Goal: Task Accomplishment & Management: Complete application form

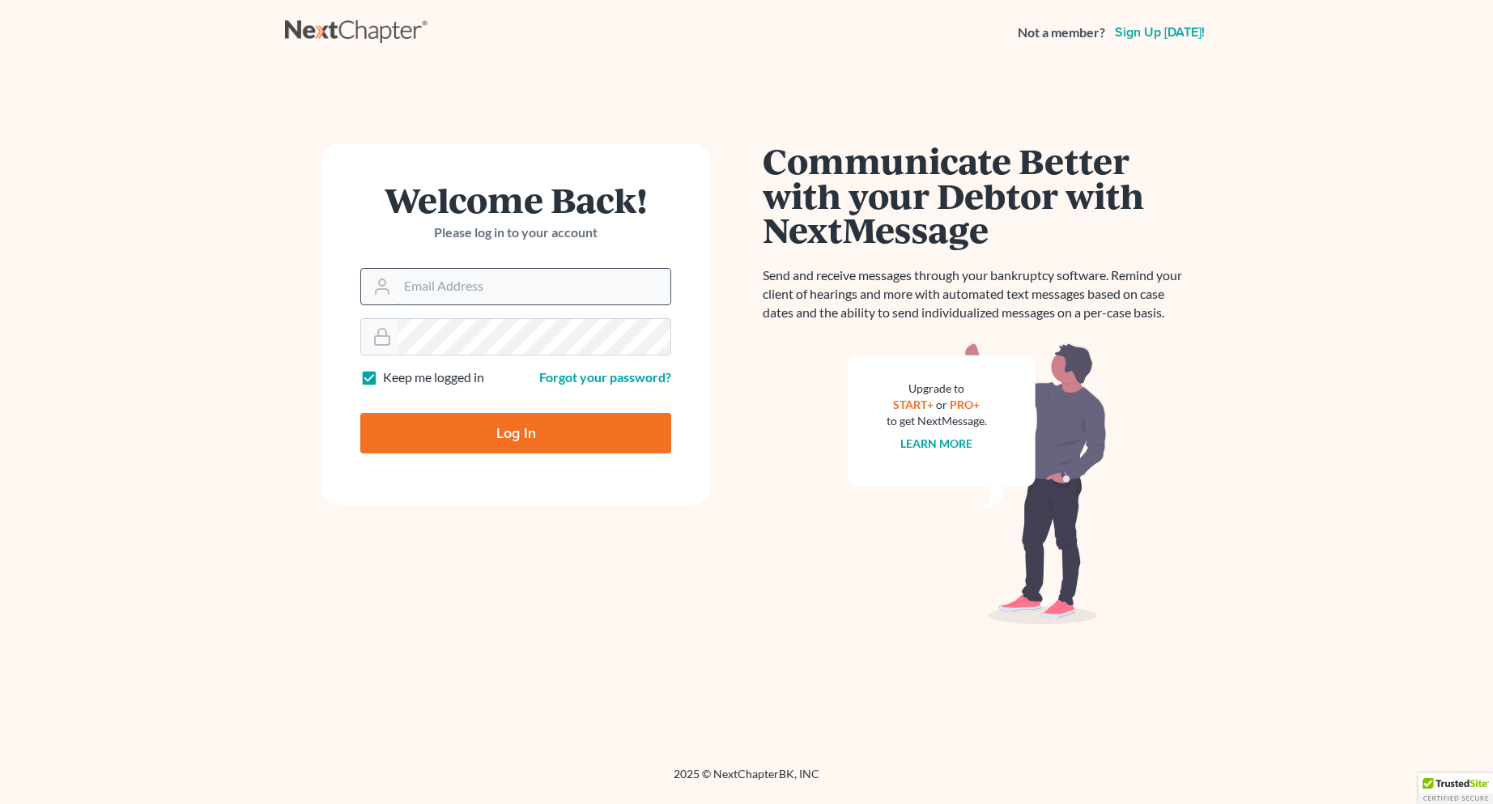
click at [475, 283] on input "Email Address" at bounding box center [534, 287] width 273 height 36
type input "[EMAIL_ADDRESS][DOMAIN_NAME]"
click at [372, 334] on div at bounding box center [379, 337] width 36 height 36
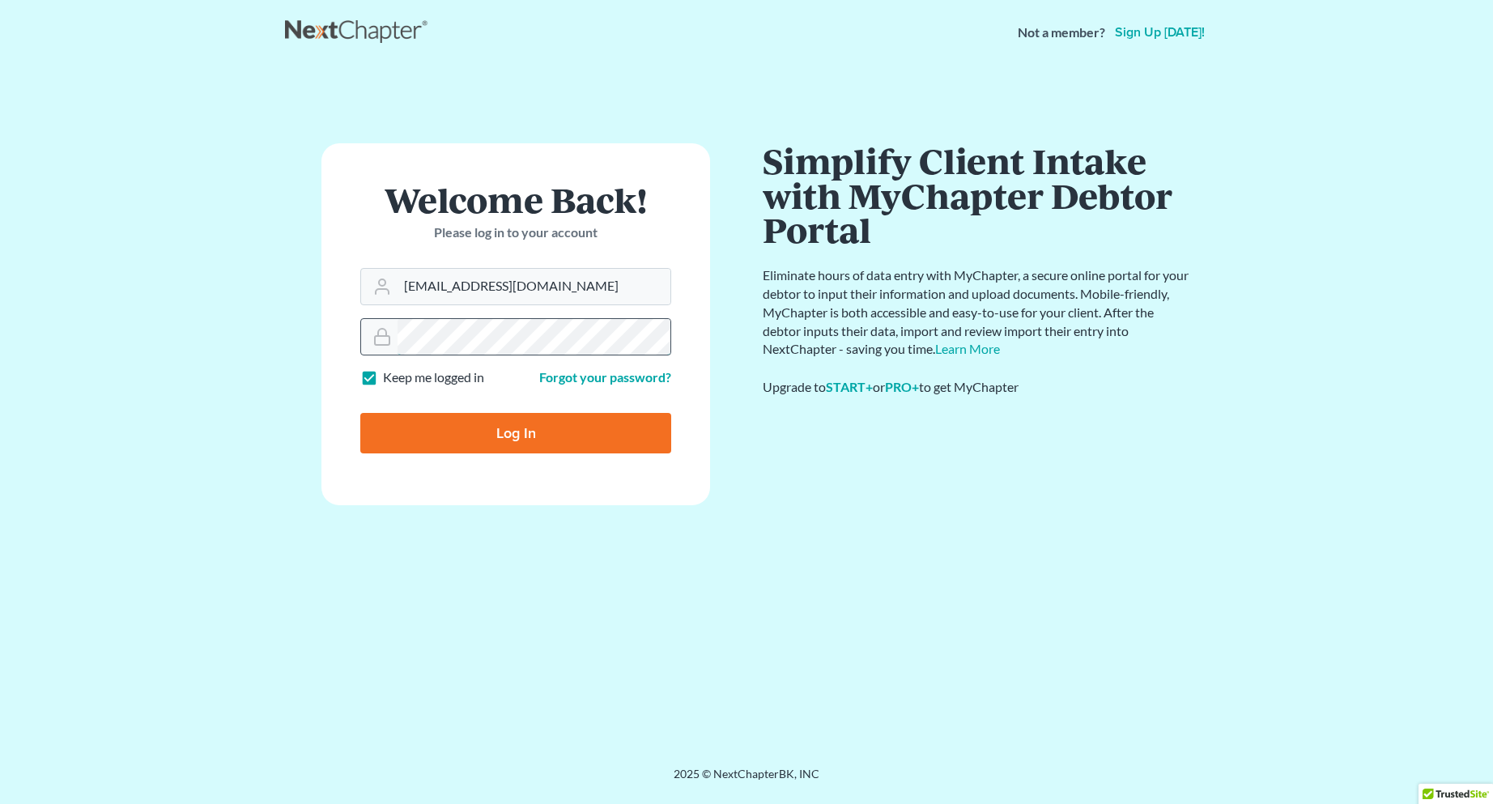
click at [360, 413] on input "Log In" at bounding box center [515, 433] width 311 height 40
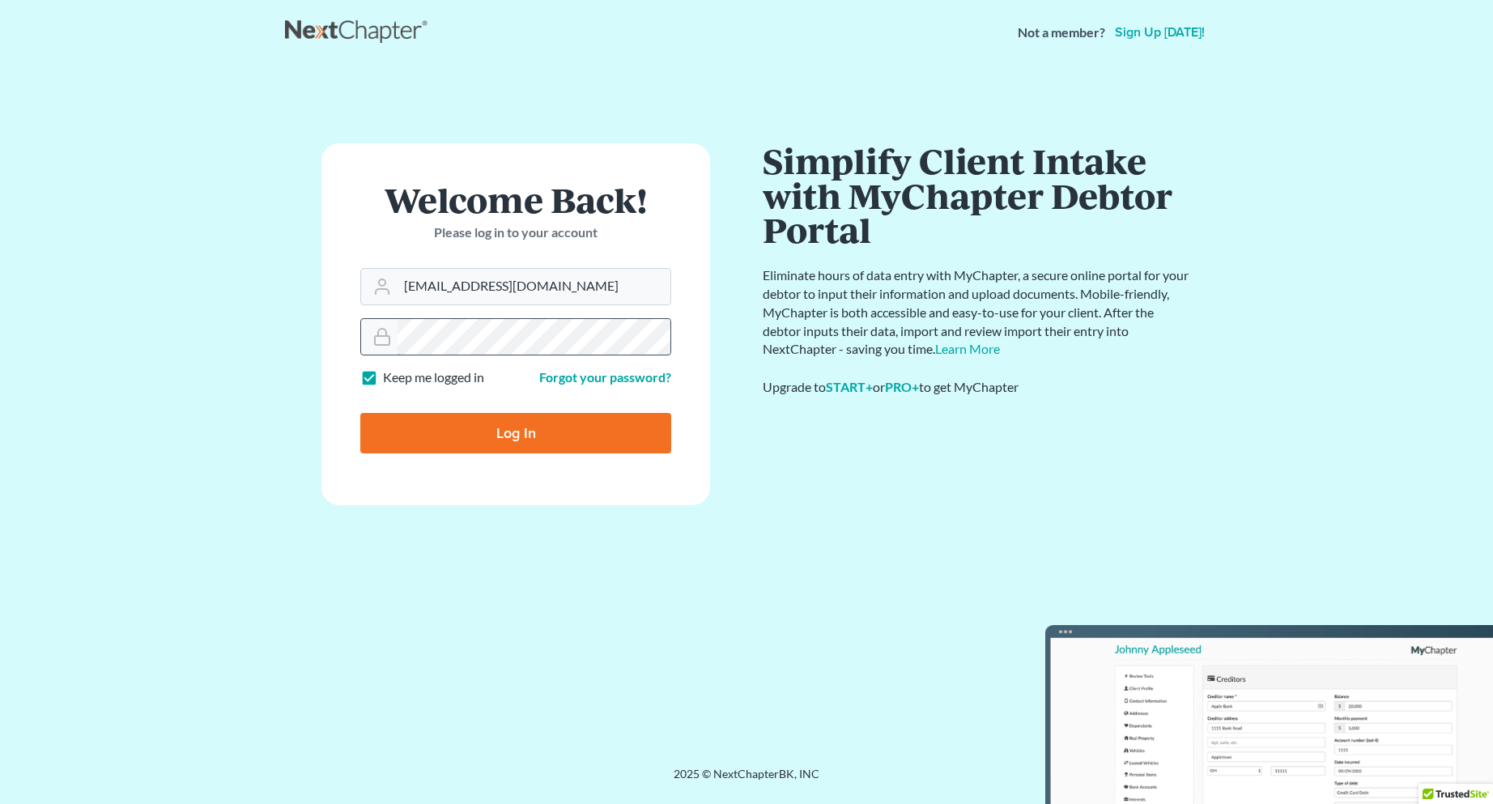
type input "Thinking..."
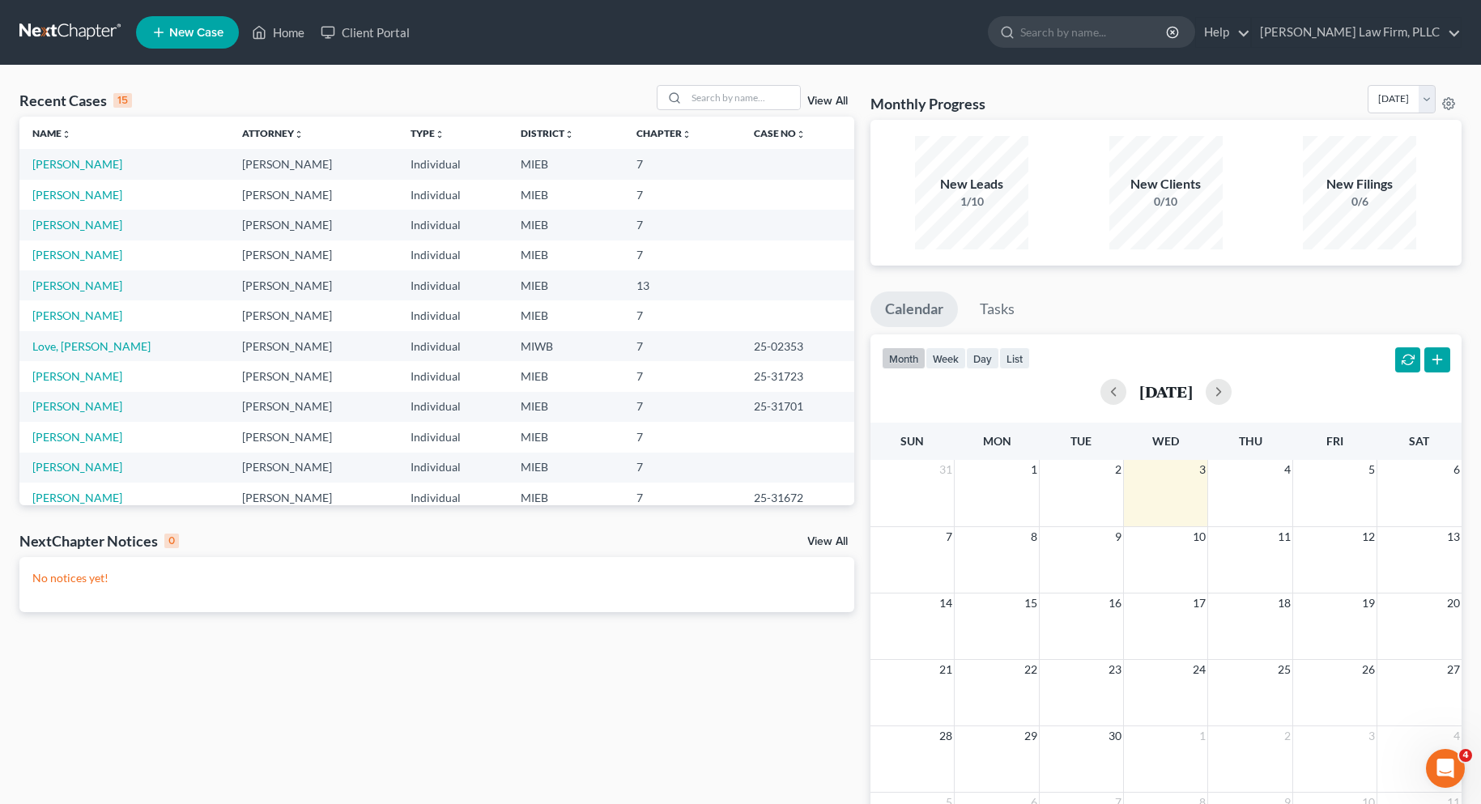
click at [198, 31] on span "New Case" at bounding box center [196, 33] width 54 height 12
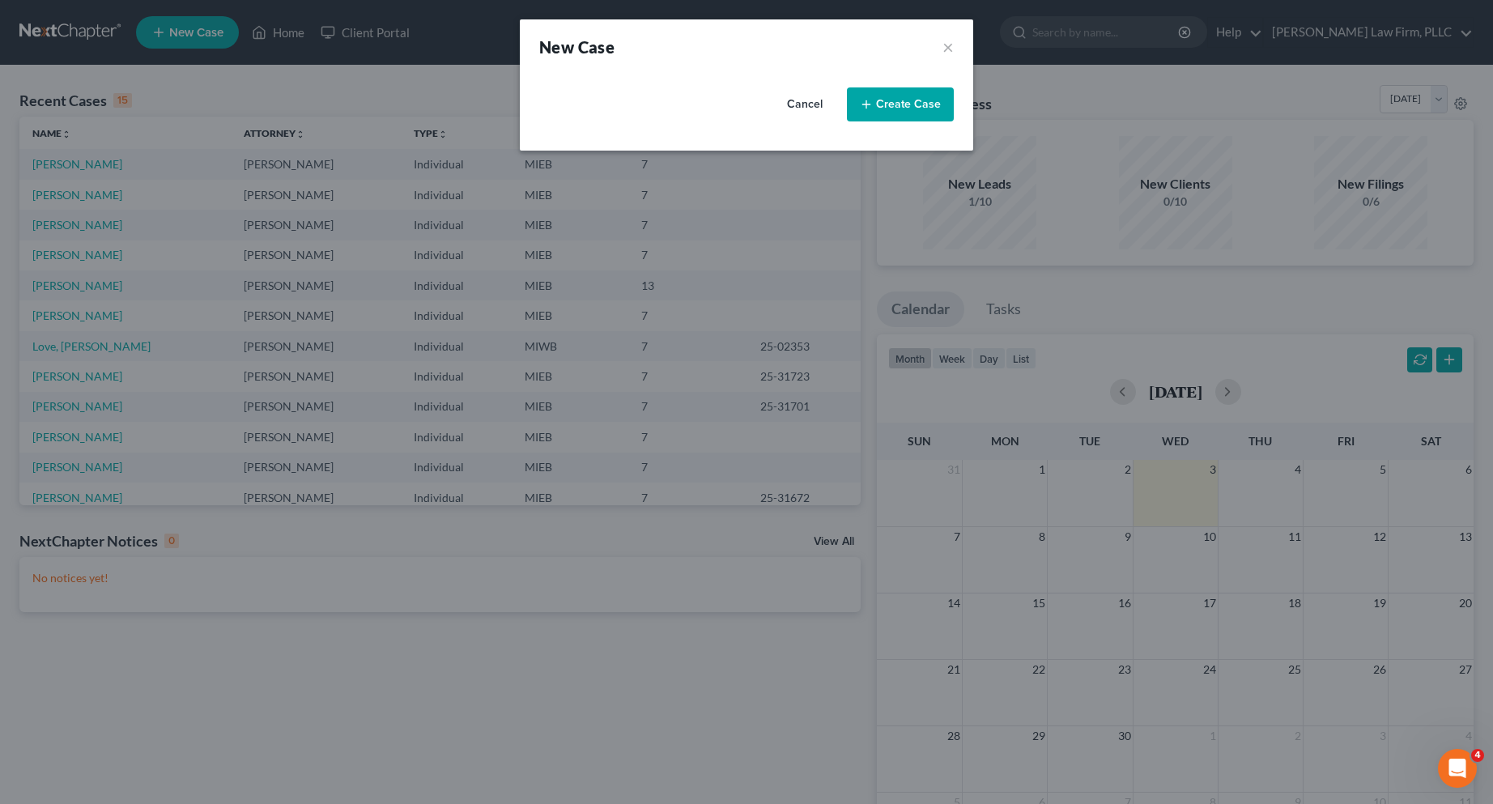
select select "40"
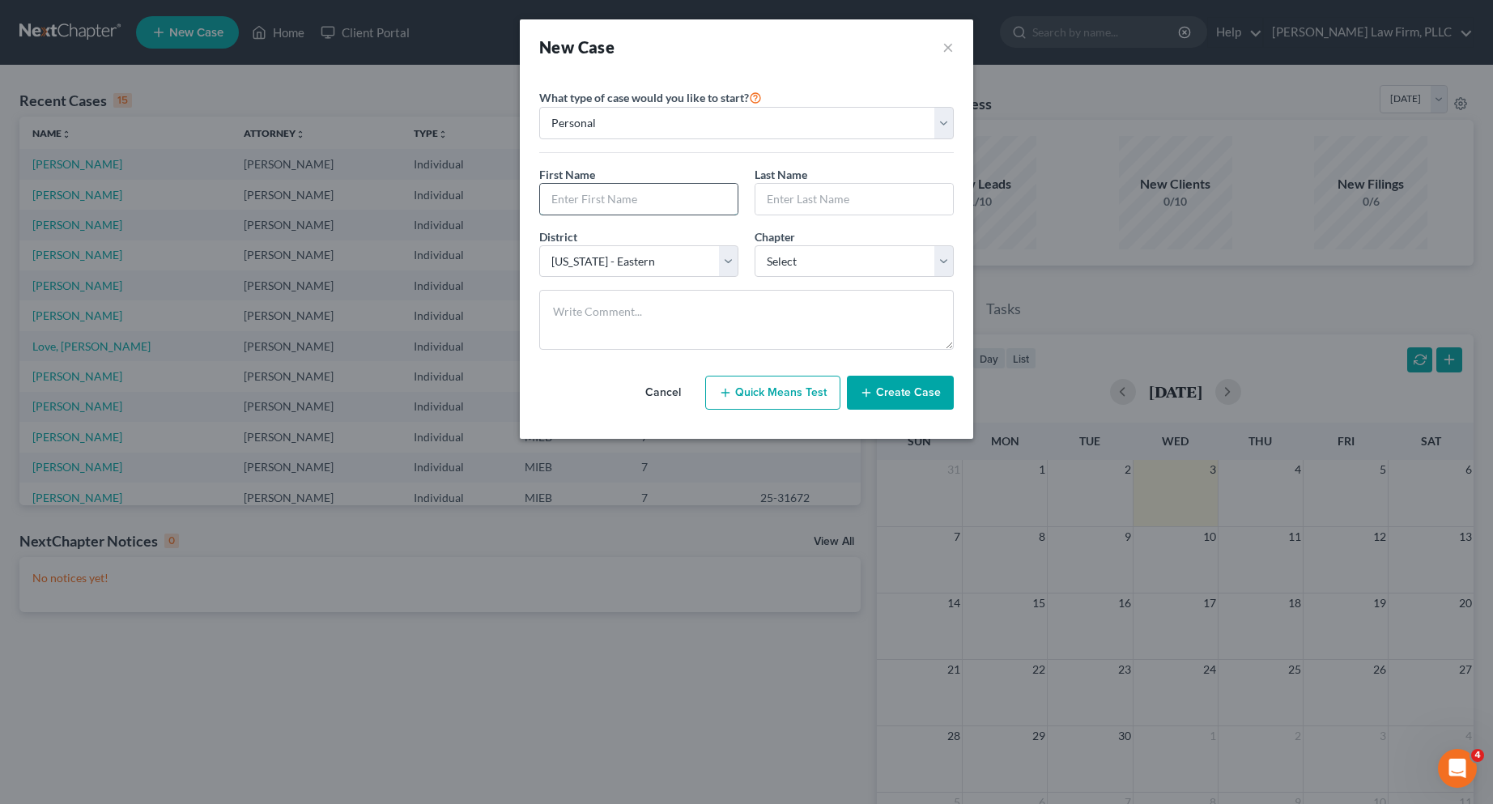
click at [564, 202] on input "text" at bounding box center [639, 199] width 198 height 31
type input "[PERSON_NAME]"
drag, startPoint x: 941, startPoint y: 261, endPoint x: 935, endPoint y: 271, distance: 12.0
click at [940, 262] on select "Select 7 11 12 13" at bounding box center [854, 261] width 199 height 32
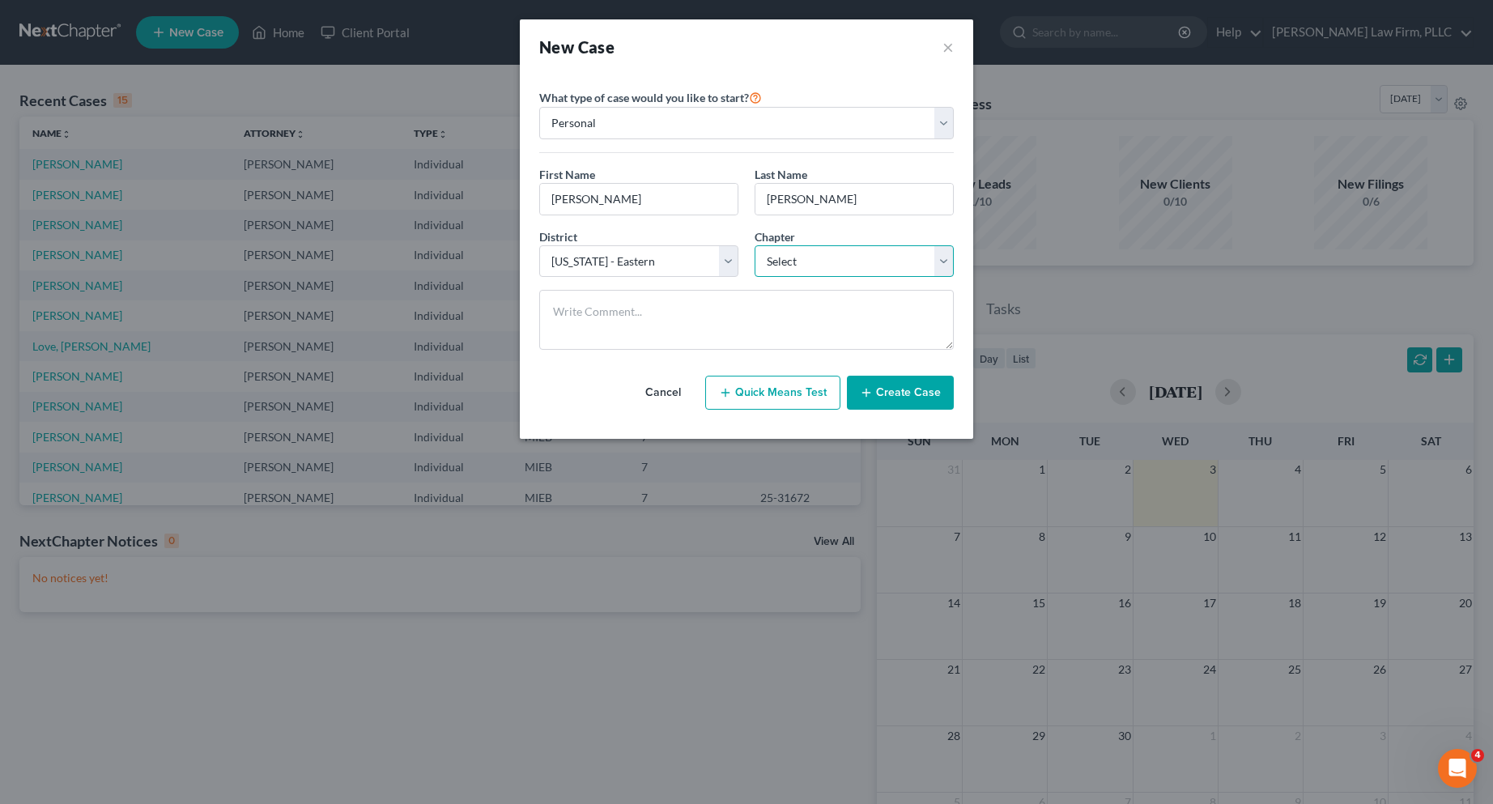
select select "0"
click at [755, 245] on select "Select 7 11 12 13" at bounding box center [854, 261] width 199 height 32
click at [909, 389] on button "Create Case" at bounding box center [900, 393] width 107 height 34
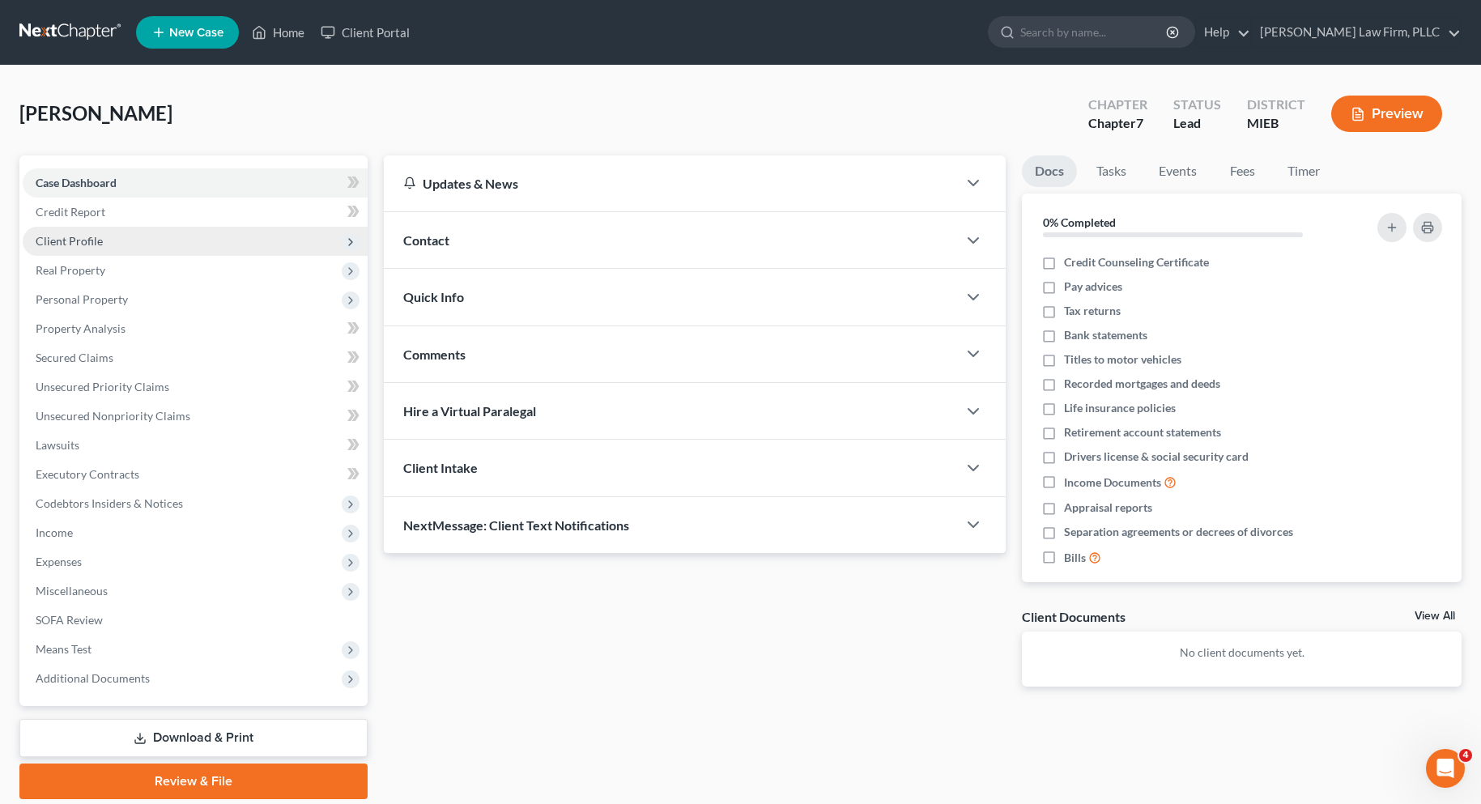
click at [85, 241] on span "Client Profile" at bounding box center [69, 241] width 67 height 14
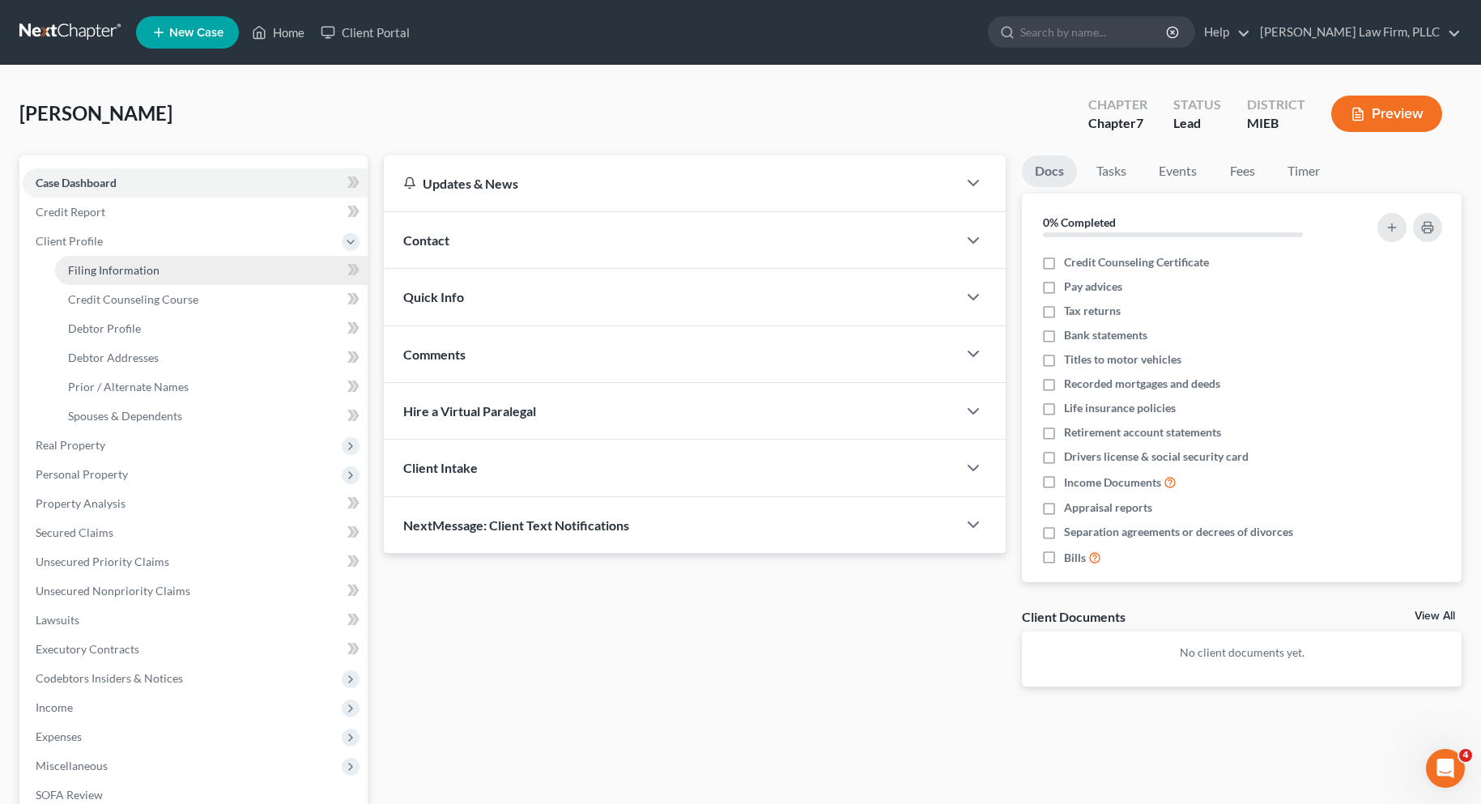
click at [98, 269] on span "Filing Information" at bounding box center [114, 270] width 92 height 14
select select "1"
select select "0"
select select "40"
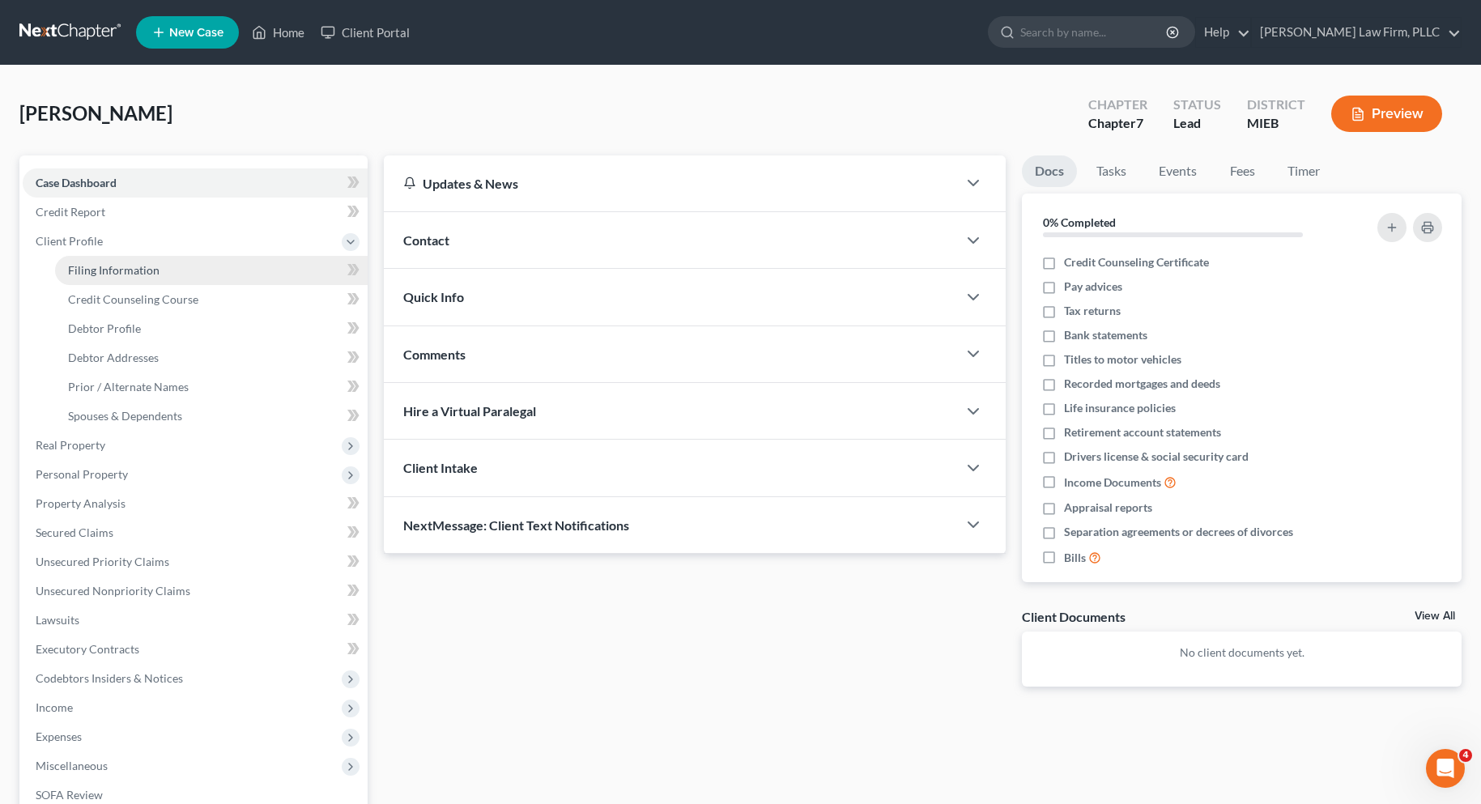
select select "23"
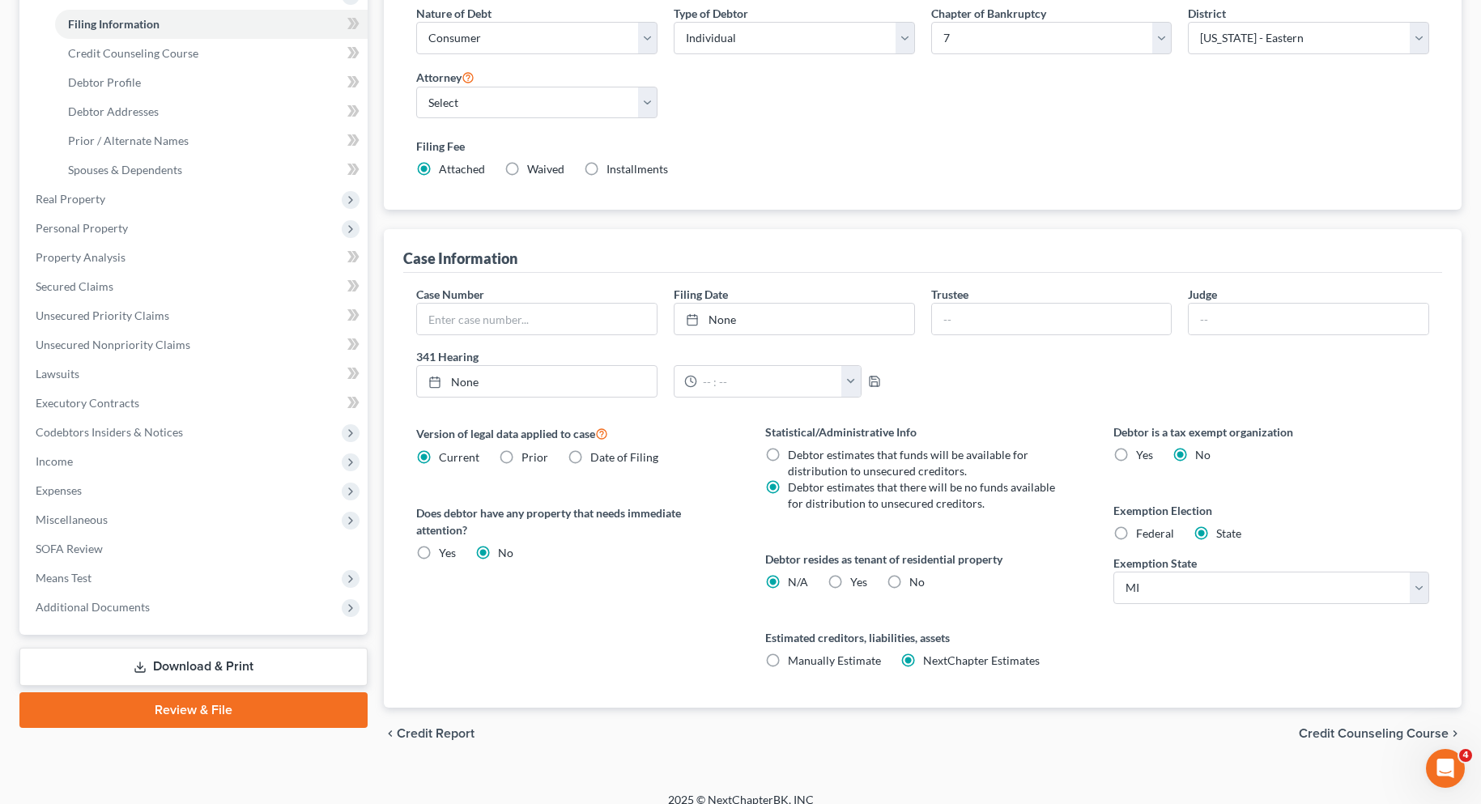
scroll to position [263, 0]
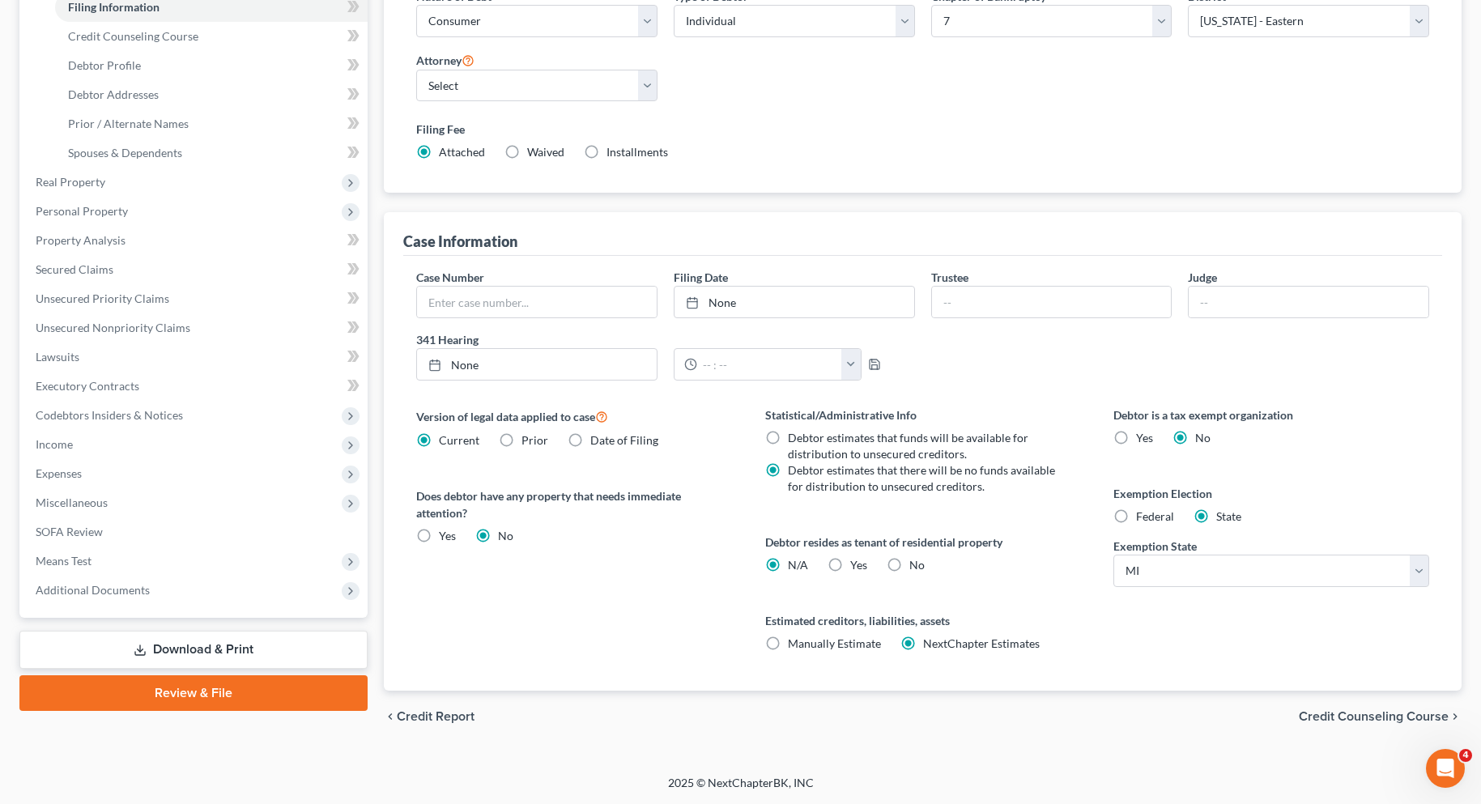
click at [1136, 513] on label "Federal" at bounding box center [1155, 517] width 38 height 16
click at [1143, 513] on input "Federal" at bounding box center [1148, 514] width 11 height 11
radio input "true"
radio input "false"
click at [1317, 713] on span "Credit Counseling Course" at bounding box center [1374, 716] width 150 height 13
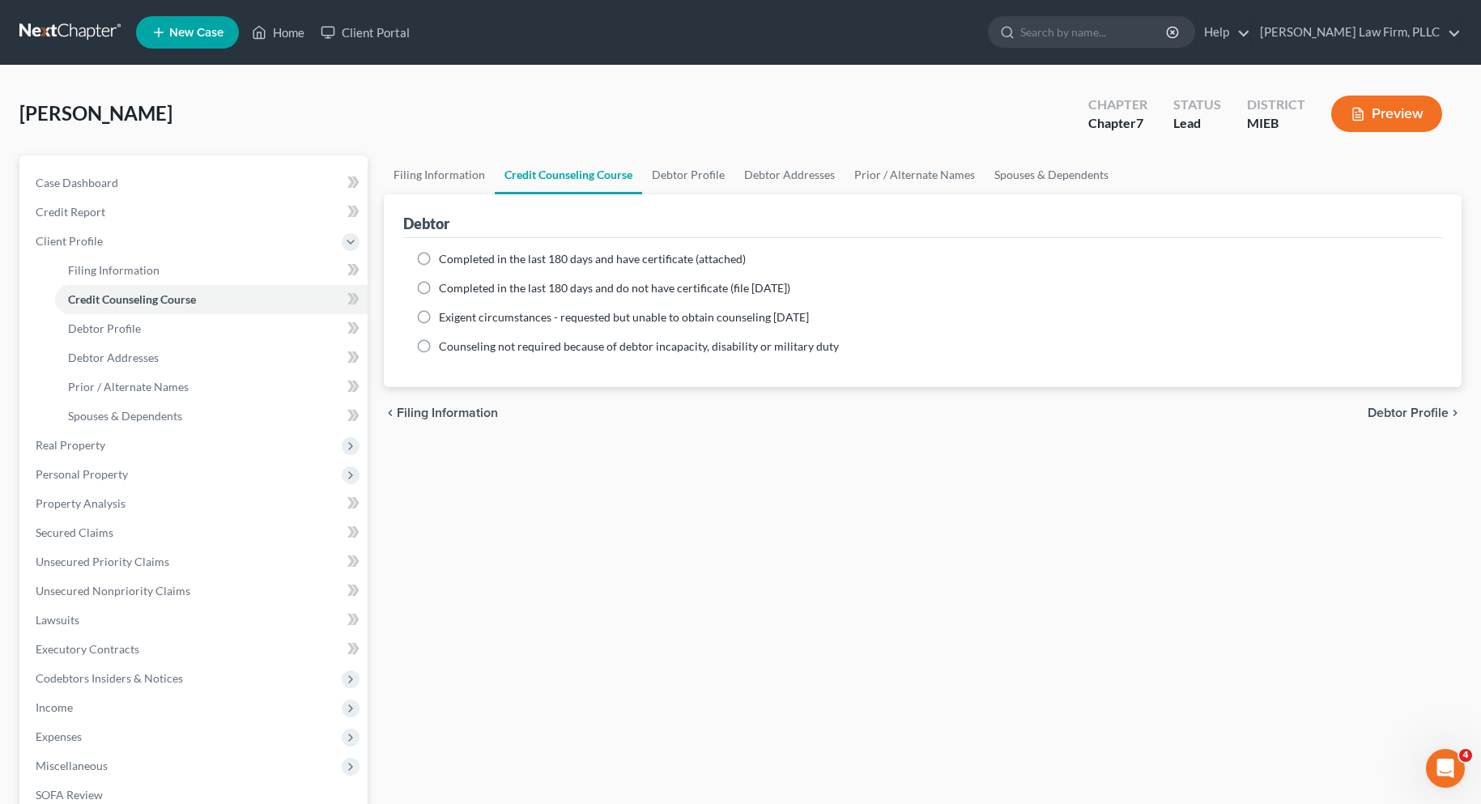
click at [1407, 409] on span "Debtor Profile" at bounding box center [1408, 413] width 81 height 13
select select "0"
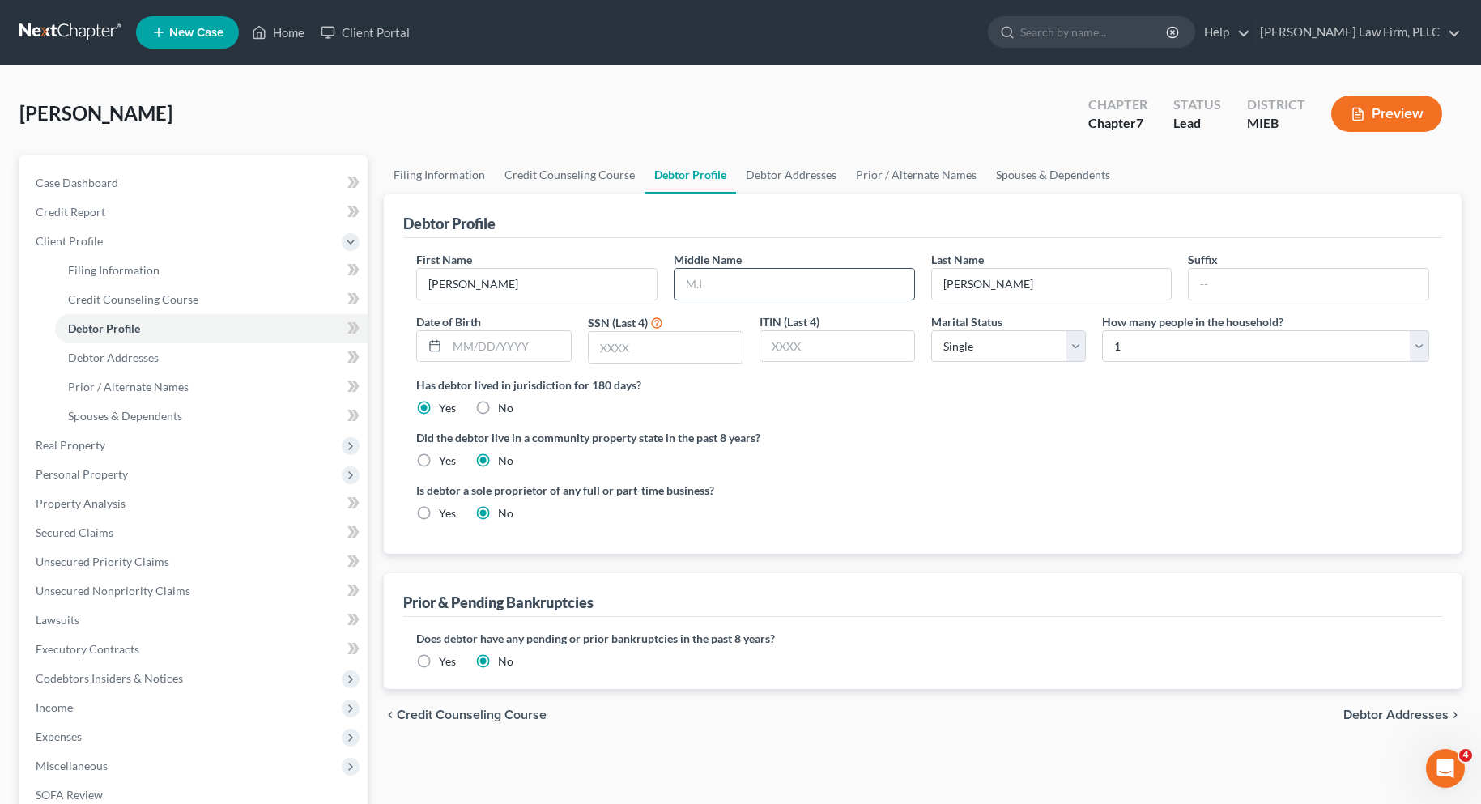
click at [748, 287] on input "text" at bounding box center [795, 284] width 240 height 31
type input "W."
type input "[DATE]"
type input "3222"
click at [1398, 713] on span "Debtor Addresses" at bounding box center [1395, 715] width 105 height 13
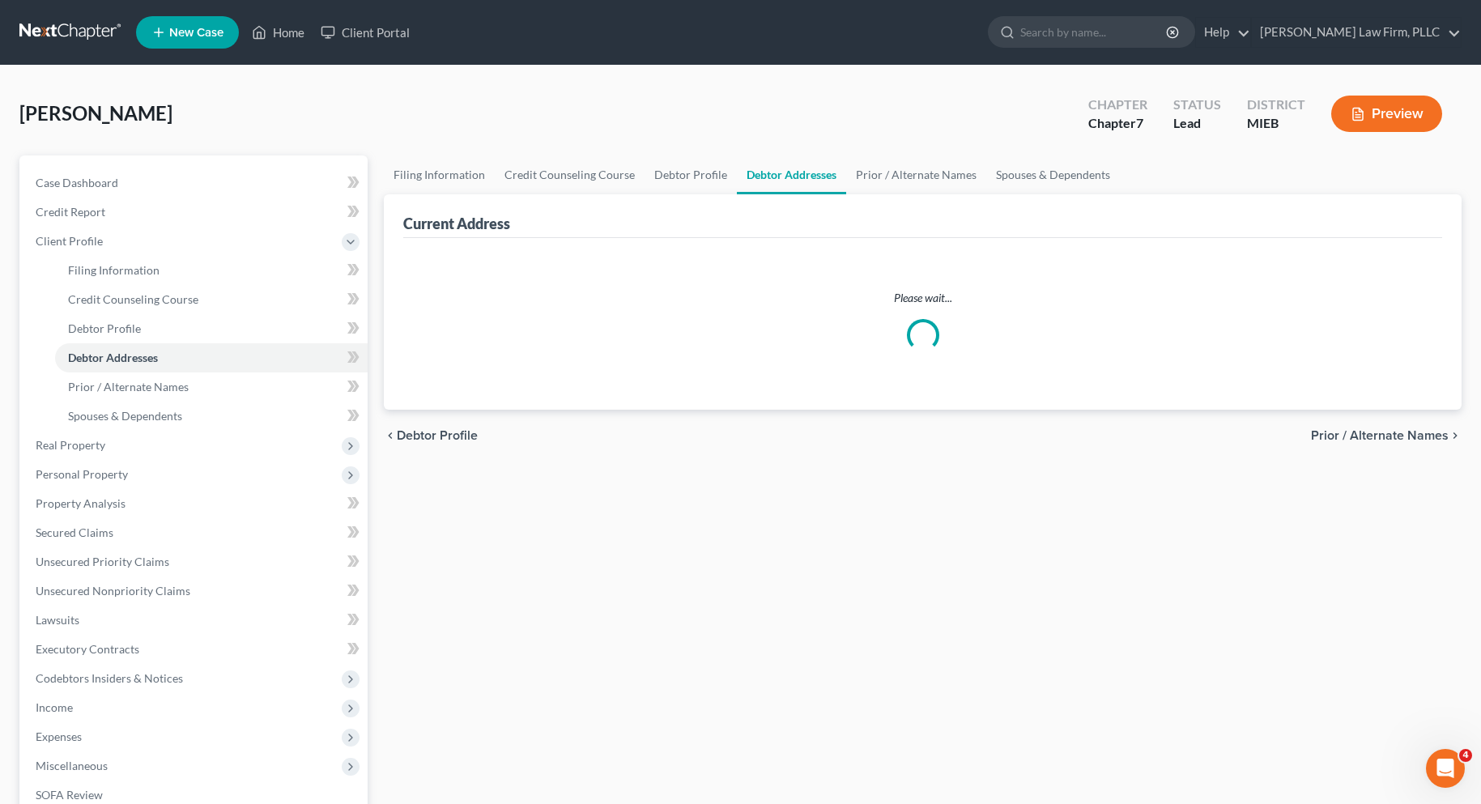
select select "0"
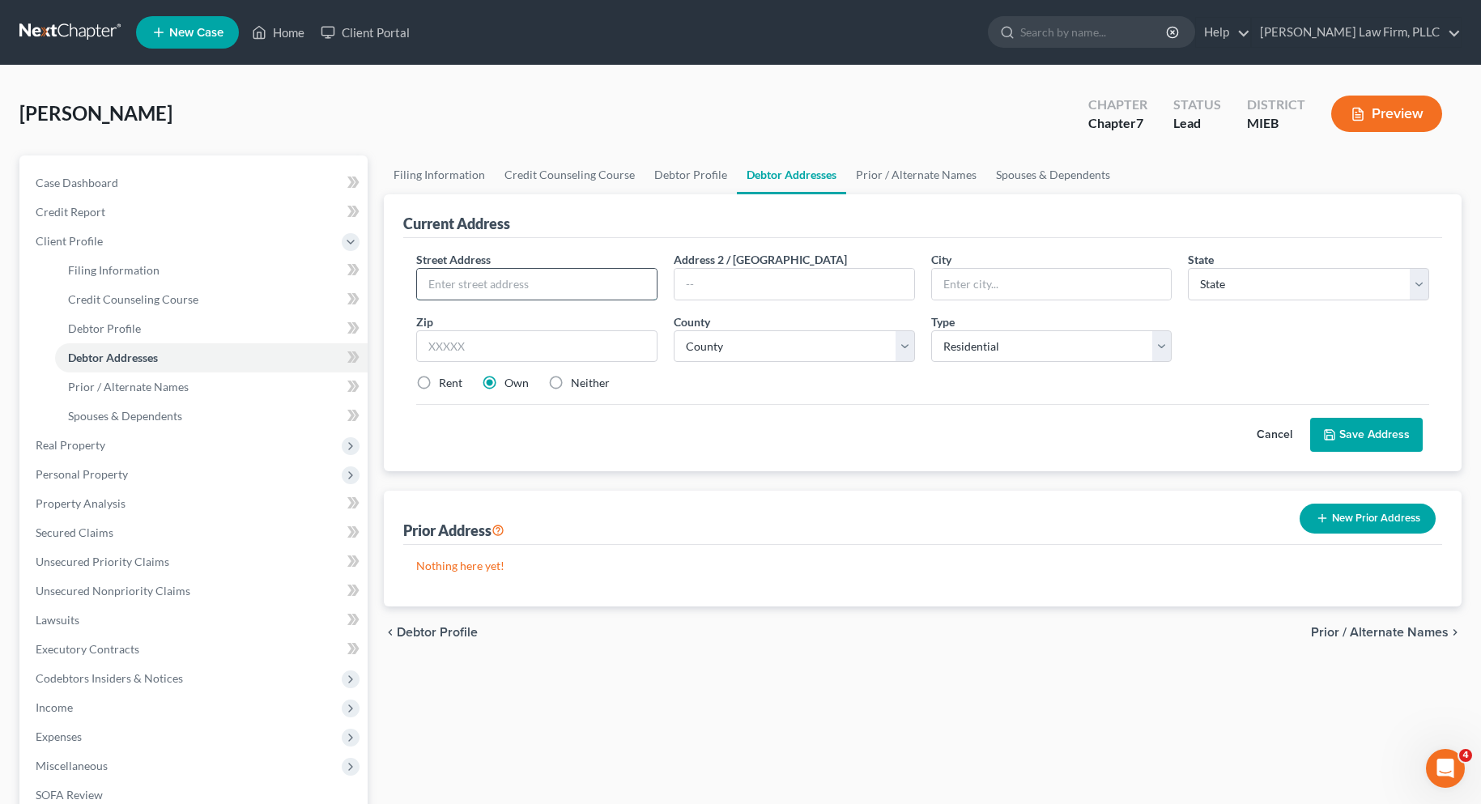
click at [612, 289] on input "text" at bounding box center [537, 284] width 240 height 31
type input "[STREET_ADDRESS][PERSON_NAME]"
type input "[GEOGRAPHIC_DATA]"
select select "23"
type input "48114"
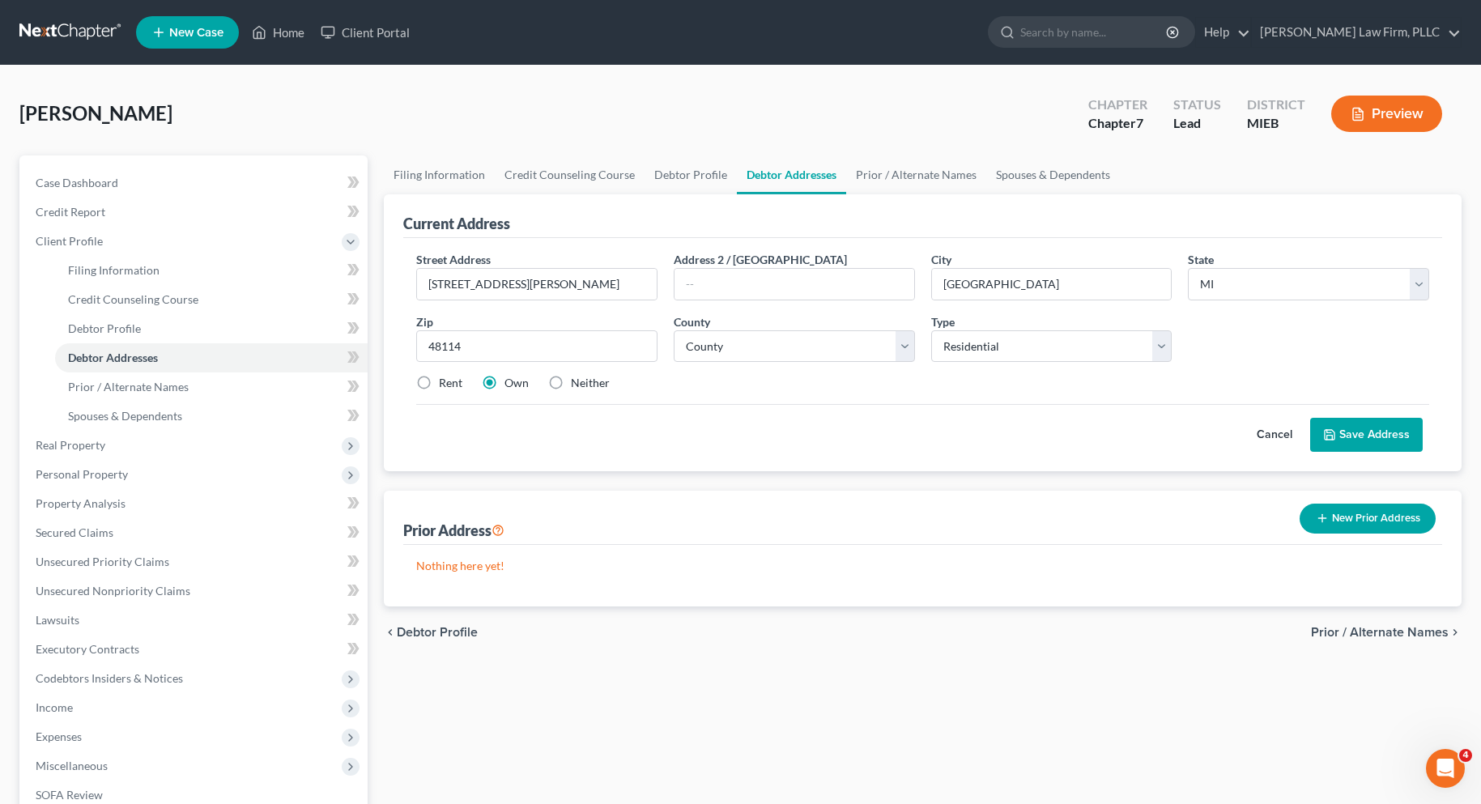
click at [571, 385] on label "Neither" at bounding box center [590, 383] width 39 height 16
click at [577, 385] on input "Neither" at bounding box center [582, 380] width 11 height 11
radio input "true"
click at [1376, 431] on button "Save Address" at bounding box center [1366, 435] width 113 height 34
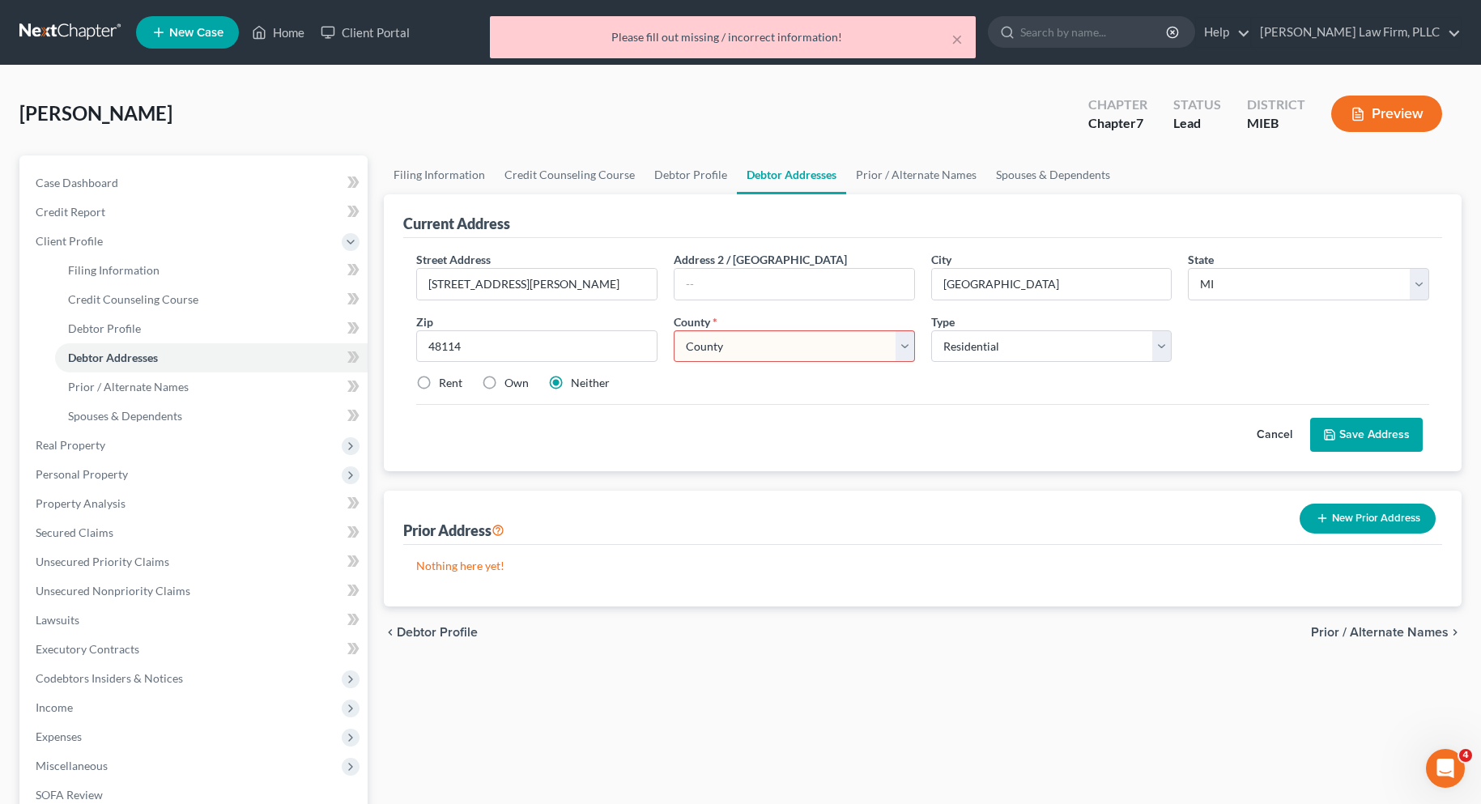
click at [900, 350] on select "[GEOGRAPHIC_DATA] [GEOGRAPHIC_DATA] [GEOGRAPHIC_DATA] [GEOGRAPHIC_DATA] [GEOGRA…" at bounding box center [794, 346] width 241 height 32
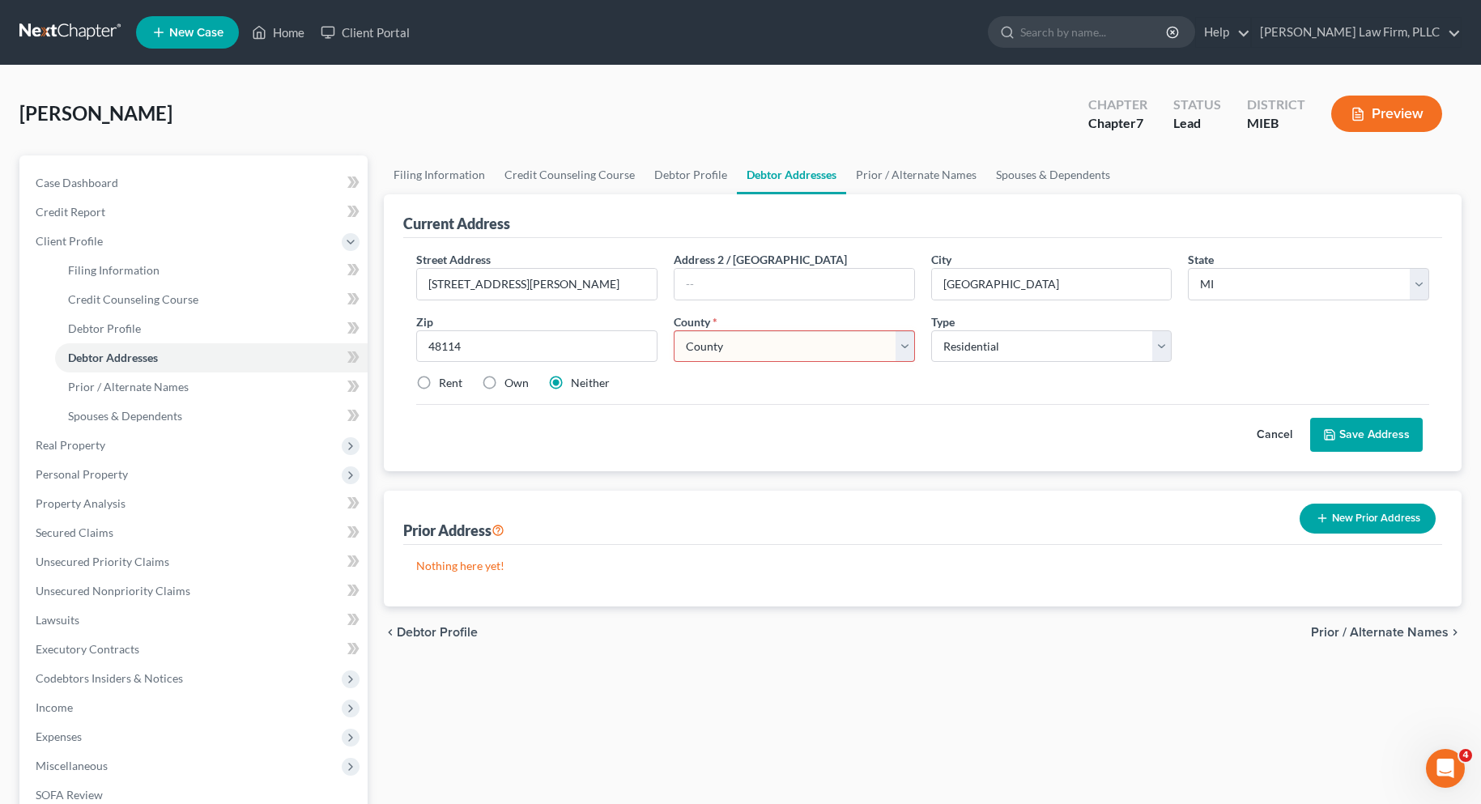
select select "46"
click at [1039, 441] on div "Cancel Save Address" at bounding box center [922, 428] width 1013 height 48
click at [1386, 433] on button "Save Address" at bounding box center [1366, 435] width 113 height 34
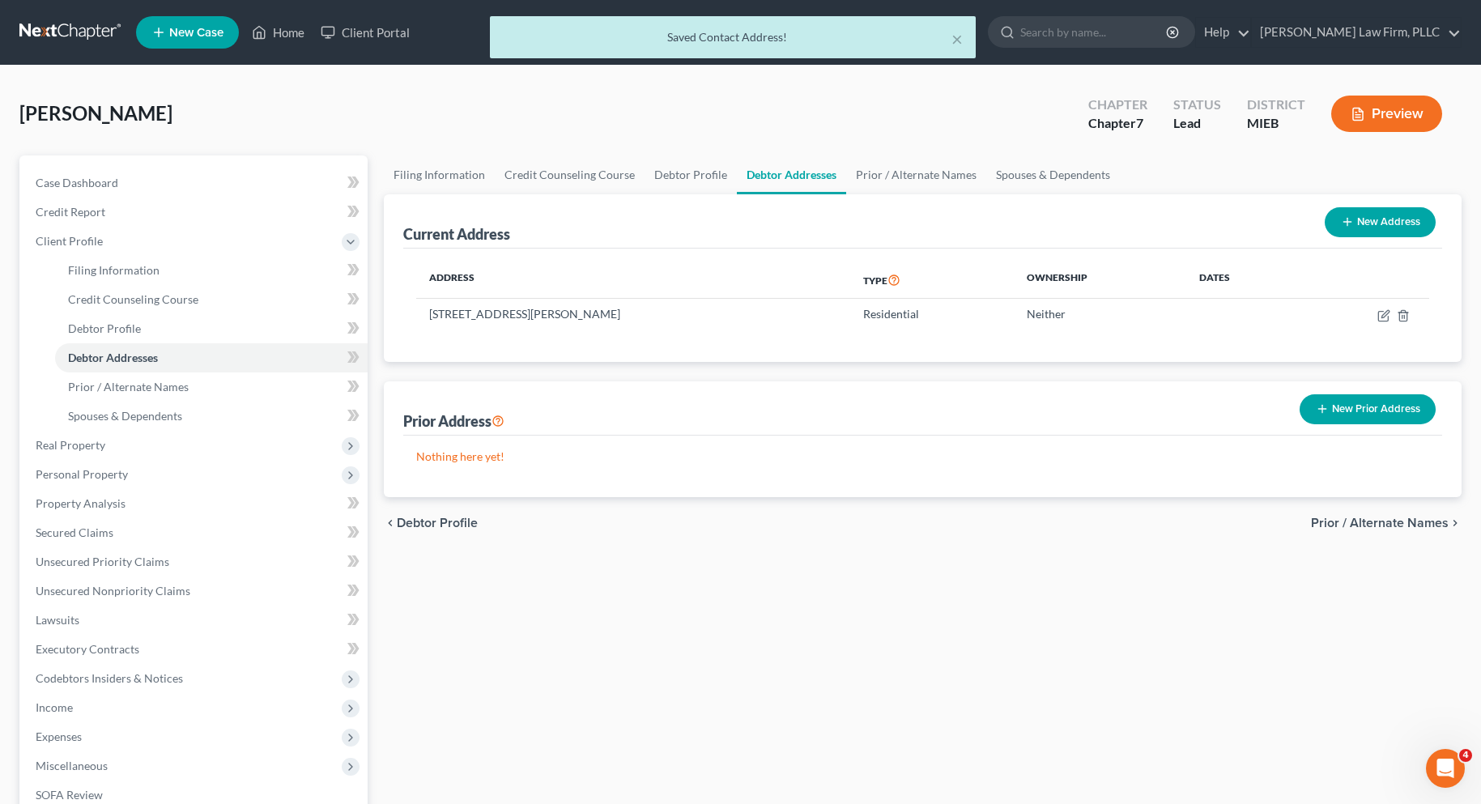
click at [1356, 408] on button "New Prior Address" at bounding box center [1368, 409] width 136 height 30
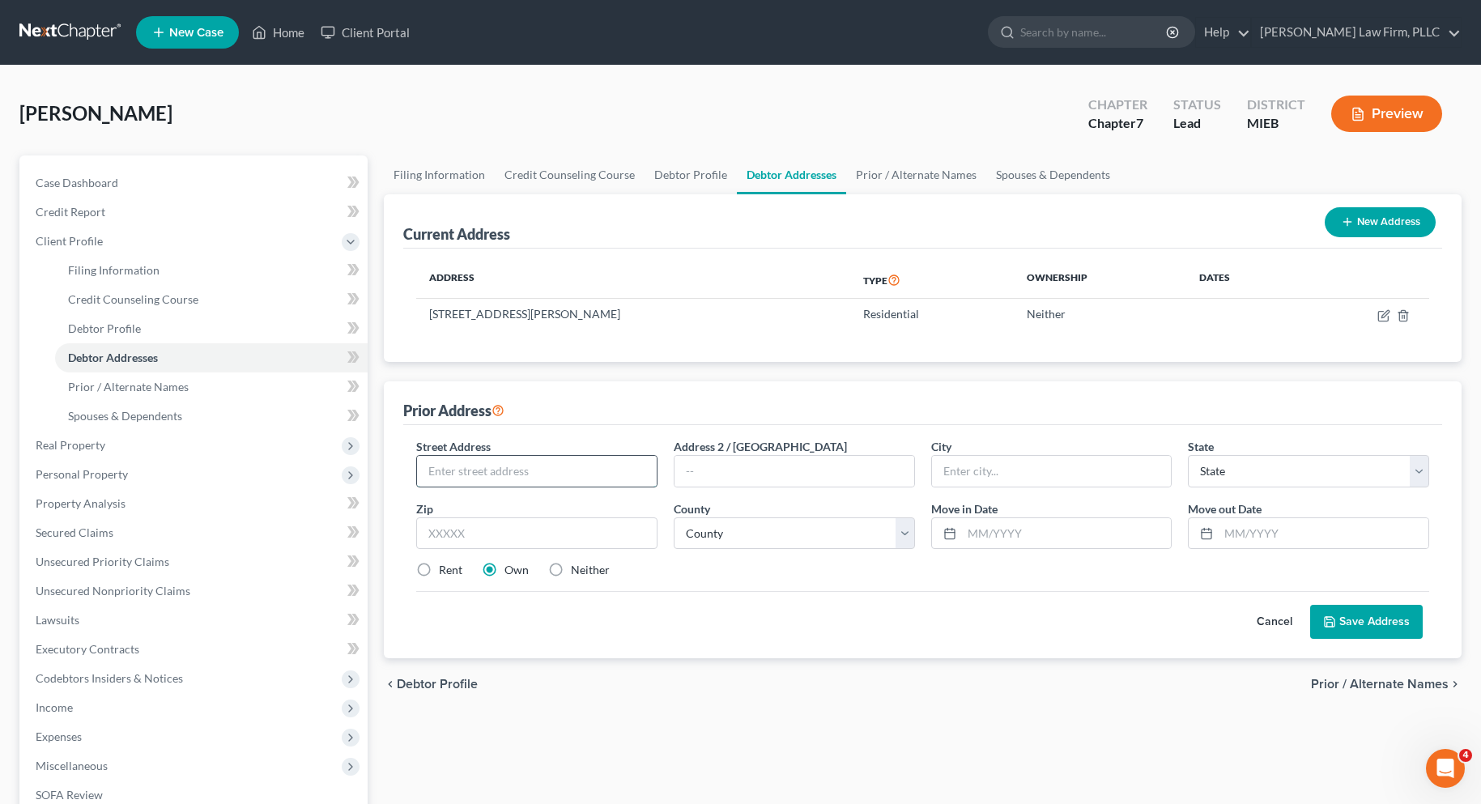
click at [518, 470] on input "text" at bounding box center [537, 471] width 240 height 31
type input "[STREET_ADDRESS]"
type input "[GEOGRAPHIC_DATA]"
select select "23"
type input "48836"
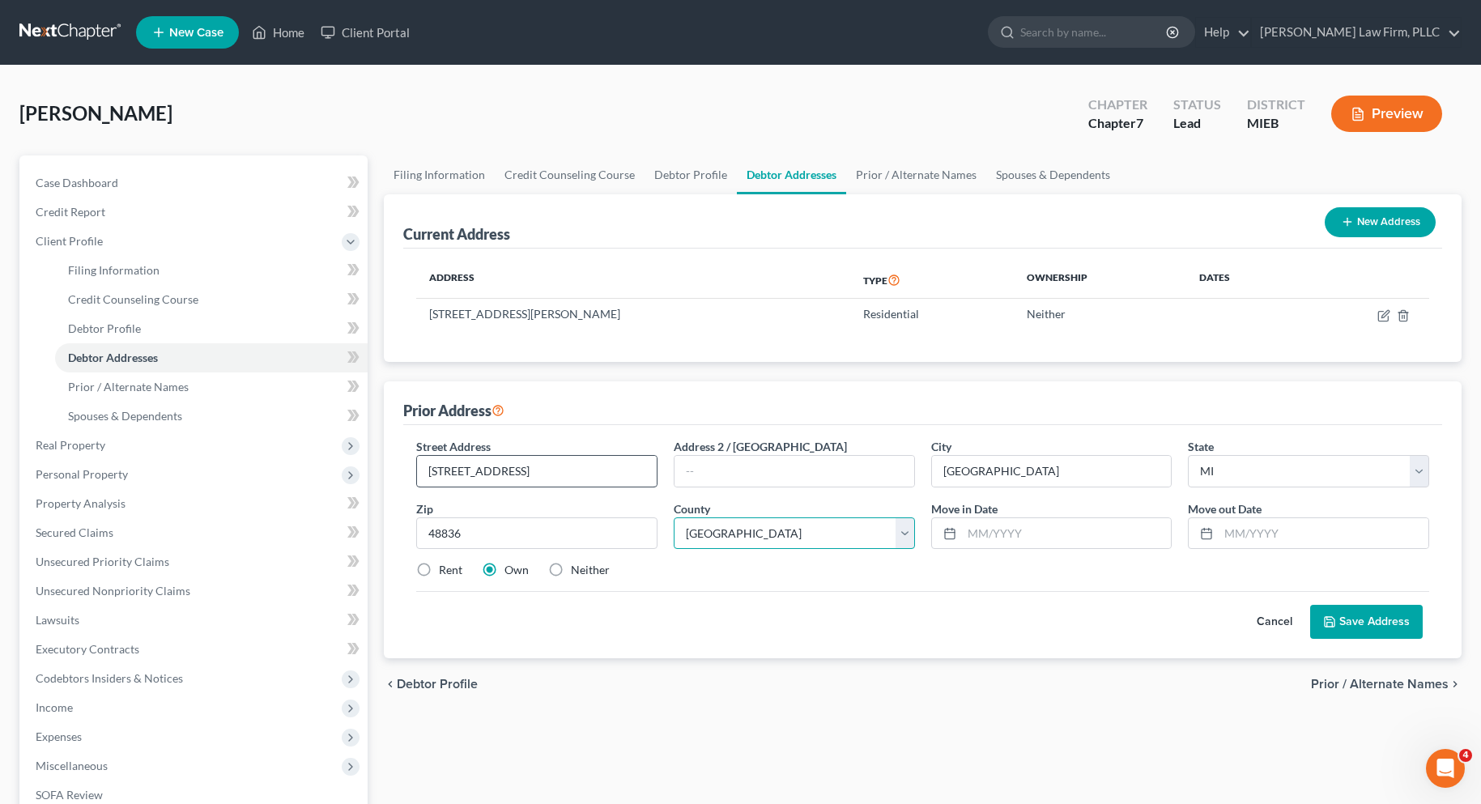
select select "46"
type input "2015"
type input "2020"
drag, startPoint x: 422, startPoint y: 567, endPoint x: 458, endPoint y: 581, distance: 39.0
click at [439, 568] on label "Rent" at bounding box center [450, 570] width 23 height 16
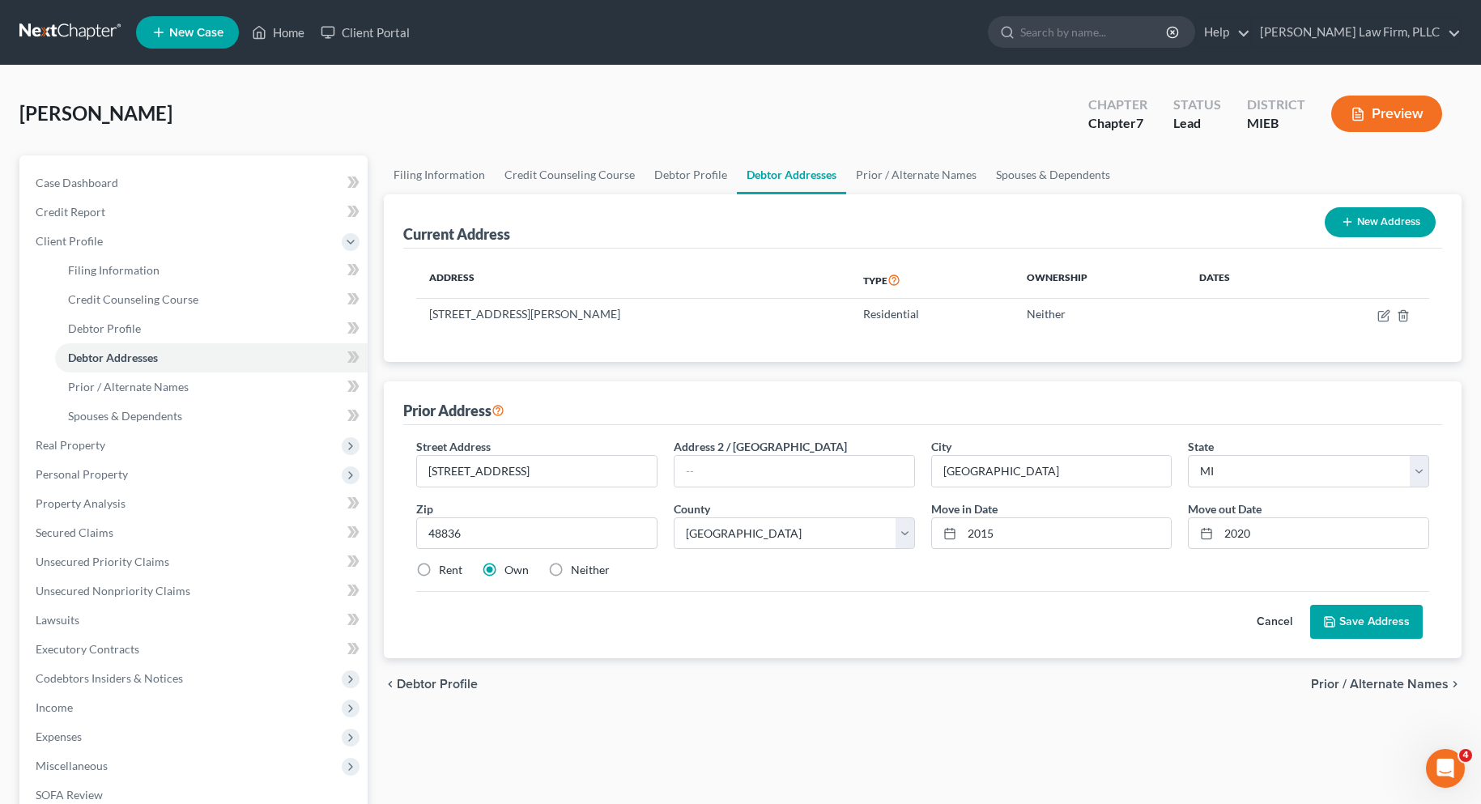
click at [445, 568] on input "Rent" at bounding box center [450, 567] width 11 height 11
radio input "true"
click at [1347, 618] on button "Save Address" at bounding box center [1366, 622] width 113 height 34
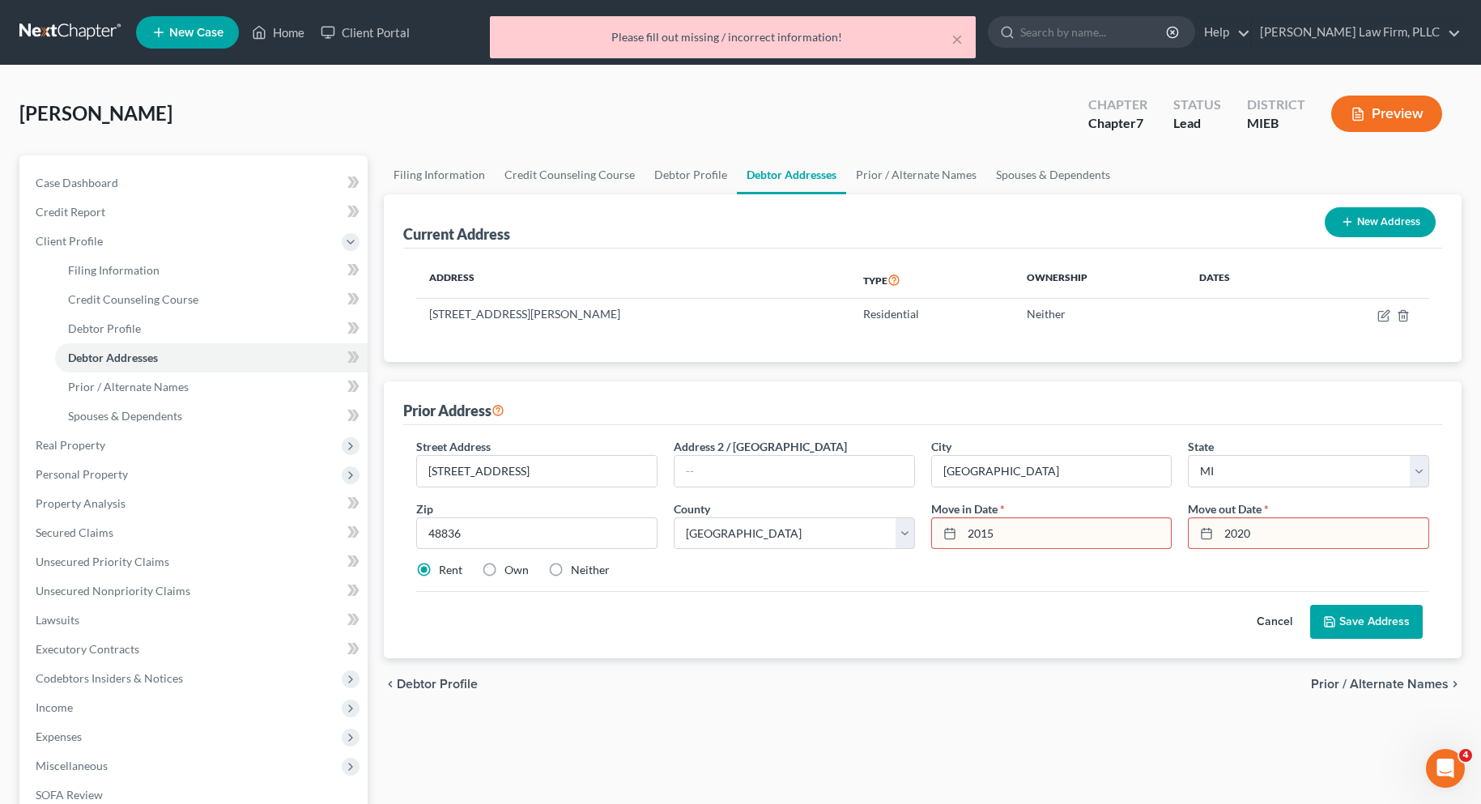
click at [965, 534] on input "2015" at bounding box center [1067, 533] width 210 height 31
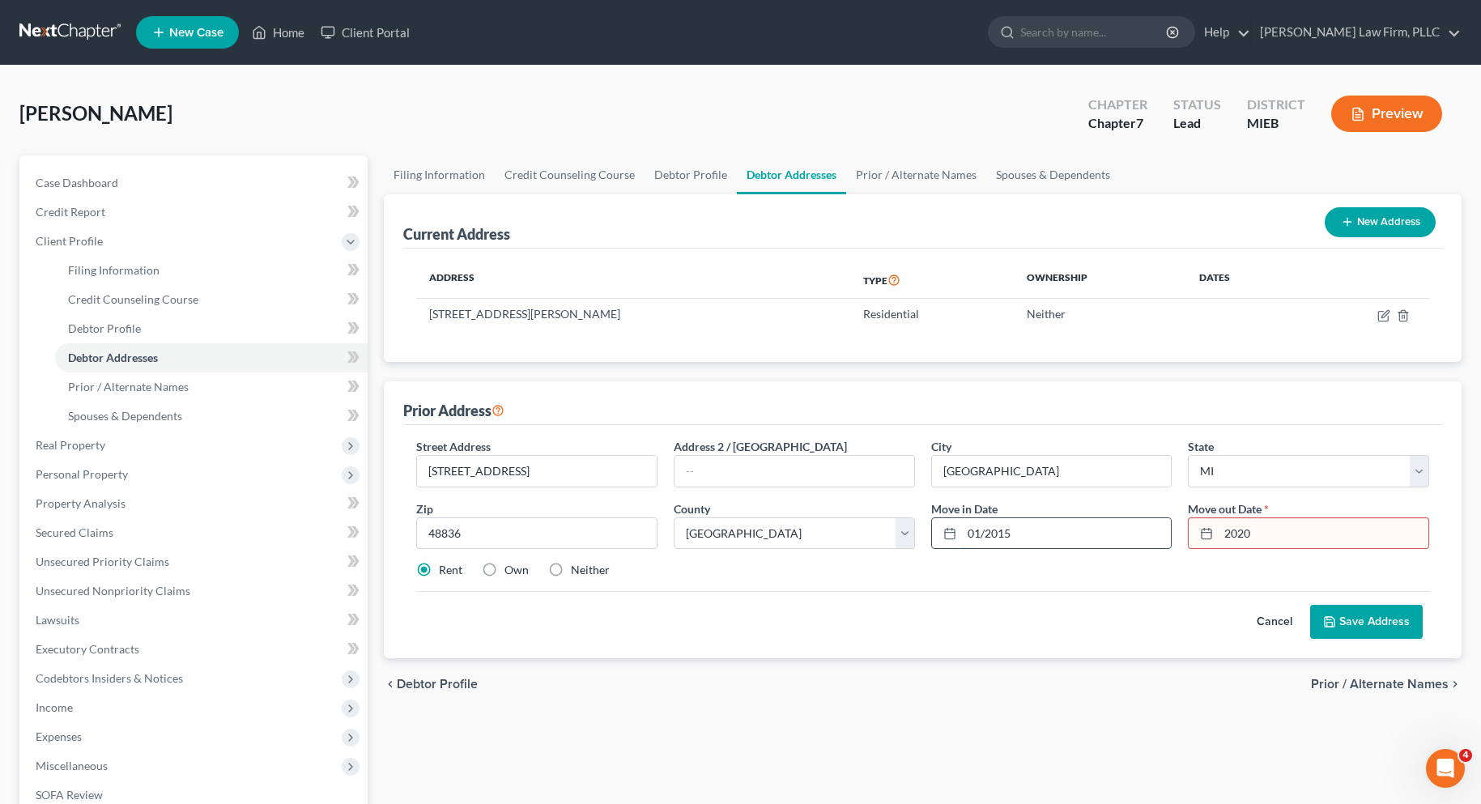
type input "01/2015"
type input "01/2020"
click at [1356, 617] on button "Save Address" at bounding box center [1366, 622] width 113 height 34
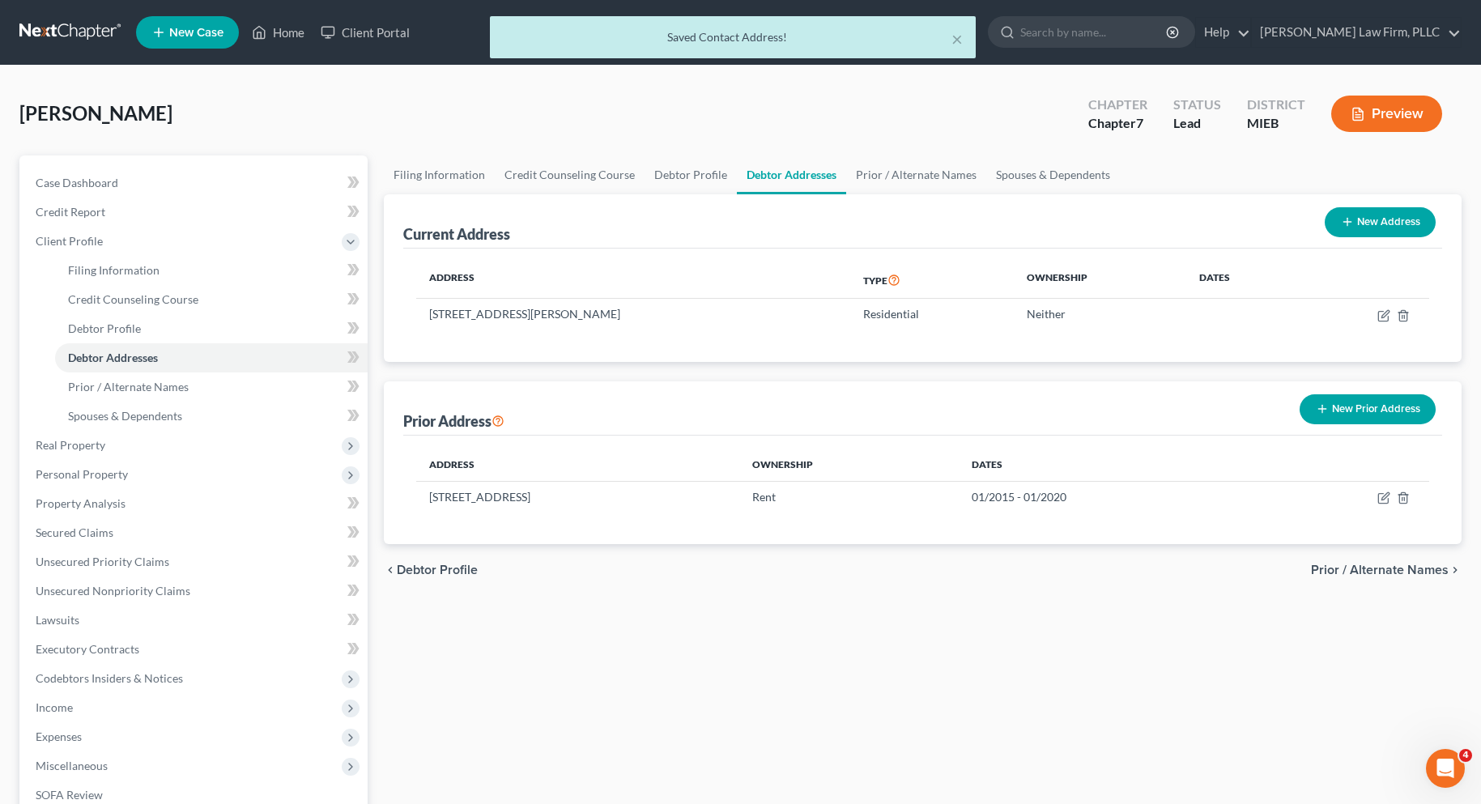
click at [1353, 402] on button "New Prior Address" at bounding box center [1368, 409] width 136 height 30
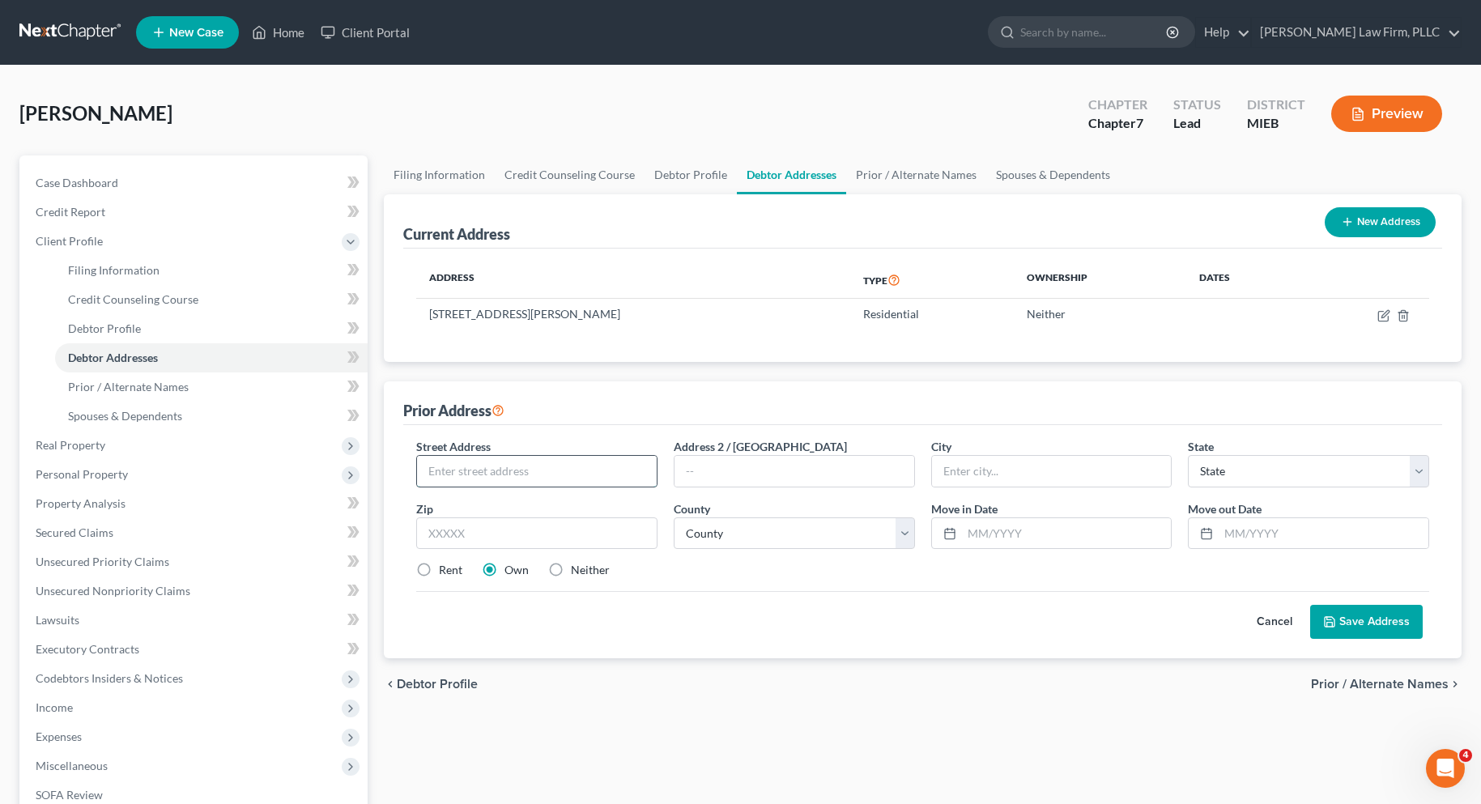
click at [481, 470] on input "text" at bounding box center [537, 471] width 240 height 31
type input "[STREET_ADDRESS]"
type input "[PERSON_NAME][GEOGRAPHIC_DATA]"
select select "23"
type input "48189"
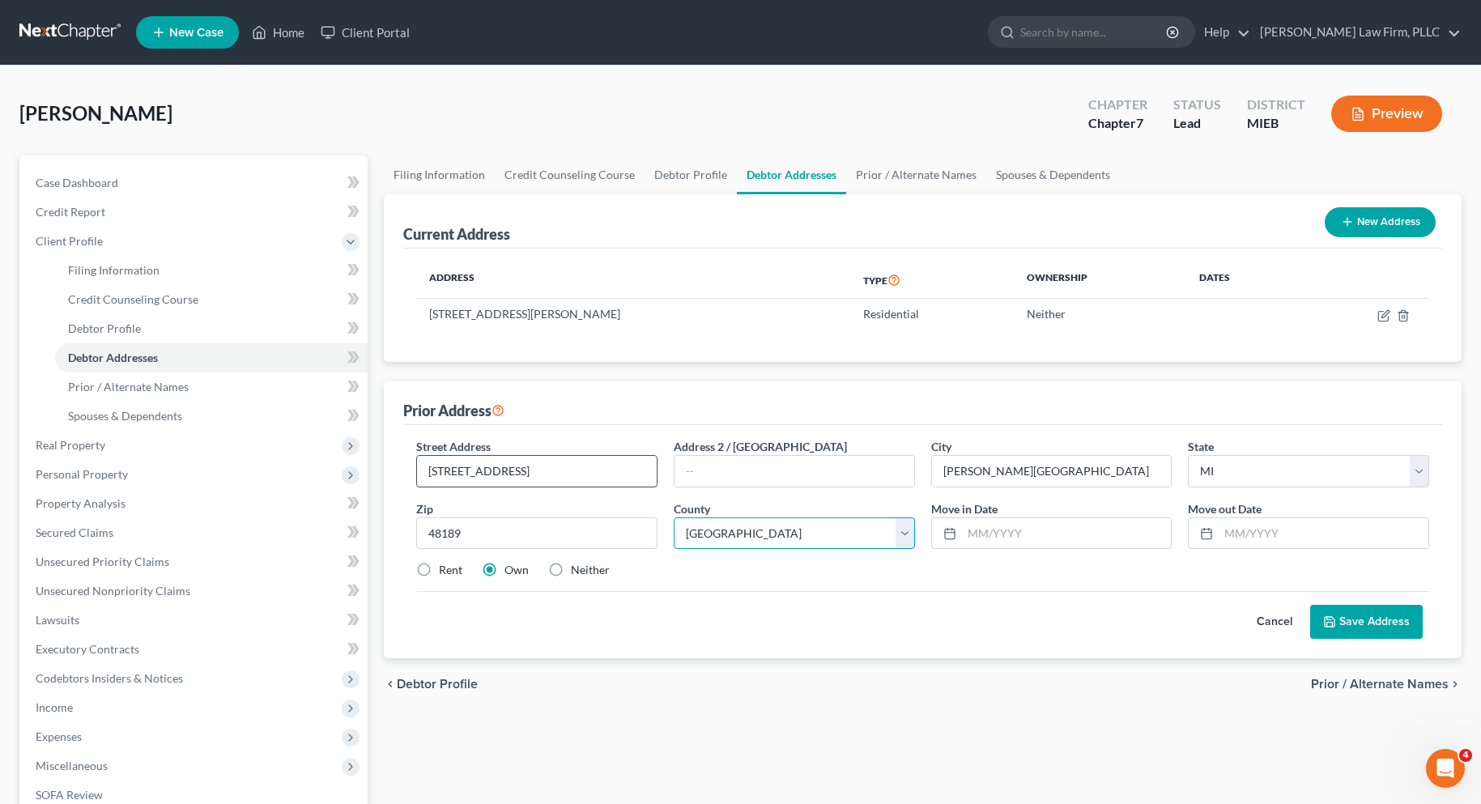
select select "46"
type input "01/2022"
type input "01/2023"
click at [1353, 615] on button "Save Address" at bounding box center [1366, 622] width 113 height 34
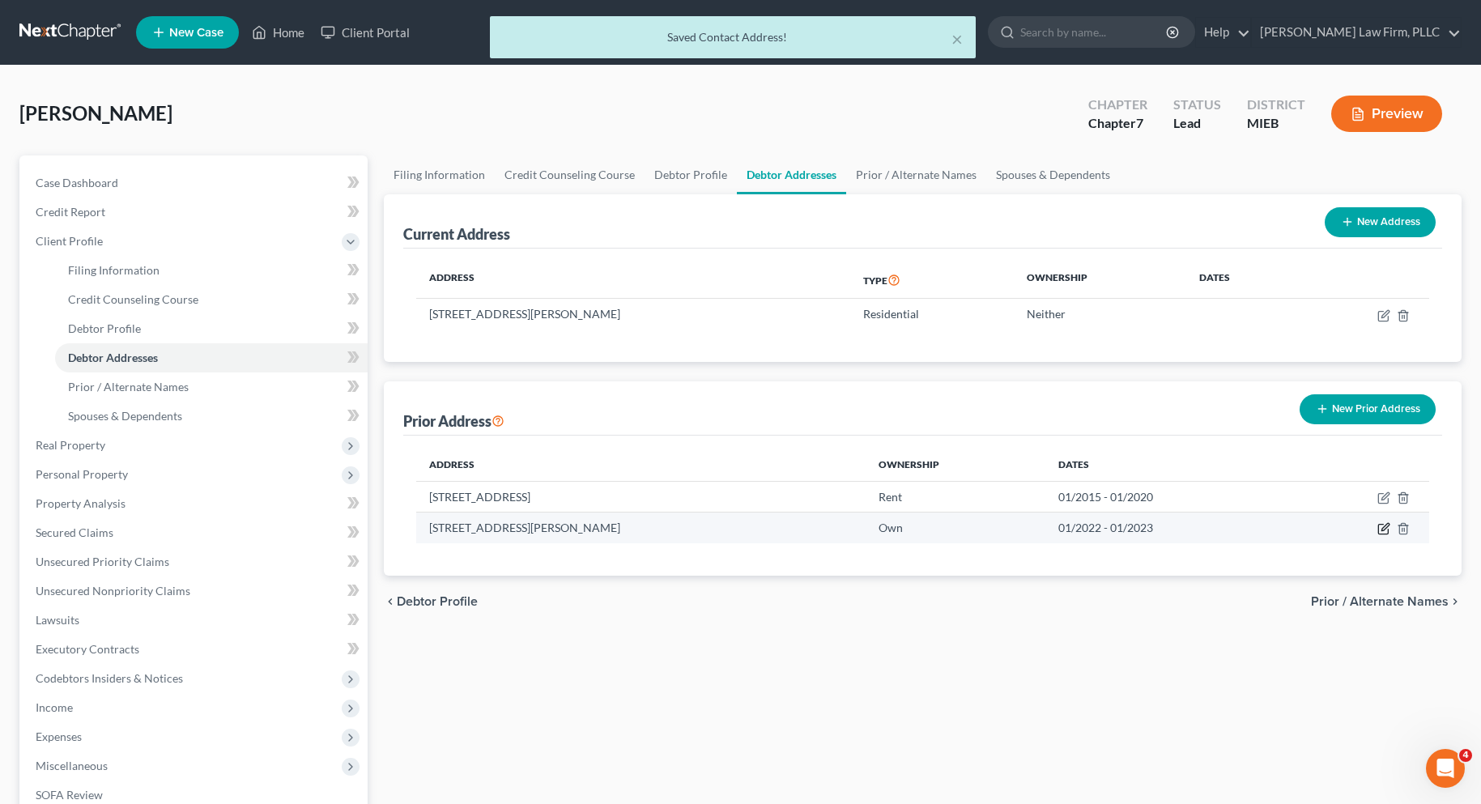
click at [1380, 526] on icon "button" at bounding box center [1383, 528] width 13 height 13
select select "23"
select select "46"
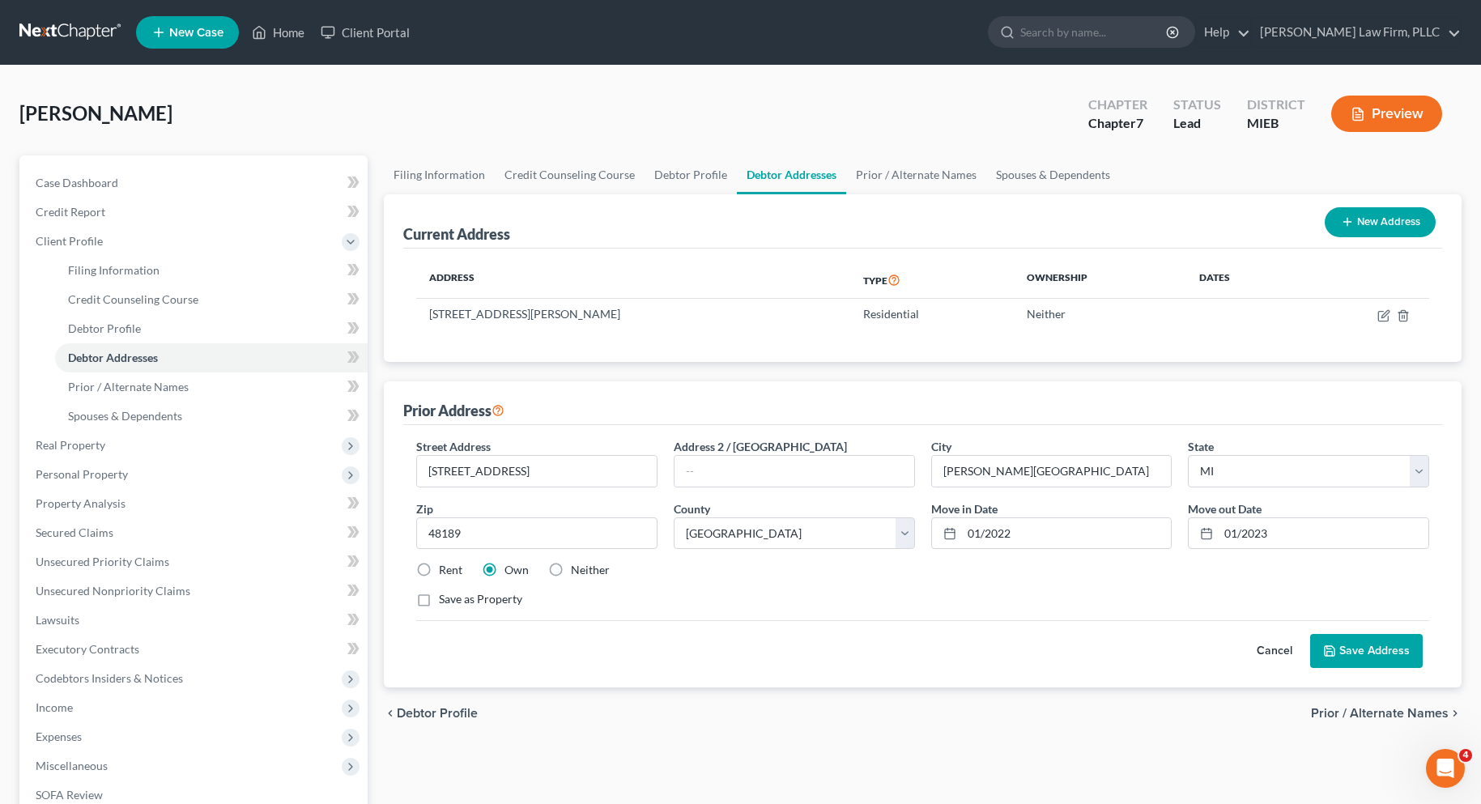
drag, startPoint x: 424, startPoint y: 567, endPoint x: 509, endPoint y: 574, distance: 86.1
click at [439, 567] on label "Rent" at bounding box center [450, 570] width 23 height 16
click at [445, 567] on input "Rent" at bounding box center [450, 567] width 11 height 11
radio input "true"
click at [1378, 649] on button "Save Address" at bounding box center [1366, 651] width 113 height 34
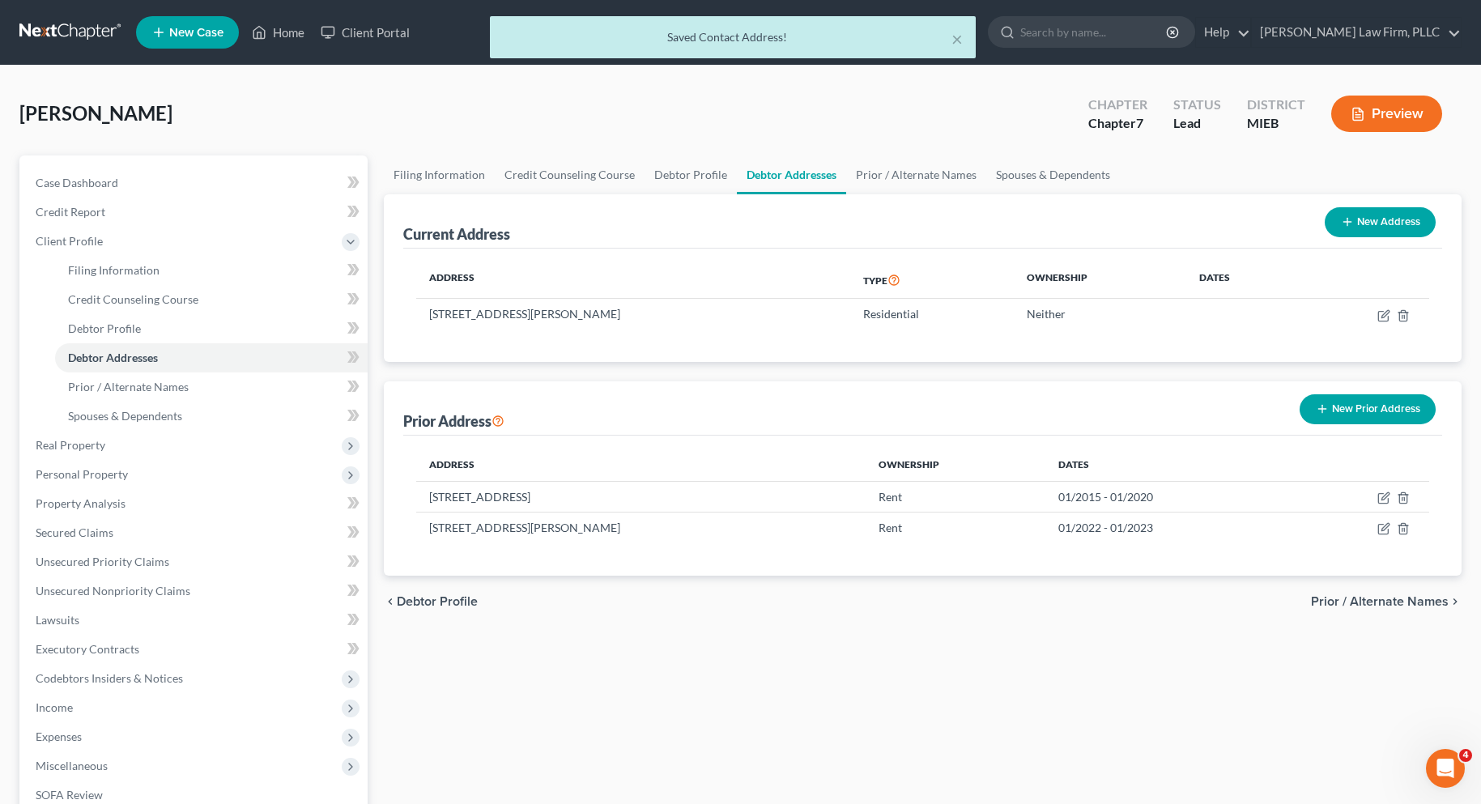
click at [1378, 598] on span "Prior / Alternate Names" at bounding box center [1380, 601] width 138 height 13
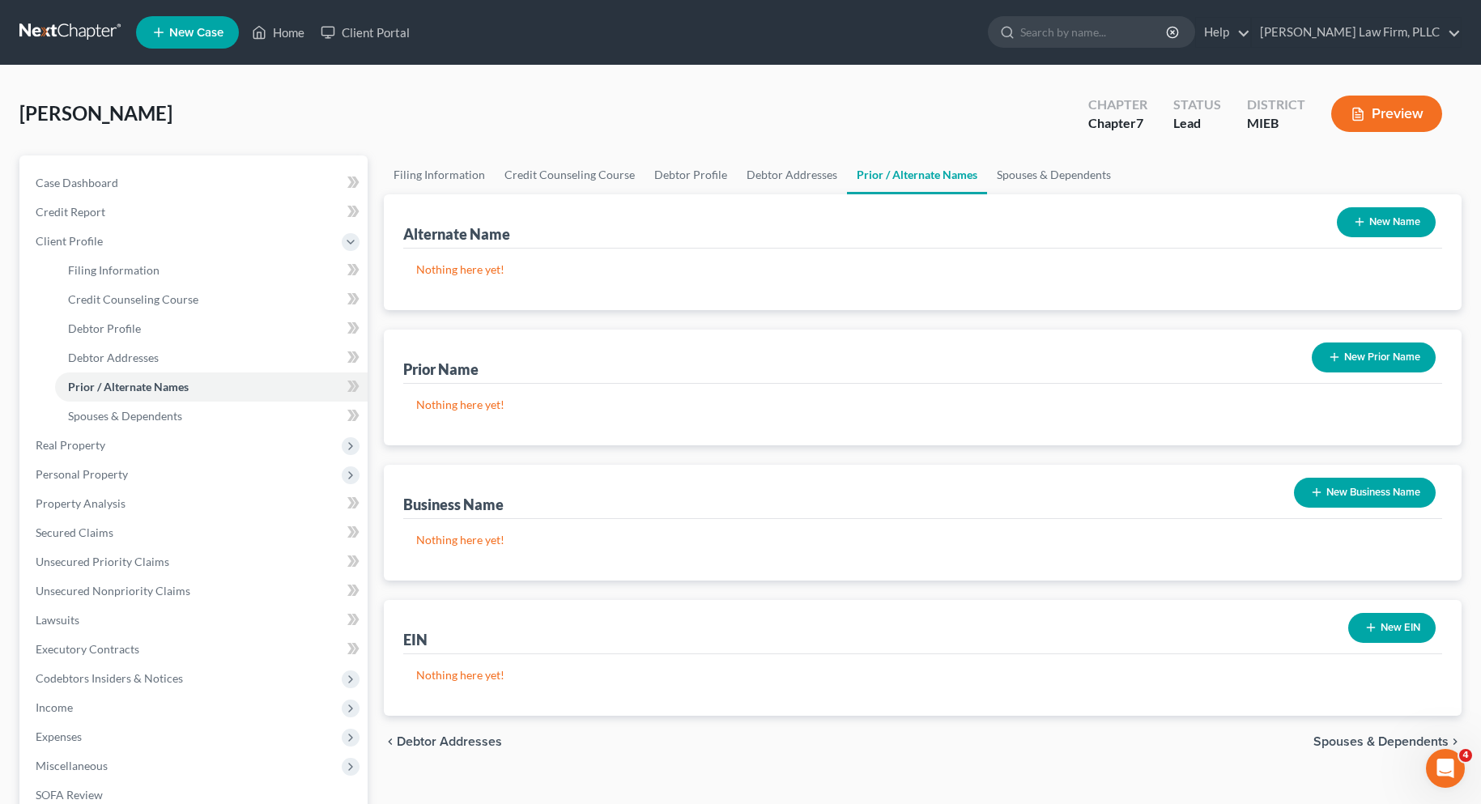
click at [1330, 739] on span "Spouses & Dependents" at bounding box center [1380, 741] width 135 height 13
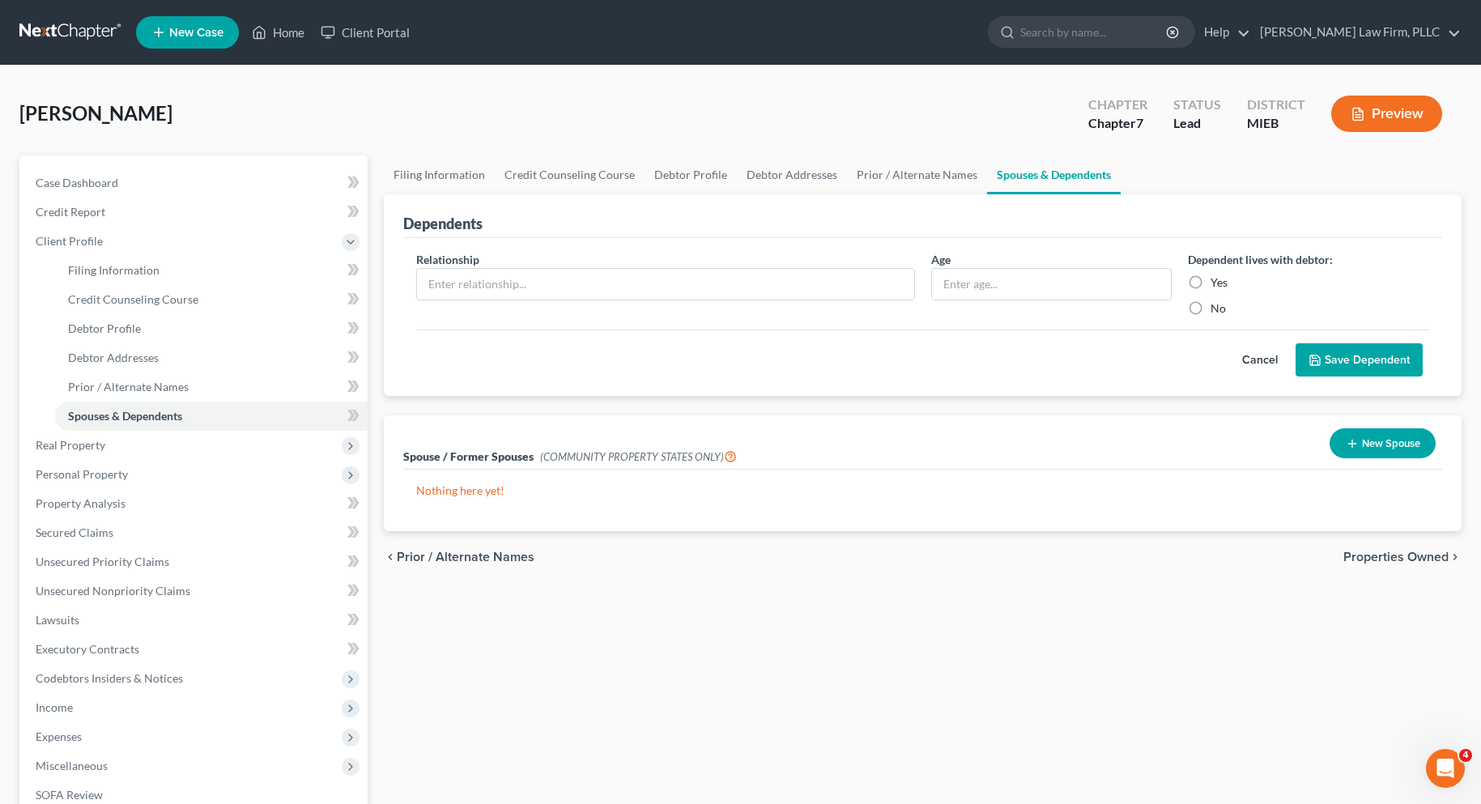
click at [1371, 554] on span "Properties Owned" at bounding box center [1395, 557] width 105 height 13
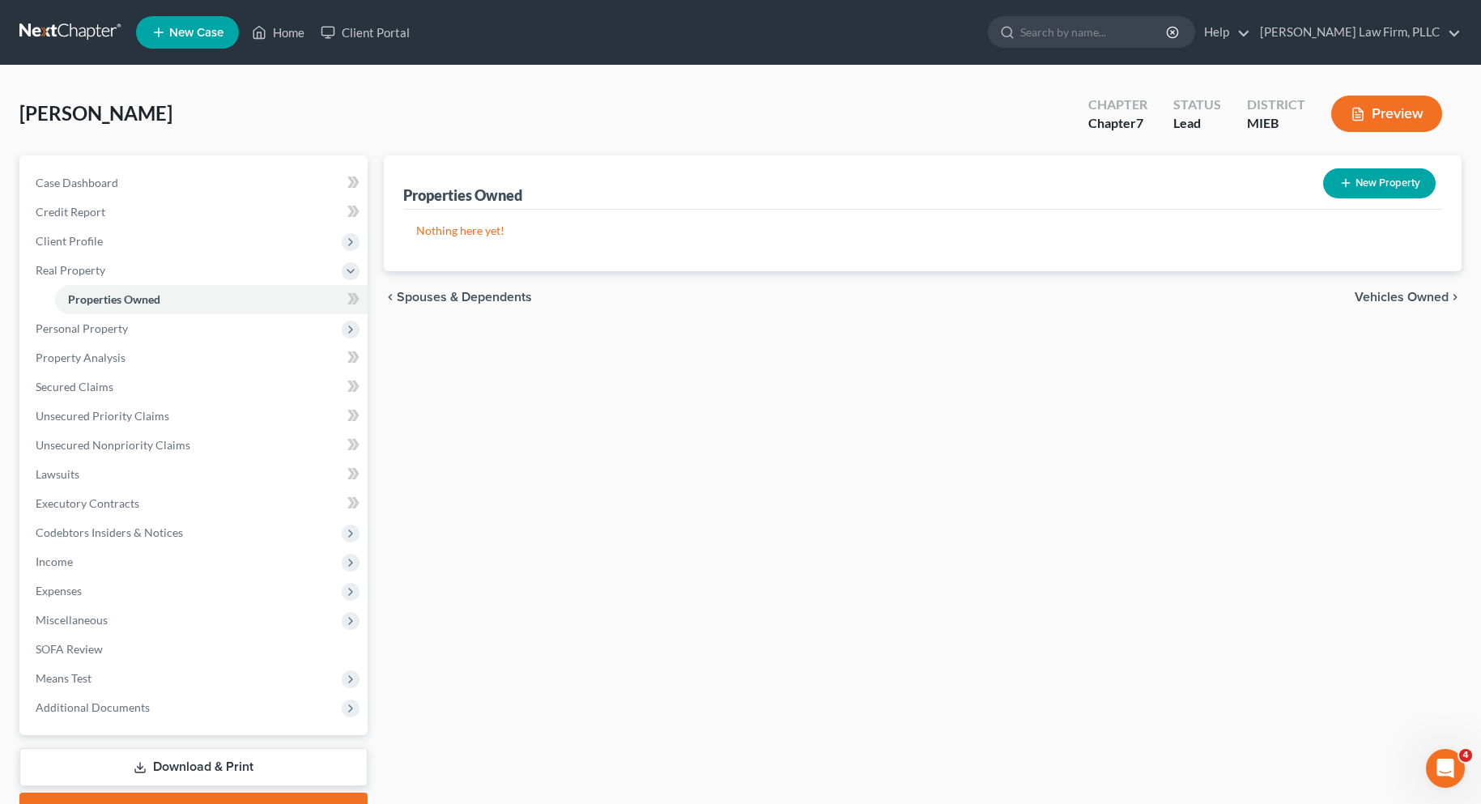
click at [1398, 296] on span "Vehicles Owned" at bounding box center [1402, 297] width 94 height 13
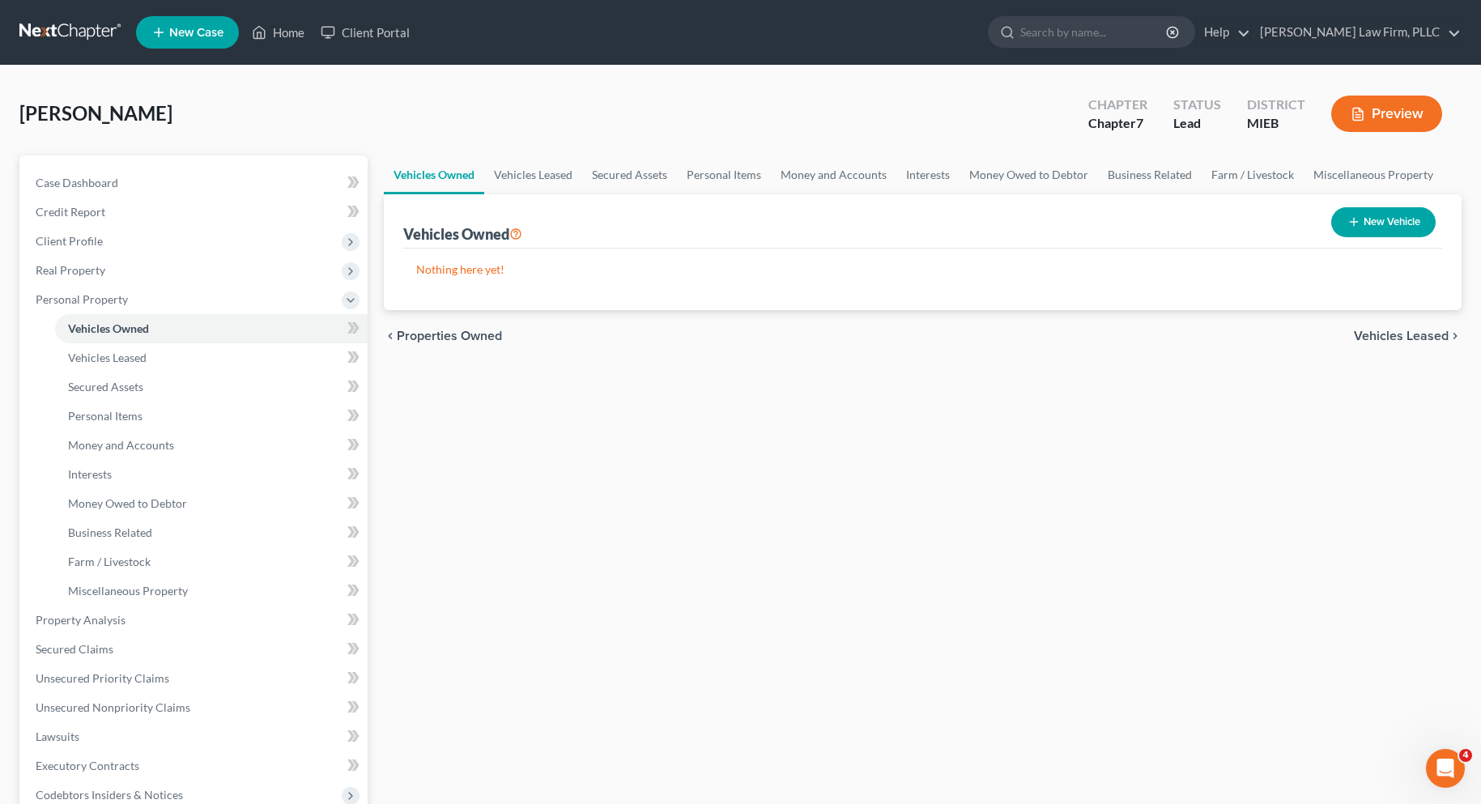
click at [1381, 339] on span "Vehicles Leased" at bounding box center [1401, 336] width 95 height 13
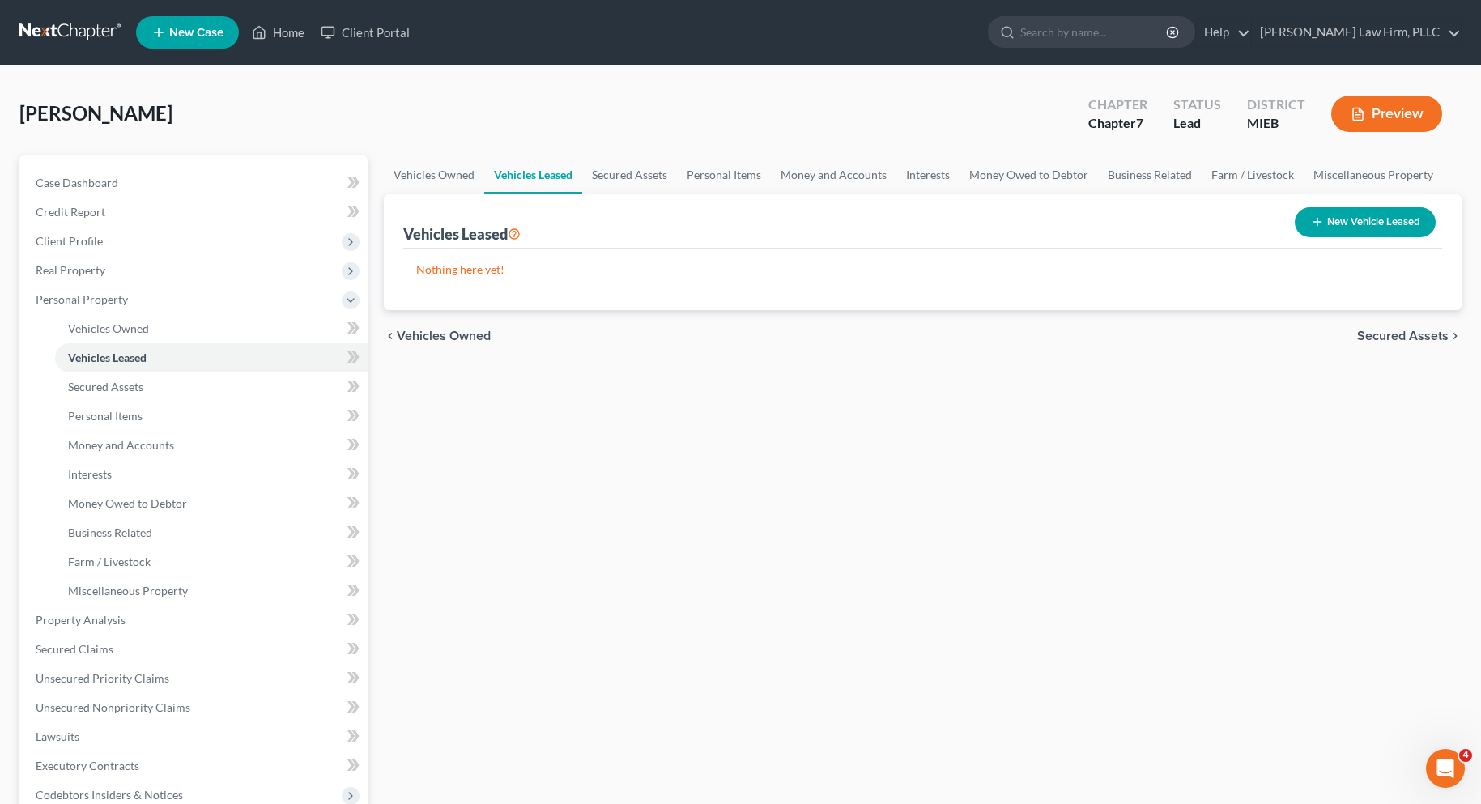
click at [1381, 334] on span "Secured Assets" at bounding box center [1403, 336] width 92 height 13
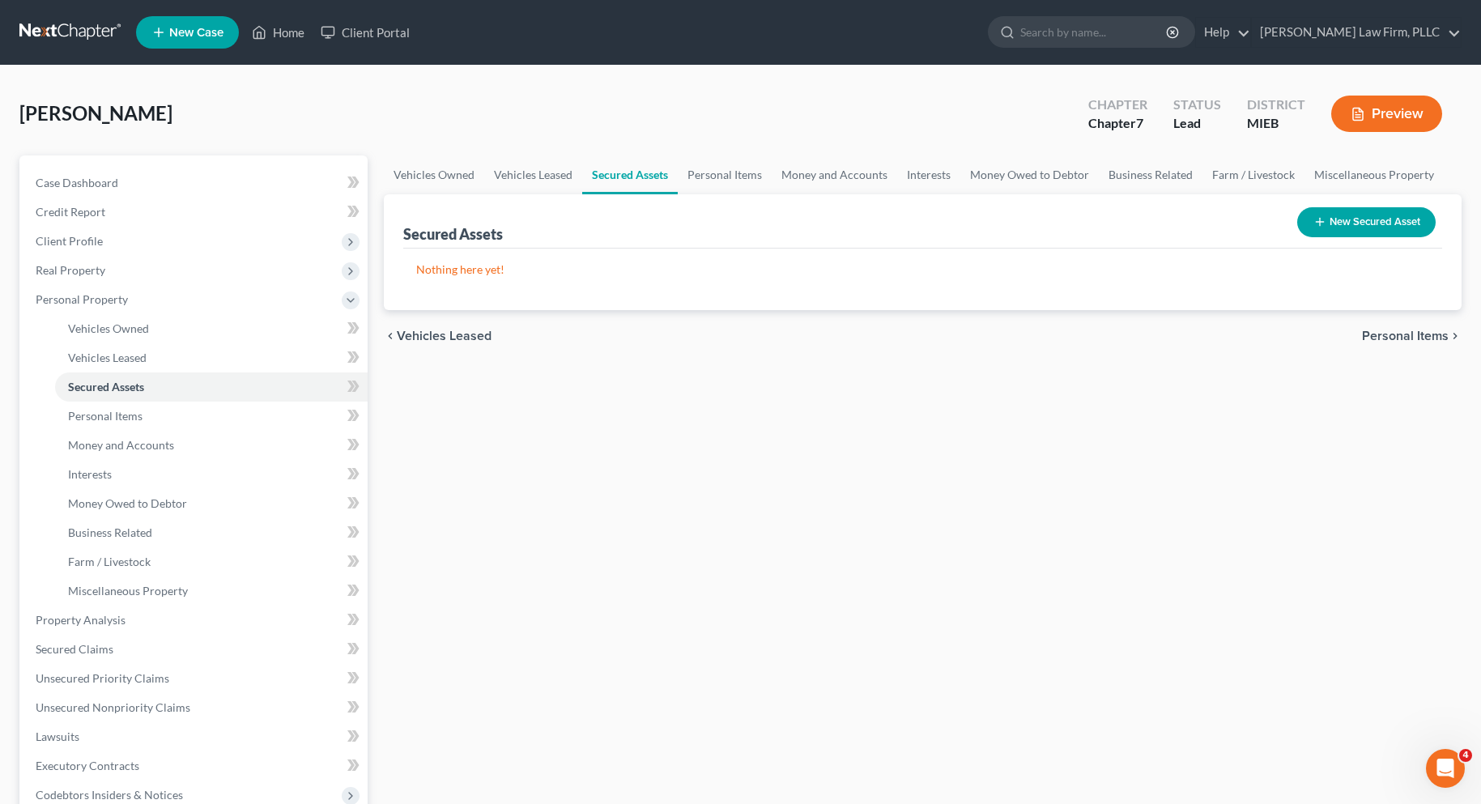
click at [1381, 334] on span "Personal Items" at bounding box center [1405, 336] width 87 height 13
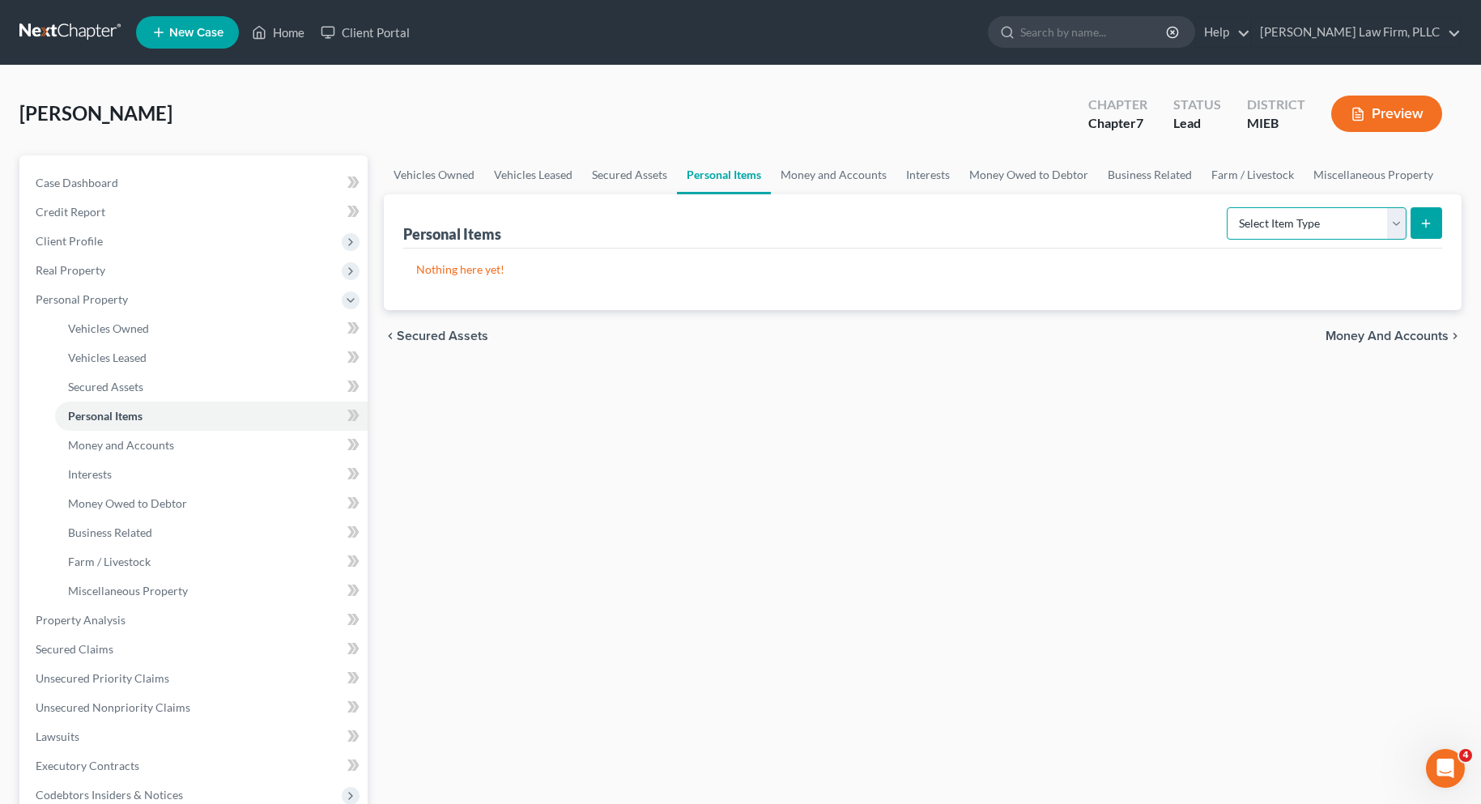
click at [1395, 218] on select "Select Item Type Clothing Collectibles Of Value Electronics Firearms Household …" at bounding box center [1317, 223] width 180 height 32
select select "clothing"
click at [1228, 207] on select "Select Item Type Clothing Collectibles Of Value Electronics Firearms Household …" at bounding box center [1317, 223] width 180 height 32
click at [1425, 218] on icon "submit" at bounding box center [1426, 223] width 13 height 13
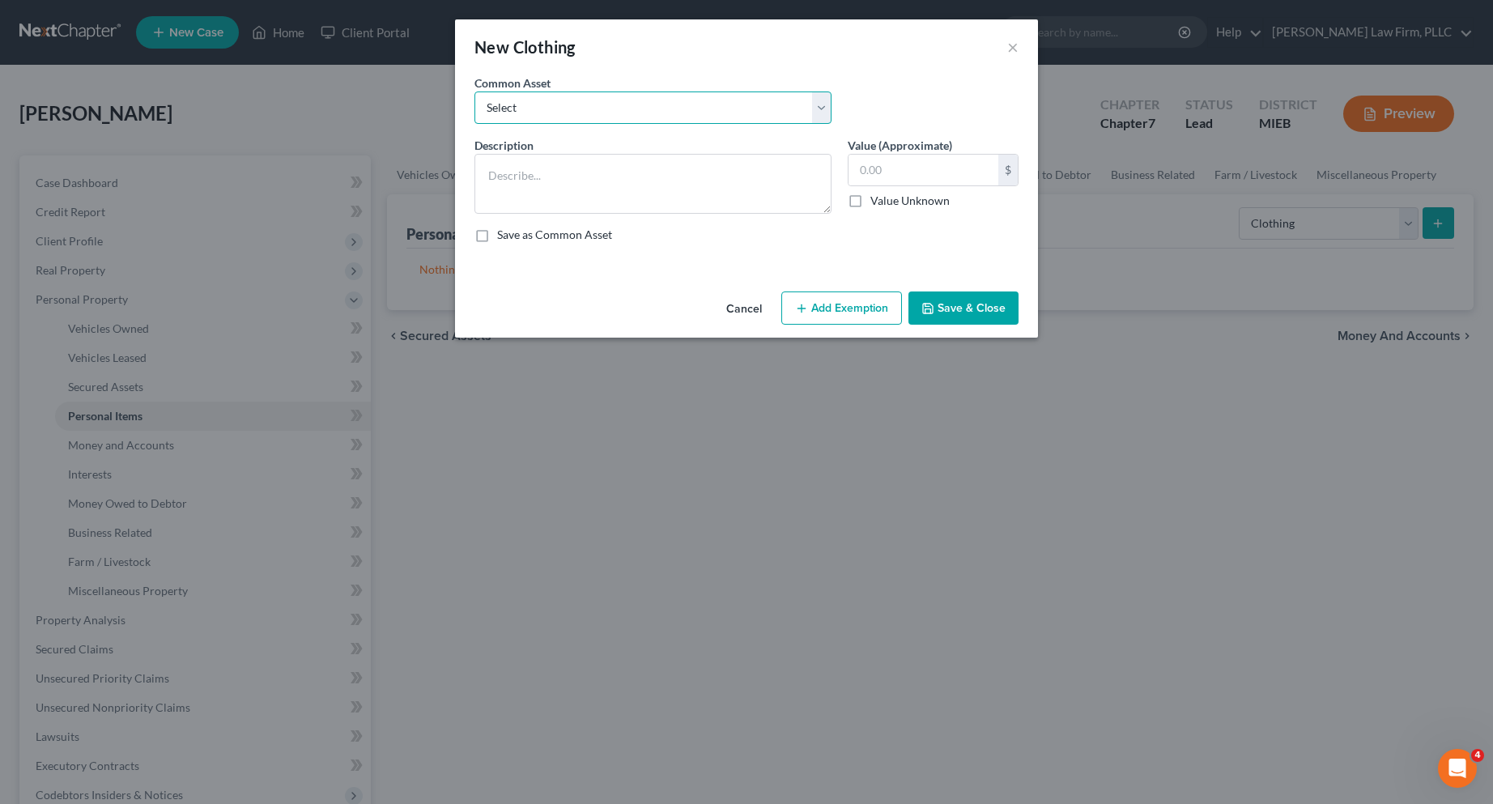
click at [819, 109] on select "Select Misc. personal clothing Misc. personal clothing" at bounding box center [653, 108] width 357 height 32
select select "1"
click at [475, 92] on select "Select Misc. personal clothing Misc. personal clothing" at bounding box center [653, 108] width 357 height 32
type textarea "Misc. personal clothing"
type input "400.00"
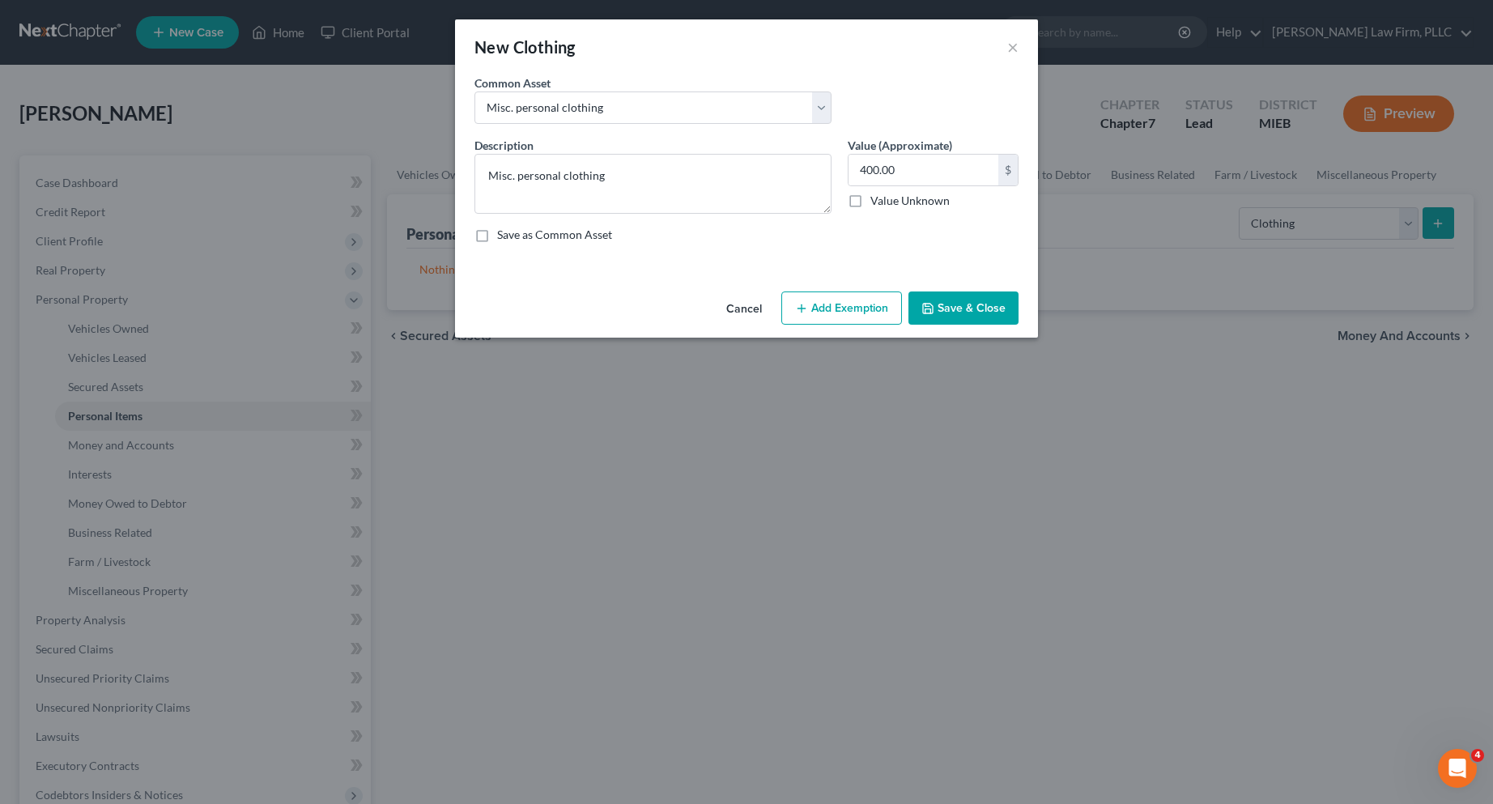
click at [815, 302] on button "Add Exemption" at bounding box center [841, 309] width 121 height 34
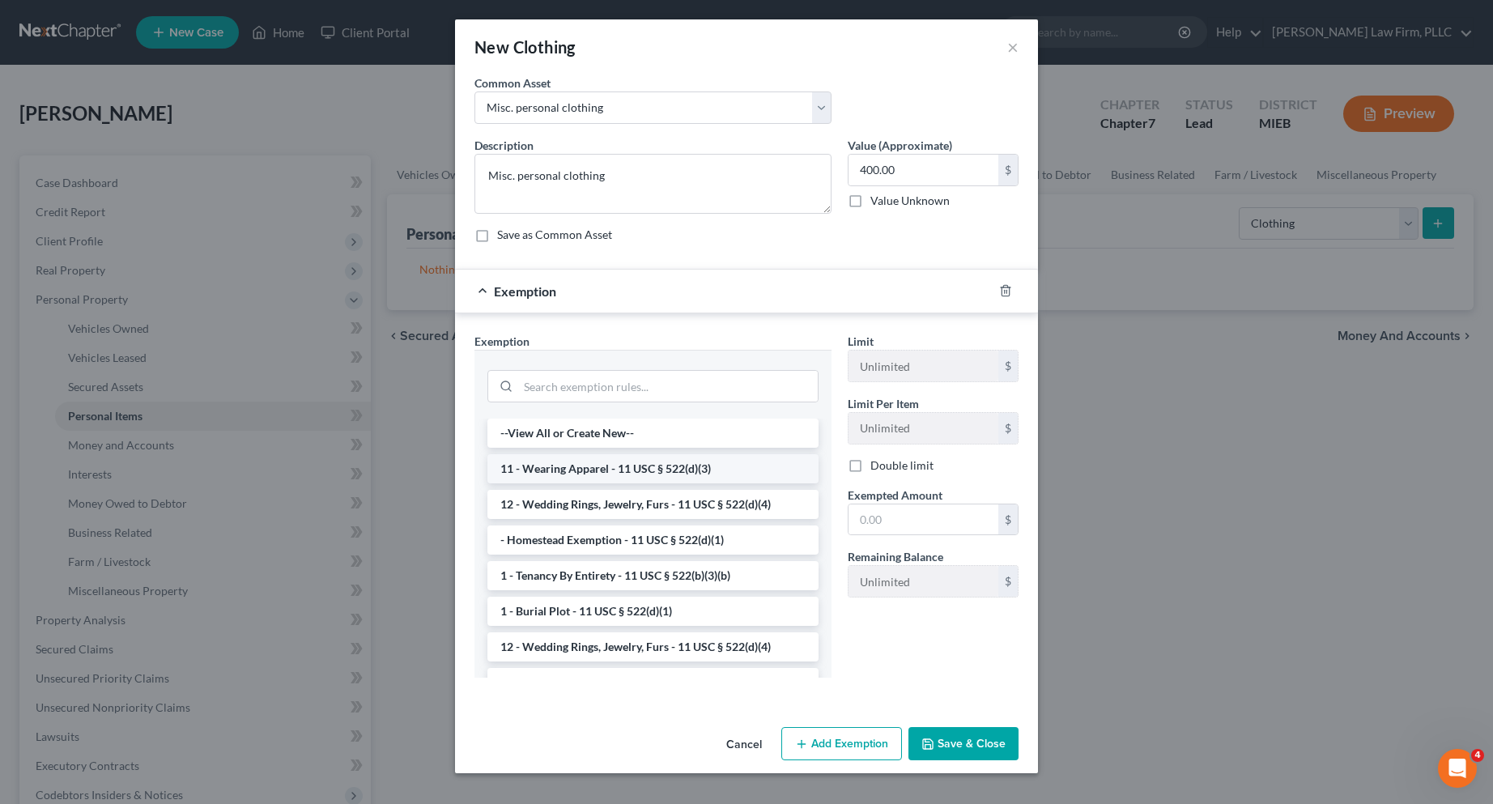
click at [676, 466] on li "11 - Wearing Apparel - 11 USC § 522(d)(3)" at bounding box center [652, 468] width 331 height 29
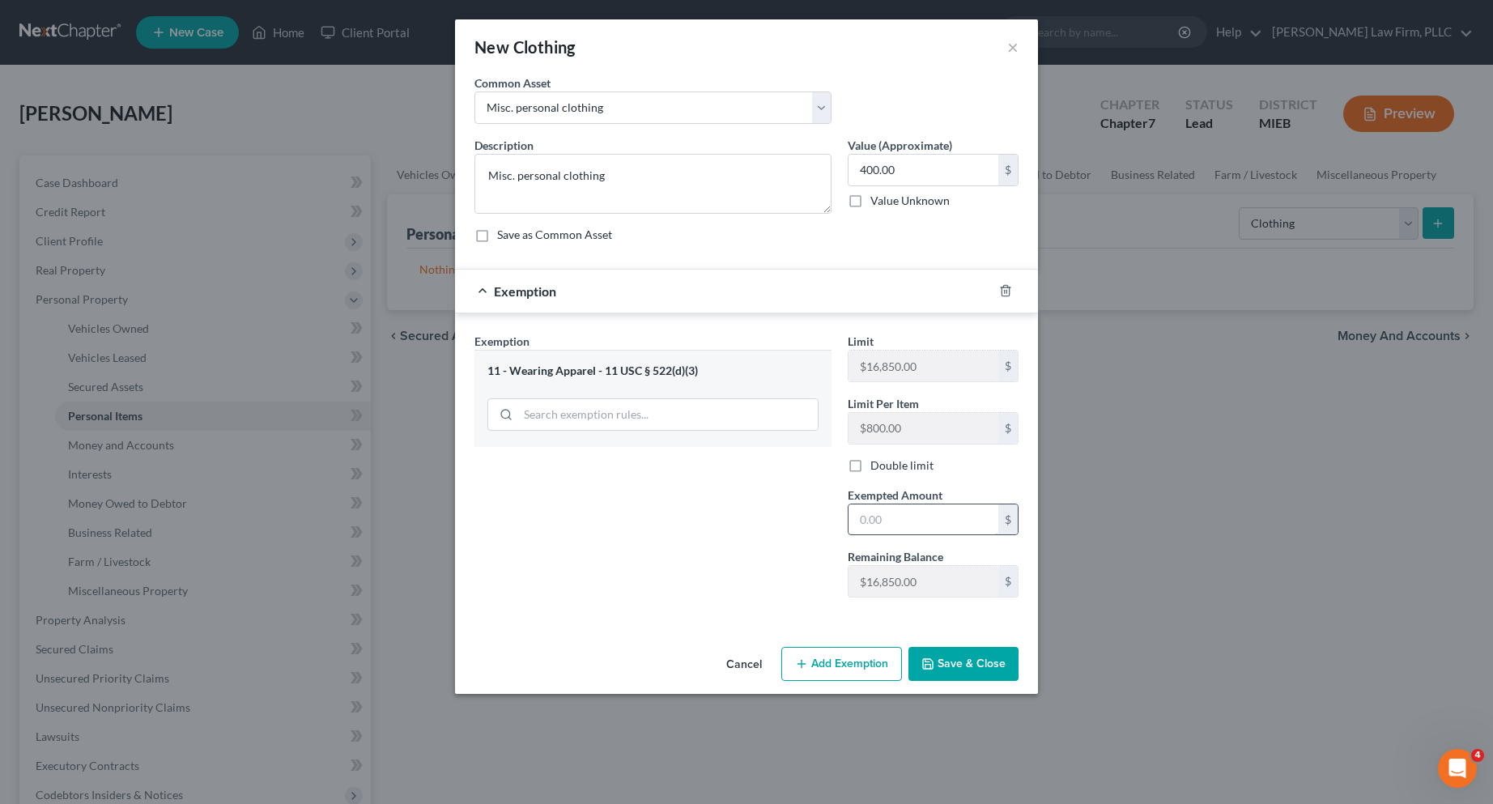
click at [896, 523] on input "text" at bounding box center [924, 519] width 150 height 31
type input "400.00"
click at [934, 658] on icon "button" at bounding box center [928, 664] width 13 height 13
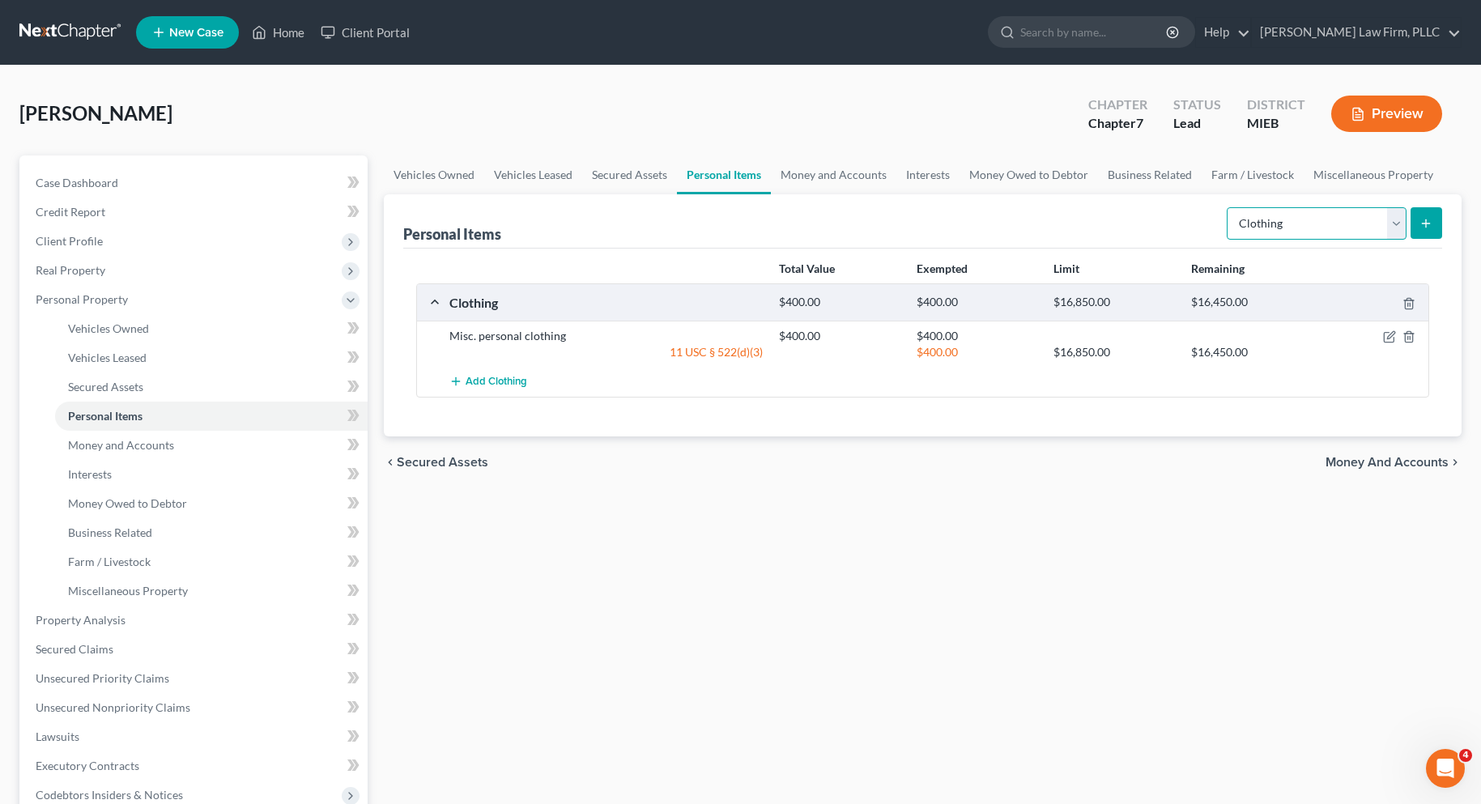
click at [1390, 222] on select "Select Item Type Clothing Collectibles Of Value Electronics Firearms Household …" at bounding box center [1317, 223] width 180 height 32
select select "electronics"
click at [1228, 207] on select "Select Item Type Clothing Collectibles Of Value Electronics Firearms Household …" at bounding box center [1317, 223] width 180 height 32
click at [1428, 220] on icon "submit" at bounding box center [1426, 223] width 13 height 13
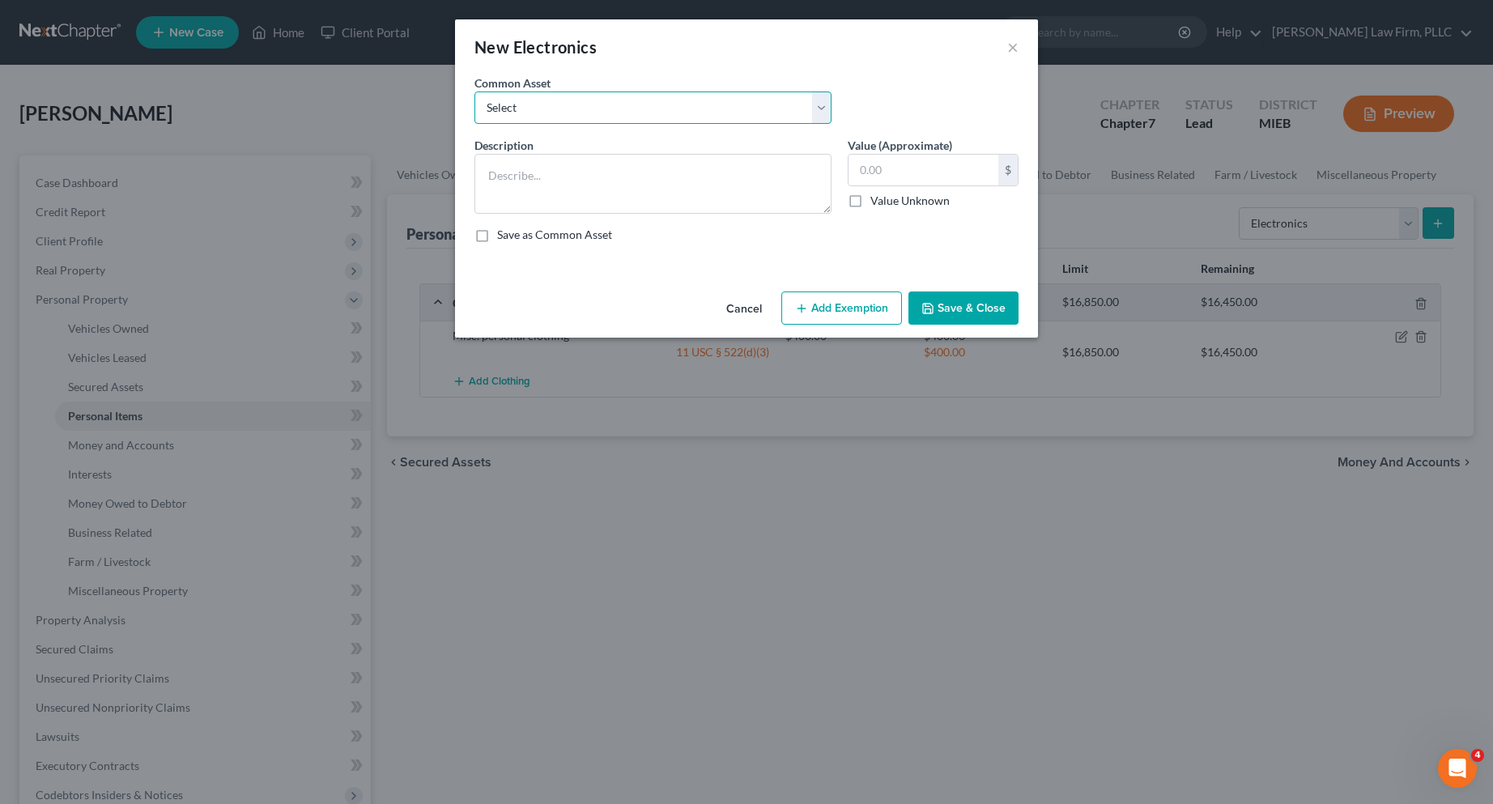
click at [621, 111] on select "Select Misc. personal electronics including cell phones, televisions, ect..." at bounding box center [653, 108] width 357 height 32
select select "0"
click at [475, 92] on select "Select Misc. personal electronics including cell phones, televisions, ect..." at bounding box center [653, 108] width 357 height 32
type textarea "Misc. personal electronics including cell phones, televisions, ect..."
type input "1,000.00"
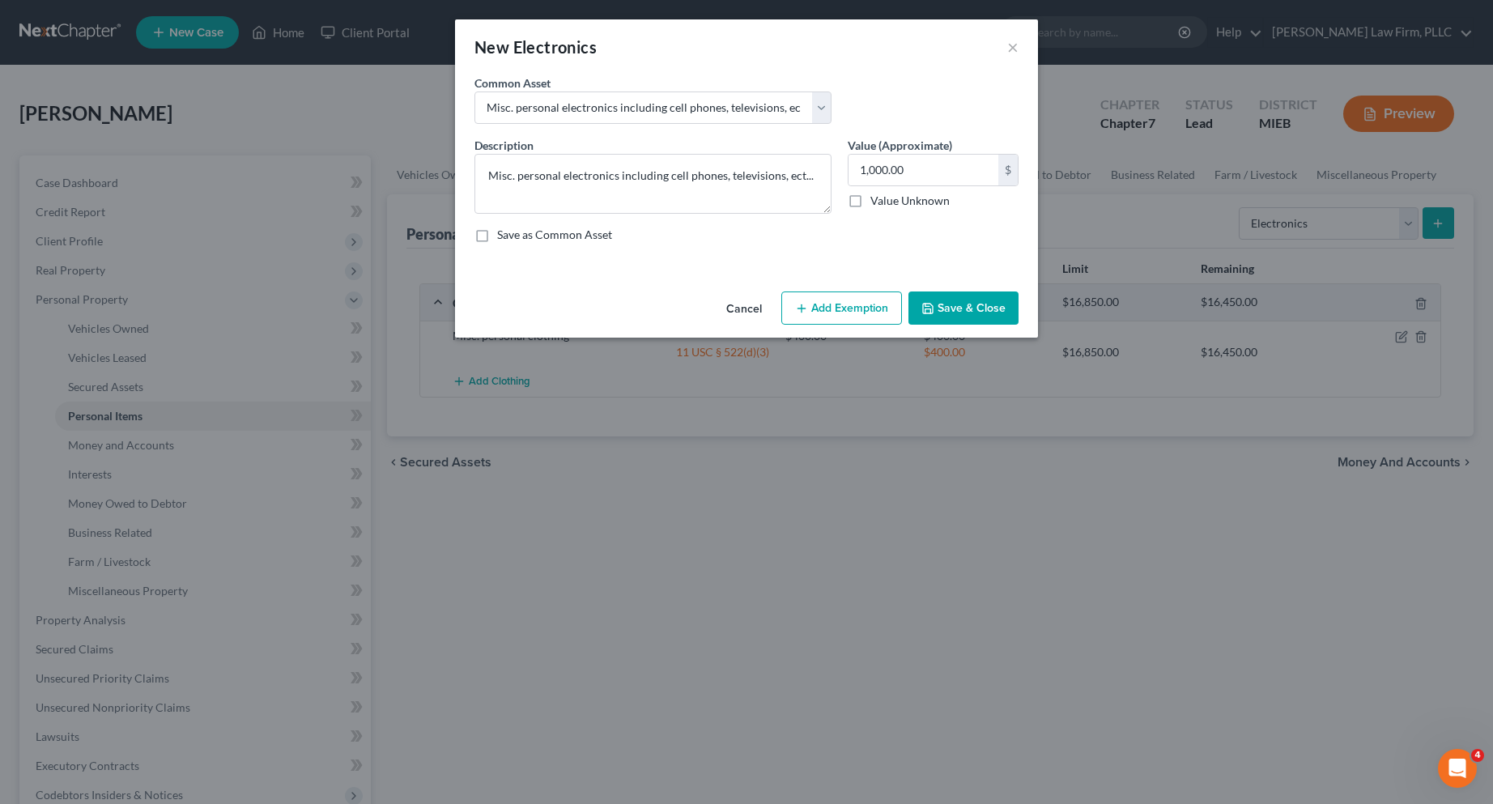
click at [796, 309] on icon "button" at bounding box center [801, 308] width 13 height 13
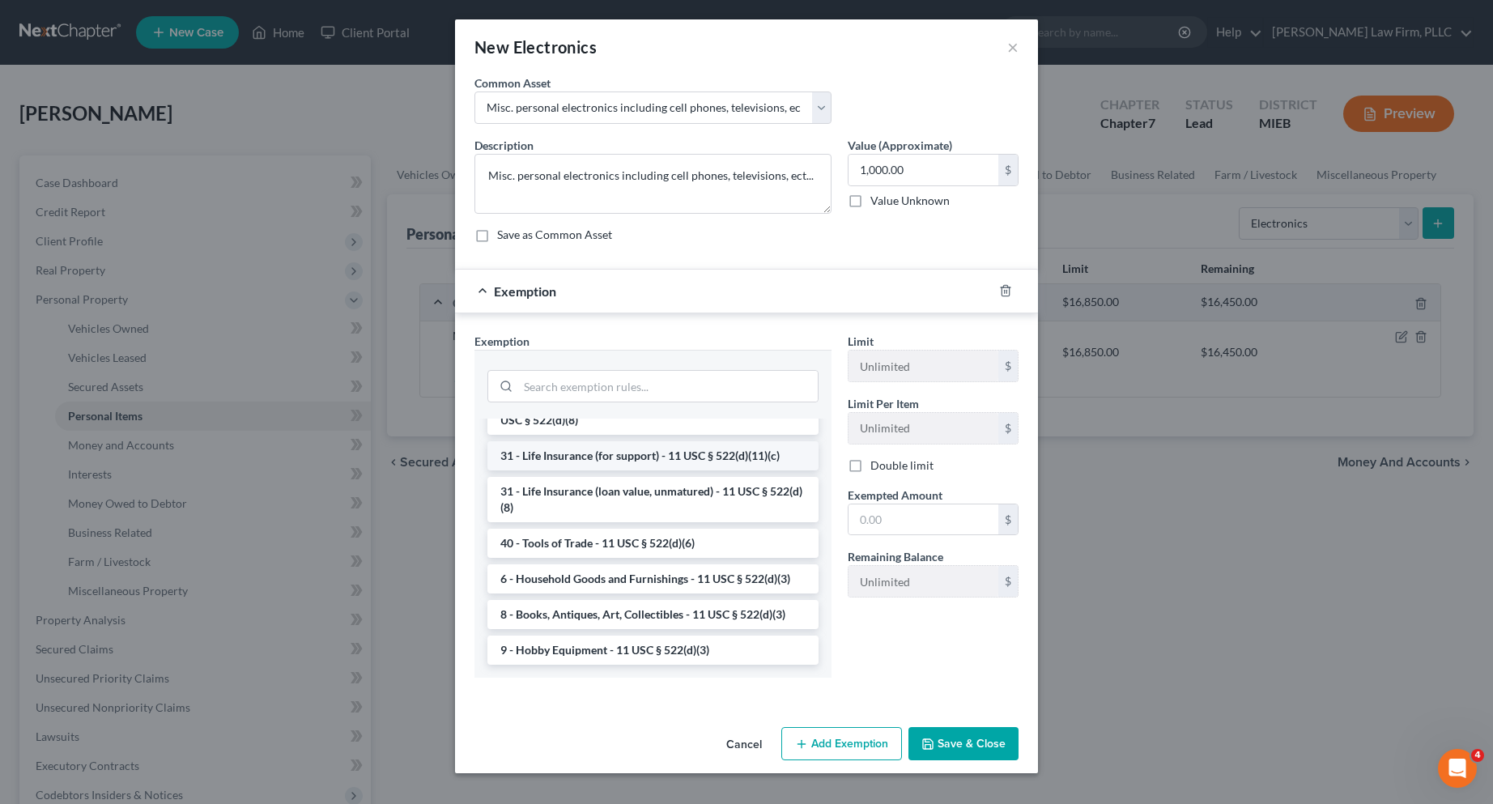
scroll to position [1302, 0]
click at [711, 575] on li "6 - Household Goods and Furnishings - 11 USC § 522(d)(3)" at bounding box center [652, 578] width 331 height 29
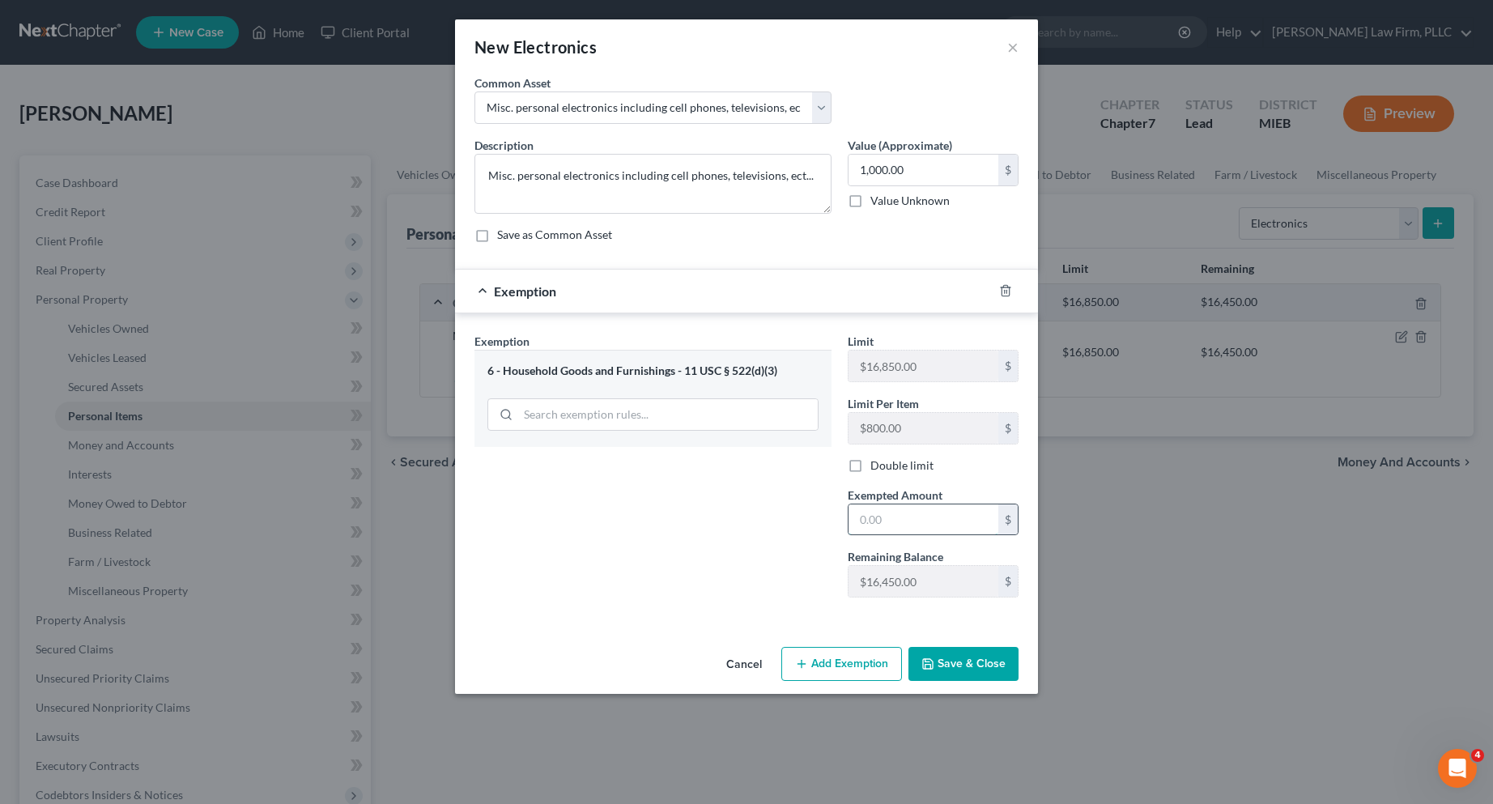
drag, startPoint x: 896, startPoint y: 517, endPoint x: 907, endPoint y: 517, distance: 10.6
click at [896, 517] on input "text" at bounding box center [924, 519] width 150 height 31
type input "1,000.00"
click at [956, 666] on button "Save & Close" at bounding box center [964, 664] width 110 height 34
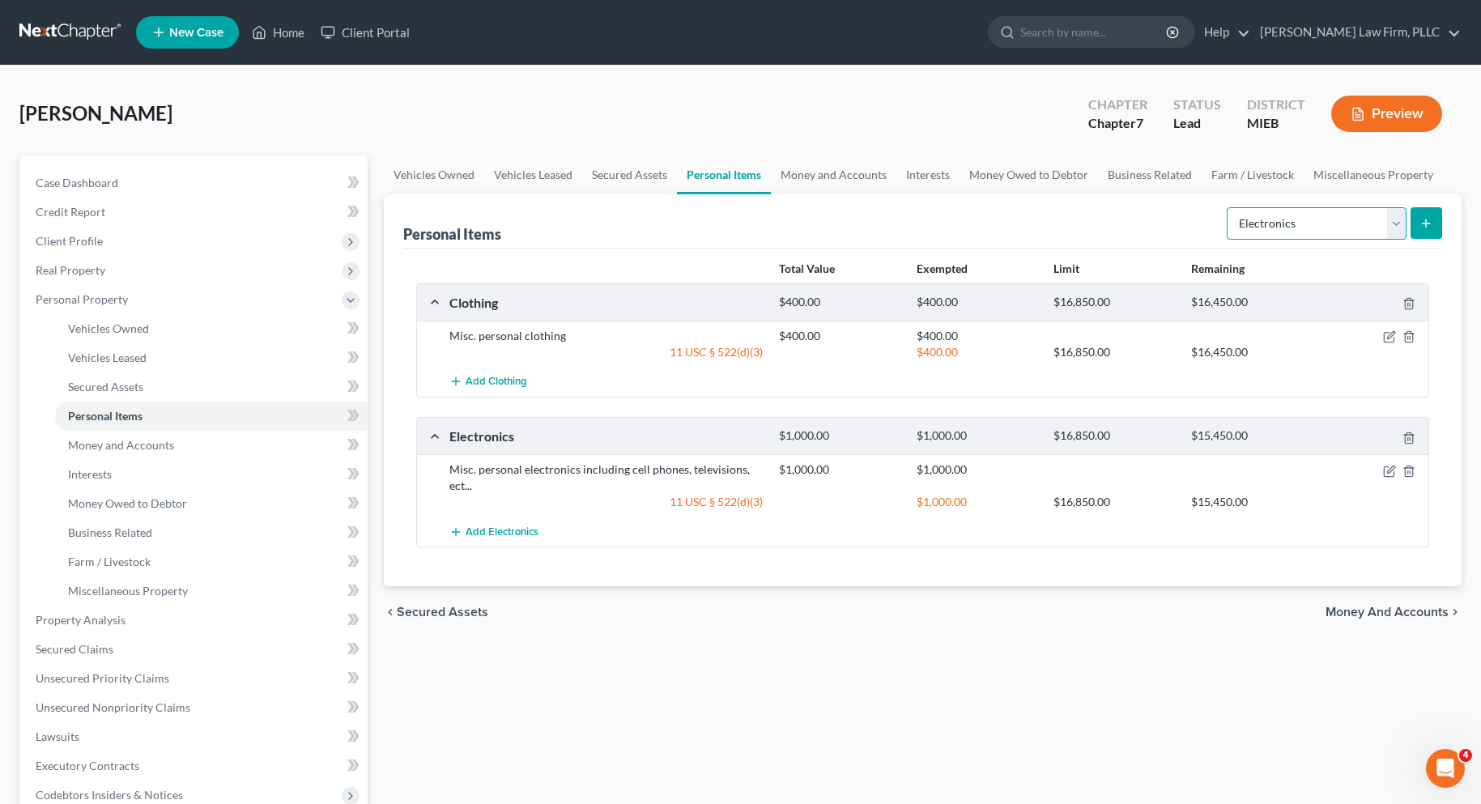
click at [1393, 224] on select "Select Item Type Clothing Collectibles Of Value Electronics Firearms Household …" at bounding box center [1317, 223] width 180 height 32
select select "household_goods"
click at [1228, 207] on select "Select Item Type Clothing Collectibles Of Value Electronics Firearms Household …" at bounding box center [1317, 223] width 180 height 32
click at [1424, 222] on icon "submit" at bounding box center [1426, 223] width 13 height 13
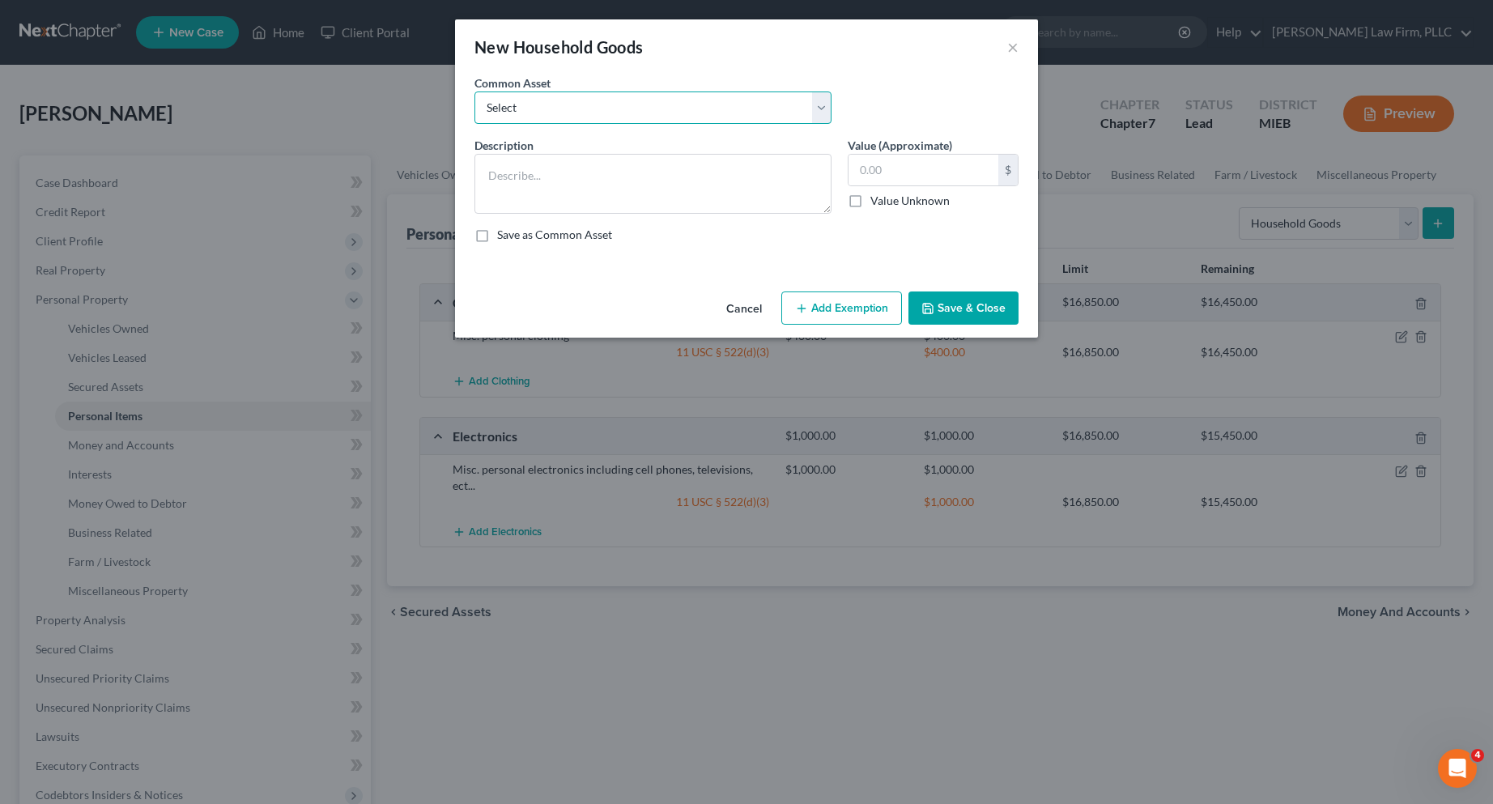
click at [770, 100] on select "Select Misc. household goods including couches, chairs, tables, beds and bedroo…" at bounding box center [653, 108] width 357 height 32
select select "0"
click at [475, 92] on select "Select Misc. household goods including couches, chairs, tables, beds and bedroo…" at bounding box center [653, 108] width 357 height 32
type textarea "Misc. household goods including couches, chairs, tables, beds and bedroom furni…"
type input "2,000.00"
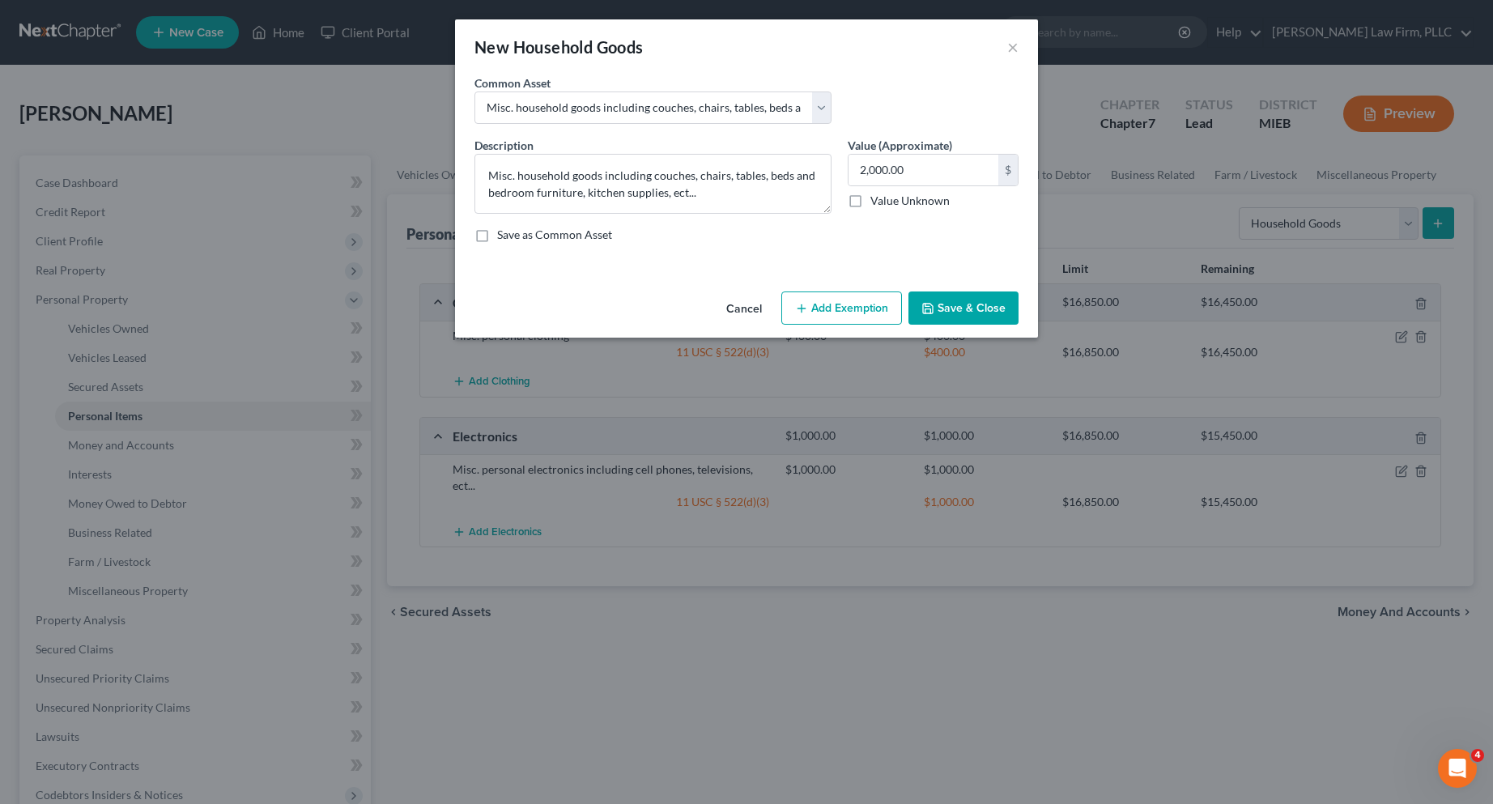
click at [807, 307] on icon "button" at bounding box center [801, 308] width 13 height 13
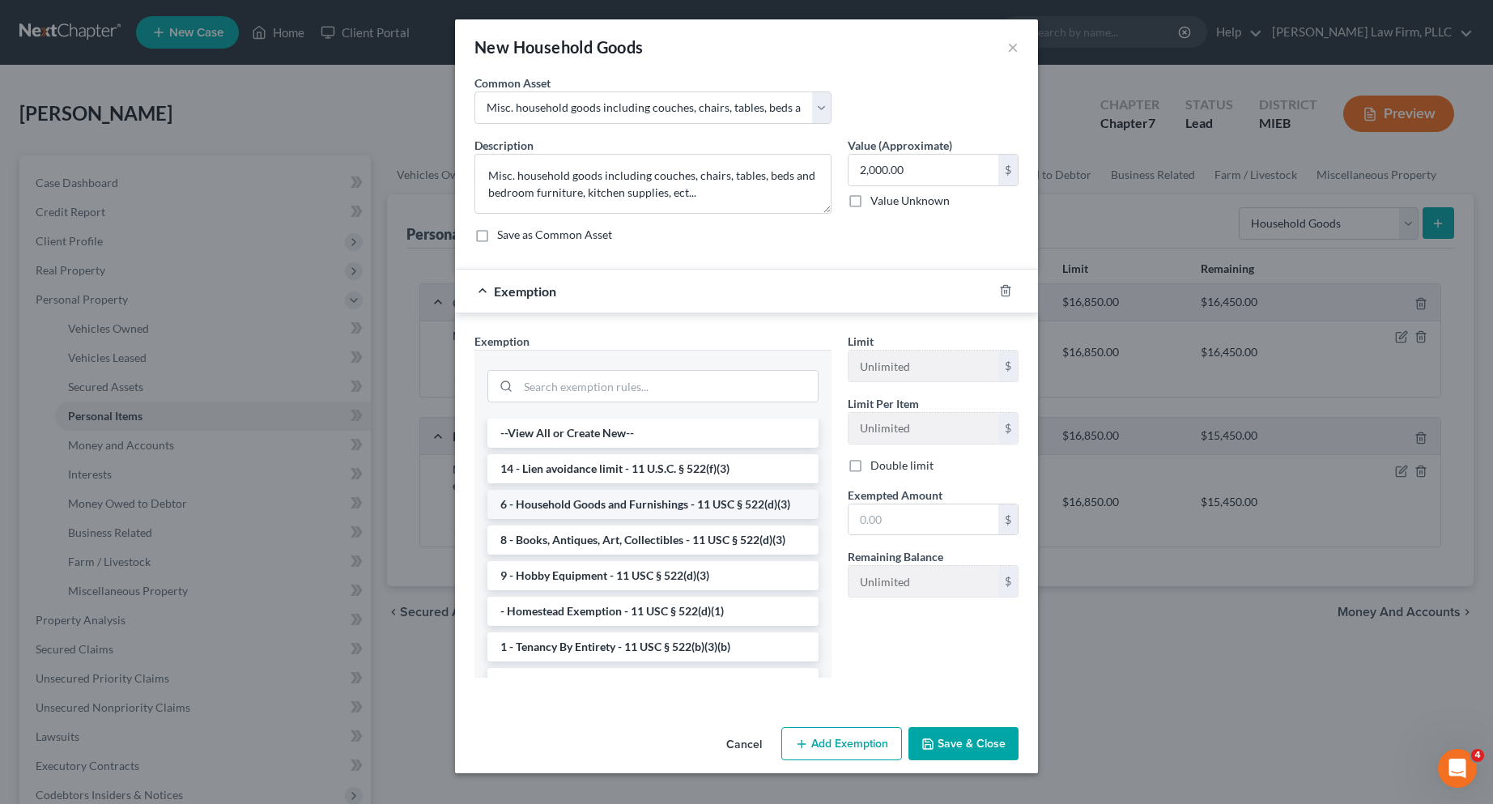
click at [639, 501] on li "6 - Household Goods and Furnishings - 11 USC § 522(d)(3)" at bounding box center [652, 504] width 331 height 29
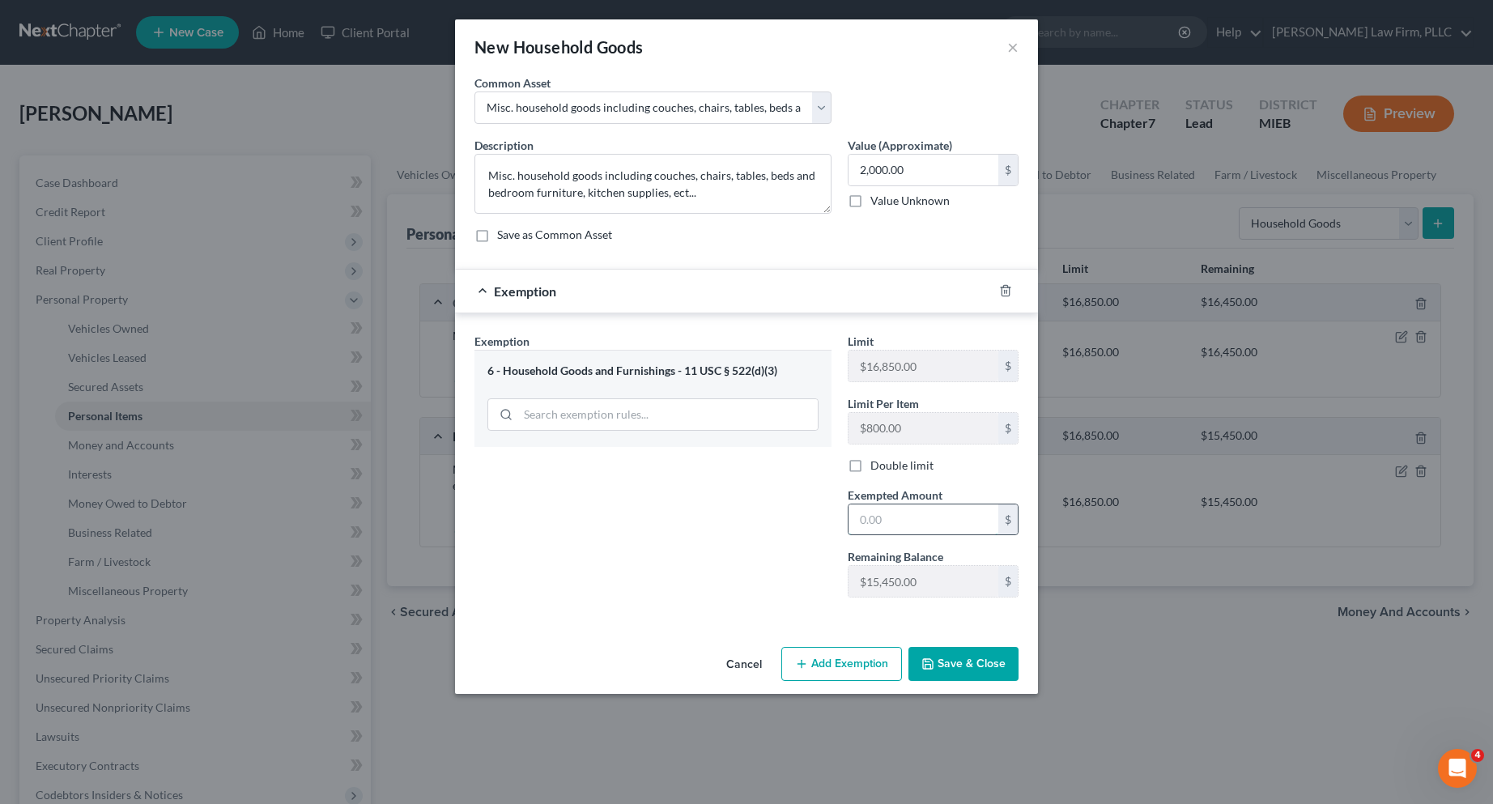
click at [887, 517] on input "text" at bounding box center [924, 519] width 150 height 31
type input "2,000.00"
click at [976, 666] on button "Save & Close" at bounding box center [964, 664] width 110 height 34
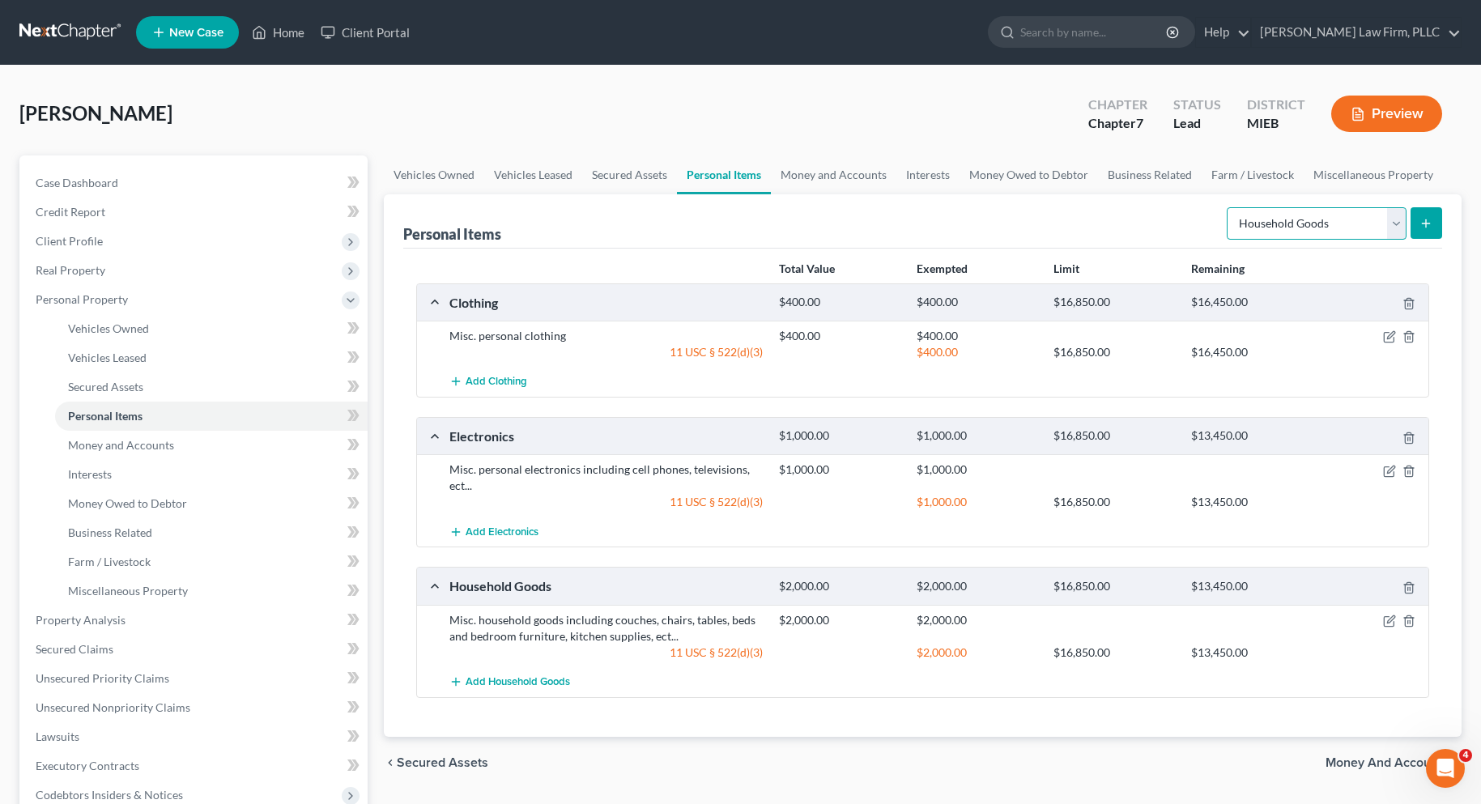
click at [1395, 221] on select "Select Item Type Clothing Collectibles Of Value Electronics Firearms Household …" at bounding box center [1317, 223] width 180 height 32
select select "other"
click at [1228, 207] on select "Select Item Type Clothing Collectibles Of Value Electronics Firearms Household …" at bounding box center [1317, 223] width 180 height 32
click at [1424, 220] on icon "submit" at bounding box center [1426, 223] width 13 height 13
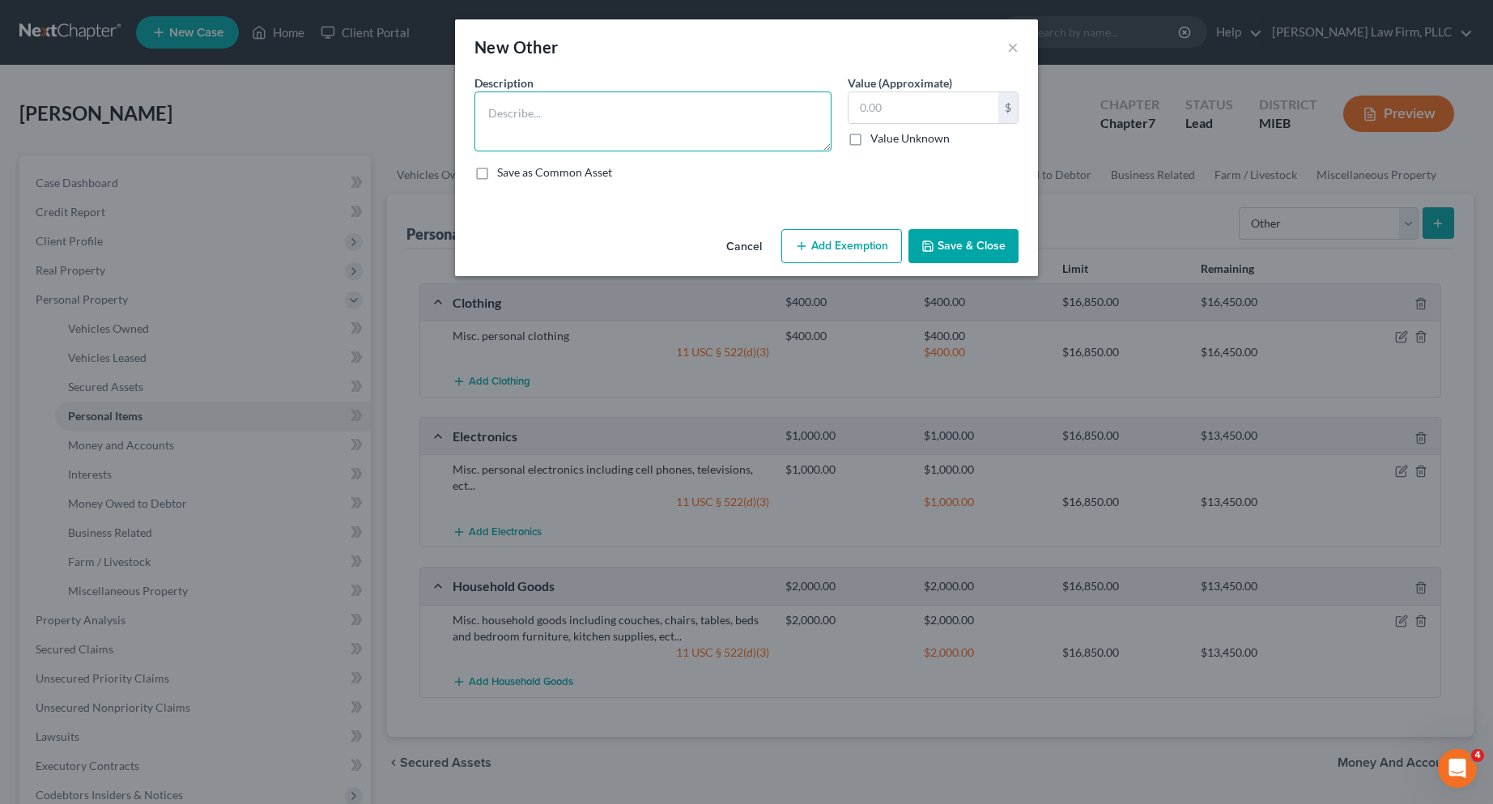
click at [642, 128] on textarea at bounding box center [653, 122] width 357 height 60
type textarea "1 guitar"
type input "100.00"
click at [866, 245] on button "Add Exemption" at bounding box center [841, 246] width 121 height 34
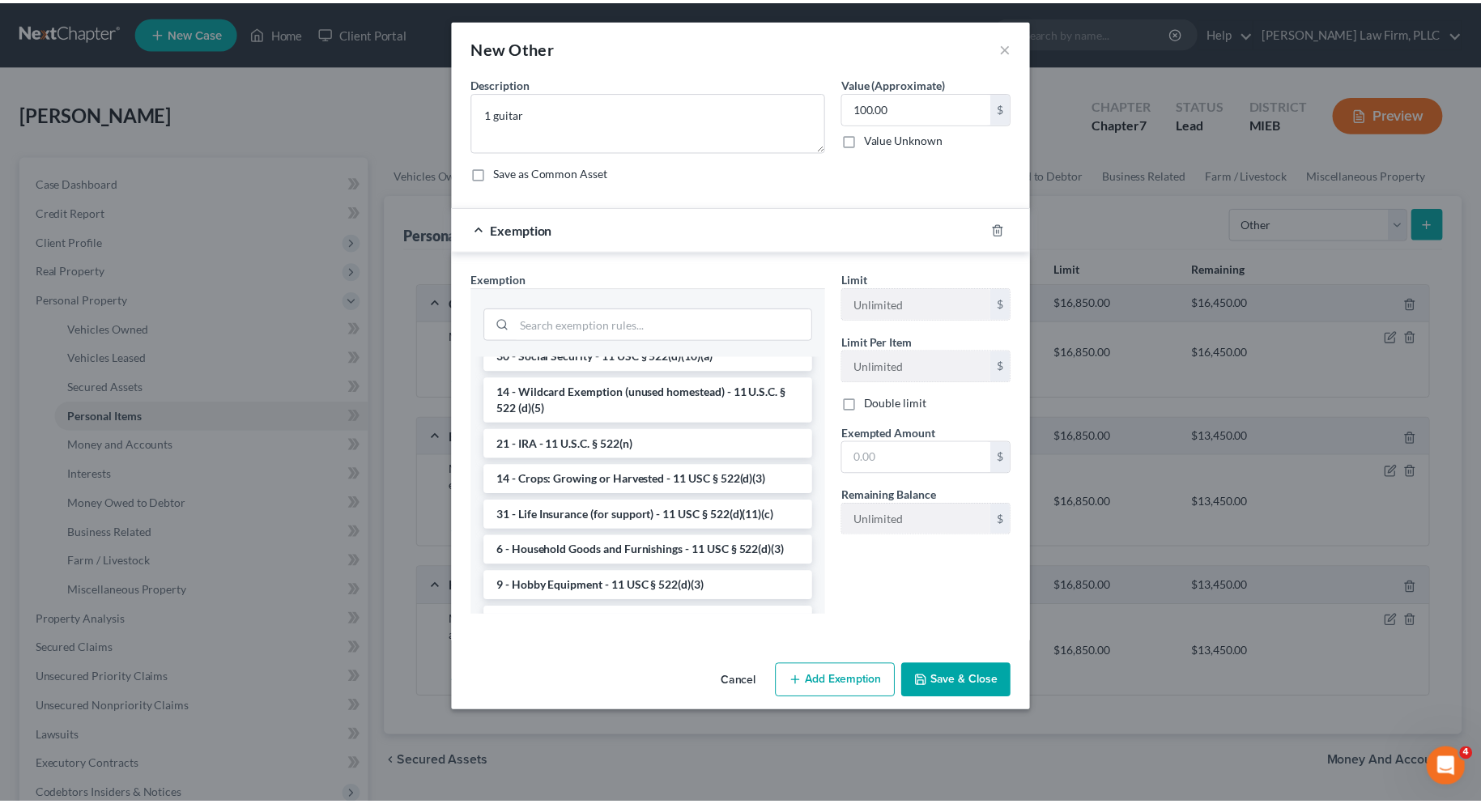
scroll to position [972, 0]
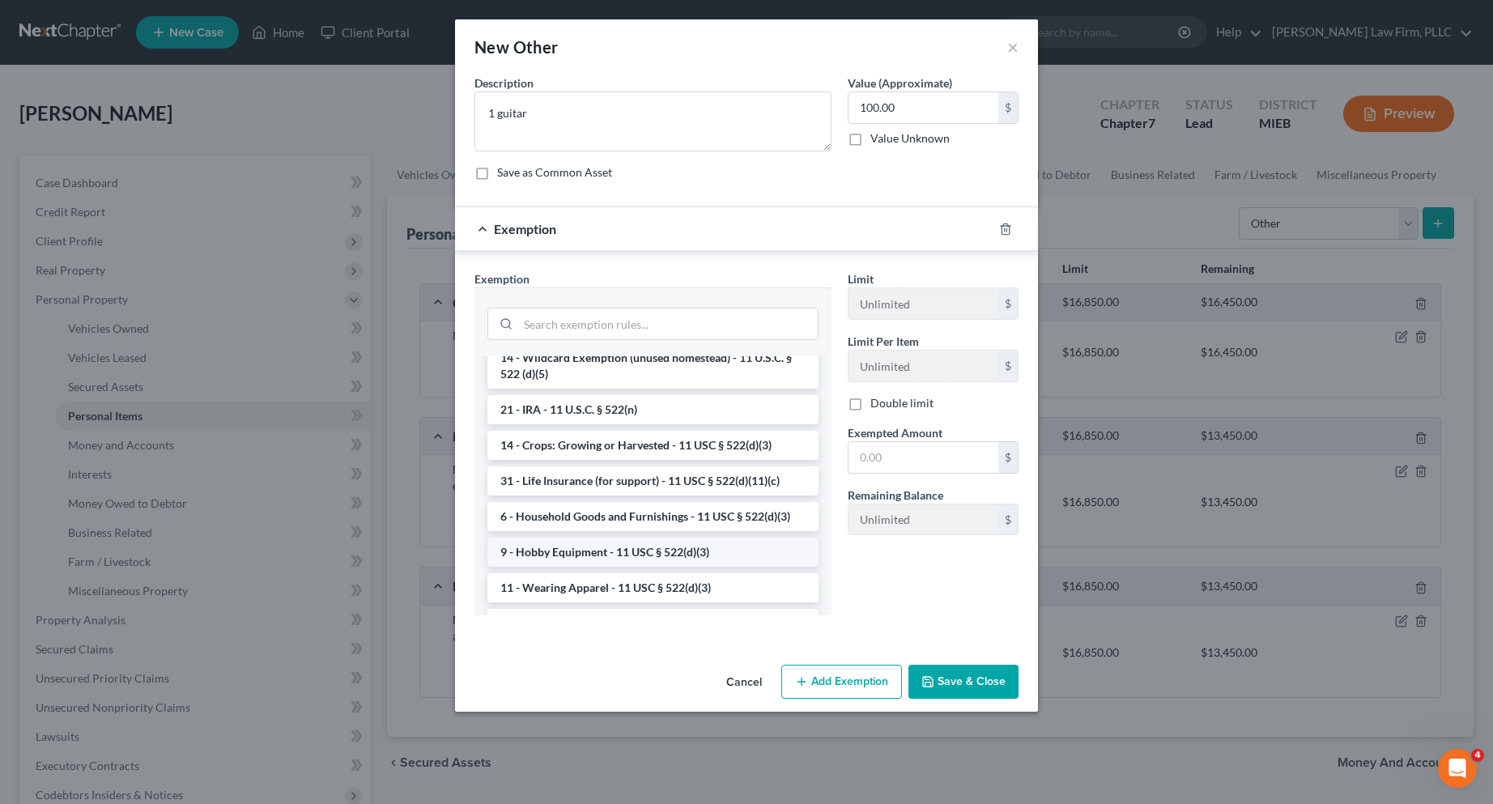
click at [653, 567] on li "9 - Hobby Equipment - 11 USC § 522(d)(3)" at bounding box center [652, 552] width 331 height 29
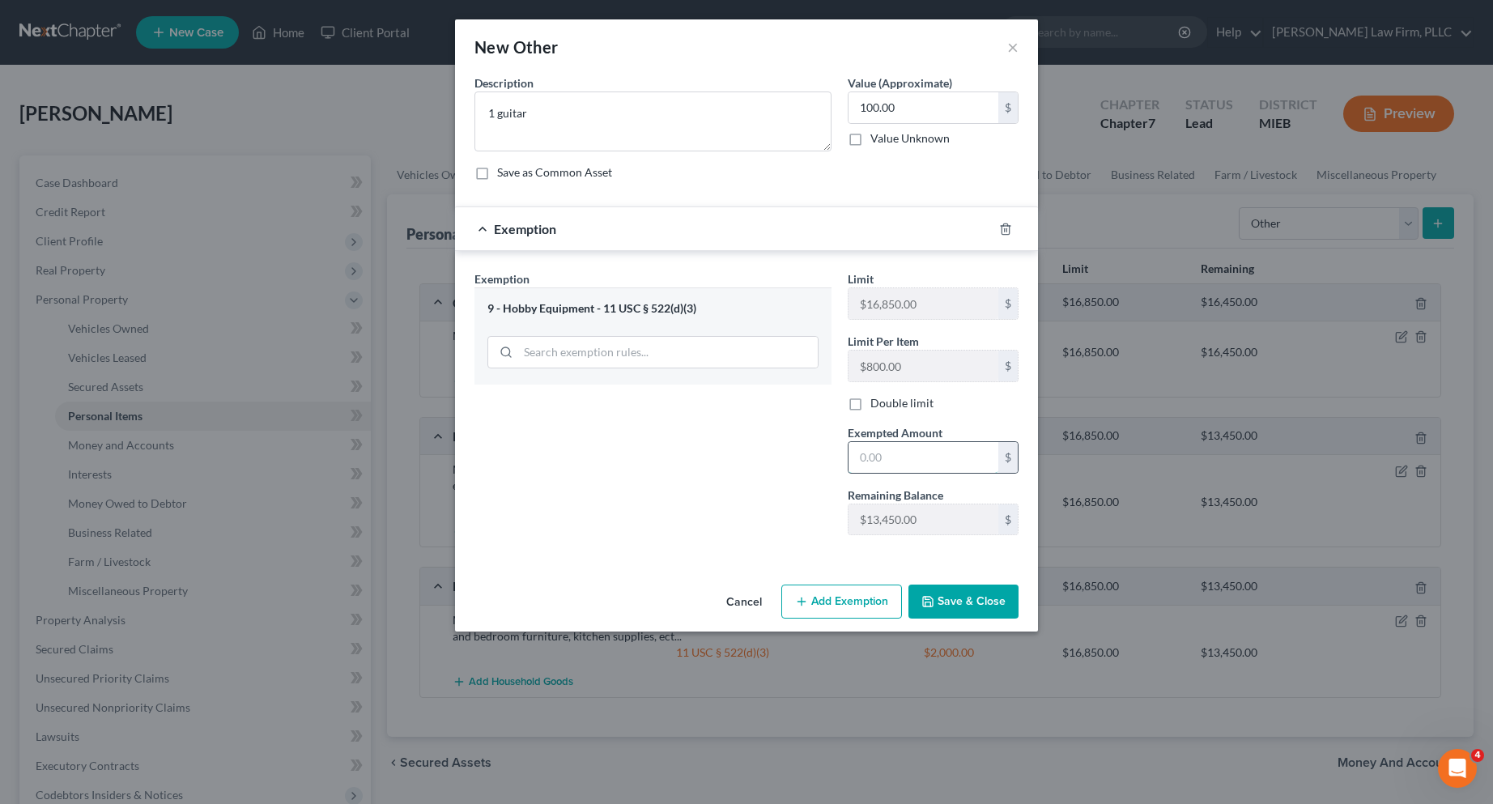
click at [871, 452] on input "text" at bounding box center [924, 457] width 150 height 31
type input "100.00"
click at [933, 598] on icon "button" at bounding box center [928, 602] width 10 height 10
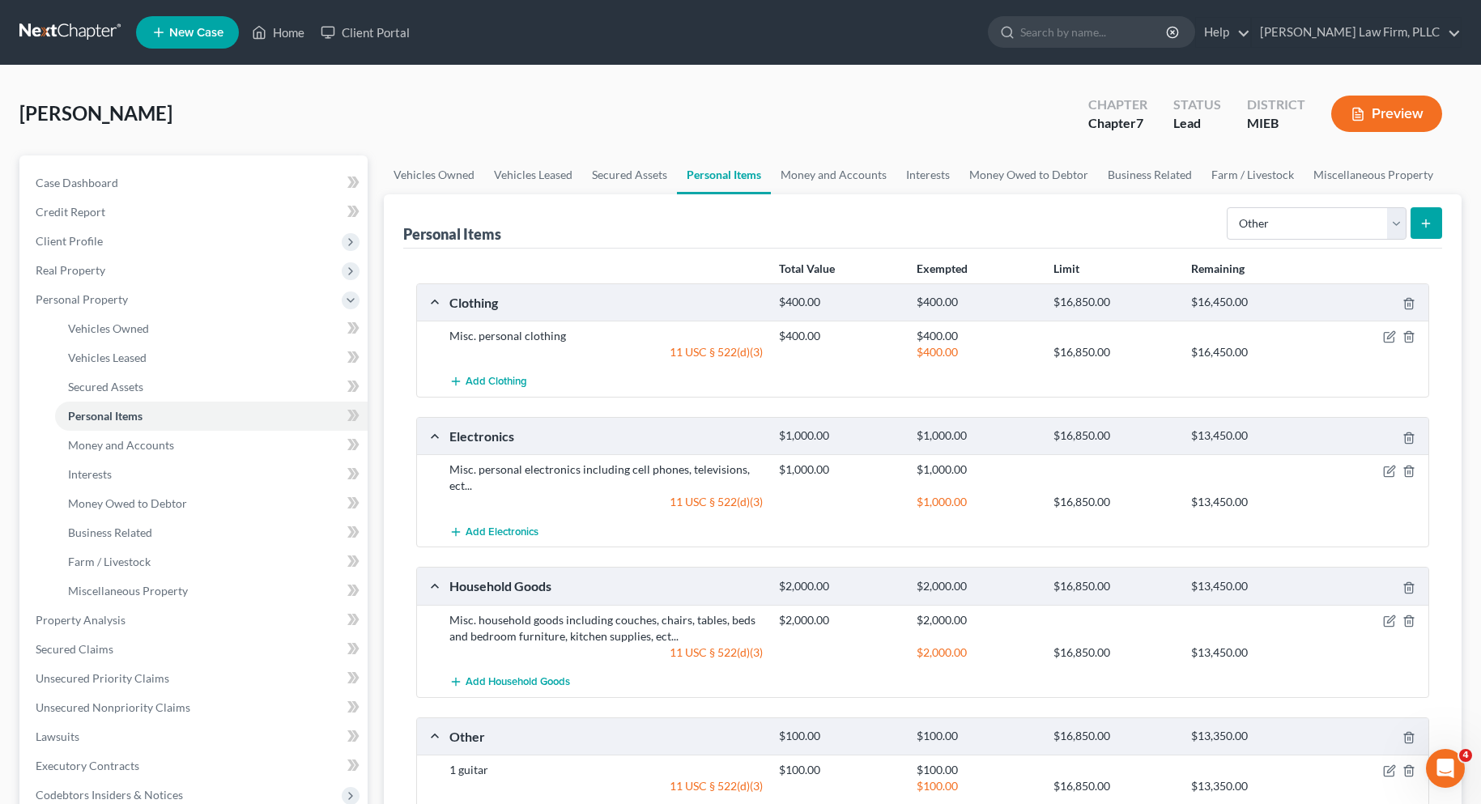
click at [433, 734] on div "Other $100.00 $100.00 $16,850.00 $13,350.00" at bounding box center [919, 736] width 1005 height 36
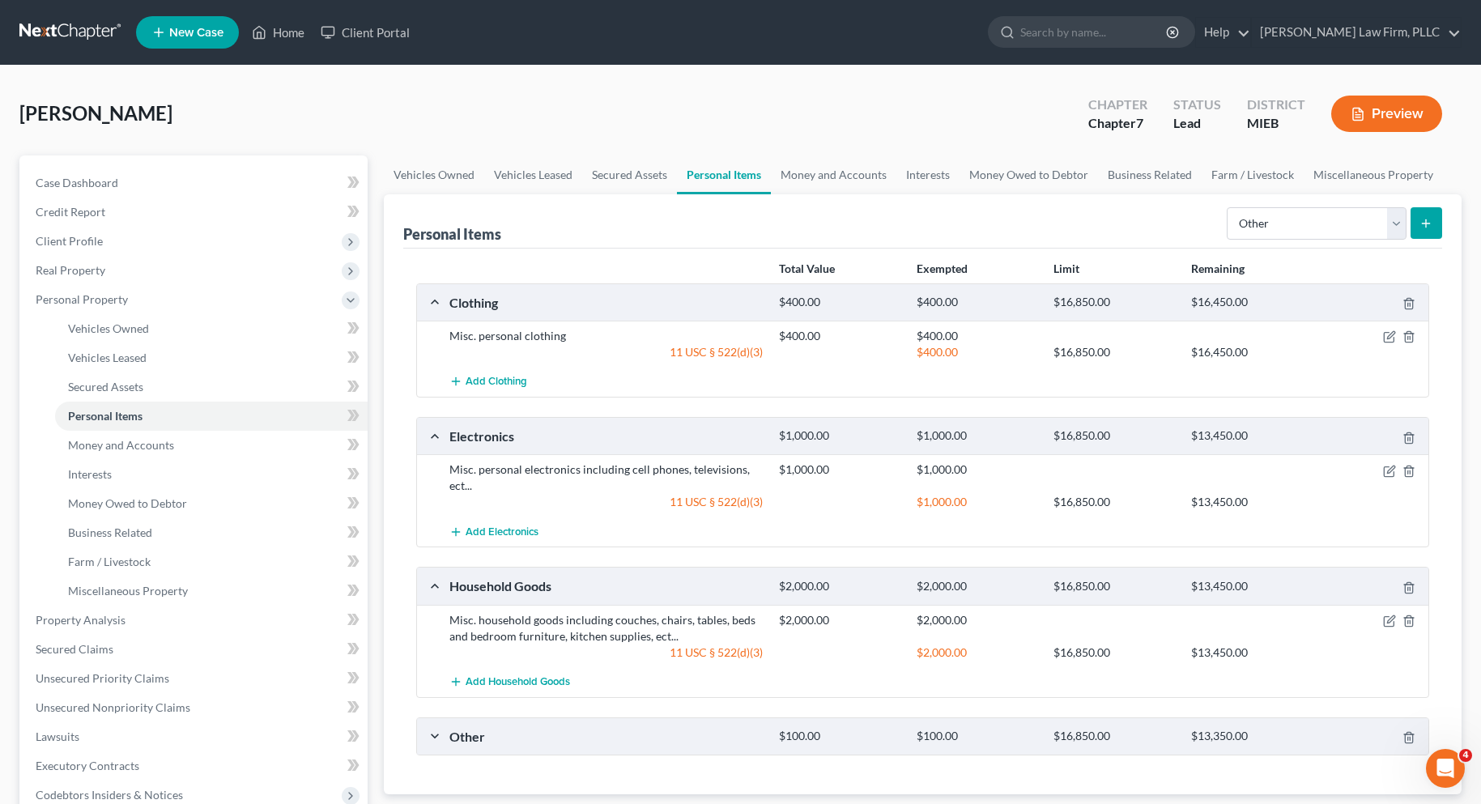
click at [433, 734] on div "Other $100.00 $100.00 $16,850.00 $13,350.00" at bounding box center [919, 736] width 1005 height 36
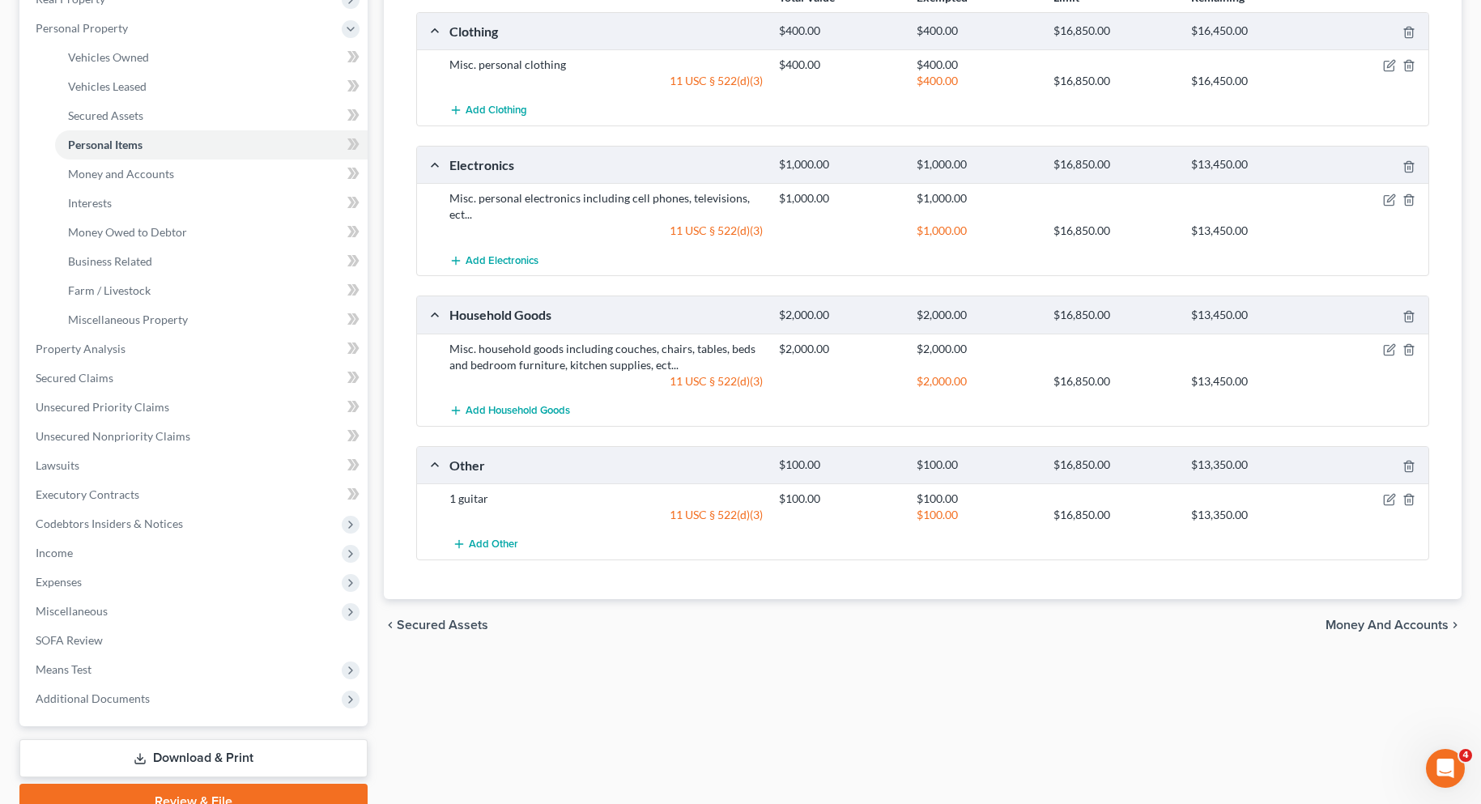
scroll to position [324, 0]
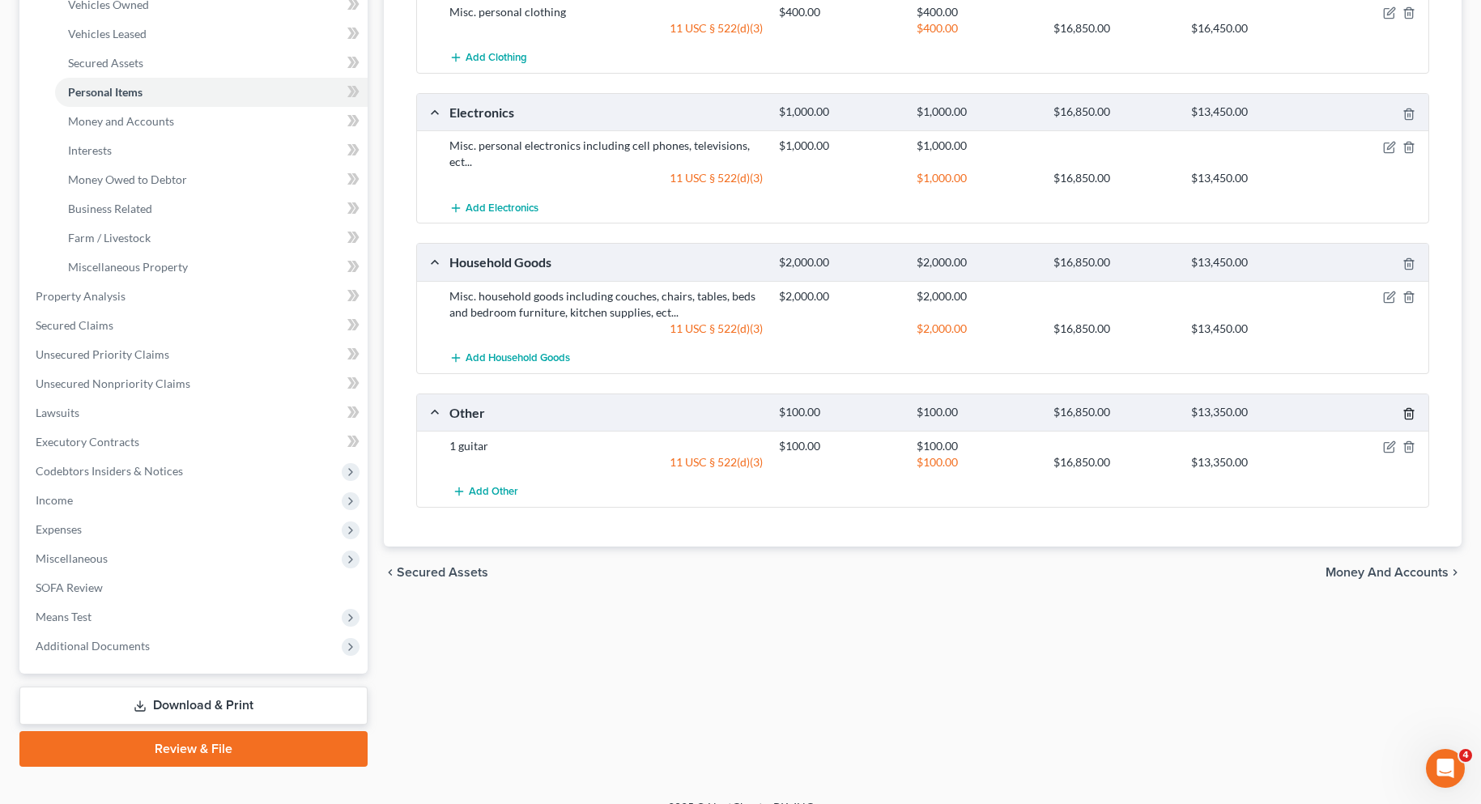
click at [1407, 412] on icon "button" at bounding box center [1409, 413] width 13 height 13
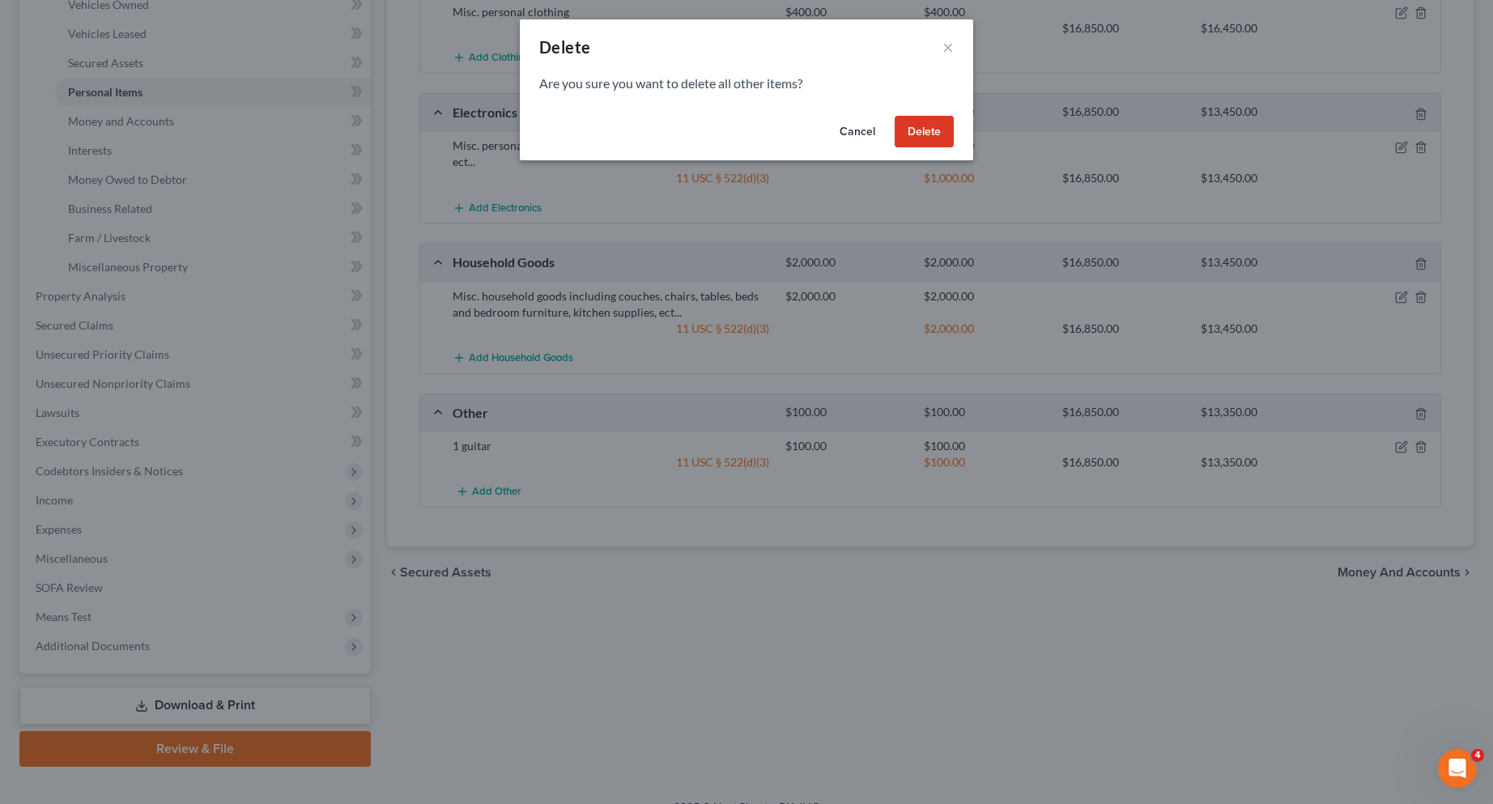
click at [924, 130] on button "Delete" at bounding box center [924, 132] width 59 height 32
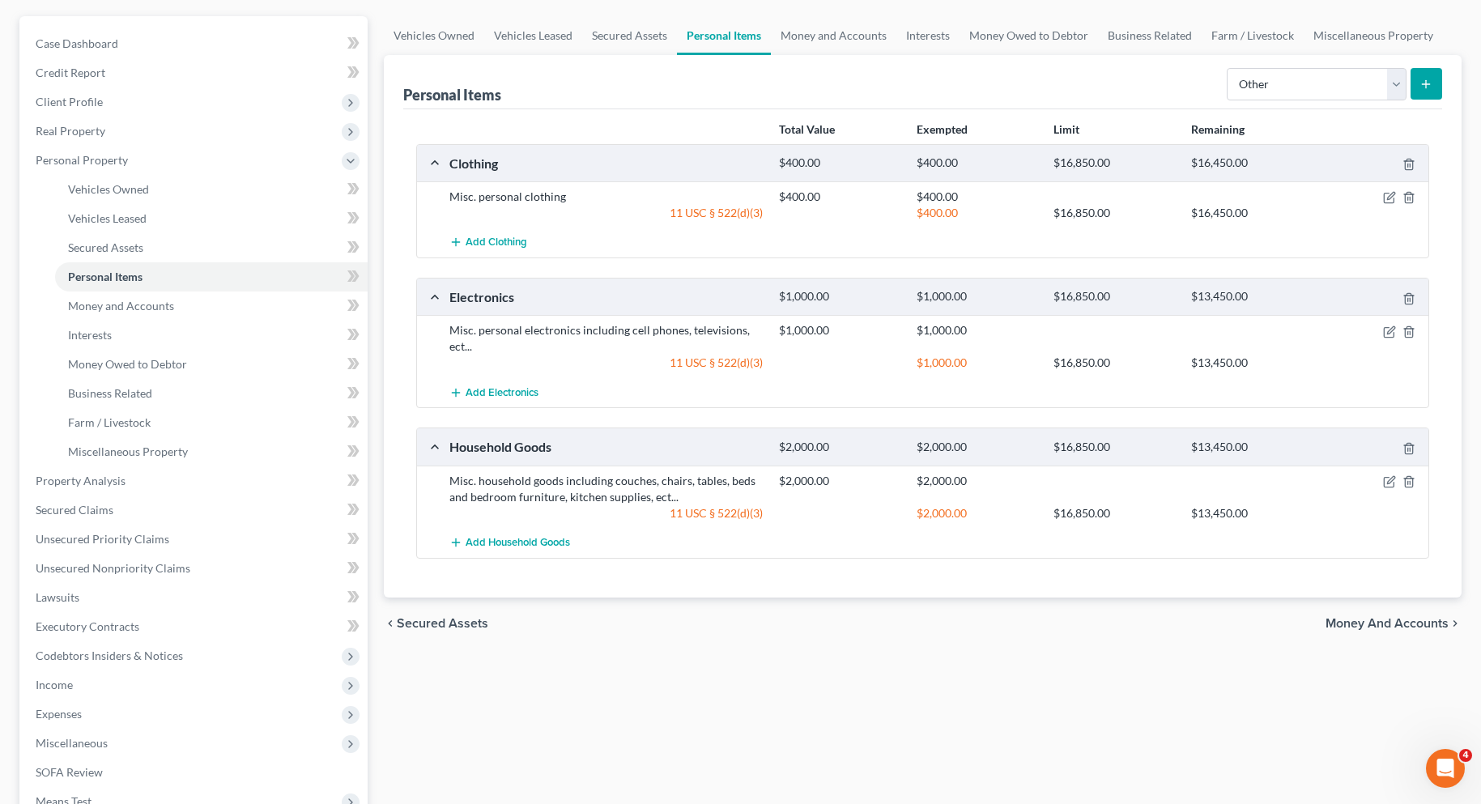
scroll to position [0, 0]
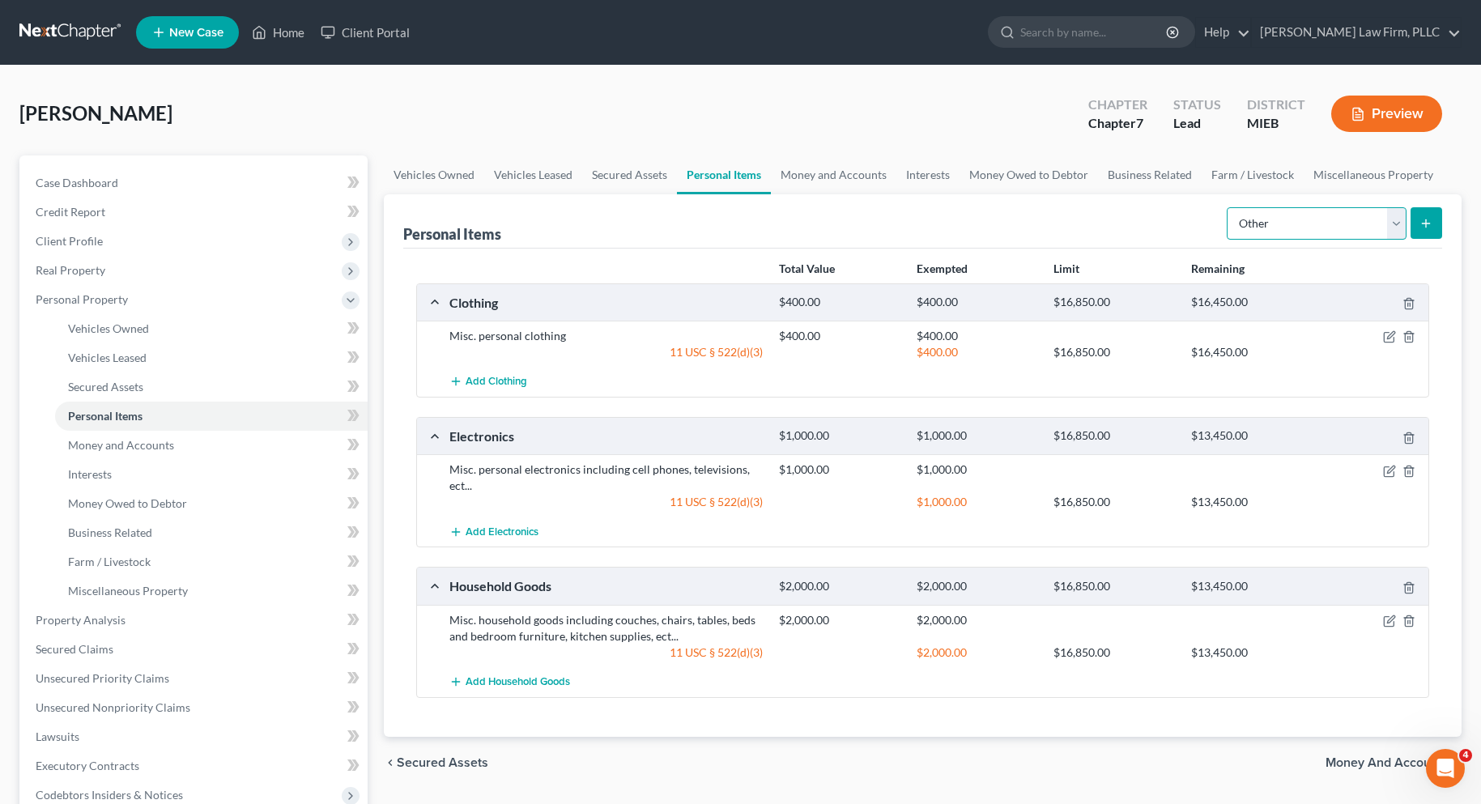
click at [1388, 224] on select "Select Item Type Clothing Collectibles Of Value Electronics Firearms Household …" at bounding box center [1317, 223] width 180 height 32
select select "sports_and_hobby_equipment"
click at [1228, 207] on select "Select Item Type Clothing Collectibles Of Value Electronics Firearms Household …" at bounding box center [1317, 223] width 180 height 32
click at [1423, 222] on icon "submit" at bounding box center [1426, 223] width 13 height 13
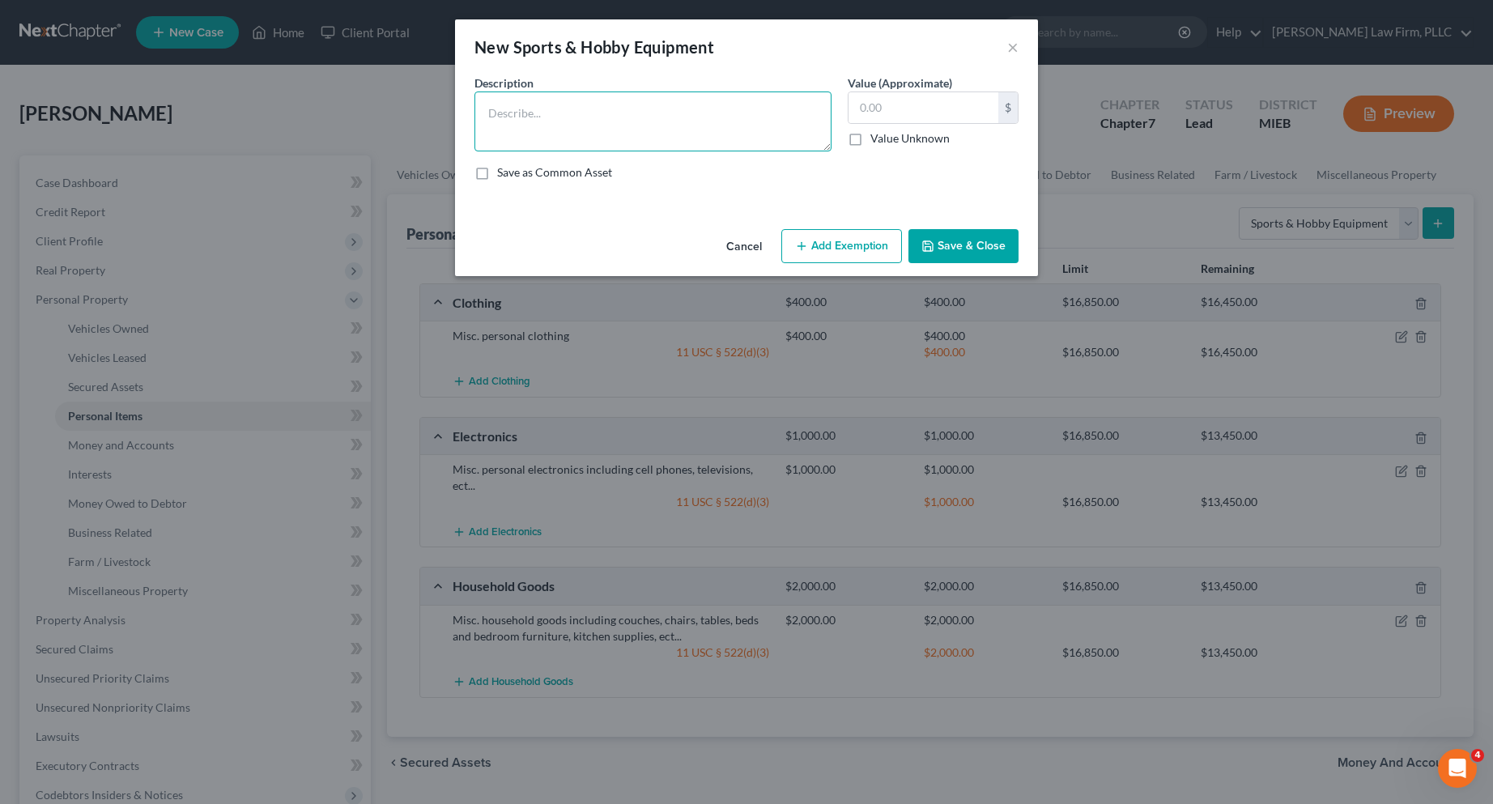
click at [687, 122] on textarea at bounding box center [653, 122] width 357 height 60
type textarea "1 guitar"
type input "100.00"
click at [811, 242] on button "Add Exemption" at bounding box center [841, 246] width 121 height 34
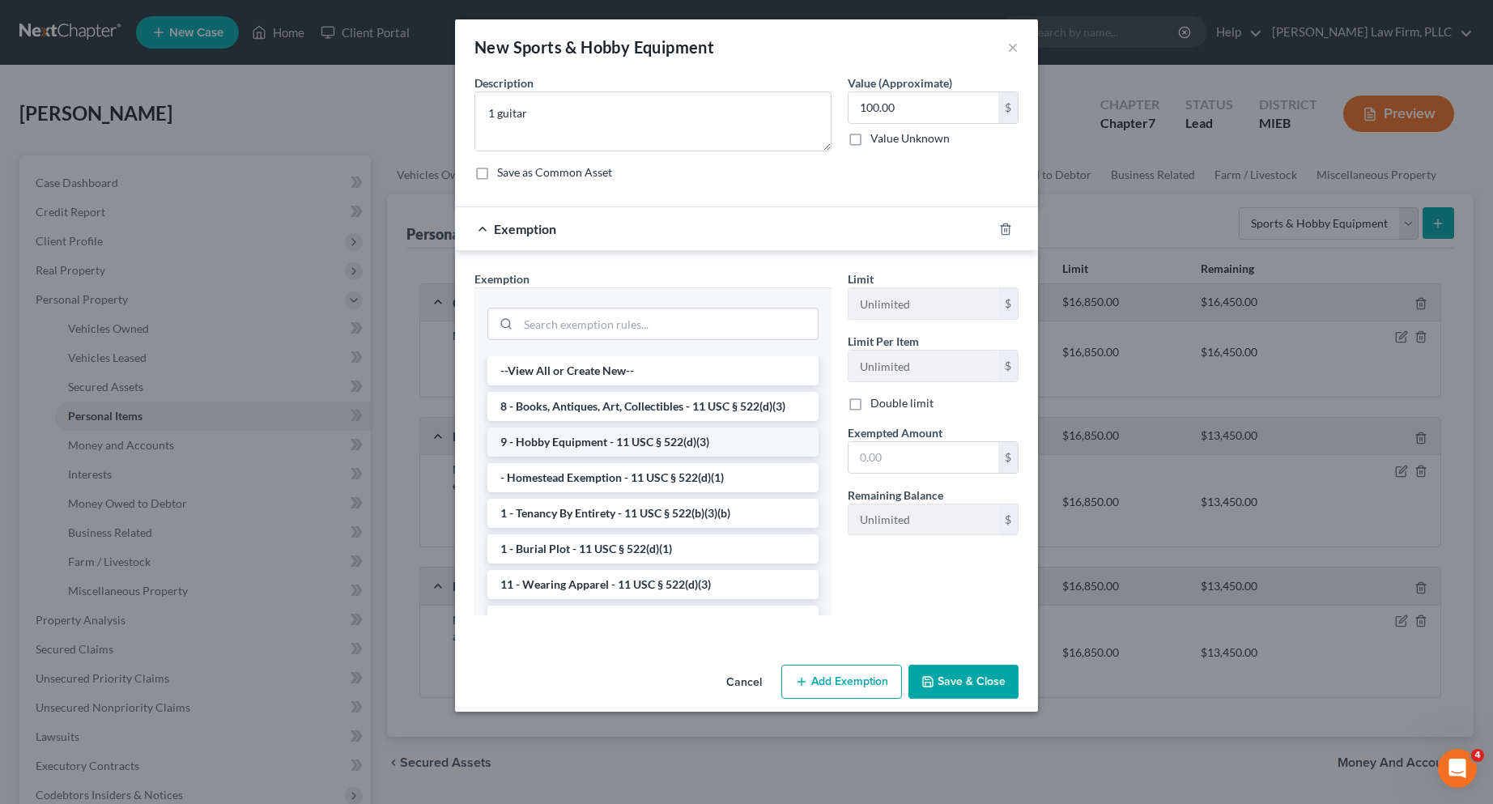
click at [625, 436] on li "9 - Hobby Equipment - 11 USC § 522(d)(3)" at bounding box center [652, 442] width 331 height 29
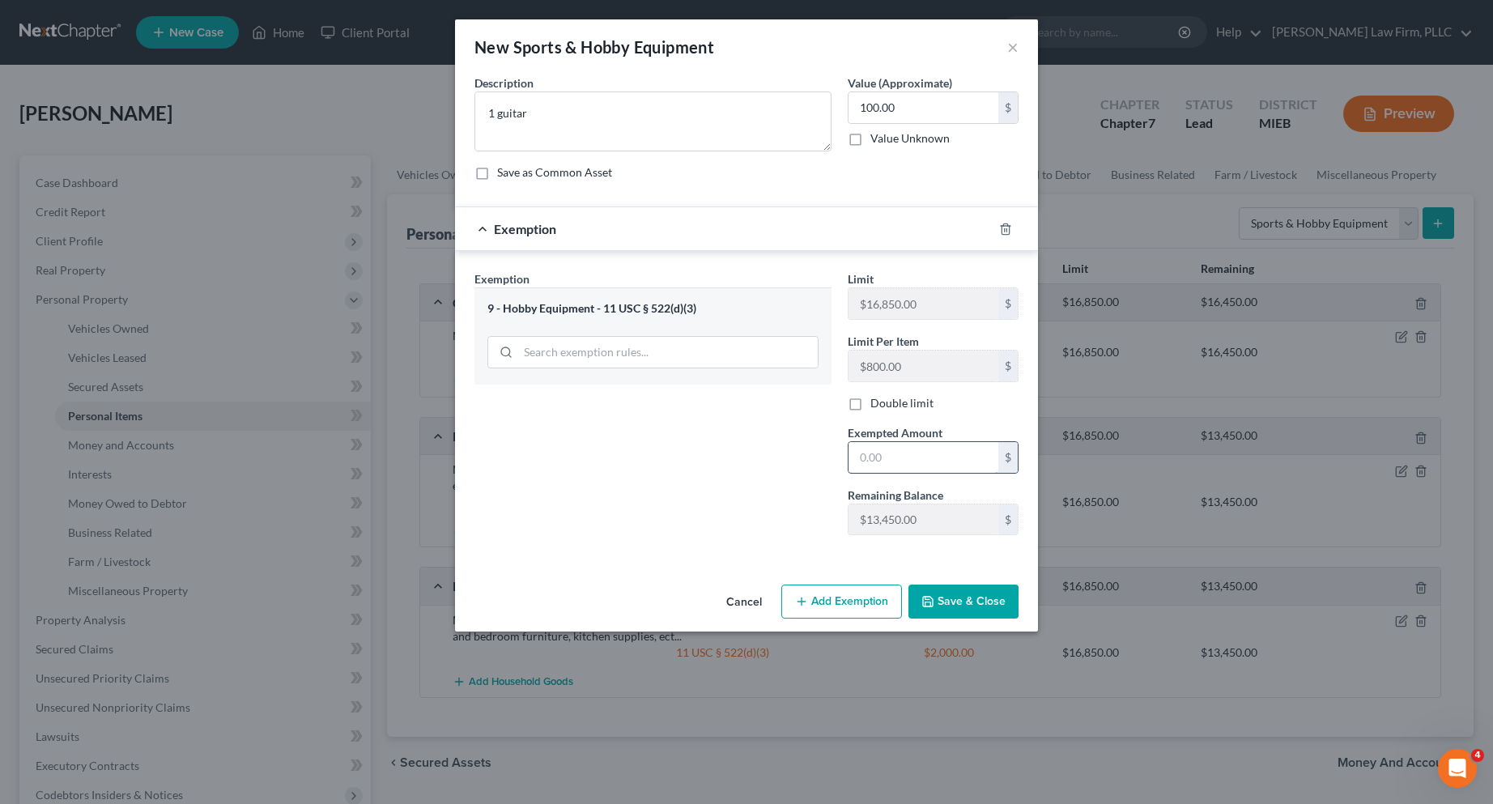
click at [906, 466] on input "text" at bounding box center [924, 457] width 150 height 31
type input "100.00"
click at [971, 594] on button "Save & Close" at bounding box center [964, 602] width 110 height 34
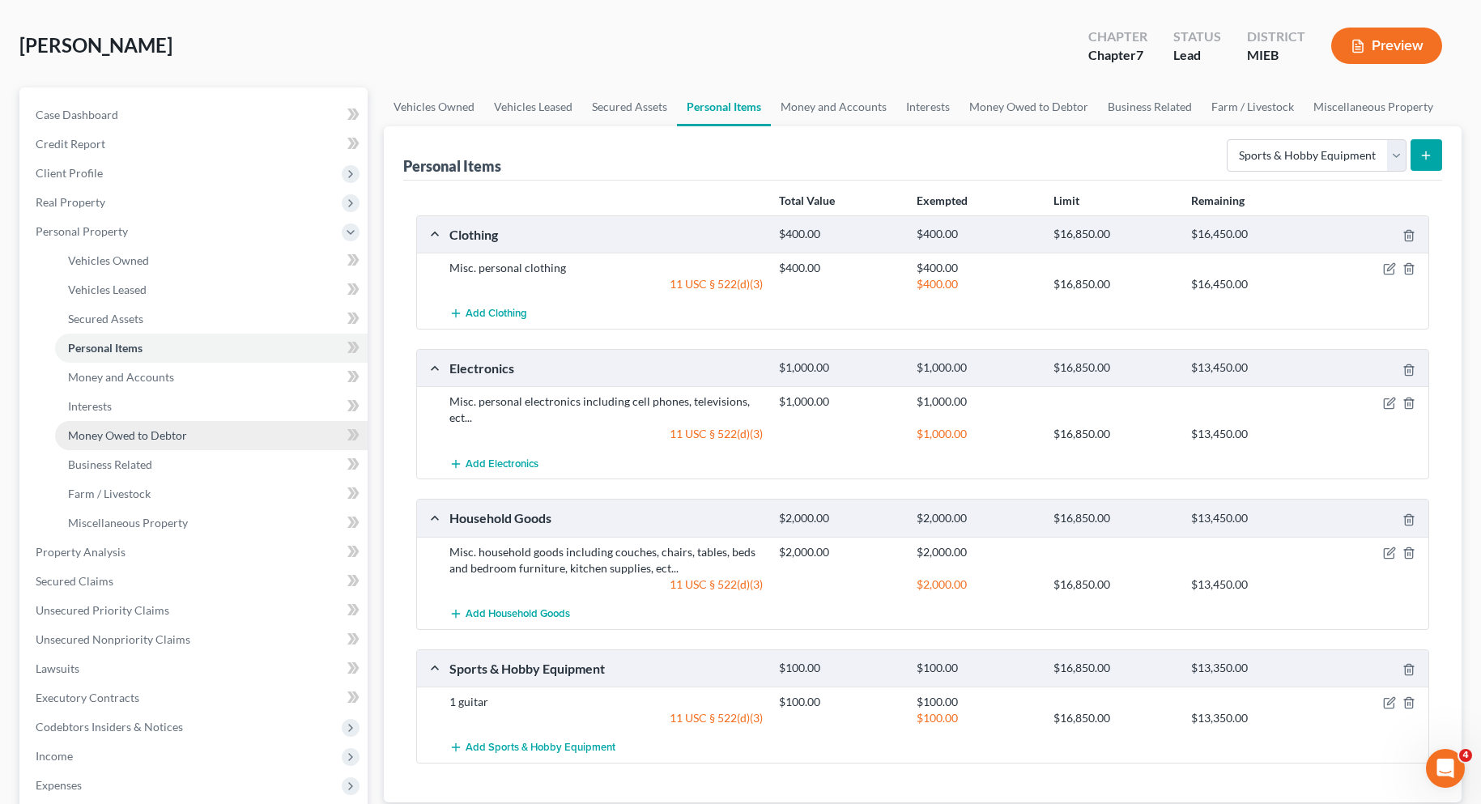
scroll to position [162, 0]
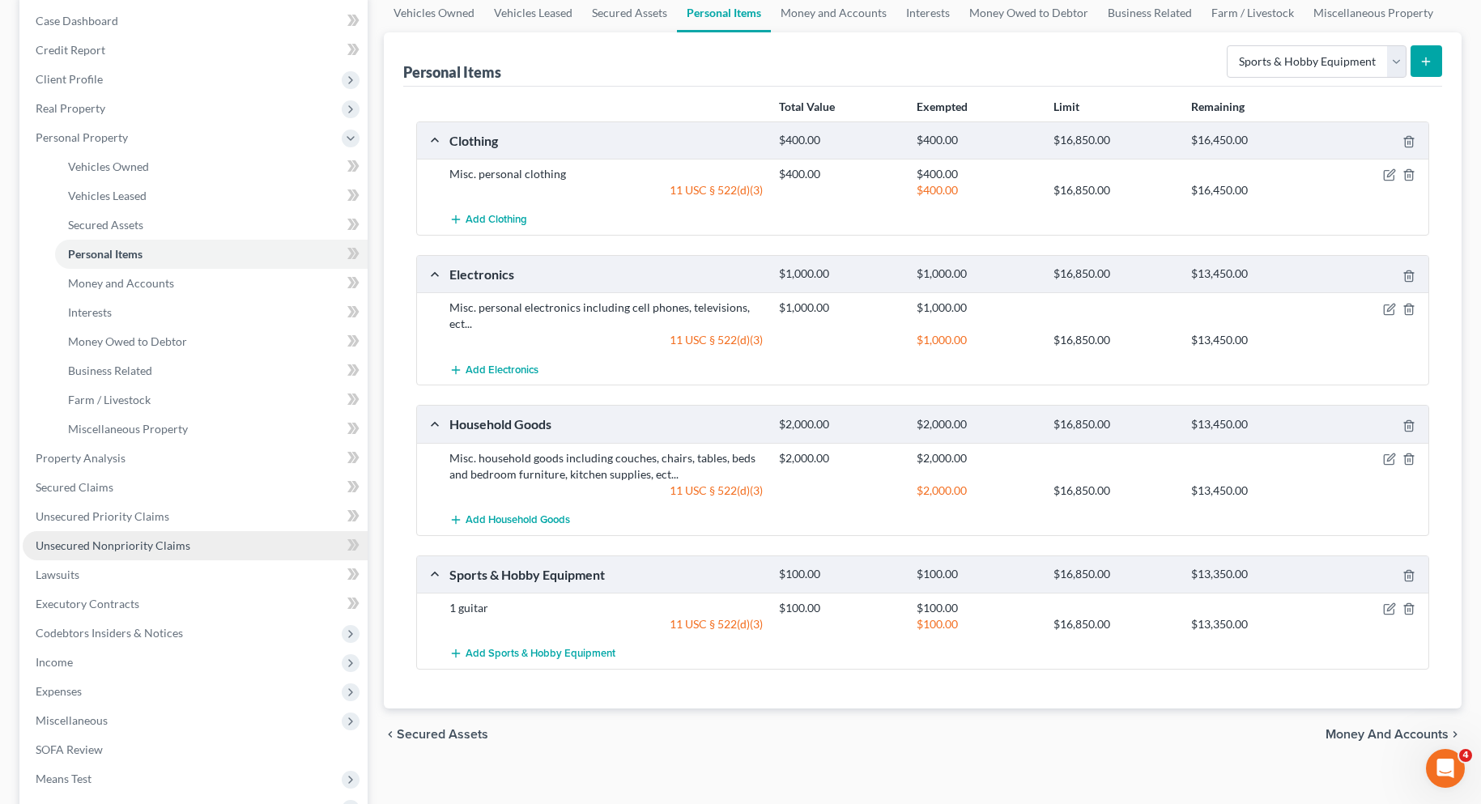
click at [123, 546] on span "Unsecured Nonpriority Claims" at bounding box center [113, 546] width 155 height 14
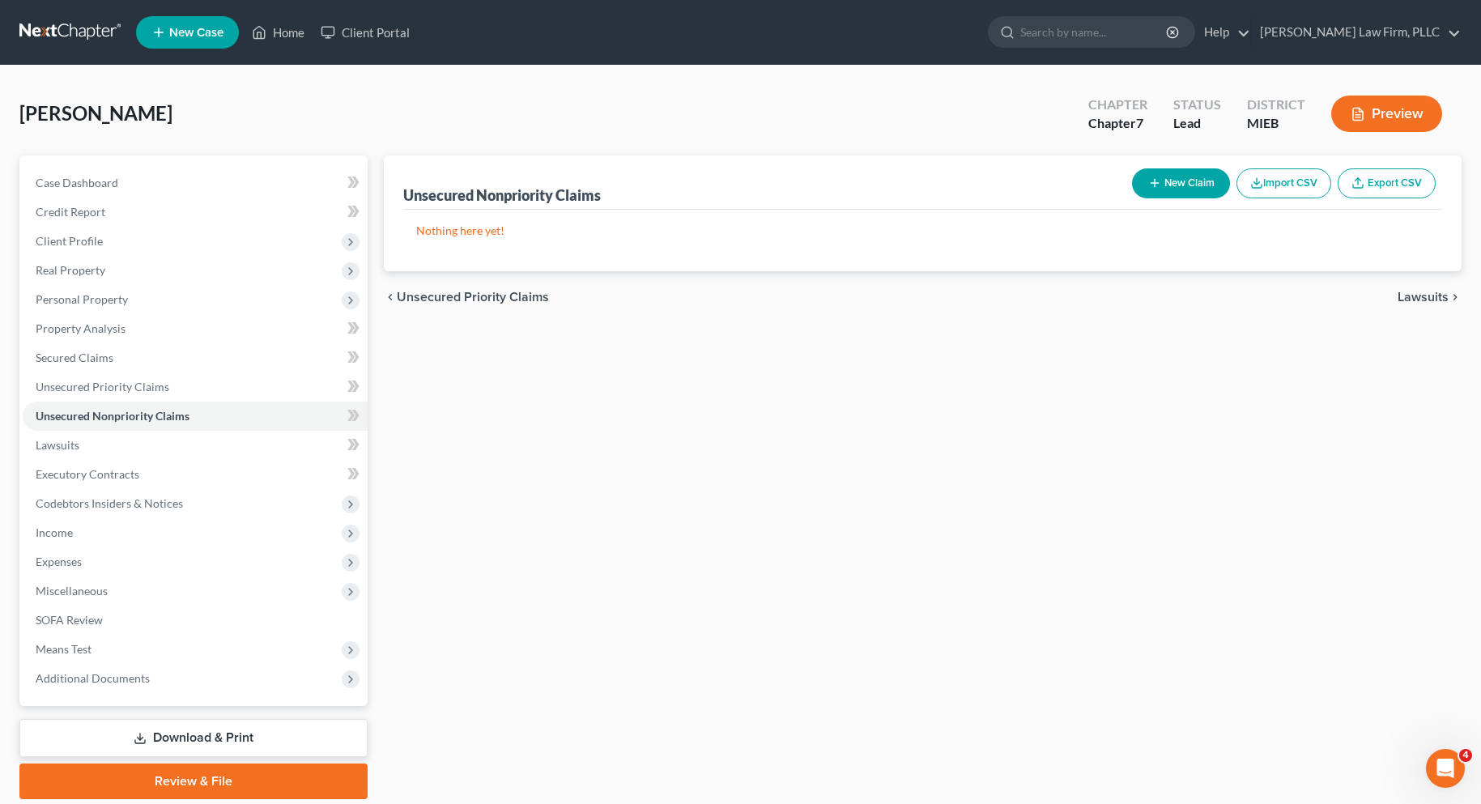
click at [1177, 181] on button "New Claim" at bounding box center [1181, 183] width 98 height 30
select select "0"
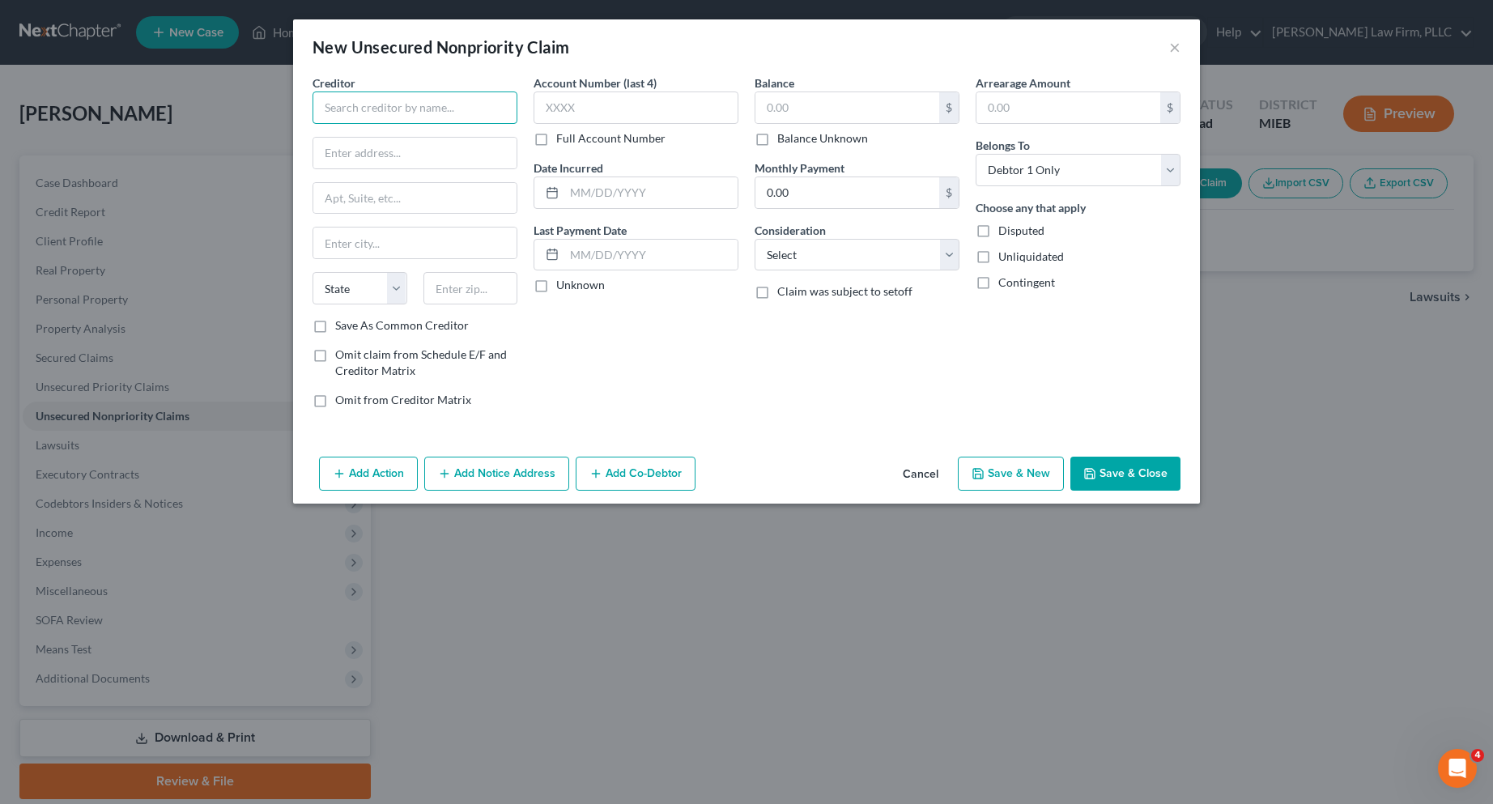
click at [340, 101] on input "text" at bounding box center [415, 108] width 205 height 32
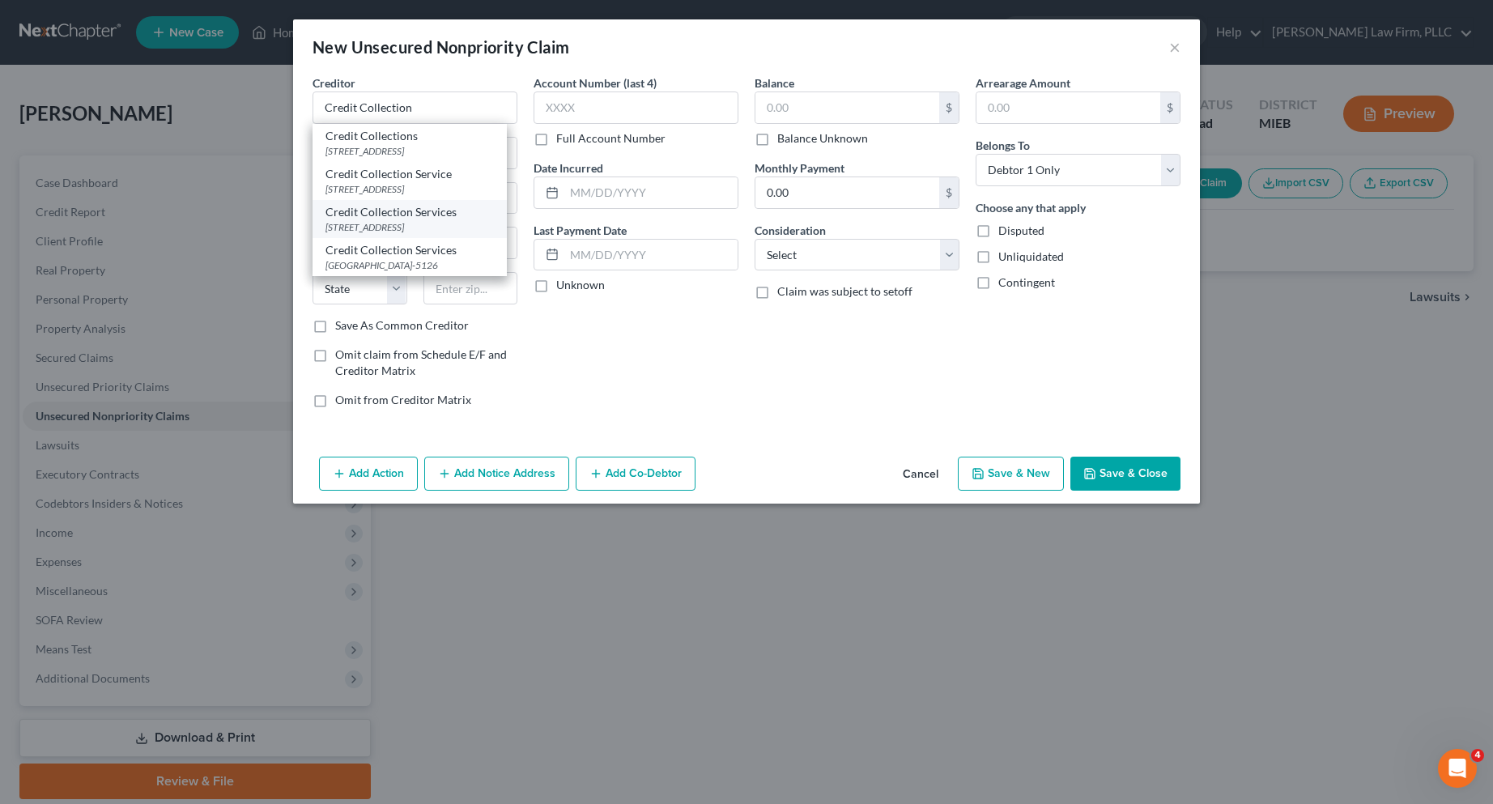
click at [418, 213] on div "Credit Collection Services" at bounding box center [410, 212] width 168 height 16
type input "Credit Collection Services"
type input "[STREET_ADDRESS]"
type input "[PERSON_NAME]"
select select "22"
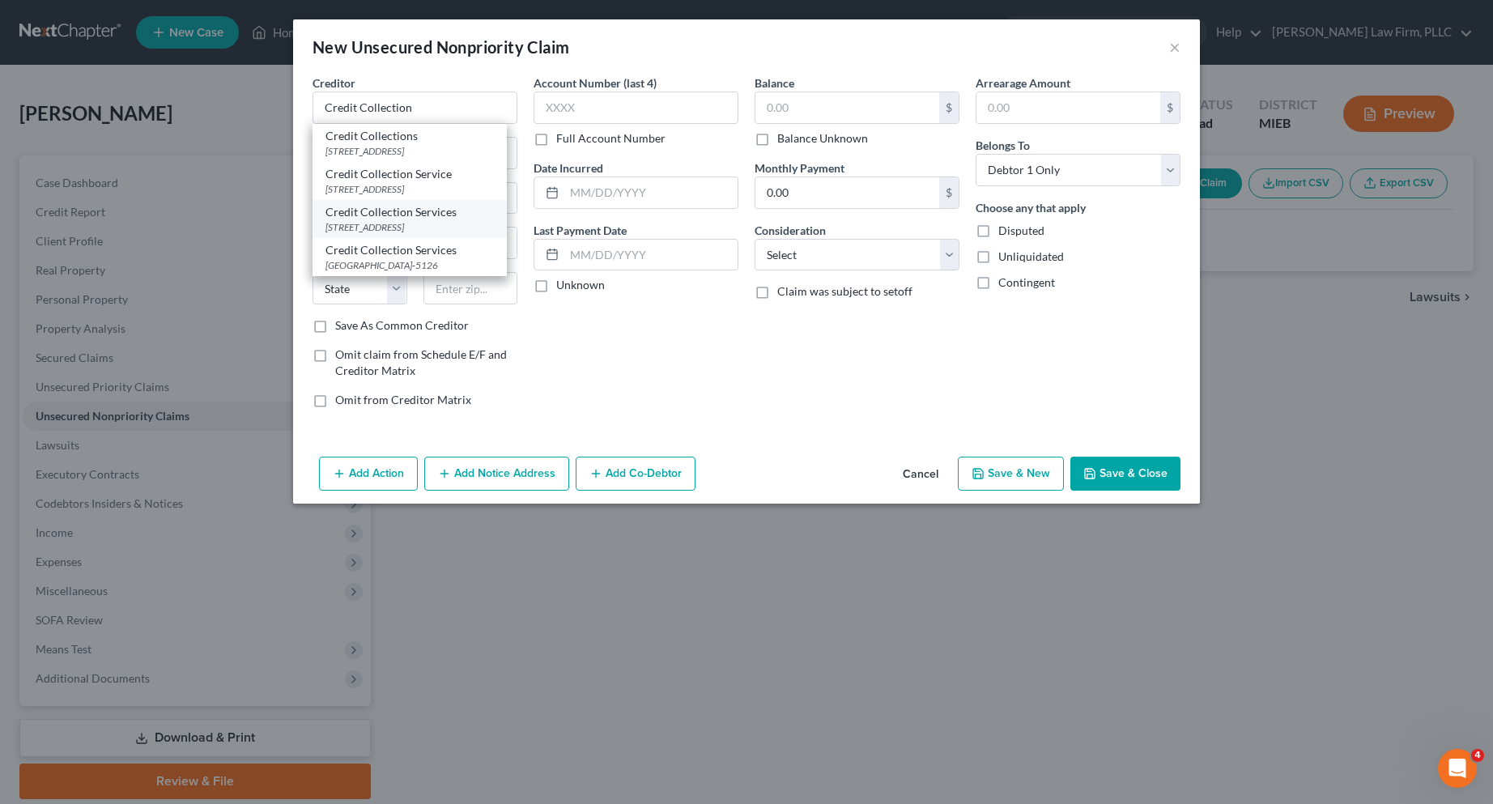
type input "02062"
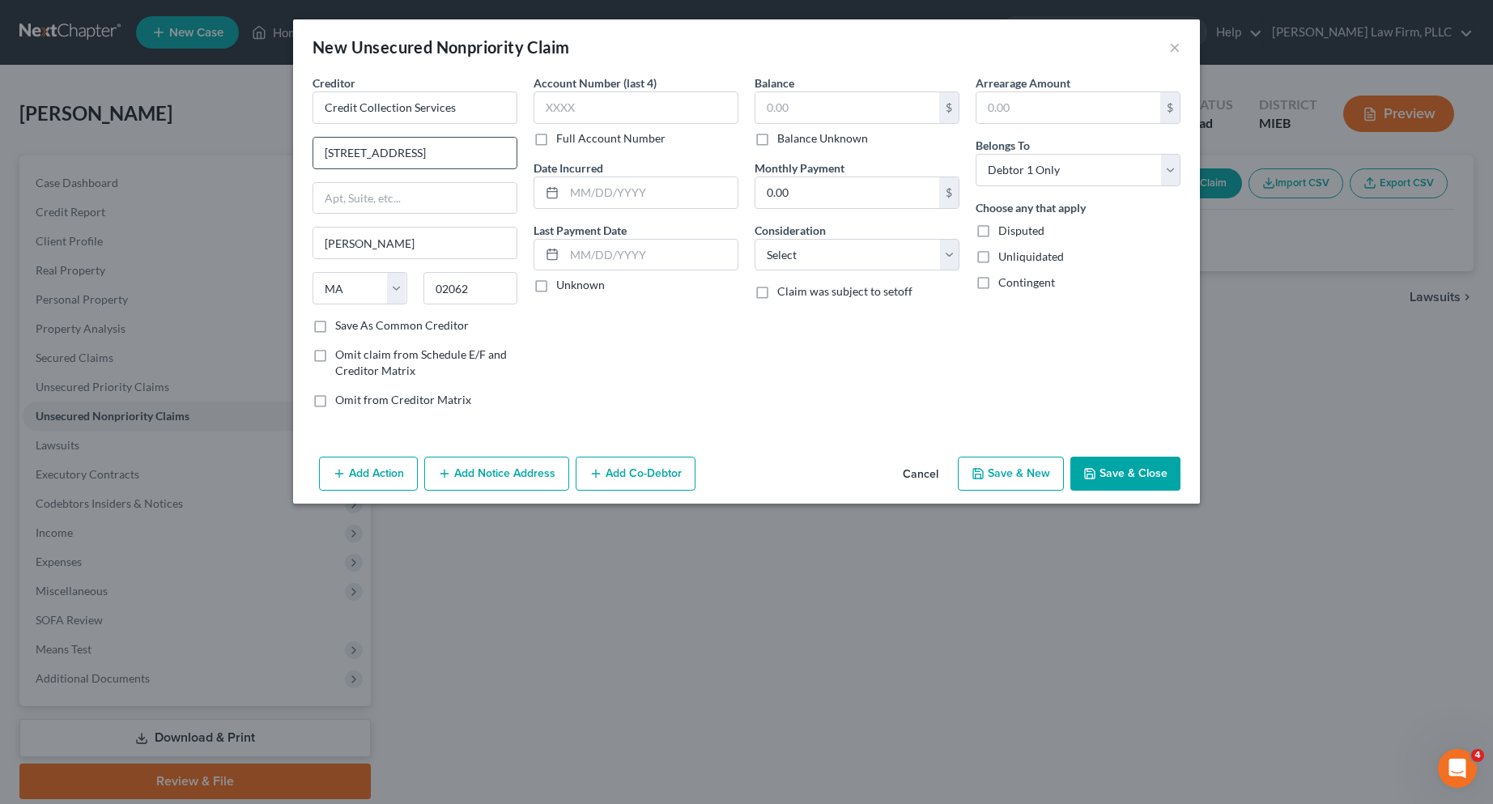
click at [381, 155] on input "[STREET_ADDRESS]" at bounding box center [414, 153] width 203 height 31
type input "[STREET_ADDRESS]"
click at [335, 329] on label "Save As Common Creditor" at bounding box center [402, 325] width 134 height 16
click at [342, 328] on input "Save As Common Creditor" at bounding box center [347, 322] width 11 height 11
checkbox input "true"
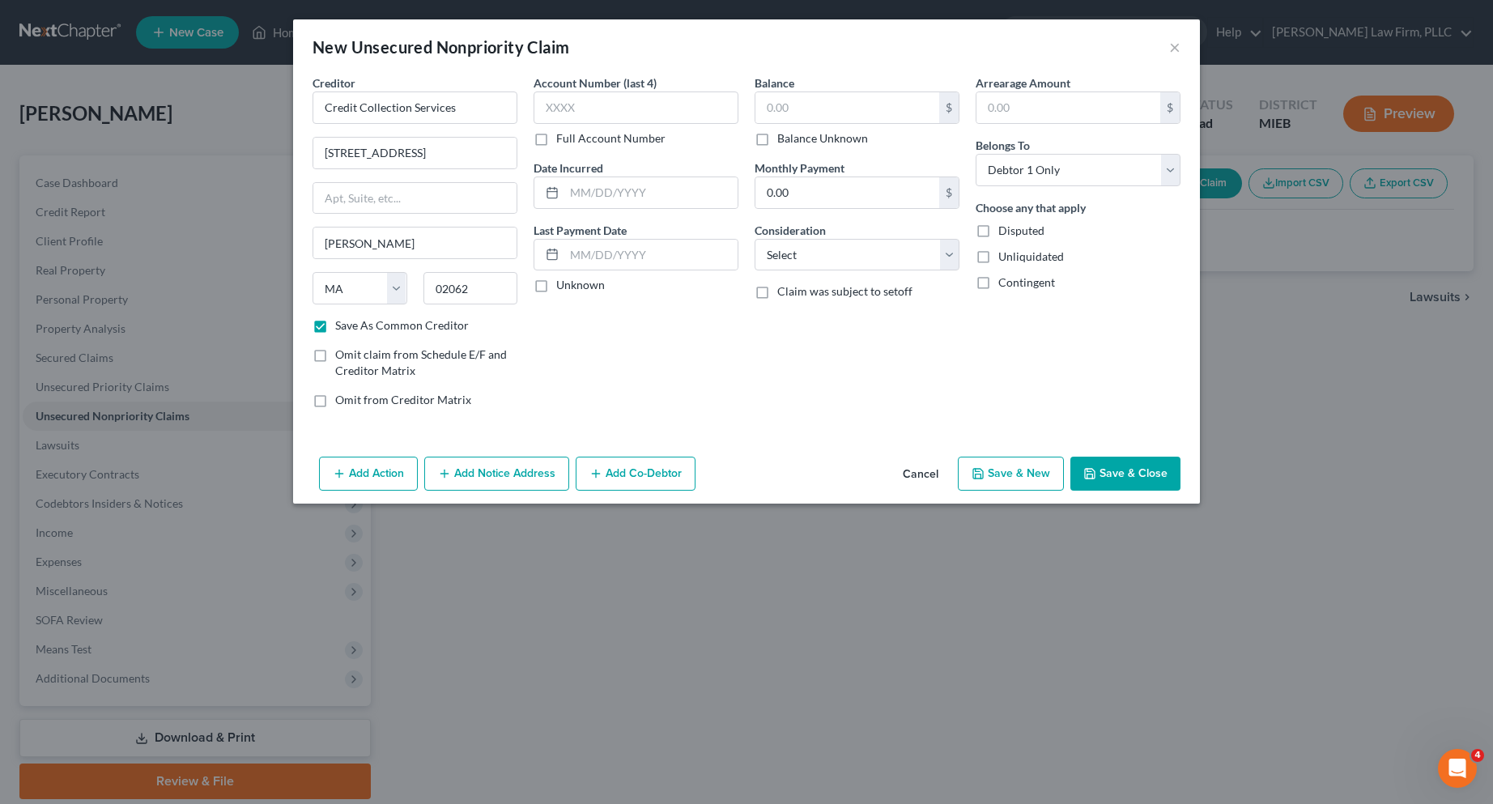
click at [556, 139] on label "Full Account Number" at bounding box center [610, 138] width 109 height 16
click at [563, 139] on input "Full Account Number" at bounding box center [568, 135] width 11 height 11
click at [549, 117] on input "text" at bounding box center [636, 108] width 205 height 32
type input "111618"
click at [583, 253] on input "text" at bounding box center [650, 255] width 173 height 31
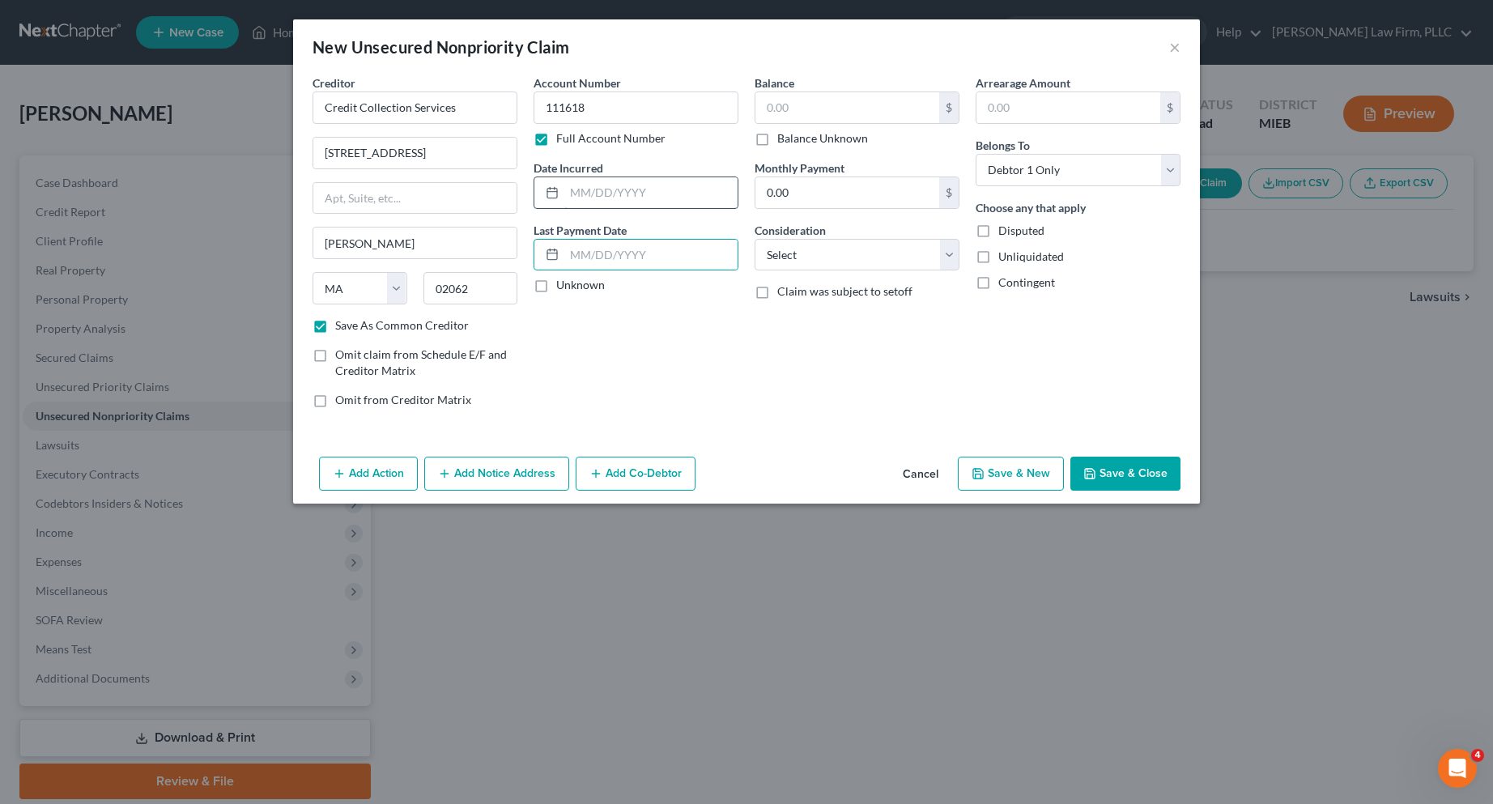
click at [652, 197] on input "text" at bounding box center [650, 192] width 173 height 31
type input "[DATE]"
drag, startPoint x: 539, startPoint y: 287, endPoint x: 734, endPoint y: 205, distance: 211.2
click at [556, 287] on label "Unknown" at bounding box center [580, 285] width 49 height 16
click at [563, 287] on input "Unknown" at bounding box center [568, 282] width 11 height 11
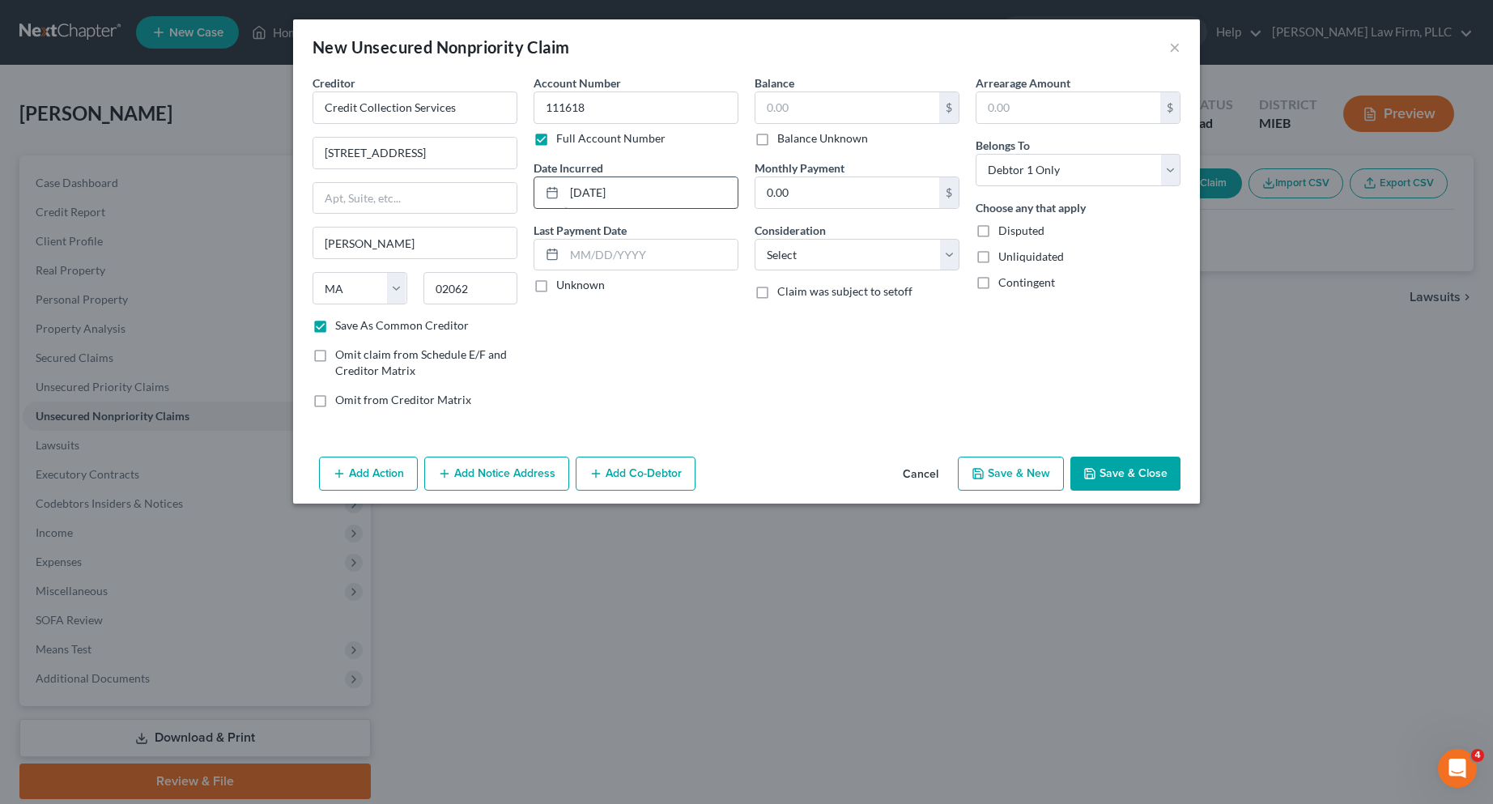
checkbox input "true"
click at [803, 108] on input "text" at bounding box center [848, 107] width 184 height 31
type input "281.00"
click at [941, 249] on select "Select Cable / Satellite Services Collection Agency Credit Card Debt Debt Couns…" at bounding box center [857, 255] width 205 height 32
select select "1"
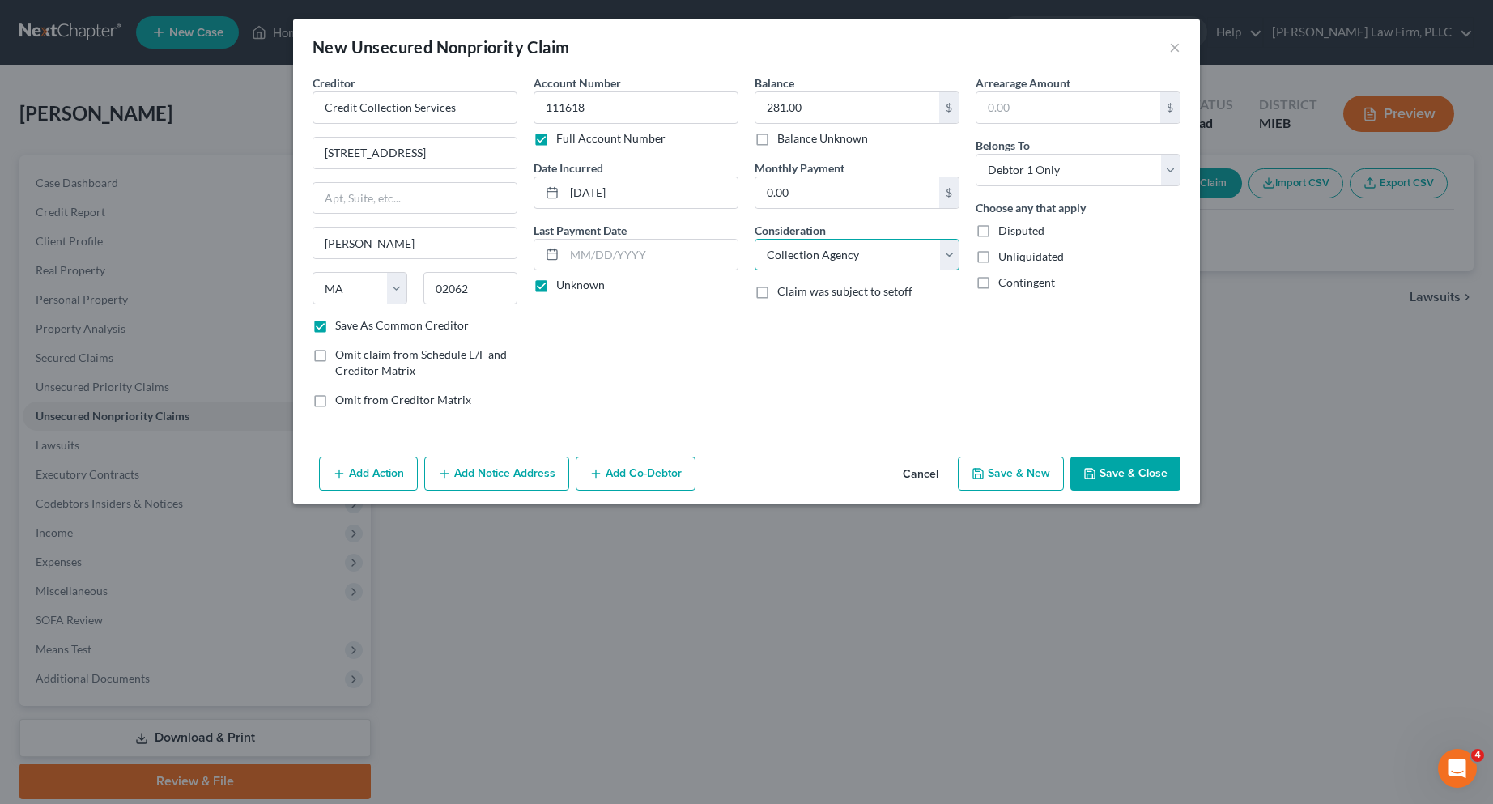
click at [755, 239] on select "Select Cable / Satellite Services Collection Agency Credit Card Debt Debt Couns…" at bounding box center [857, 255] width 205 height 32
click at [527, 475] on button "Add Notice Address" at bounding box center [496, 474] width 145 height 34
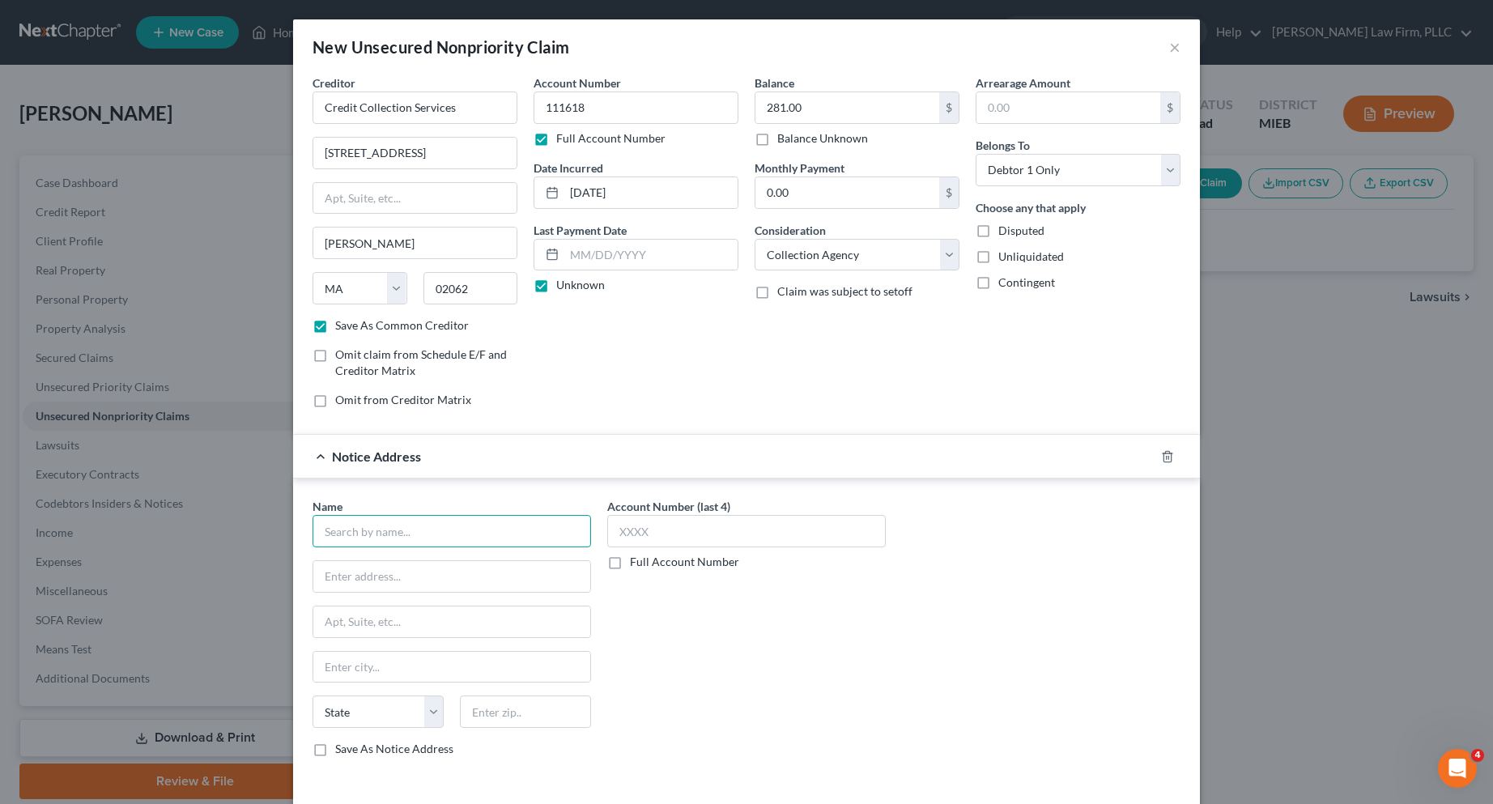
click at [444, 529] on input "text" at bounding box center [452, 531] width 279 height 32
type input "S"
click at [1164, 457] on icon "button" at bounding box center [1167, 456] width 7 height 11
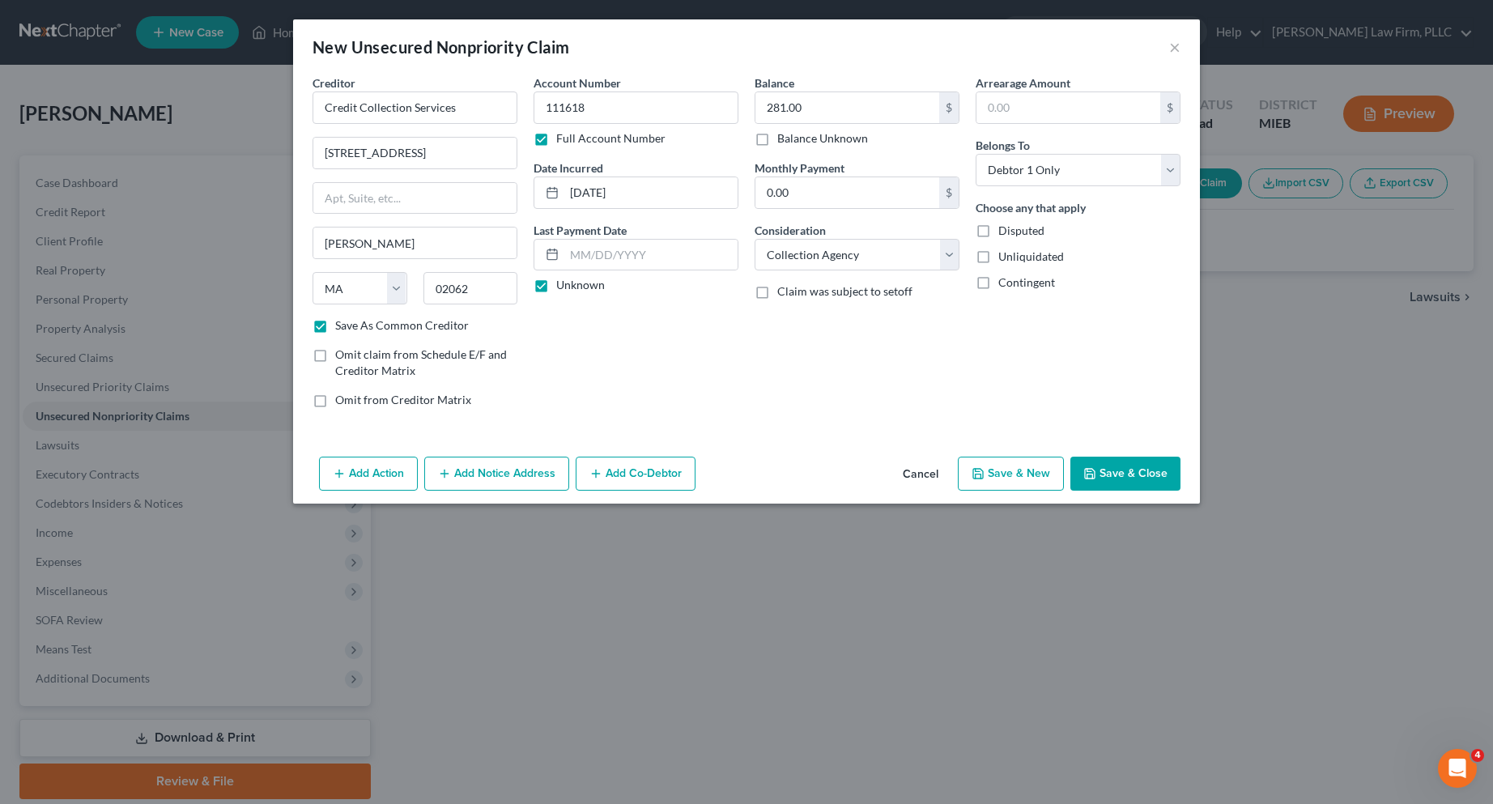
click at [1024, 476] on button "Save & New" at bounding box center [1011, 474] width 106 height 34
select select "0"
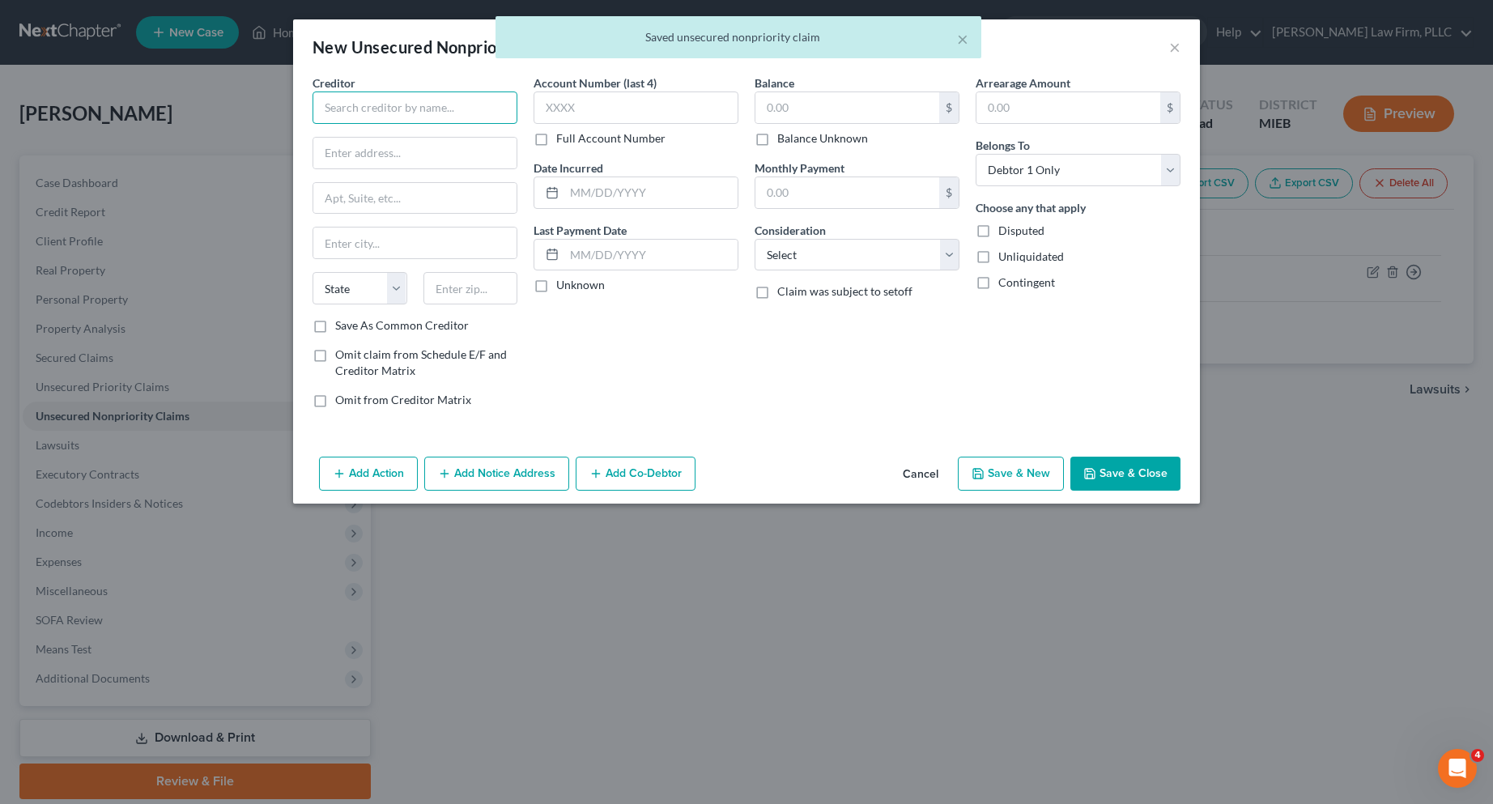
click at [364, 102] on input "text" at bounding box center [415, 108] width 205 height 32
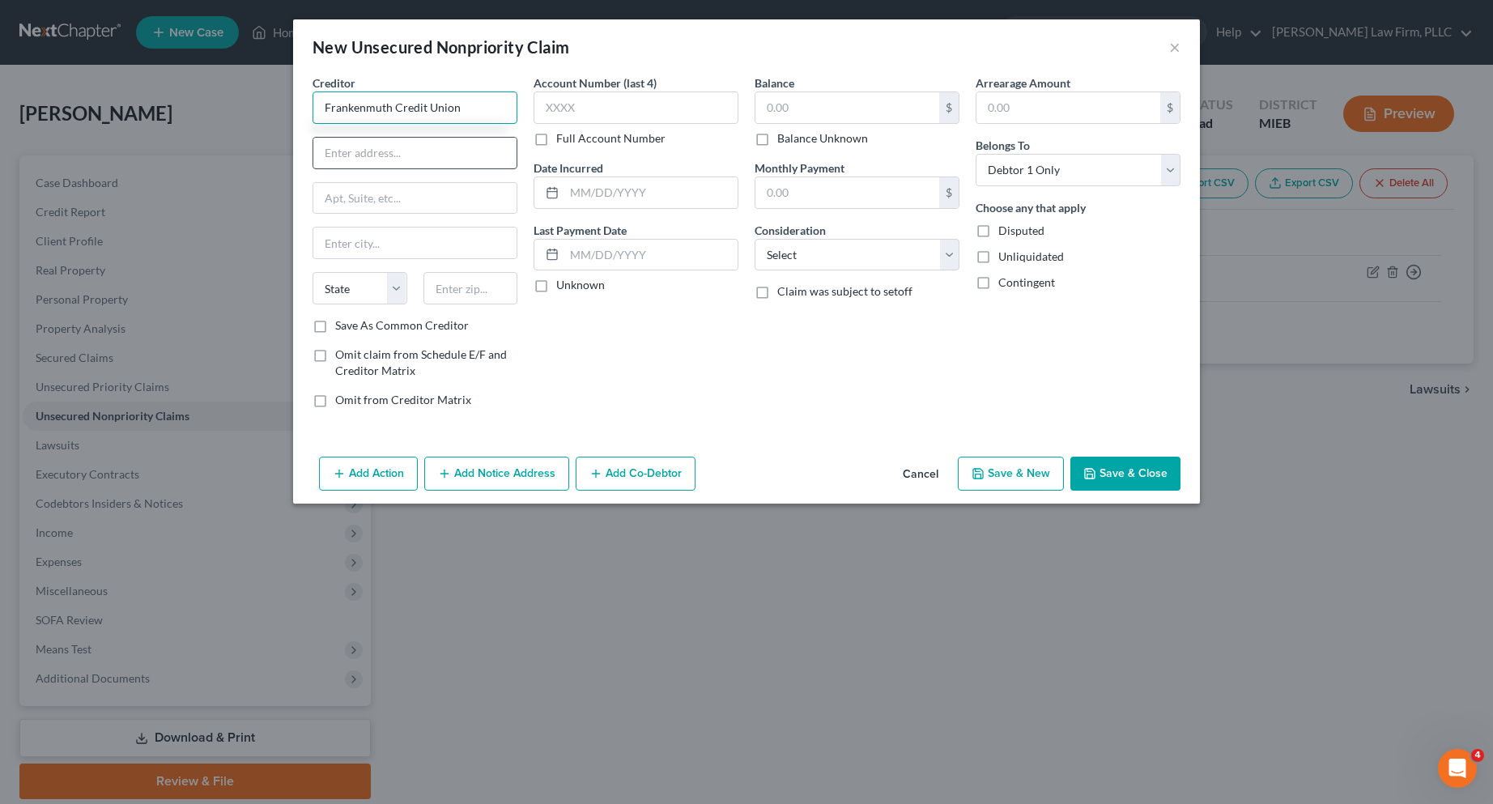
type input "Frankenmuth Credit Union"
click at [389, 156] on input "text" at bounding box center [414, 153] width 203 height 31
type input "PO Box 209"
type input "Frankenmuth"
select select "23"
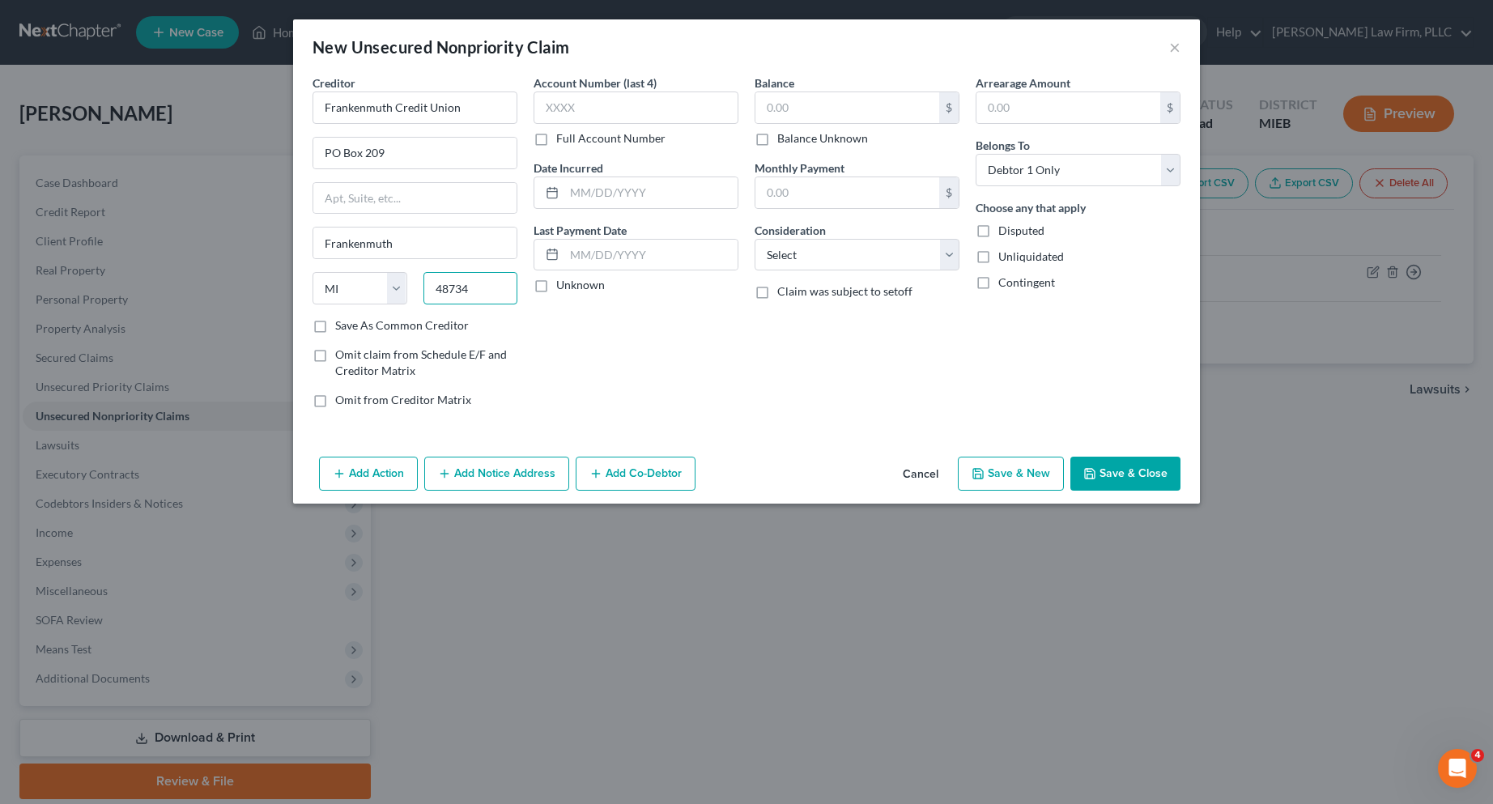
type input "48734"
click at [335, 325] on label "Save As Common Creditor" at bounding box center [402, 325] width 134 height 16
click at [342, 325] on input "Save As Common Creditor" at bounding box center [347, 322] width 11 height 11
checkbox input "true"
click at [556, 139] on label "Full Account Number" at bounding box center [610, 138] width 109 height 16
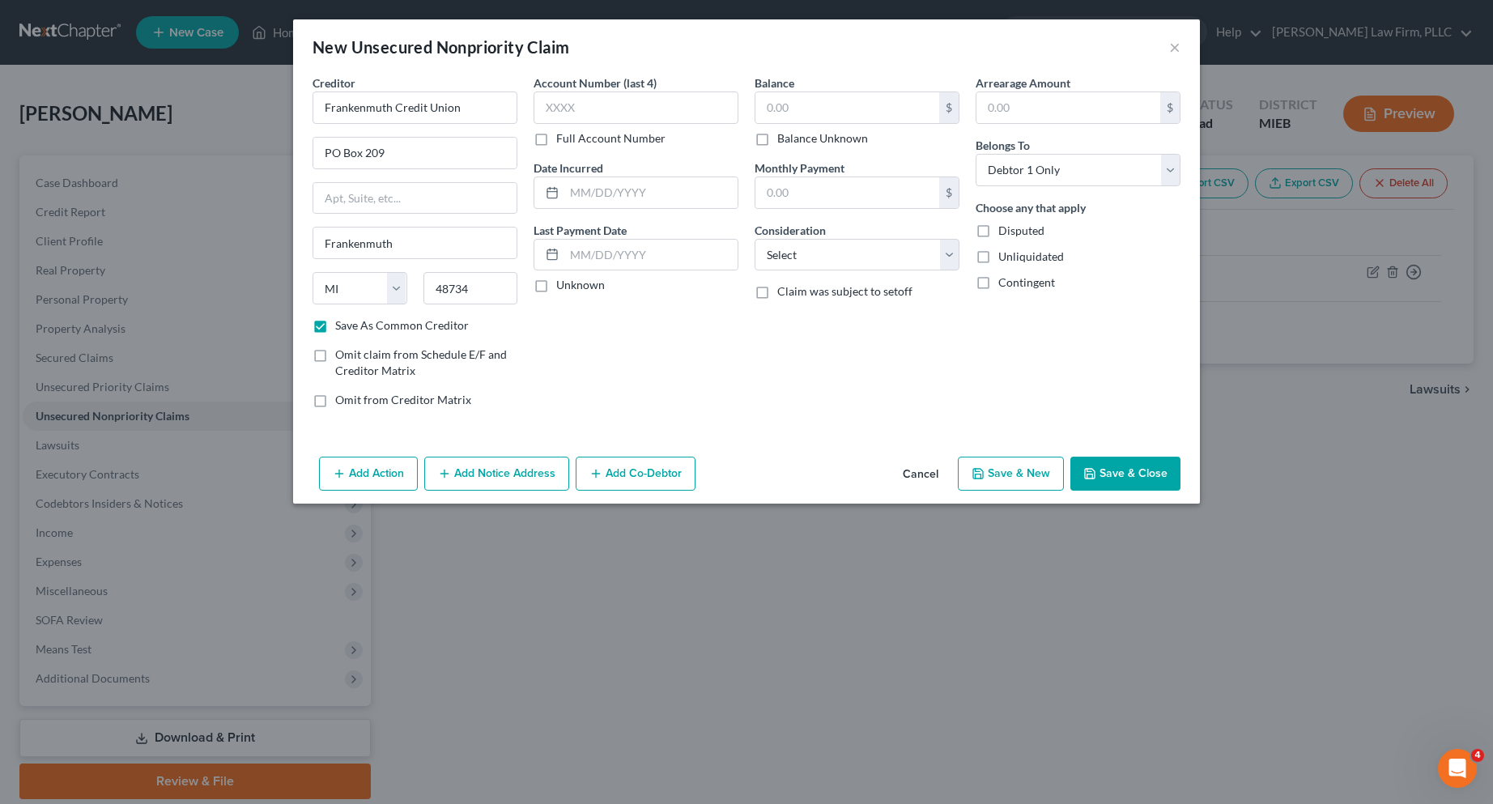
click at [563, 139] on input "Full Account Number" at bounding box center [568, 135] width 11 height 11
click at [551, 107] on input "text" at bounding box center [636, 108] width 205 height 32
type input "5"
type input "875156"
click at [590, 193] on input "text" at bounding box center [650, 192] width 173 height 31
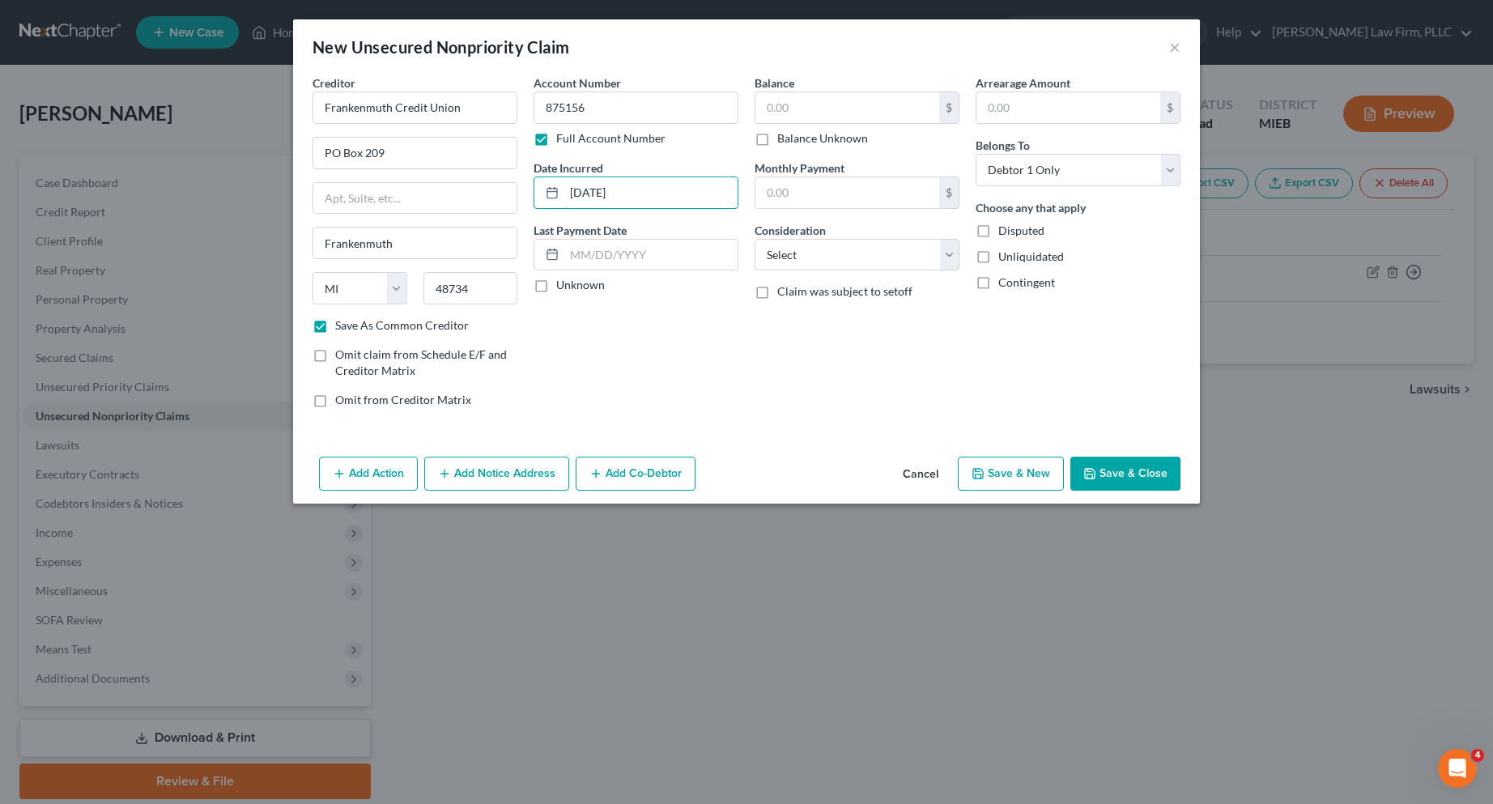
type input "[DATE]"
click at [919, 475] on button "Cancel" at bounding box center [921, 474] width 62 height 32
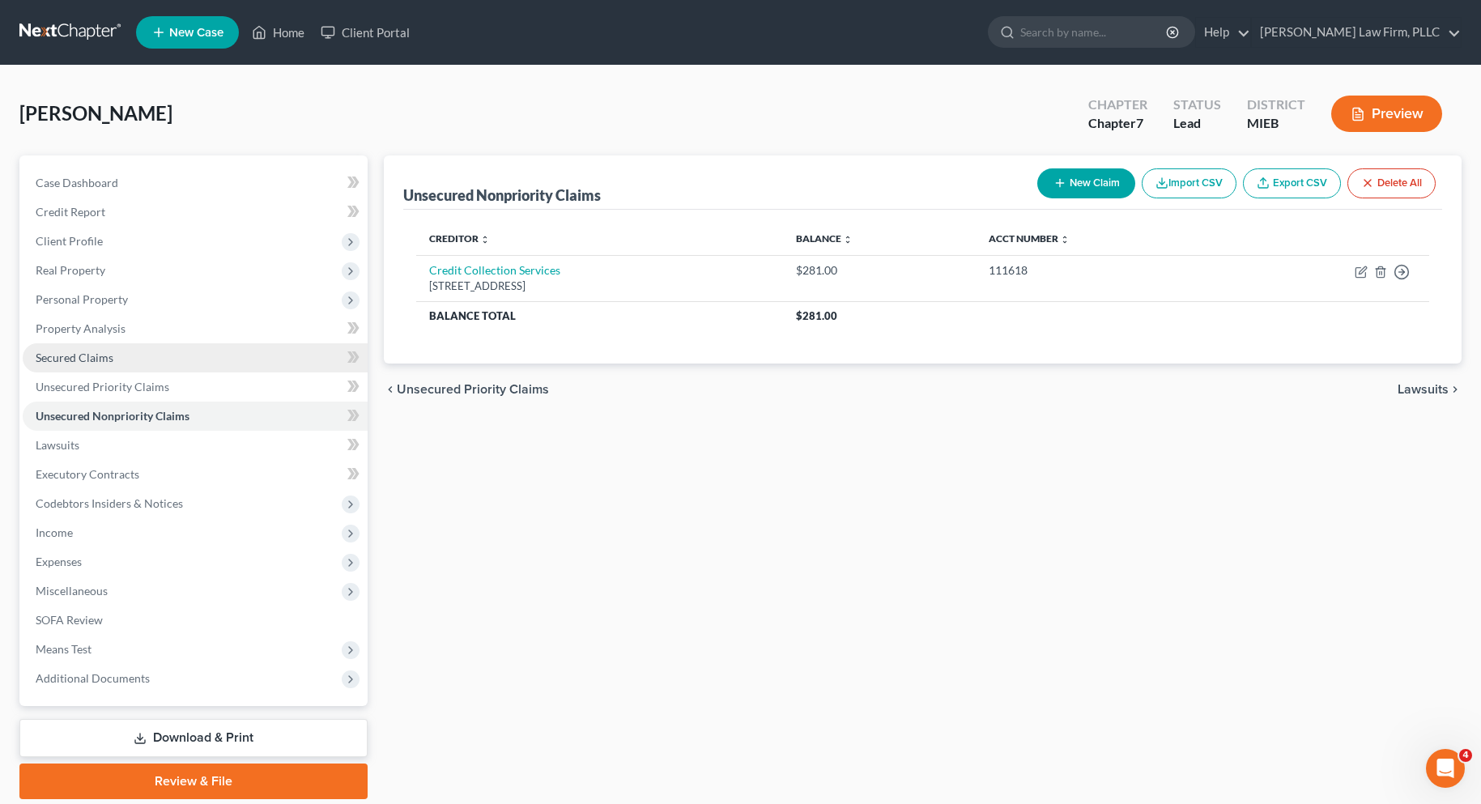
click at [87, 355] on span "Secured Claims" at bounding box center [75, 358] width 78 height 14
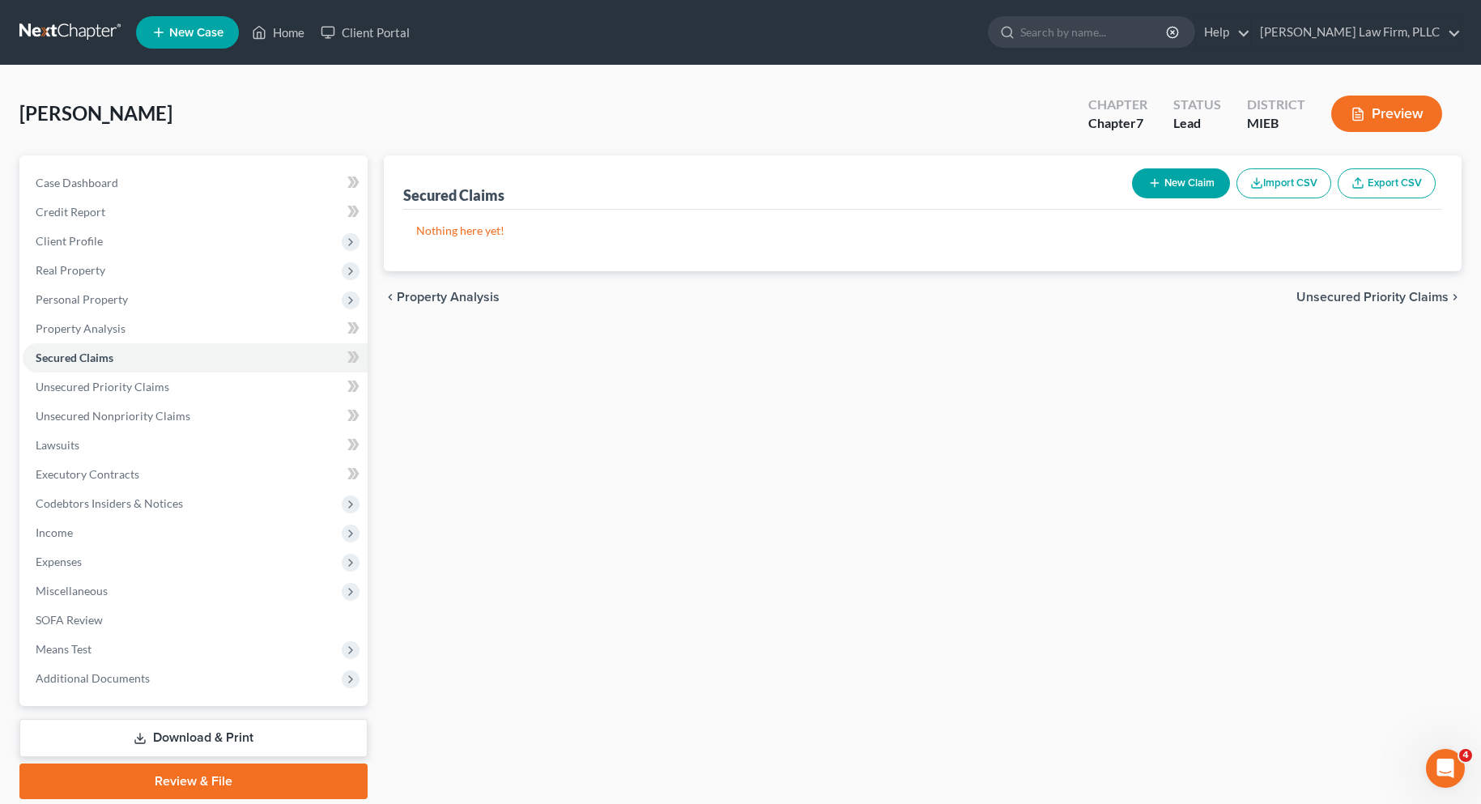
click at [1169, 177] on button "New Claim" at bounding box center [1181, 183] width 98 height 30
select select "0"
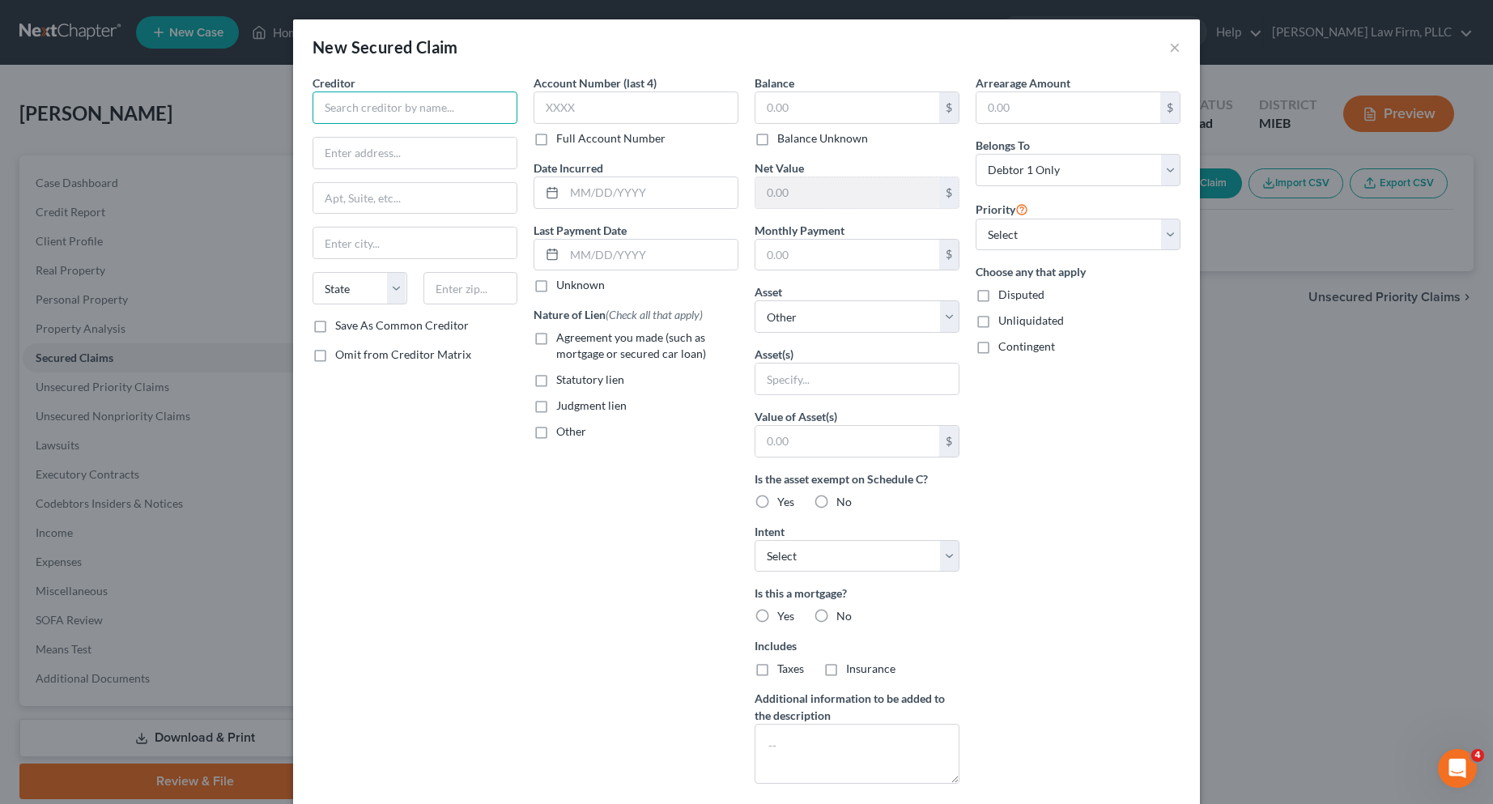
click at [408, 107] on input "text" at bounding box center [415, 108] width 205 height 32
type input "Frankenmuth Credit Union"
type input "PO Box 209"
type input "Frankenmuth"
select select "23"
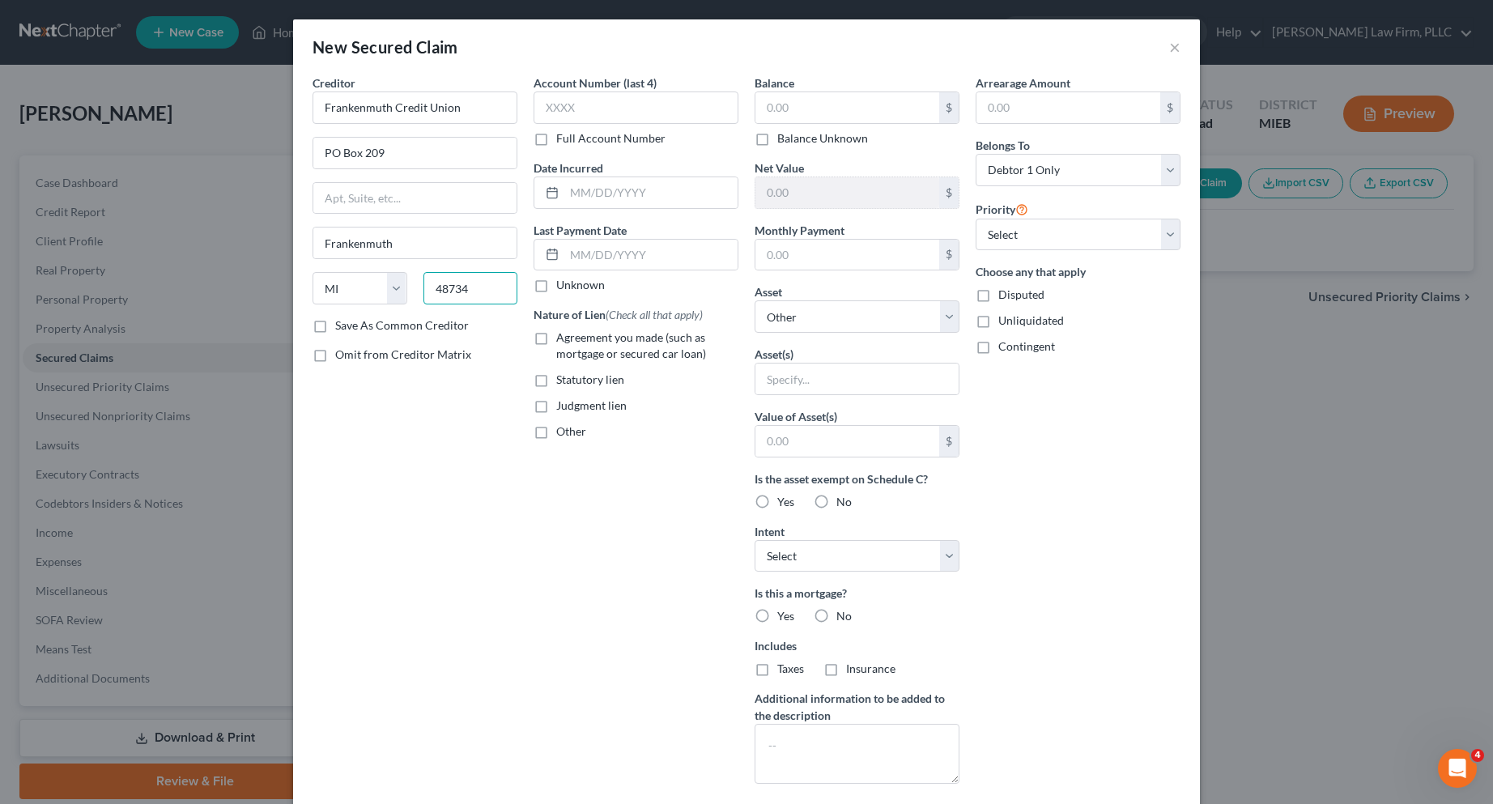
type input "48734"
click at [335, 326] on label "Save As Common Creditor" at bounding box center [402, 325] width 134 height 16
click at [342, 326] on input "Save As Common Creditor" at bounding box center [347, 322] width 11 height 11
checkbox input "true"
click at [587, 109] on input "text" at bounding box center [636, 108] width 205 height 32
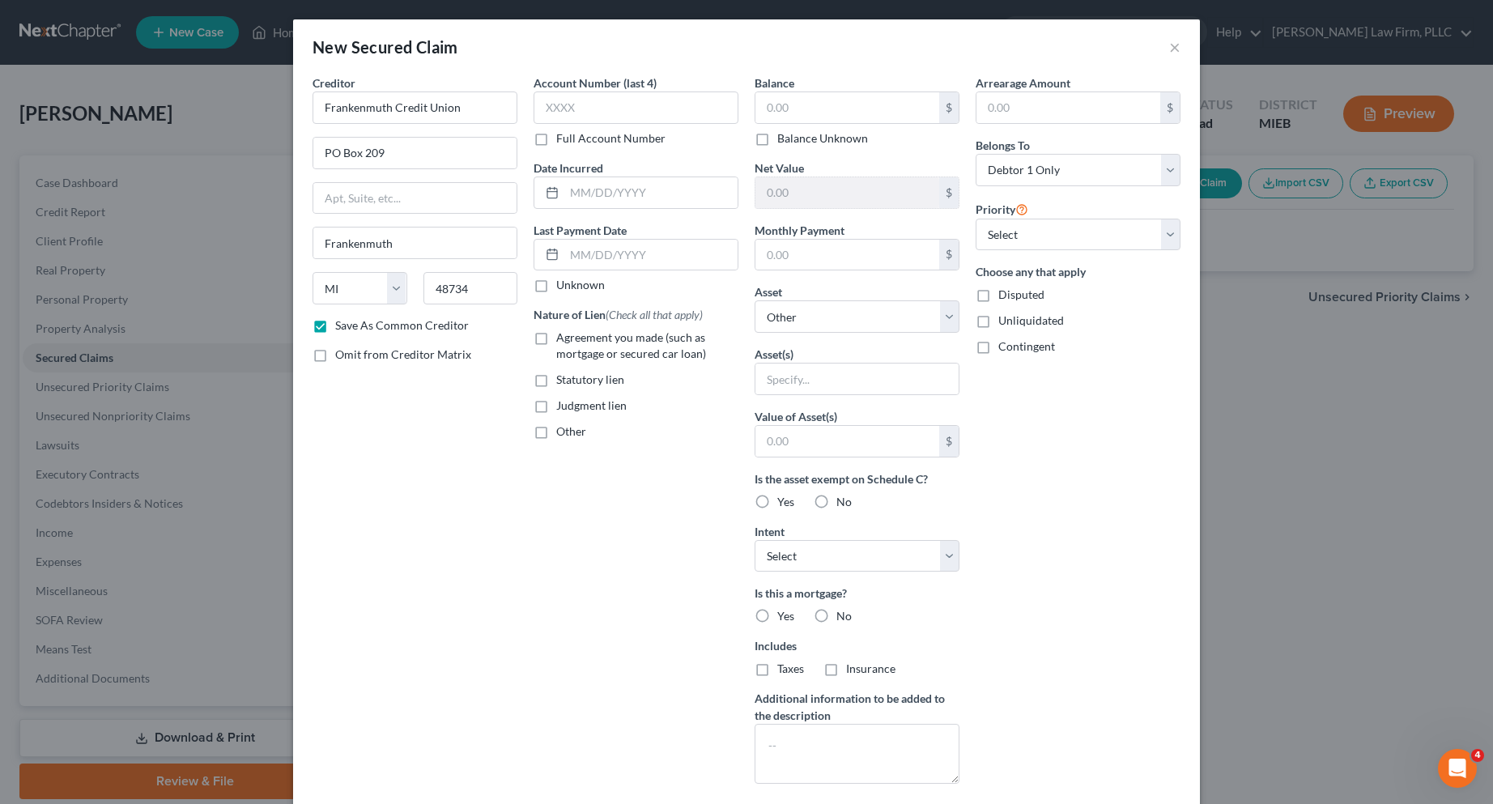
click at [556, 143] on label "Full Account Number" at bounding box center [610, 138] width 109 height 16
click at [563, 141] on input "Full Account Number" at bounding box center [568, 135] width 11 height 11
click at [549, 113] on input "text" at bounding box center [636, 108] width 205 height 32
type input "875156XX"
click at [578, 185] on input "text" at bounding box center [650, 192] width 173 height 31
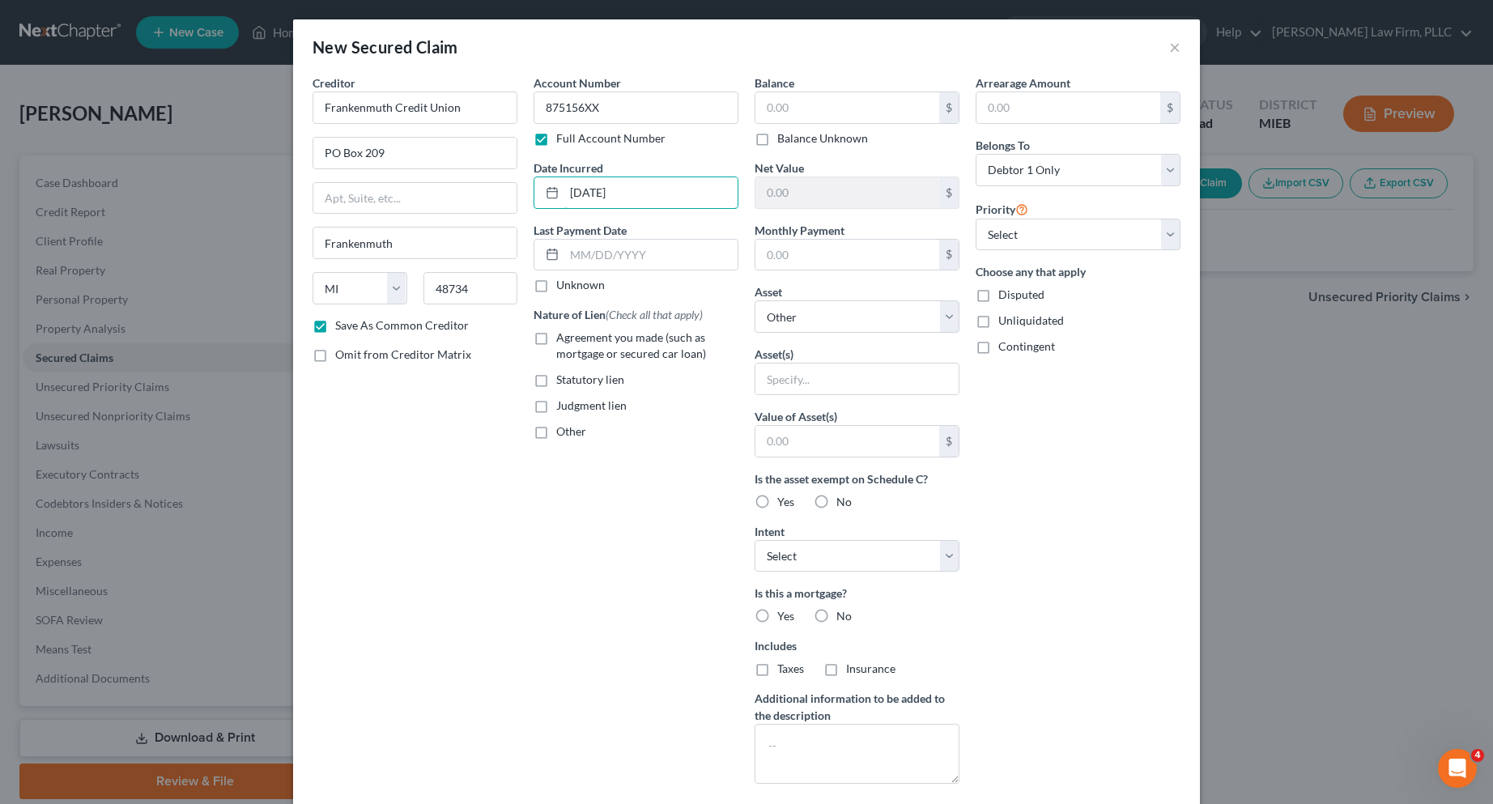
type input "[DATE]"
click at [556, 284] on label "Unknown" at bounding box center [580, 285] width 49 height 16
click at [563, 284] on input "Unknown" at bounding box center [568, 282] width 11 height 11
checkbox input "true"
click at [556, 336] on label "Agreement you made (such as mortgage or secured car loan)" at bounding box center [647, 346] width 182 height 32
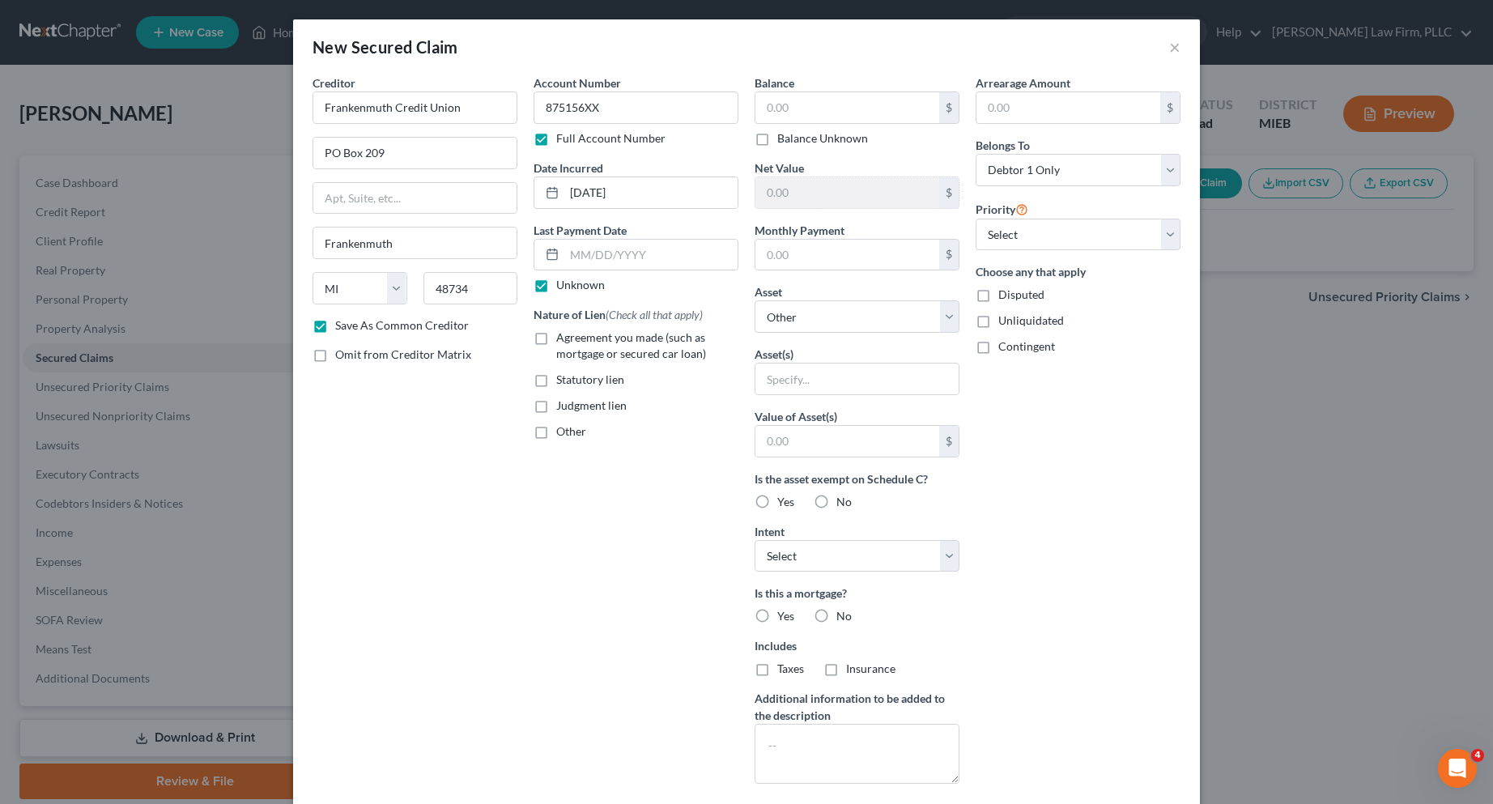
click at [563, 336] on input "Agreement you made (such as mortgage or secured car loan)" at bounding box center [568, 335] width 11 height 11
checkbox input "true"
click at [790, 107] on input "text" at bounding box center [848, 107] width 184 height 31
type input "12,234.00"
click at [1168, 232] on select "Select 1st 2nd 3rd 4th 5th 6th 7th 8th 9th 10th 11th 12th 13th 14th 15th 16th 1…" at bounding box center [1078, 235] width 205 height 32
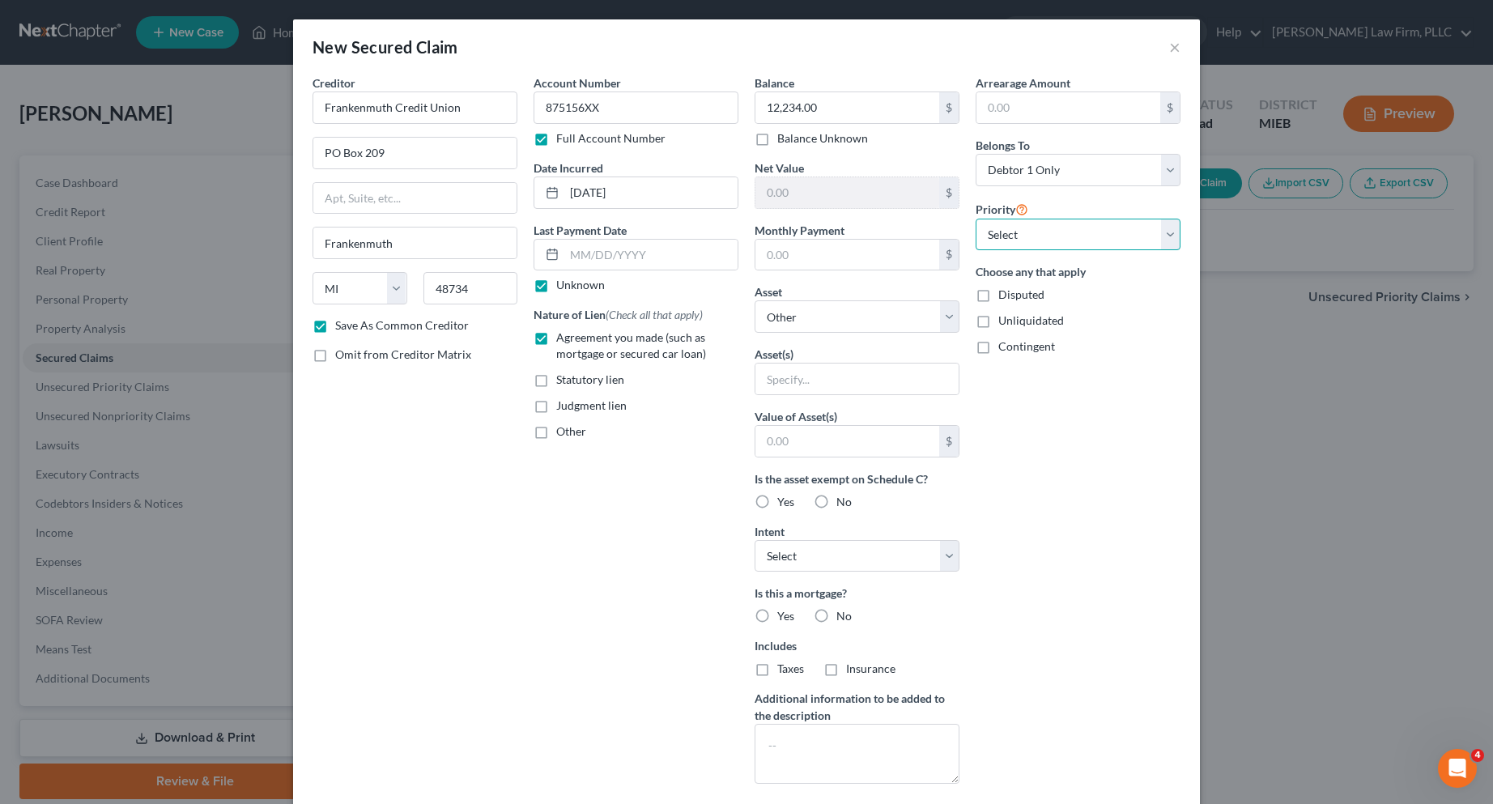
click at [1168, 232] on select "Select 1st 2nd 3rd 4th 5th 6th 7th 8th 9th 10th 11th 12th 13th 14th 15th 16th 1…" at bounding box center [1078, 235] width 205 height 32
click at [837, 614] on label "No" at bounding box center [844, 616] width 15 height 16
click at [843, 614] on input "No" at bounding box center [848, 613] width 11 height 11
radio input "true"
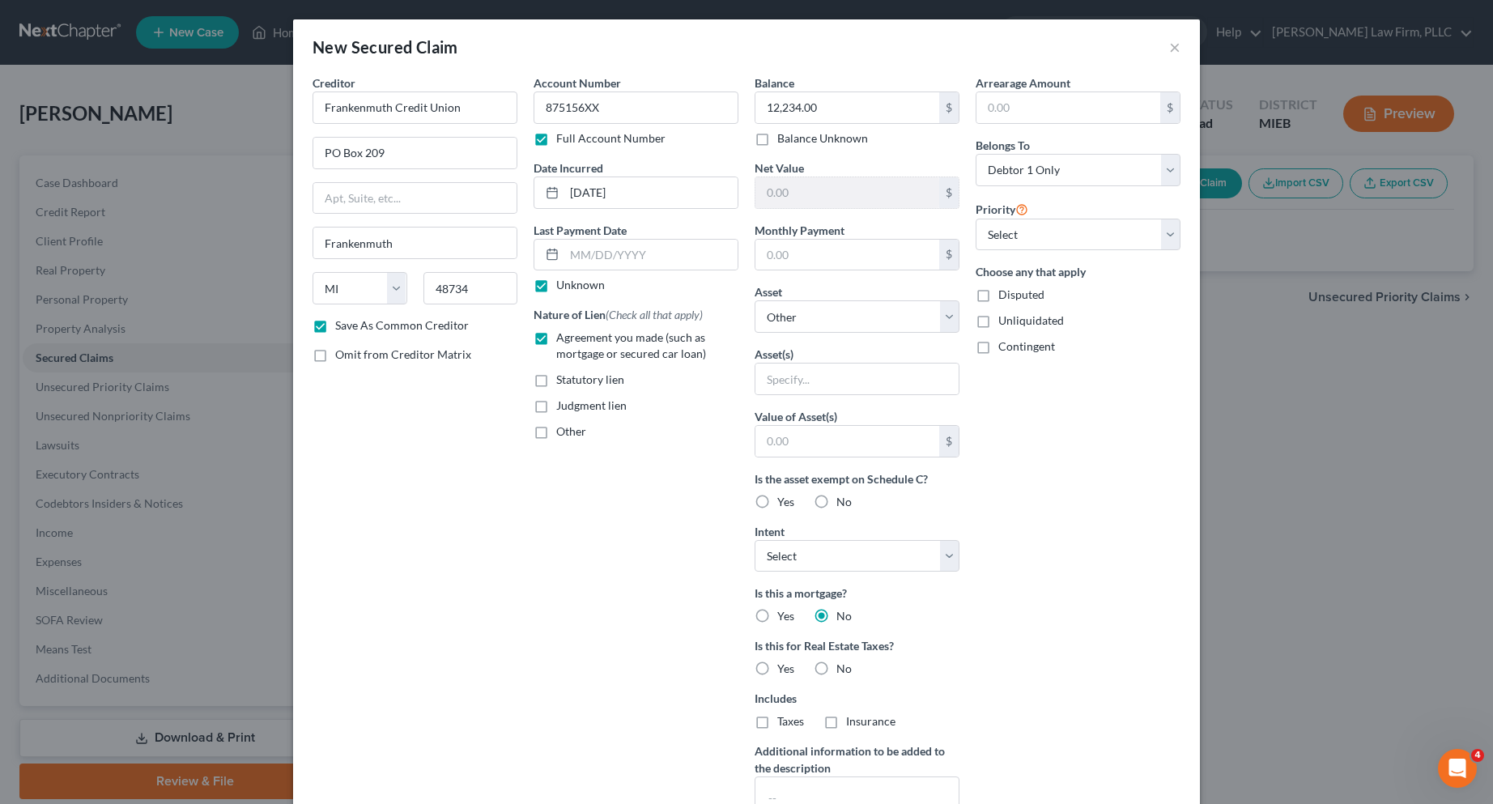
click at [837, 666] on label "No" at bounding box center [844, 669] width 15 height 16
click at [843, 666] on input "No" at bounding box center [848, 666] width 11 height 11
radio input "true"
click at [943, 314] on select "Select Other Multiple Assets Electronics - Misc. personal electronics including…" at bounding box center [857, 316] width 205 height 32
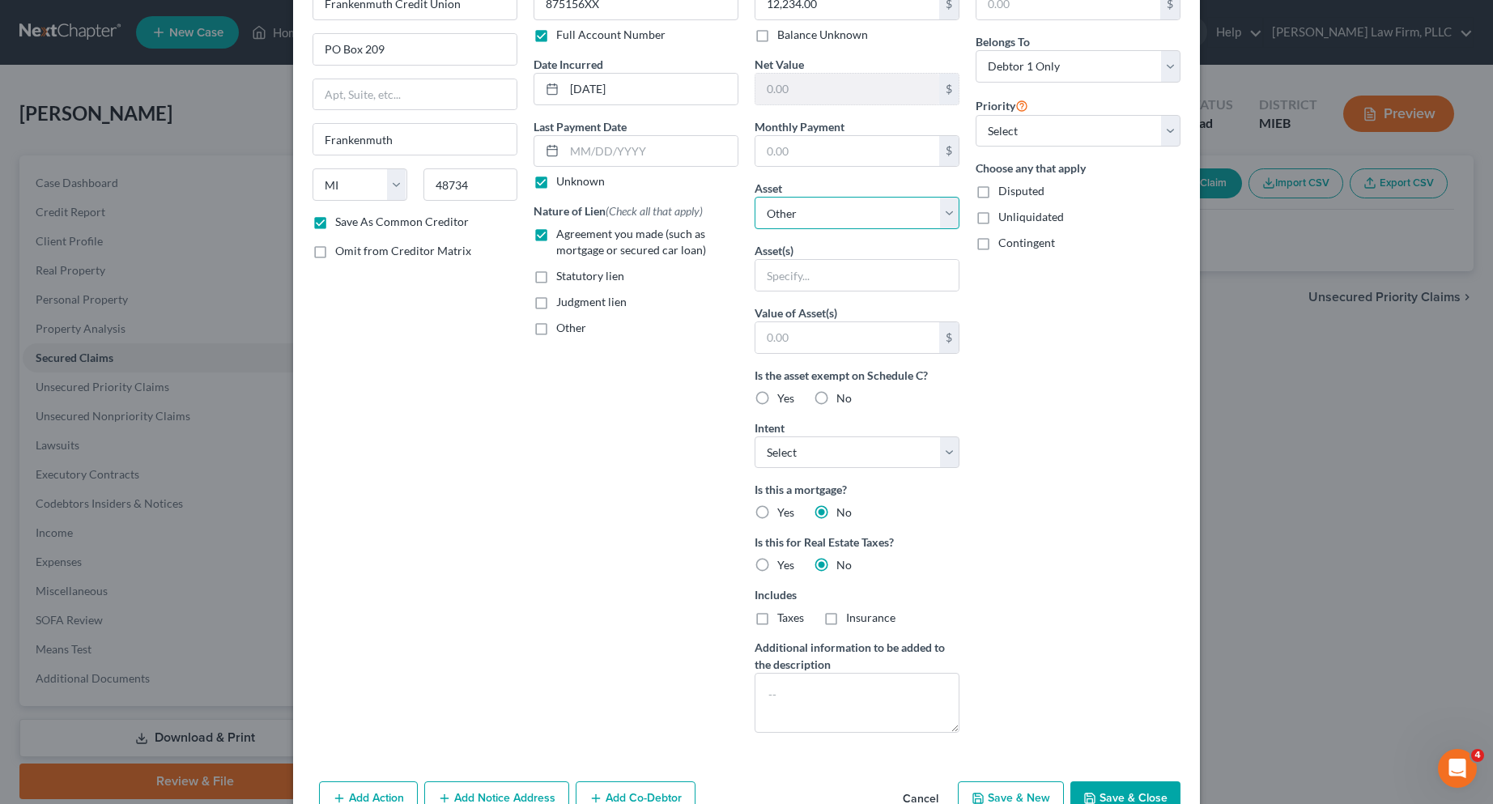
scroll to position [66, 0]
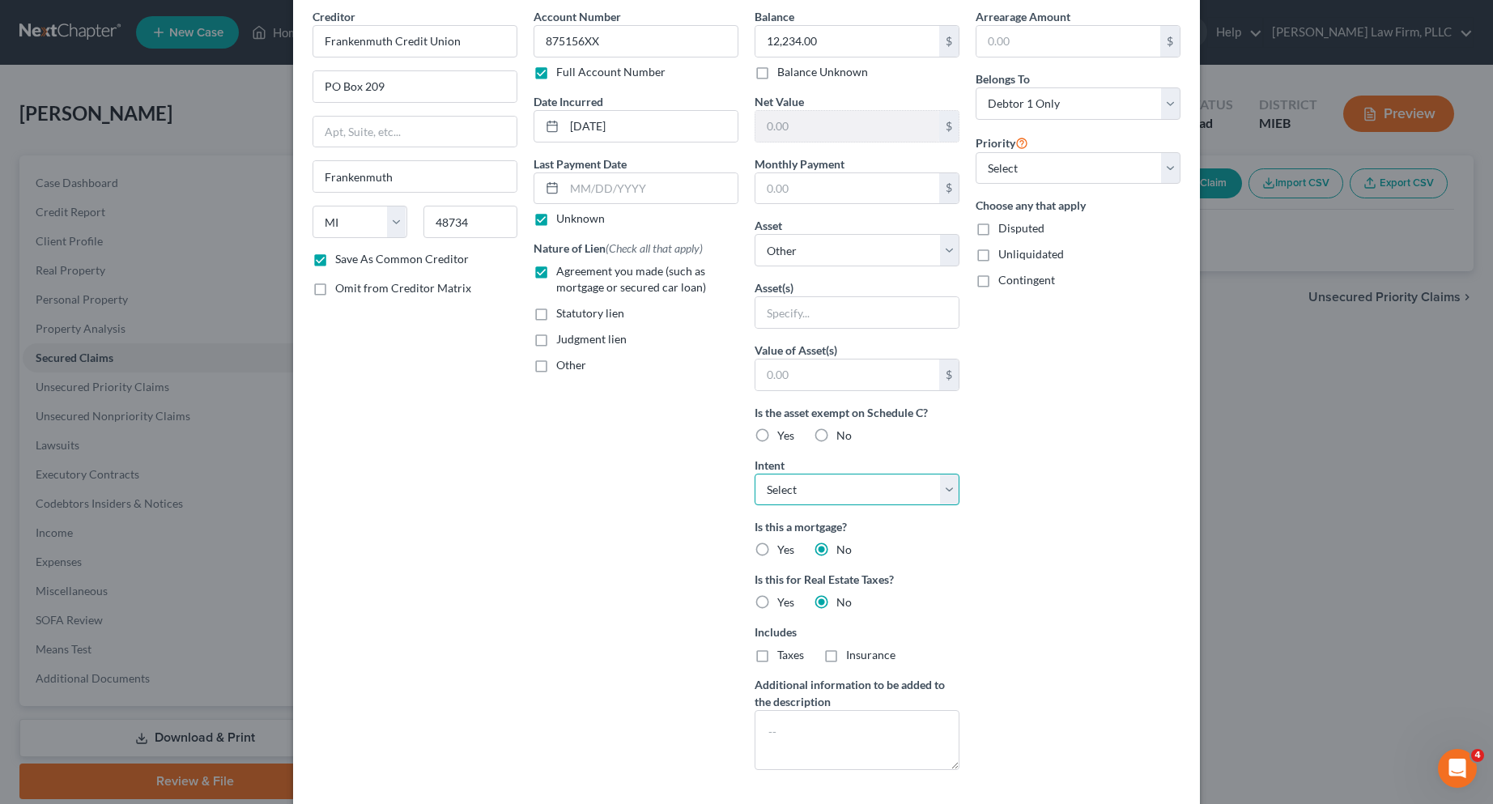
click at [940, 491] on select "Select Surrender Redeem Reaffirm Avoid Other" at bounding box center [857, 490] width 205 height 32
select select "4"
click at [755, 474] on select "Select Surrender Redeem Reaffirm Avoid Other" at bounding box center [857, 490] width 205 height 32
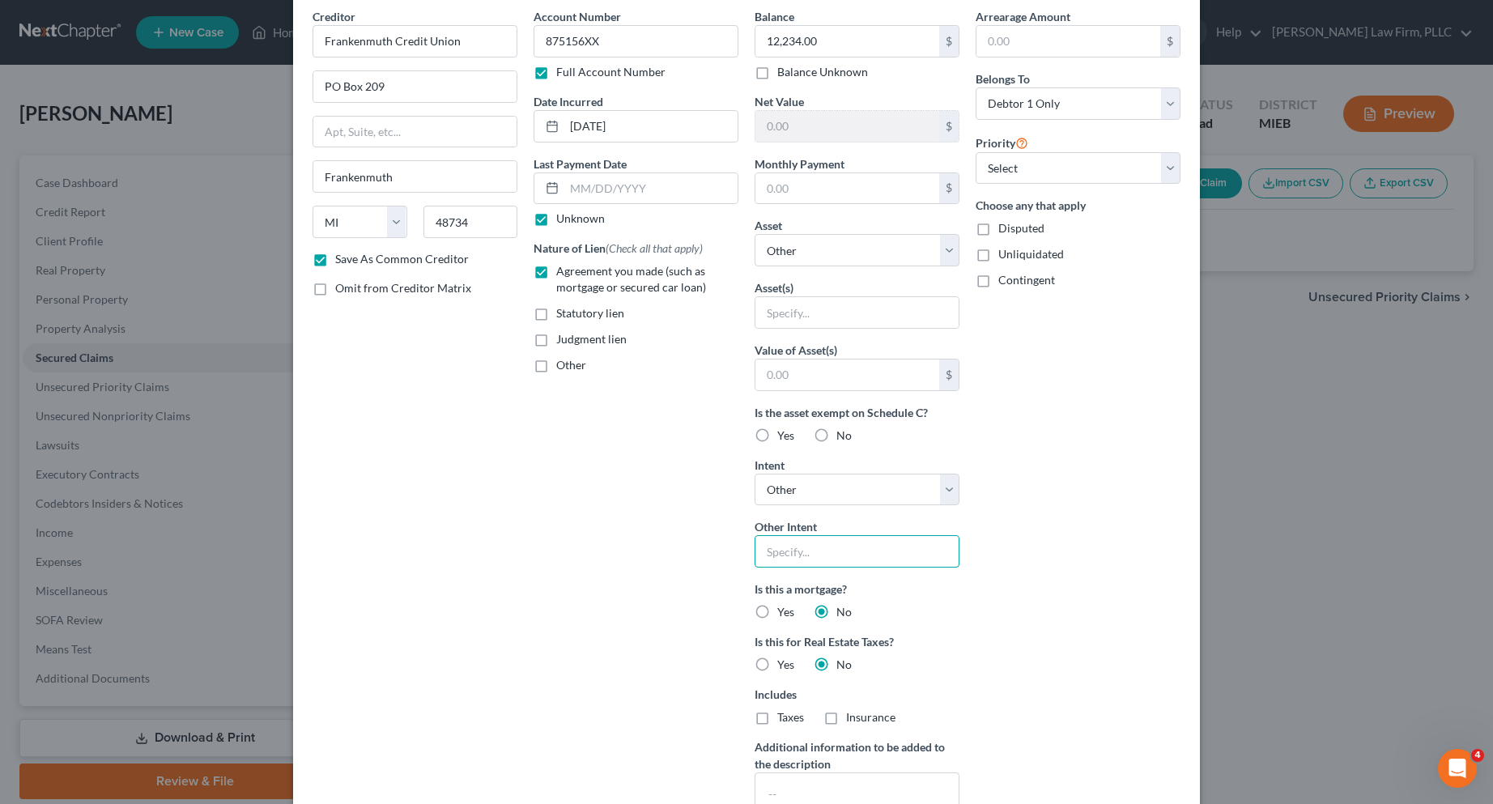
click at [820, 556] on input "text" at bounding box center [857, 551] width 205 height 32
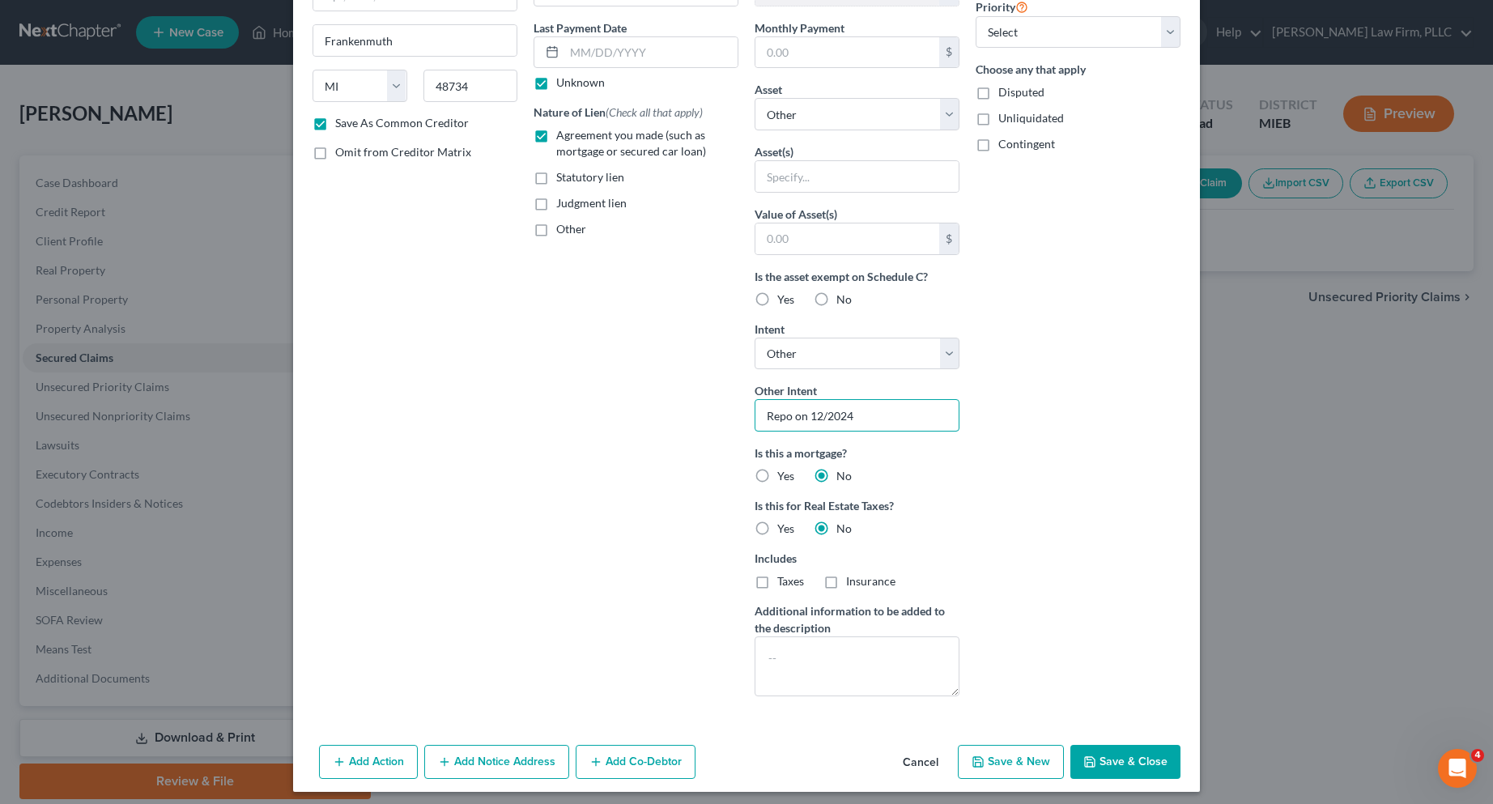
scroll to position [210, 0]
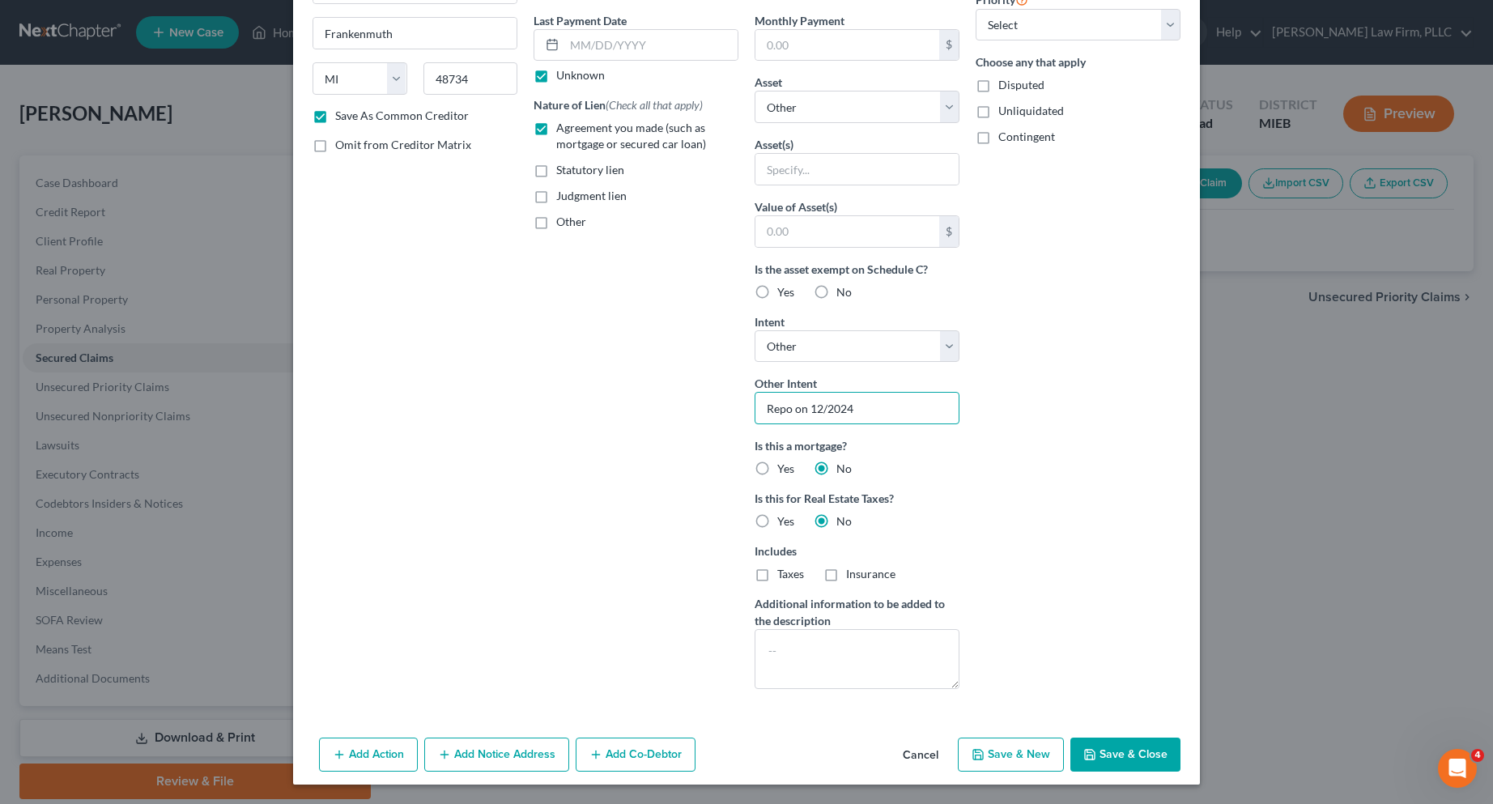
type input "Repo on 12/2024"
click at [1086, 749] on icon "button" at bounding box center [1089, 754] width 13 height 13
checkbox input "false"
select select
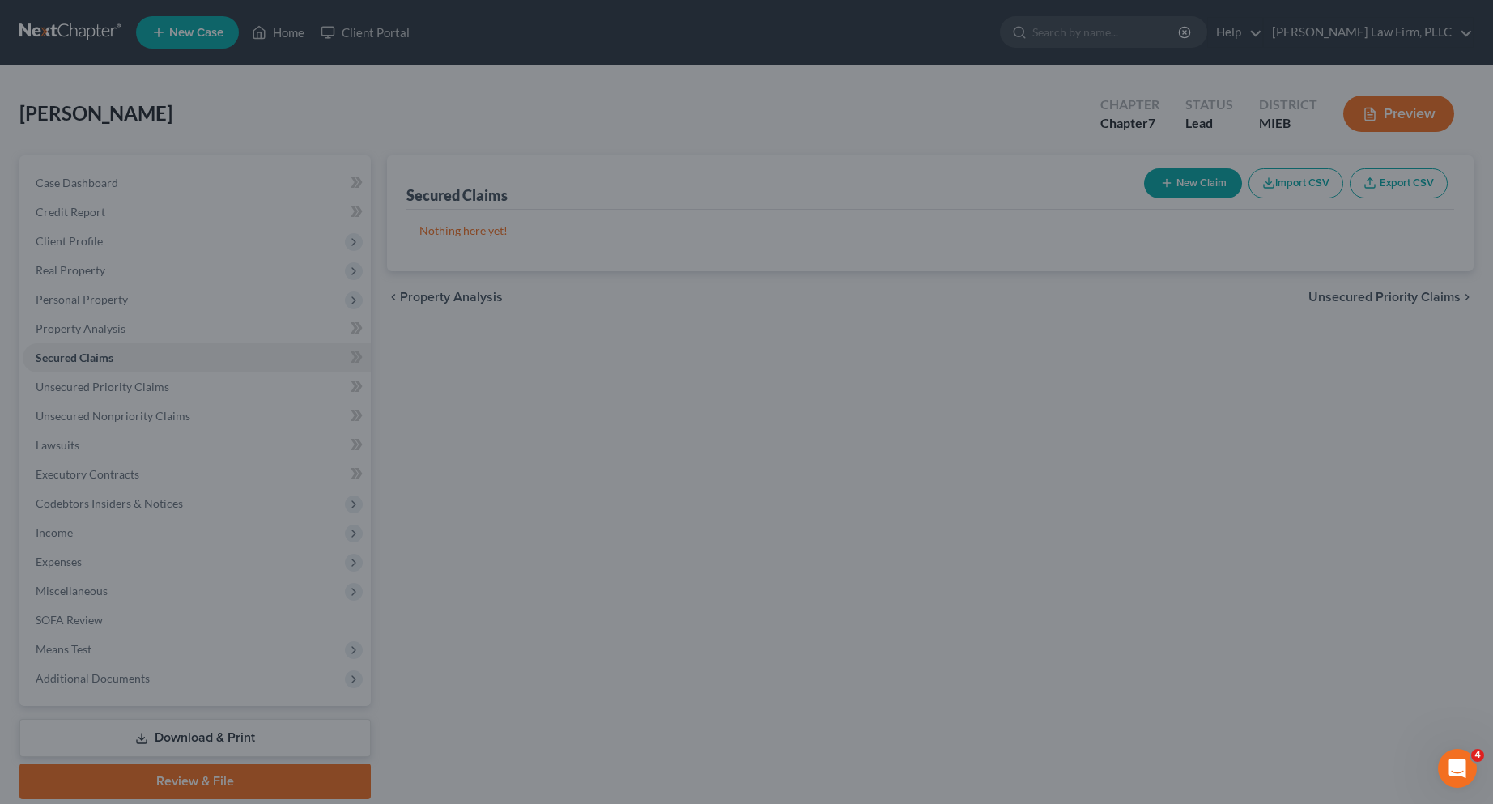
scroll to position [32, 0]
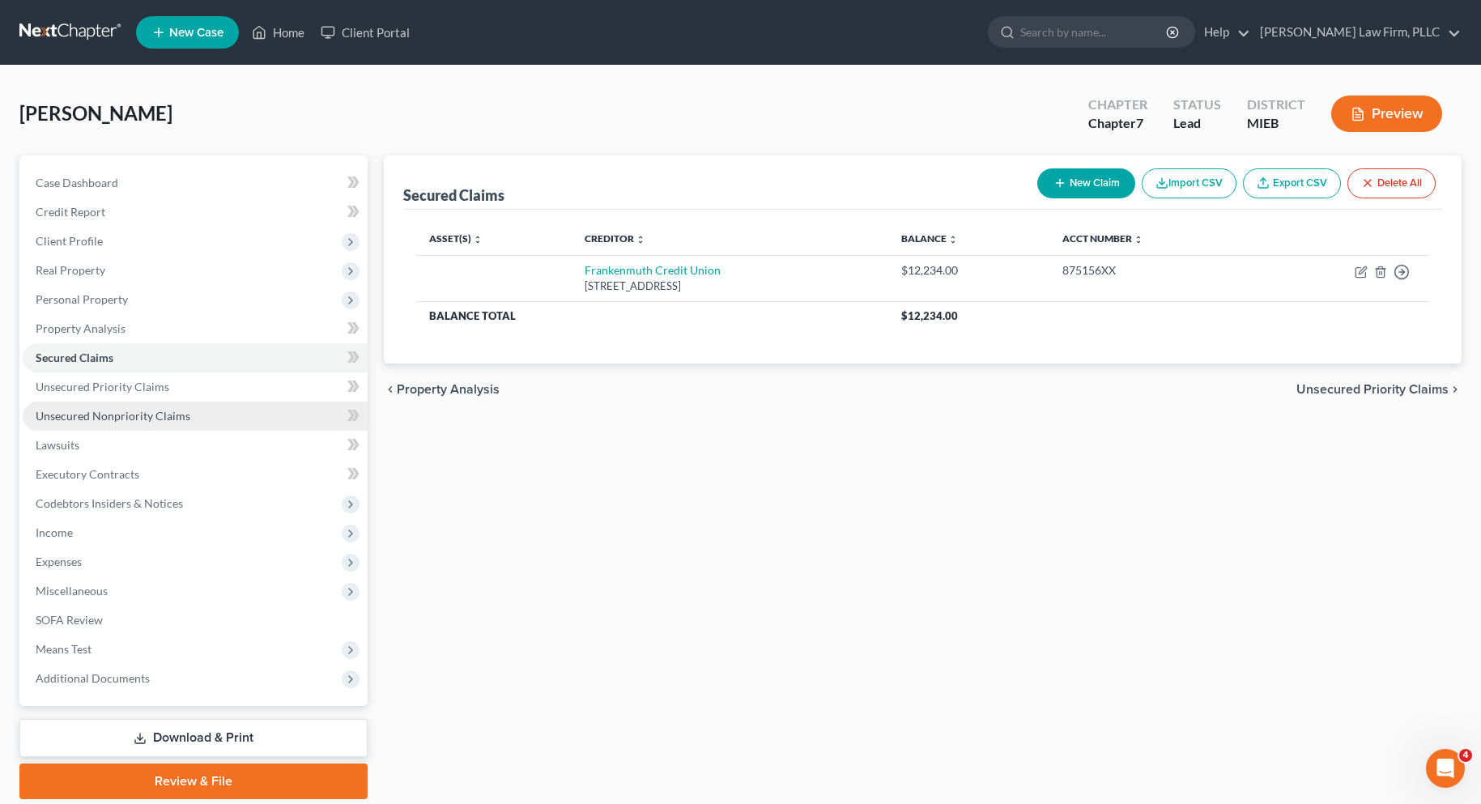
click at [162, 416] on span "Unsecured Nonpriority Claims" at bounding box center [113, 416] width 155 height 14
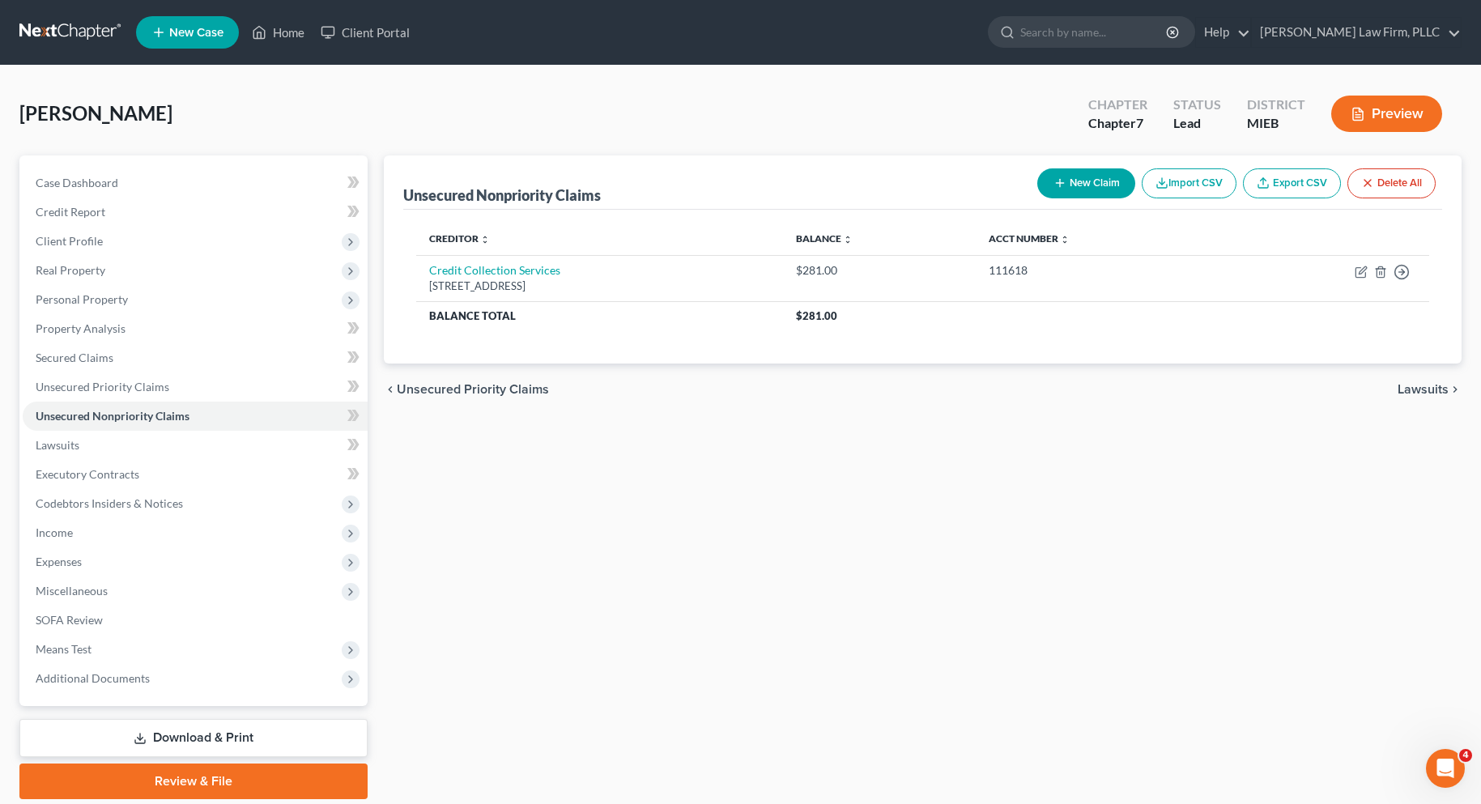
click at [1092, 180] on button "New Claim" at bounding box center [1086, 183] width 98 height 30
select select "0"
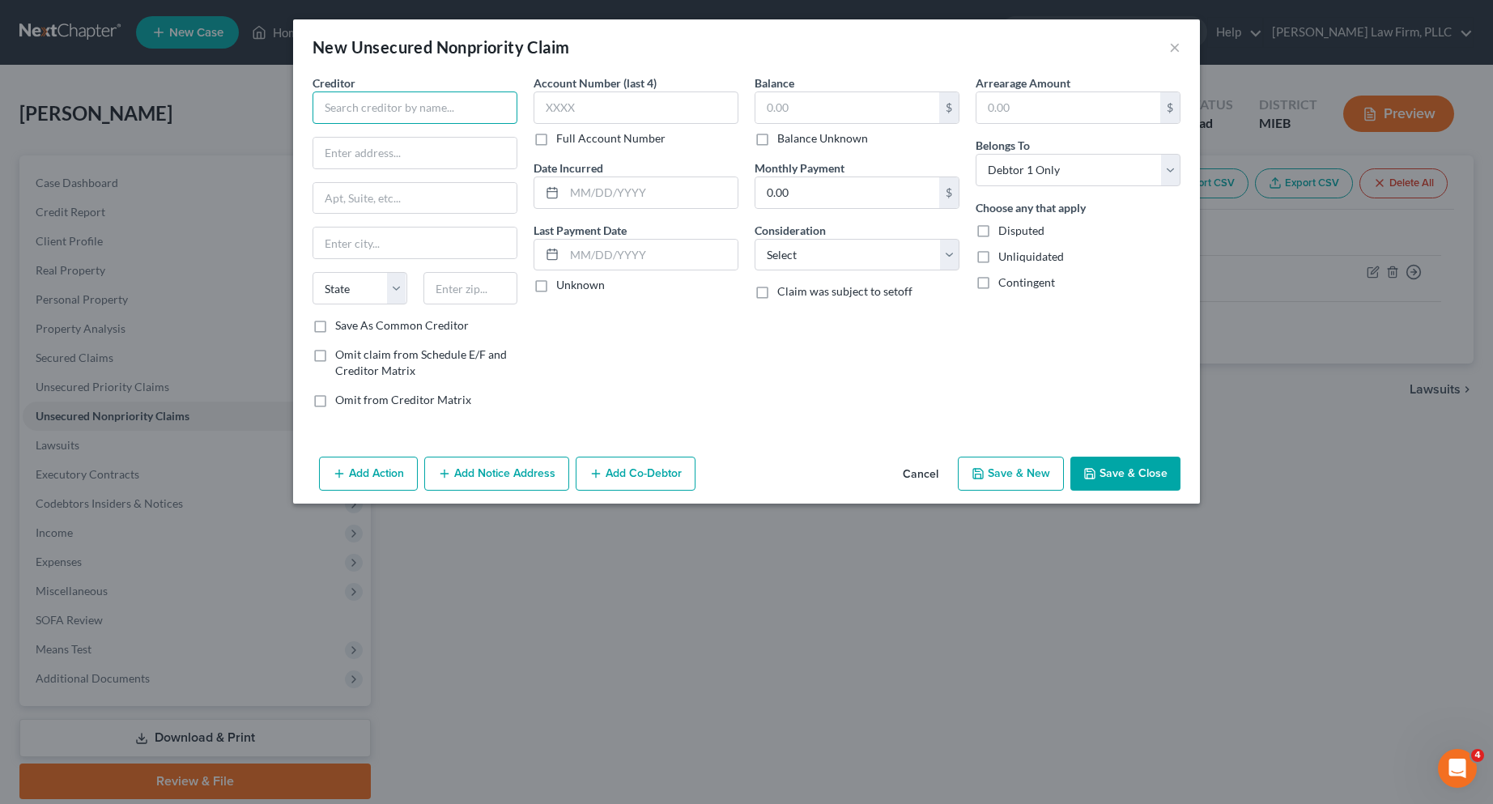
click at [442, 104] on input "text" at bounding box center [415, 108] width 205 height 32
click at [433, 144] on div "[STREET_ADDRESS]" at bounding box center [410, 151] width 168 height 14
type input "Frankenmuth Credit Union"
type input "PO Box 209"
type input "Frankenmuth"
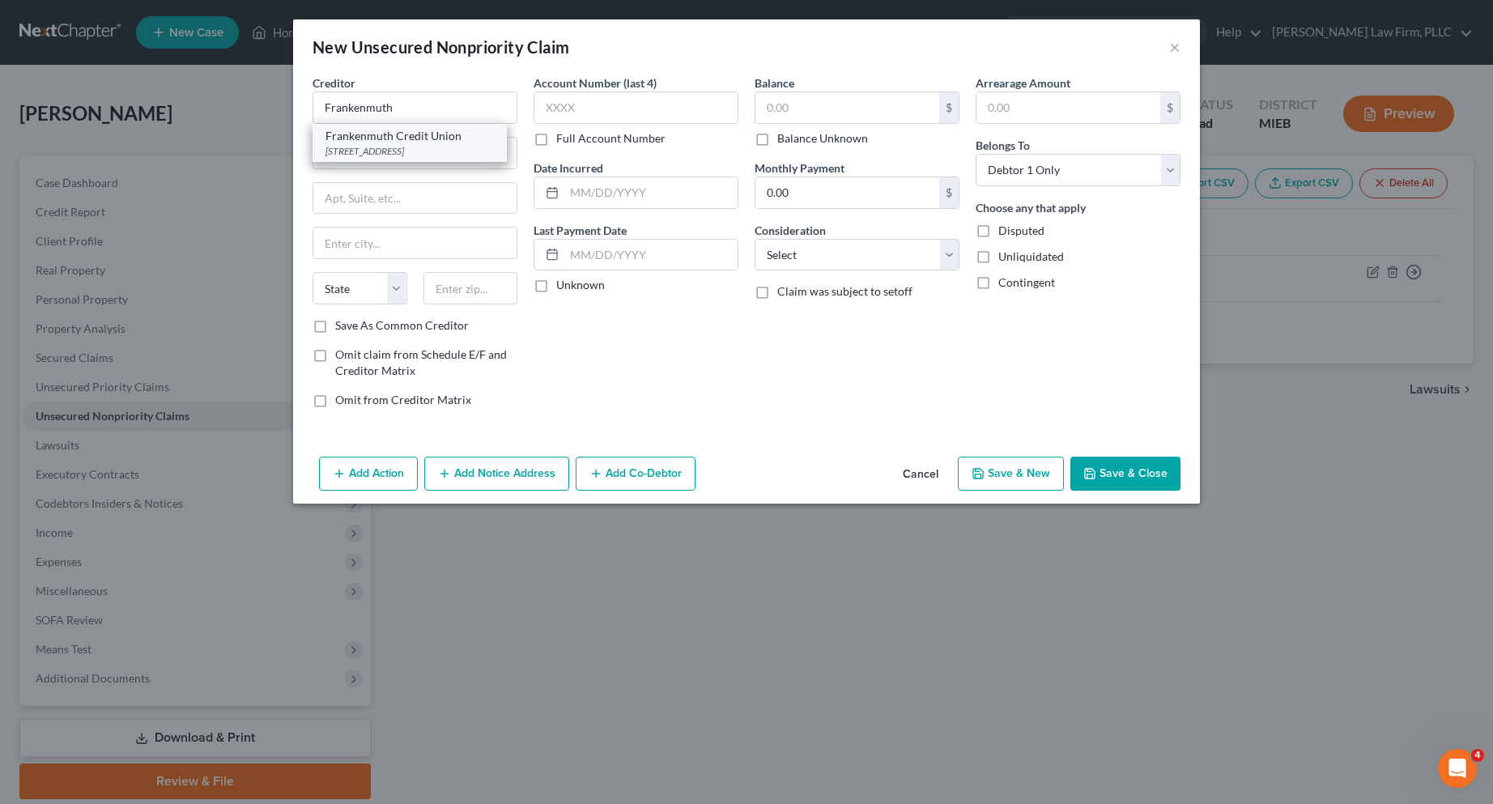
select select "23"
type input "48734"
click at [556, 139] on label "Full Account Number" at bounding box center [610, 138] width 109 height 16
click at [563, 139] on input "Full Account Number" at bounding box center [568, 135] width 11 height 11
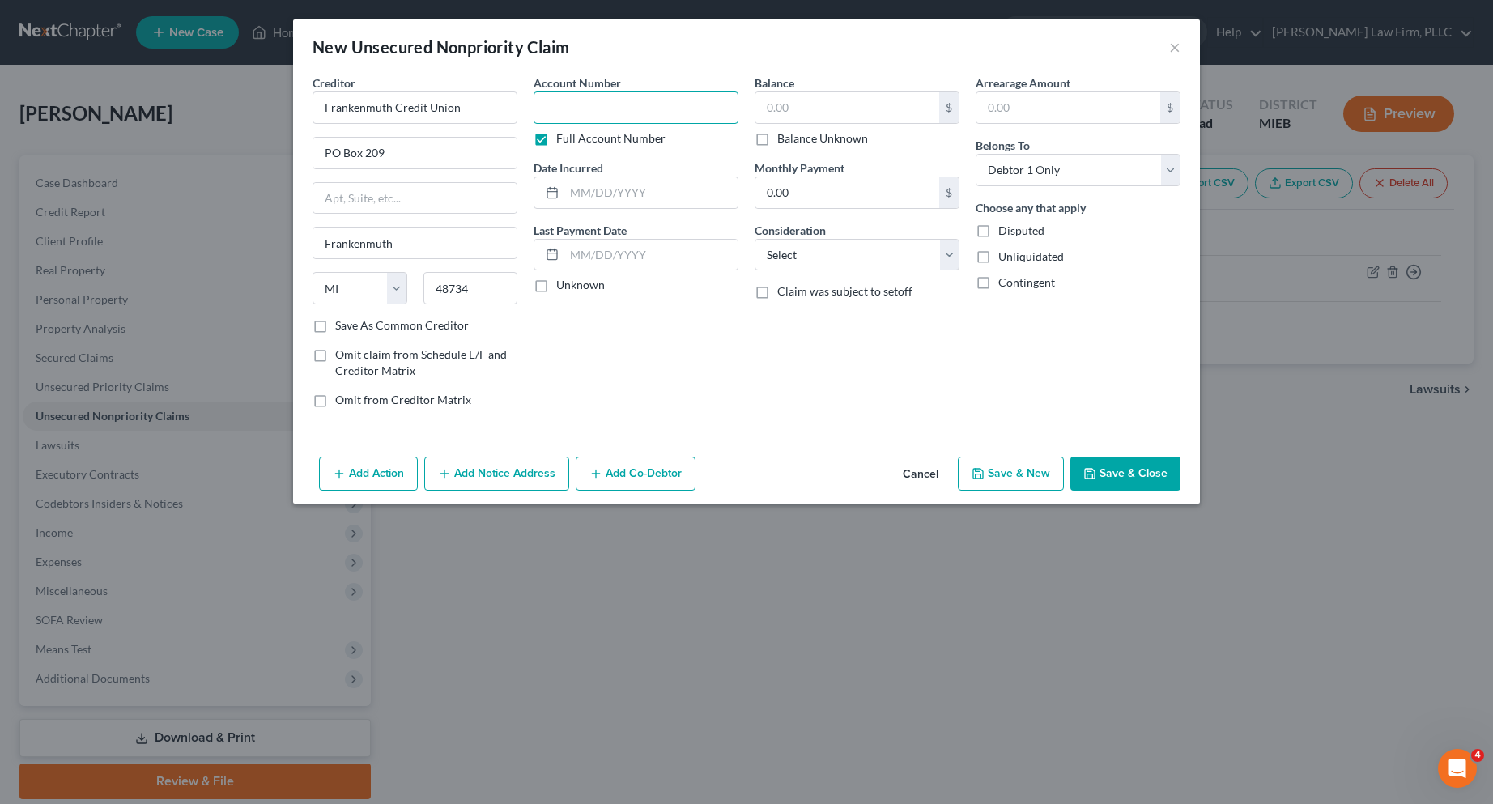
click at [556, 102] on input "text" at bounding box center [636, 108] width 205 height 32
type input "875156XX"
click at [584, 194] on input "text" at bounding box center [650, 192] width 173 height 31
type input "[DATE]"
click at [556, 286] on label "Unknown" at bounding box center [580, 285] width 49 height 16
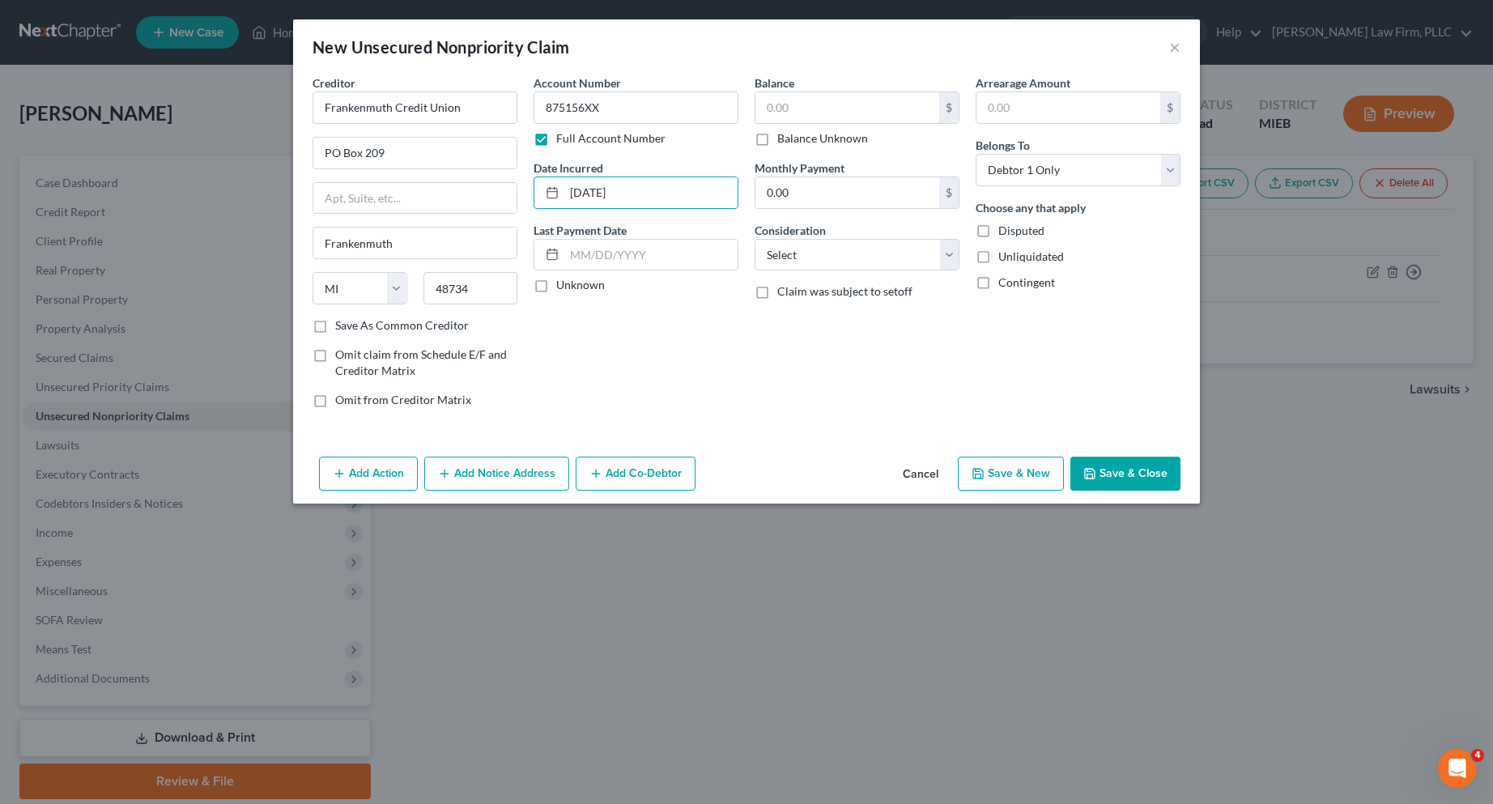
click at [563, 286] on input "Unknown" at bounding box center [568, 282] width 11 height 11
checkbox input "true"
click at [839, 110] on input "text" at bounding box center [848, 107] width 184 height 31
type input "11,345.00"
click at [945, 248] on select "Select Cable / Satellite Services Collection Agency Credit Card Debt Debt Couns…" at bounding box center [857, 255] width 205 height 32
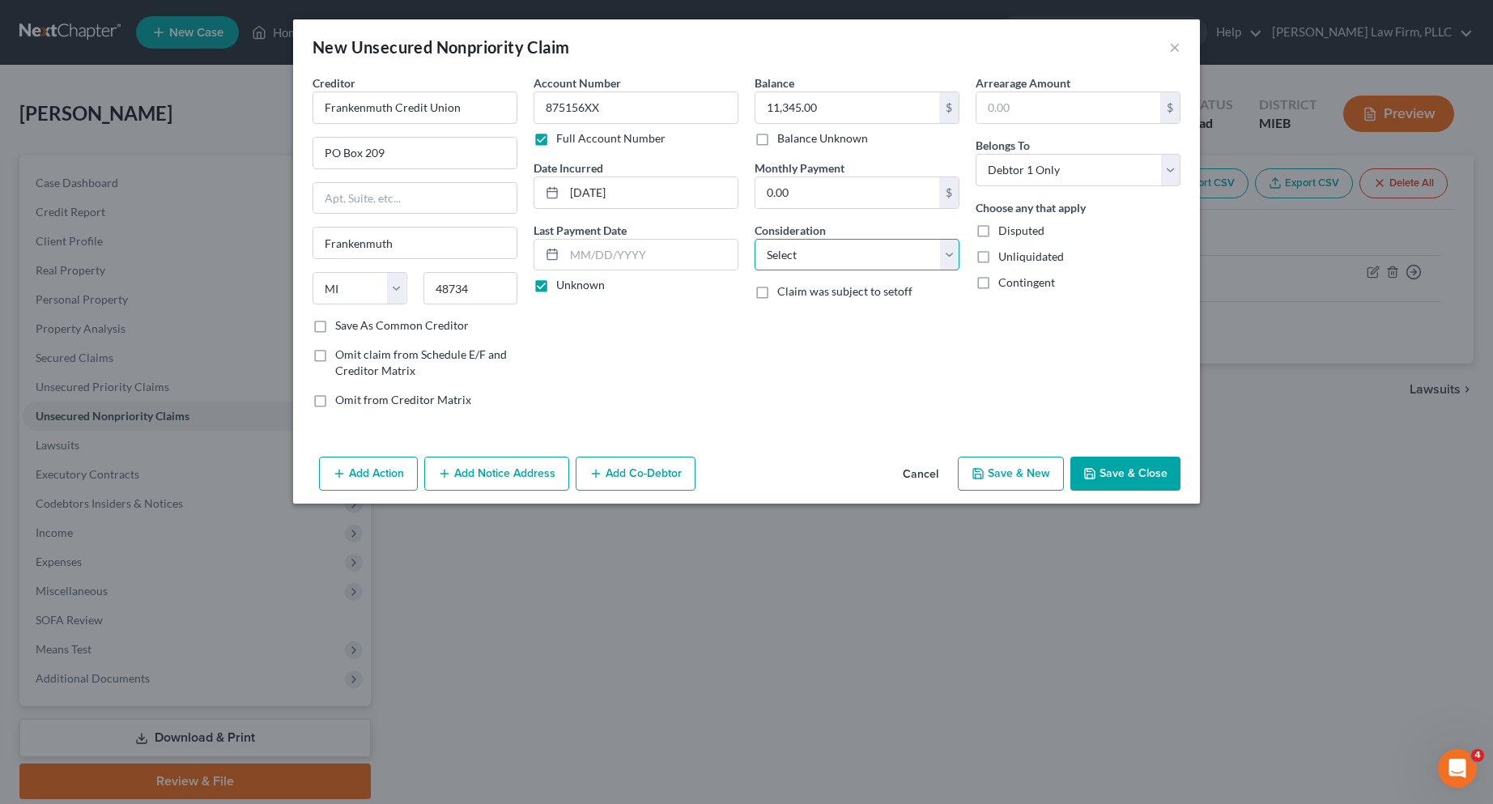
select select "10"
click at [755, 239] on select "Select Cable / Satellite Services Collection Agency Credit Card Debt Debt Couns…" at bounding box center [857, 255] width 205 height 32
click at [1147, 466] on button "Save & Close" at bounding box center [1126, 474] width 110 height 34
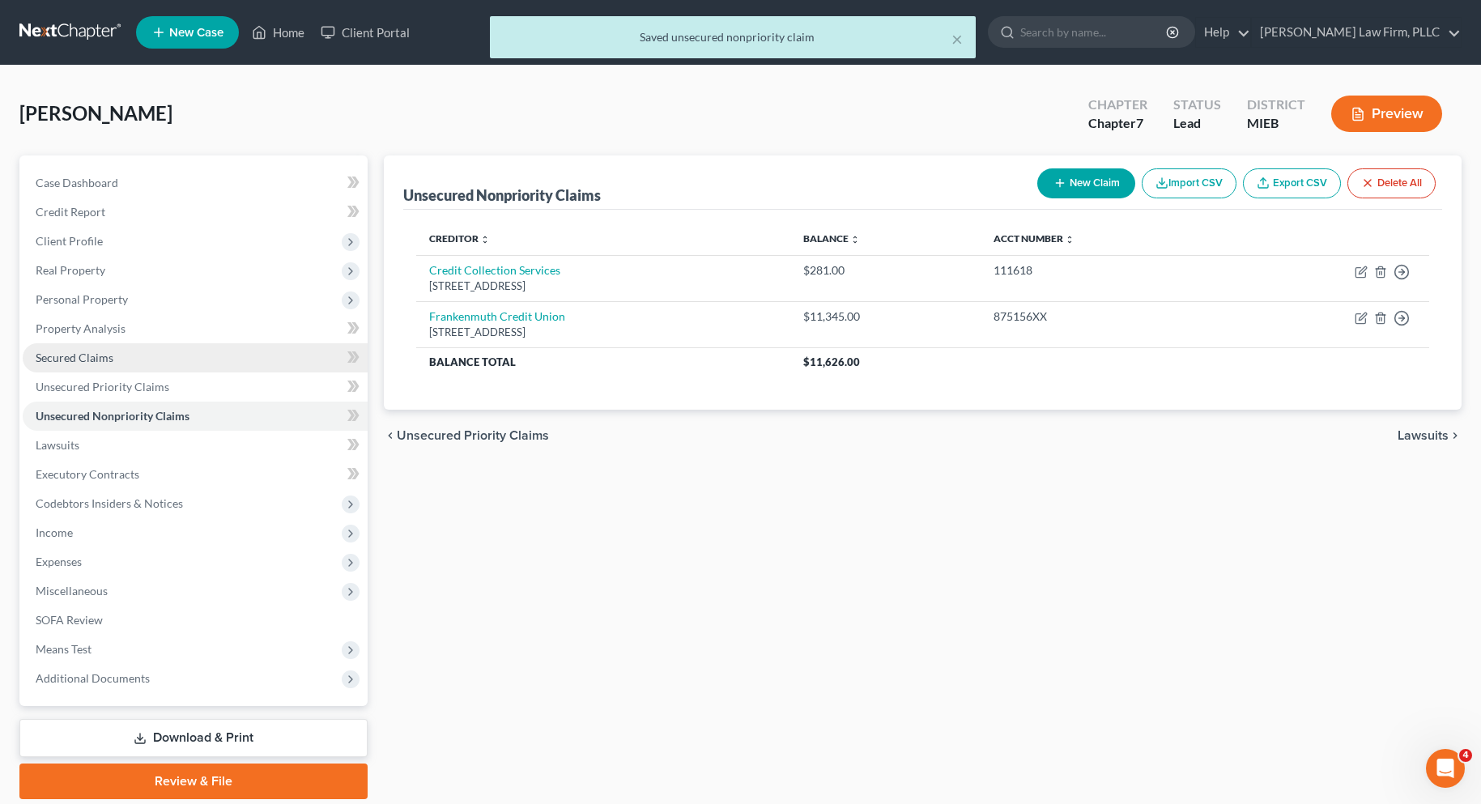
drag, startPoint x: 104, startPoint y: 360, endPoint x: 181, endPoint y: 367, distance: 77.2
click at [105, 360] on span "Secured Claims" at bounding box center [75, 358] width 78 height 14
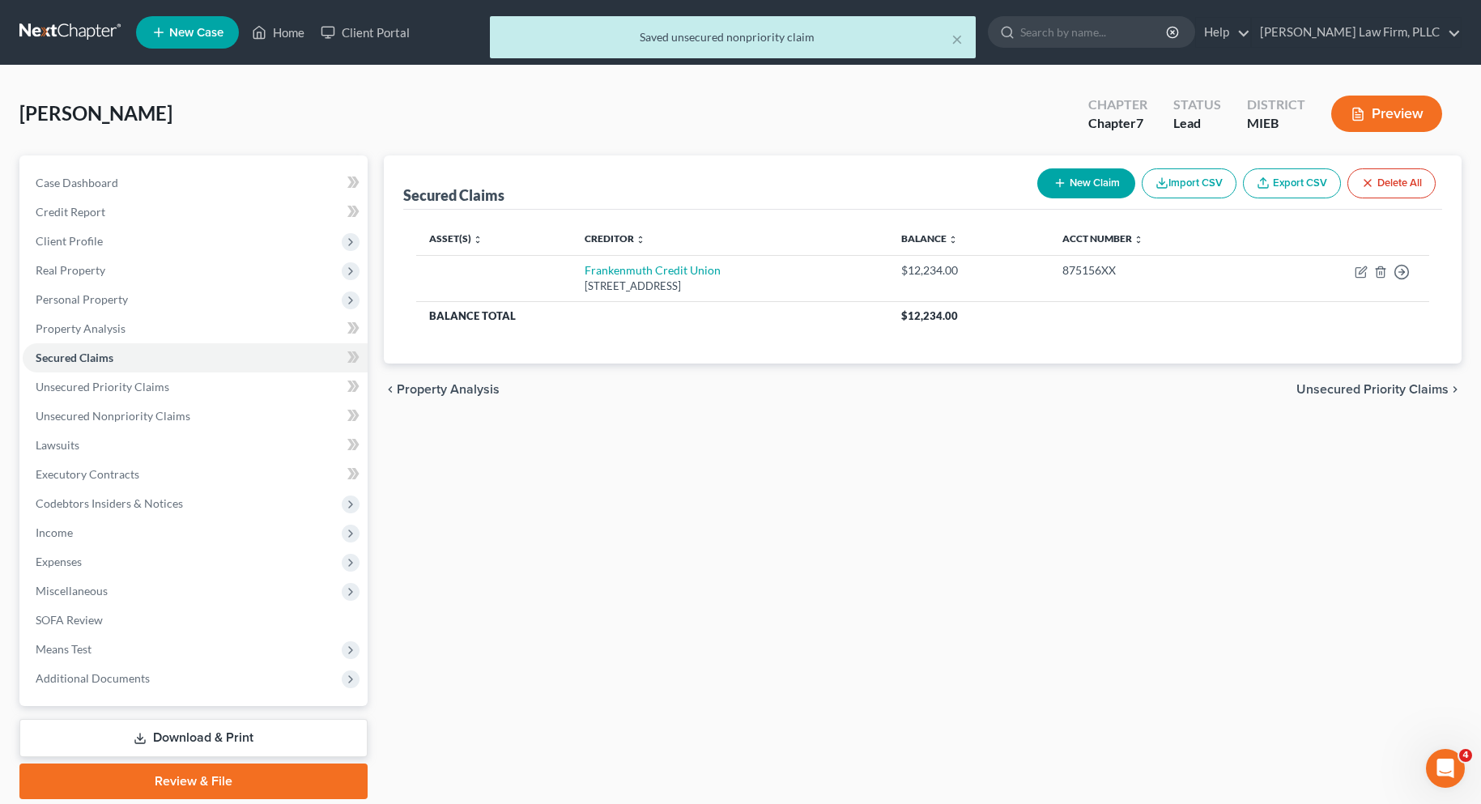
click at [1083, 183] on button "New Claim" at bounding box center [1086, 183] width 98 height 30
select select "0"
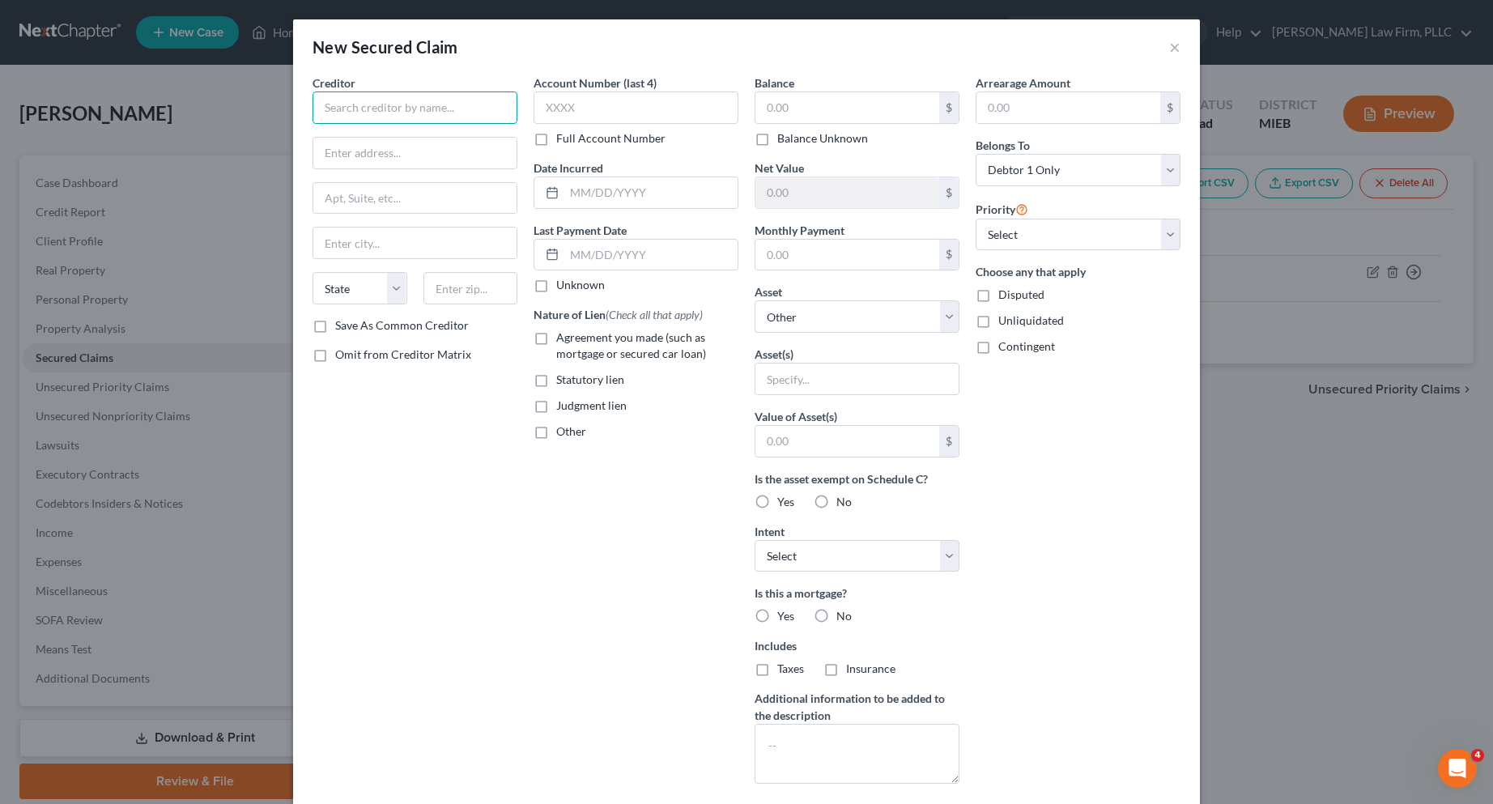
click at [368, 109] on input "text" at bounding box center [415, 108] width 205 height 32
type input "MI Schools and Govt CU"
click at [361, 153] on input "[STREET_ADDRESS]" at bounding box center [414, 153] width 203 height 31
type input "[STREET_ADDRESS]"
click at [361, 248] on input "text" at bounding box center [414, 243] width 203 height 31
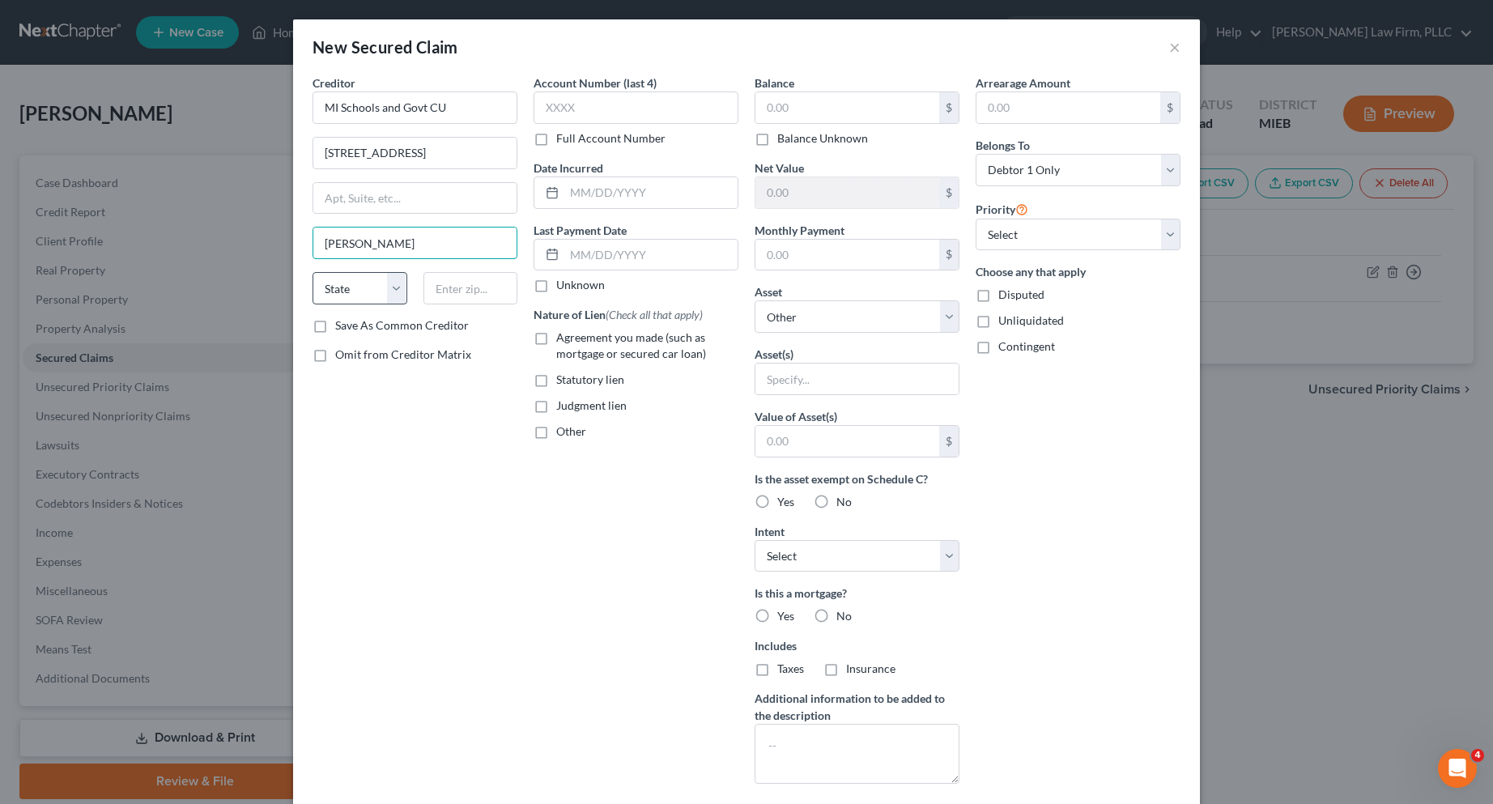
type input "Clinton Twp."
click at [375, 291] on select "State [US_STATE] AK AR AZ CA CO CT DE DC [GEOGRAPHIC_DATA] [GEOGRAPHIC_DATA] GU…" at bounding box center [360, 288] width 95 height 32
select select "23"
click at [313, 272] on select "State [US_STATE] AK AR AZ CA CO CT DE DC [GEOGRAPHIC_DATA] [GEOGRAPHIC_DATA] GU…" at bounding box center [360, 288] width 95 height 32
type input "48038"
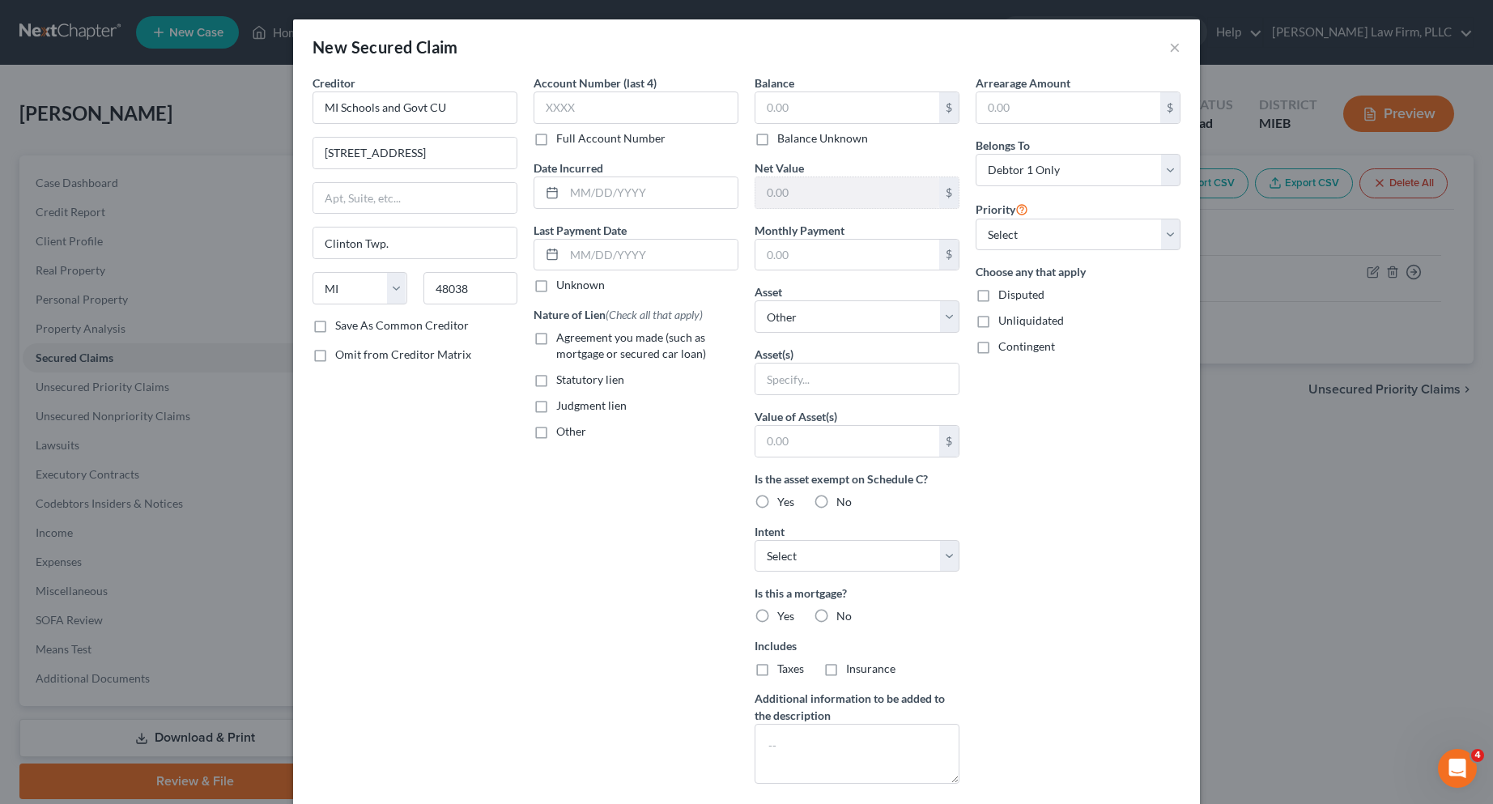
click at [335, 321] on label "Save As Common Creditor" at bounding box center [402, 325] width 134 height 16
click at [342, 321] on input "Save As Common Creditor" at bounding box center [347, 322] width 11 height 11
checkbox input "true"
type input "[GEOGRAPHIC_DATA]"
click at [556, 140] on label "Full Account Number" at bounding box center [610, 138] width 109 height 16
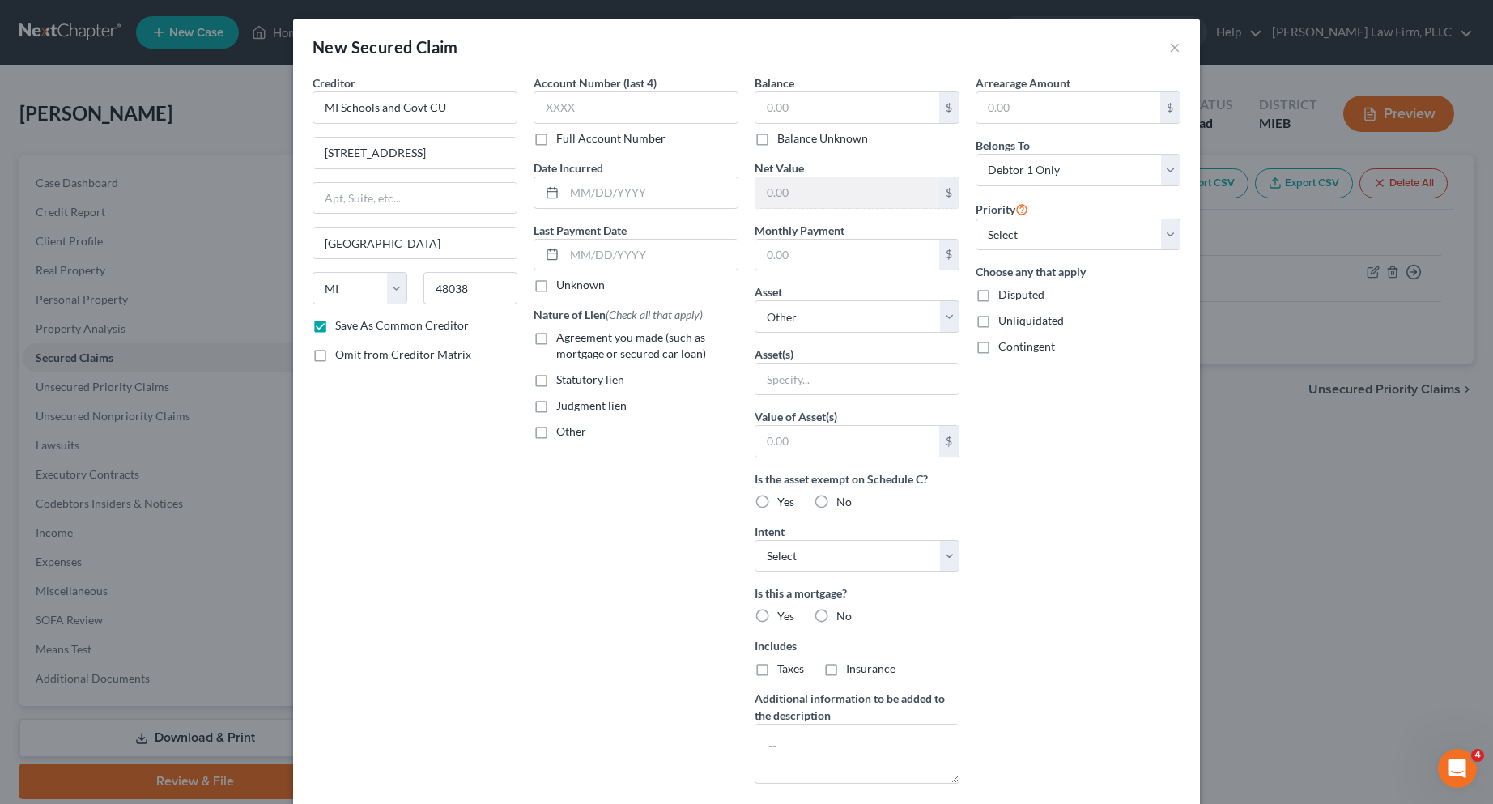
click at [563, 140] on input "Full Account Number" at bounding box center [568, 135] width 11 height 11
click at [551, 117] on input "text" at bounding box center [636, 108] width 205 height 32
type input "807782XXXXXX"
click at [577, 186] on input "text" at bounding box center [650, 192] width 173 height 31
type input "[DATE]"
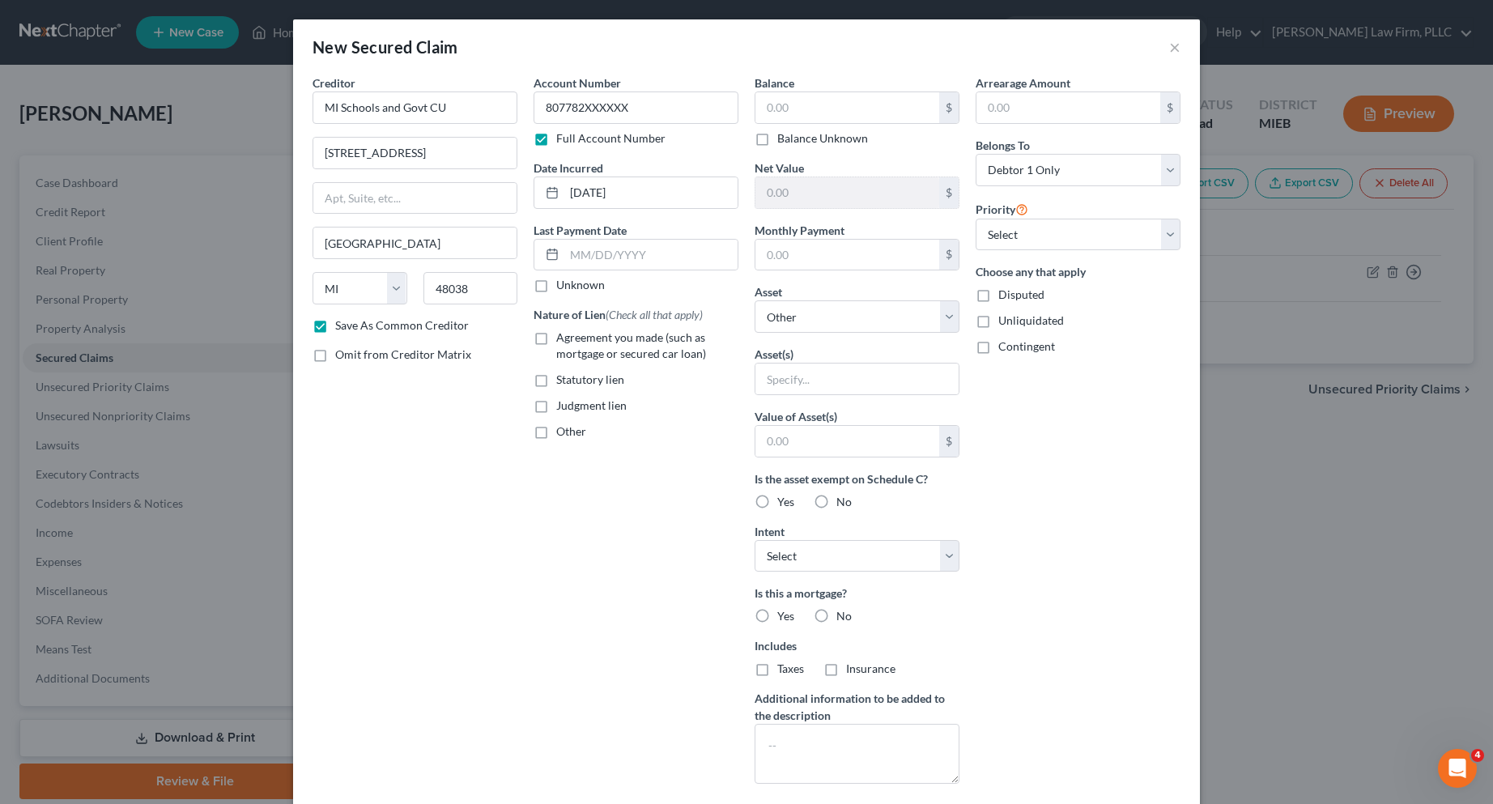
click at [556, 282] on label "Unknown" at bounding box center [580, 285] width 49 height 16
click at [563, 282] on input "Unknown" at bounding box center [568, 282] width 11 height 11
checkbox input "true"
click at [556, 336] on label "Agreement you made (such as mortgage or secured car loan)" at bounding box center [647, 346] width 182 height 32
click at [563, 336] on input "Agreement you made (such as mortgage or secured car loan)" at bounding box center [568, 335] width 11 height 11
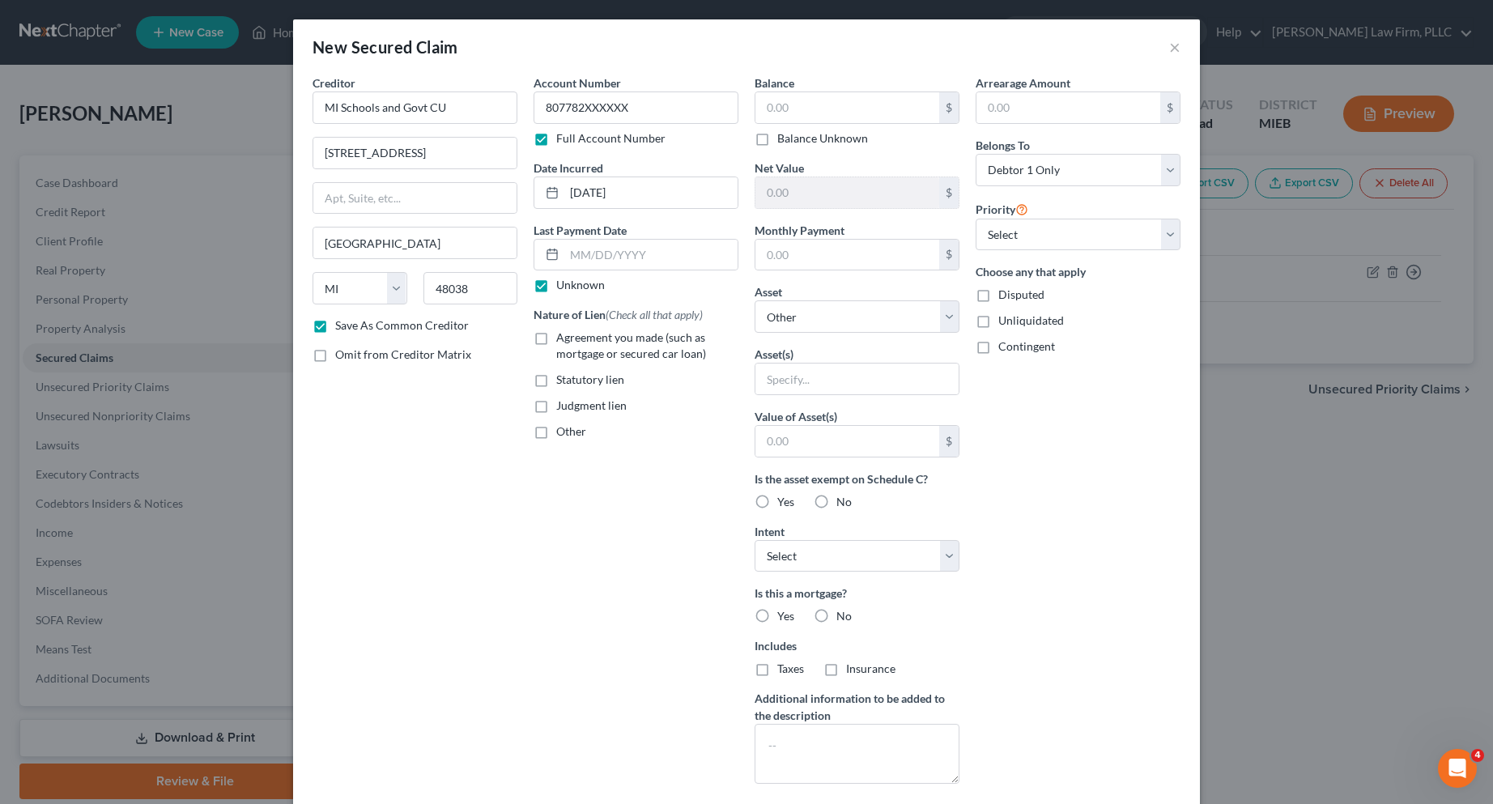
checkbox input "true"
click at [797, 107] on input "text" at bounding box center [848, 107] width 184 height 31
type input "20,424.00"
click at [837, 615] on label "No" at bounding box center [844, 616] width 15 height 16
click at [843, 615] on input "No" at bounding box center [848, 613] width 11 height 11
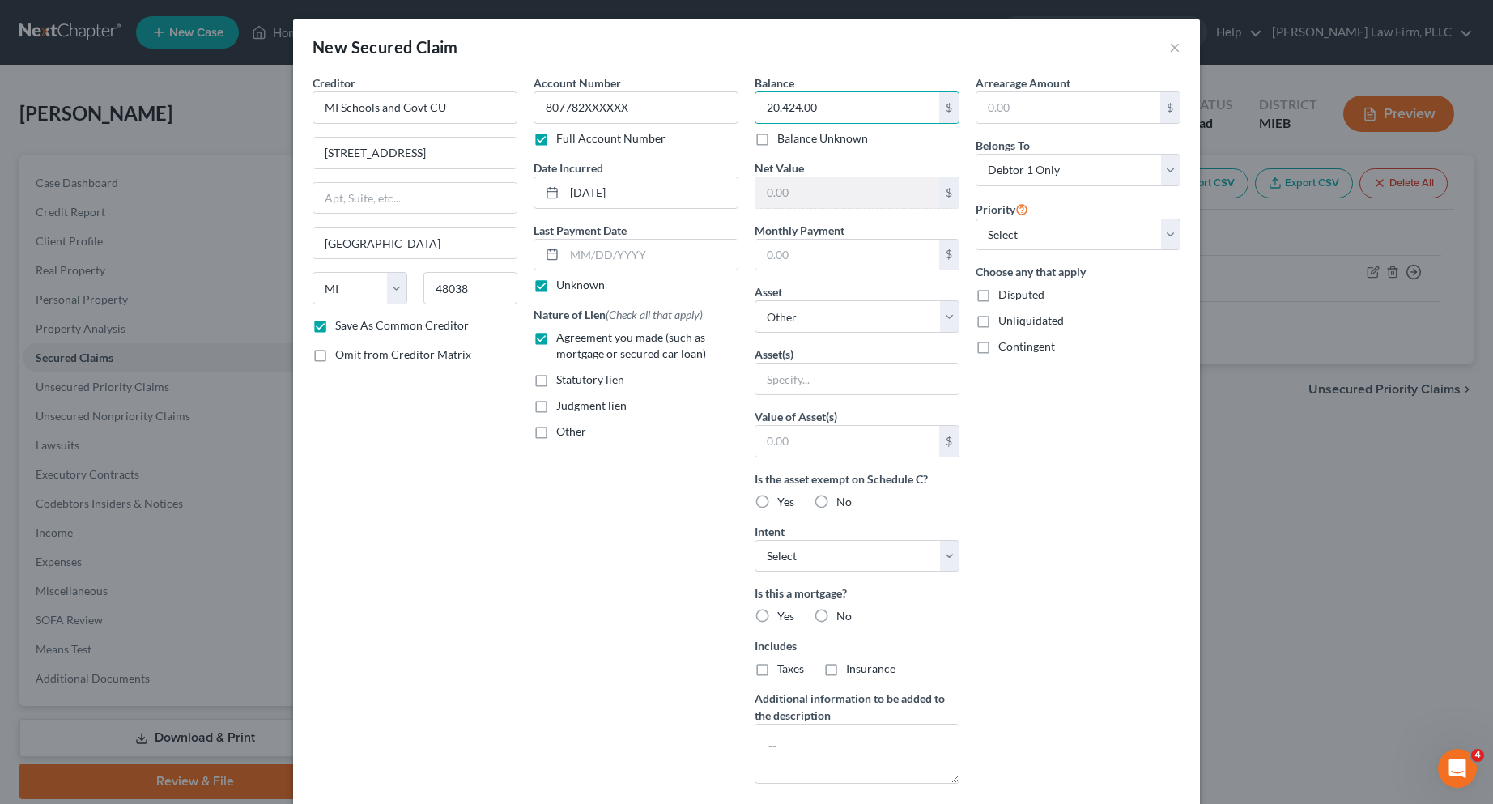
radio input "true"
click at [837, 668] on label "No" at bounding box center [844, 669] width 15 height 16
click at [843, 668] on input "No" at bounding box center [848, 666] width 11 height 11
radio input "true"
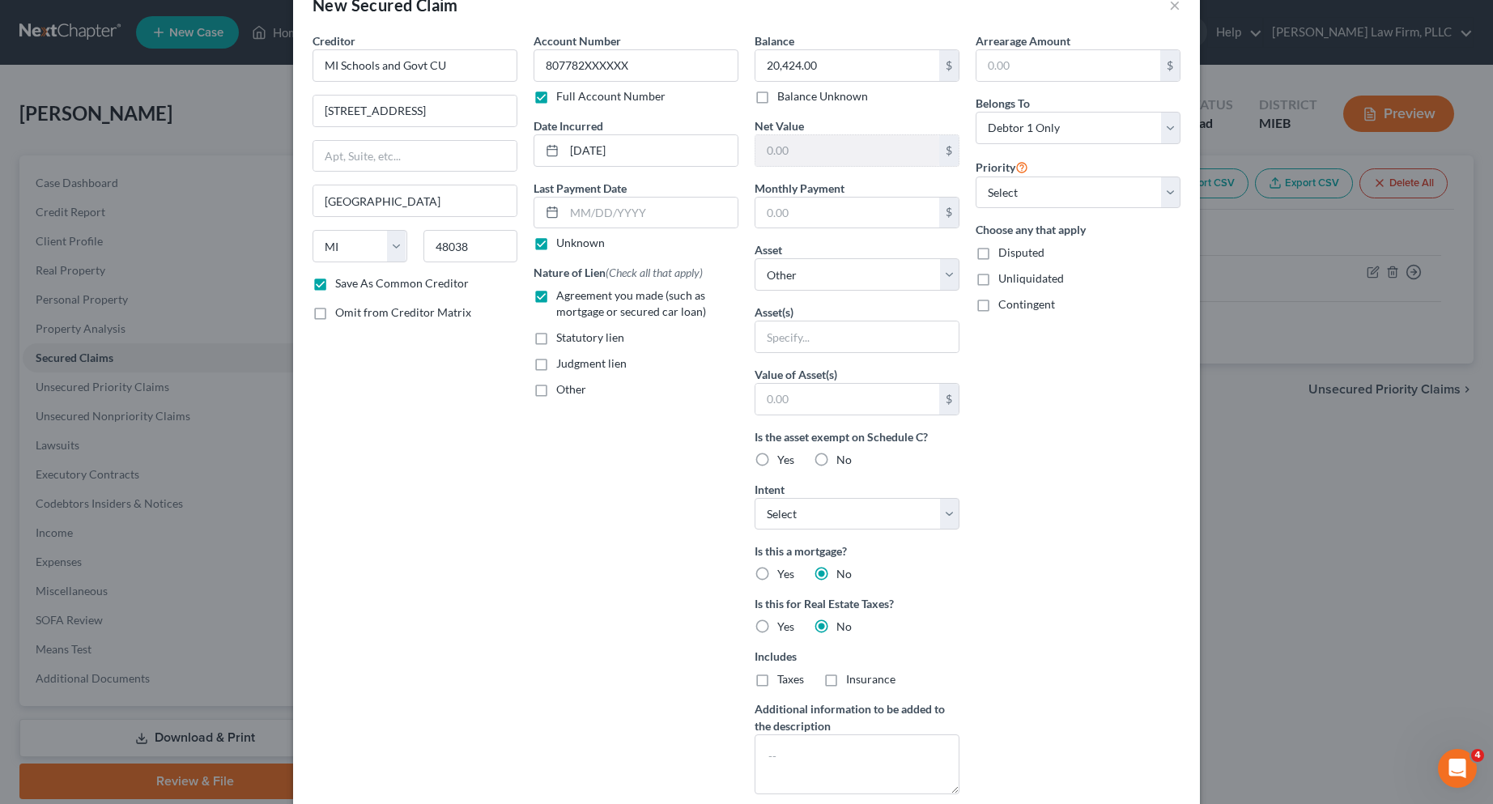
scroll to position [81, 0]
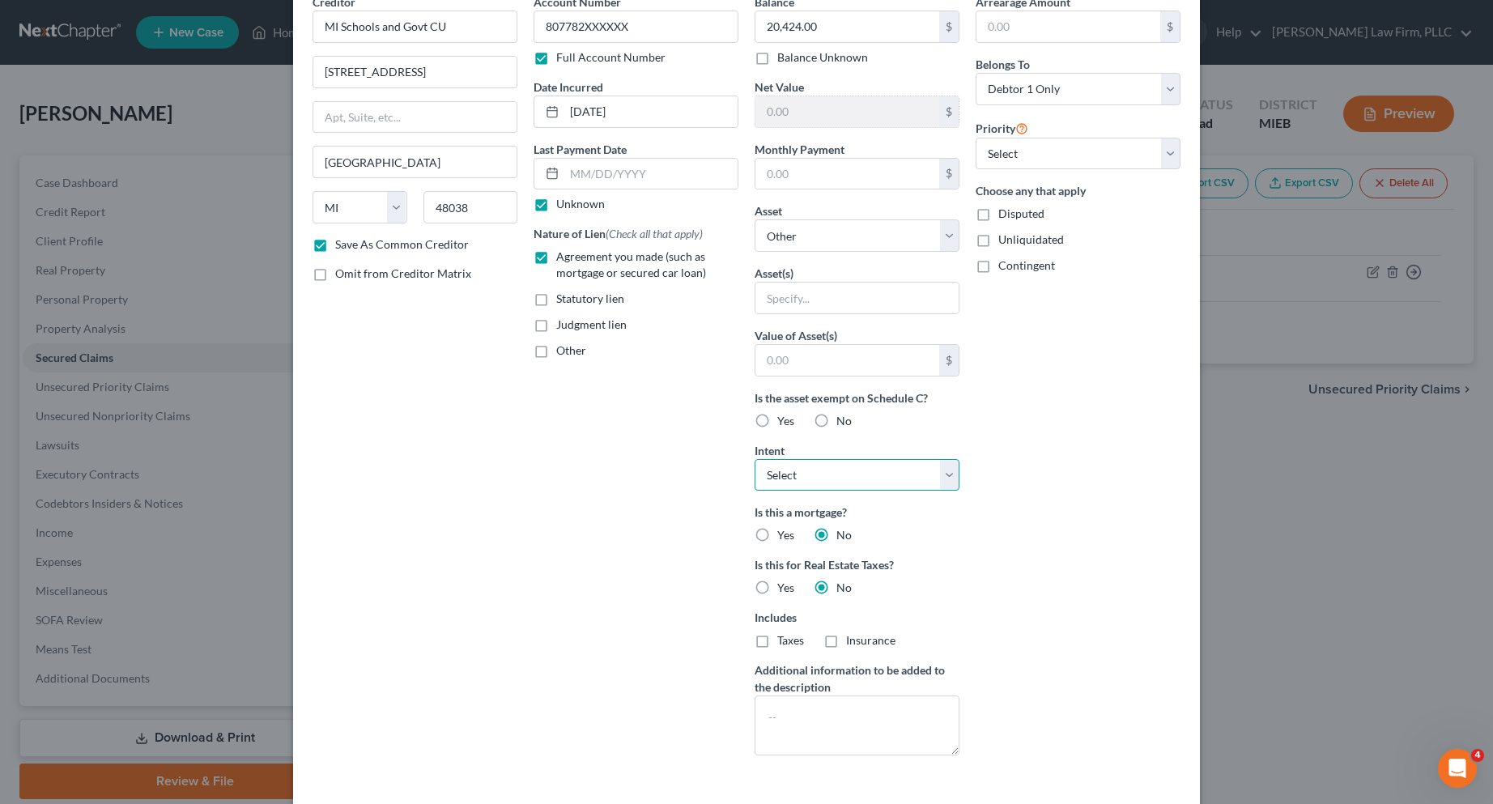
click at [937, 472] on select "Select Surrender Redeem Reaffirm Avoid Other" at bounding box center [857, 475] width 205 height 32
select select "4"
click at [755, 459] on select "Select Surrender Redeem Reaffirm Avoid Other" at bounding box center [857, 475] width 205 height 32
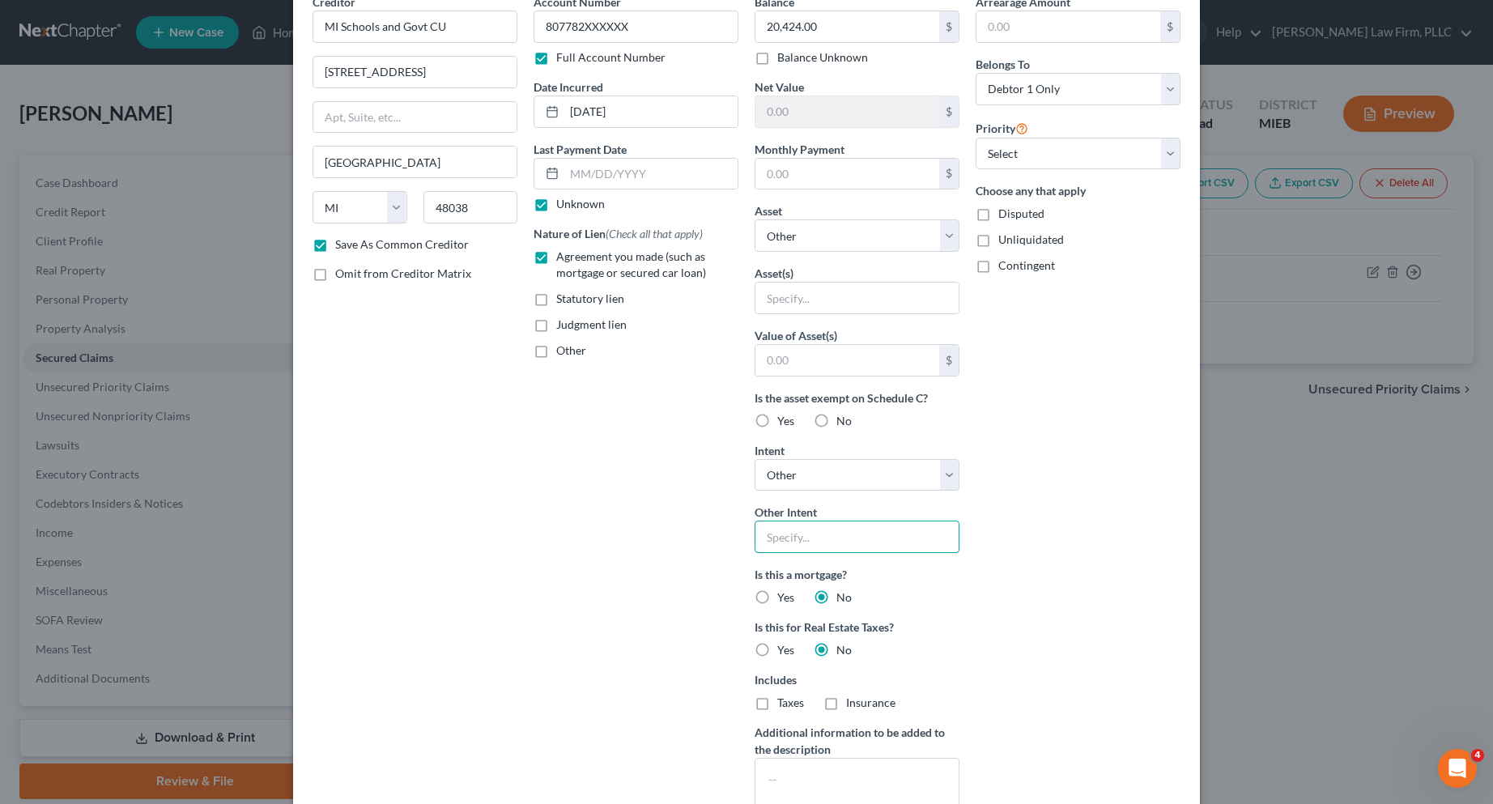
click at [838, 540] on input "text" at bounding box center [857, 537] width 205 height 32
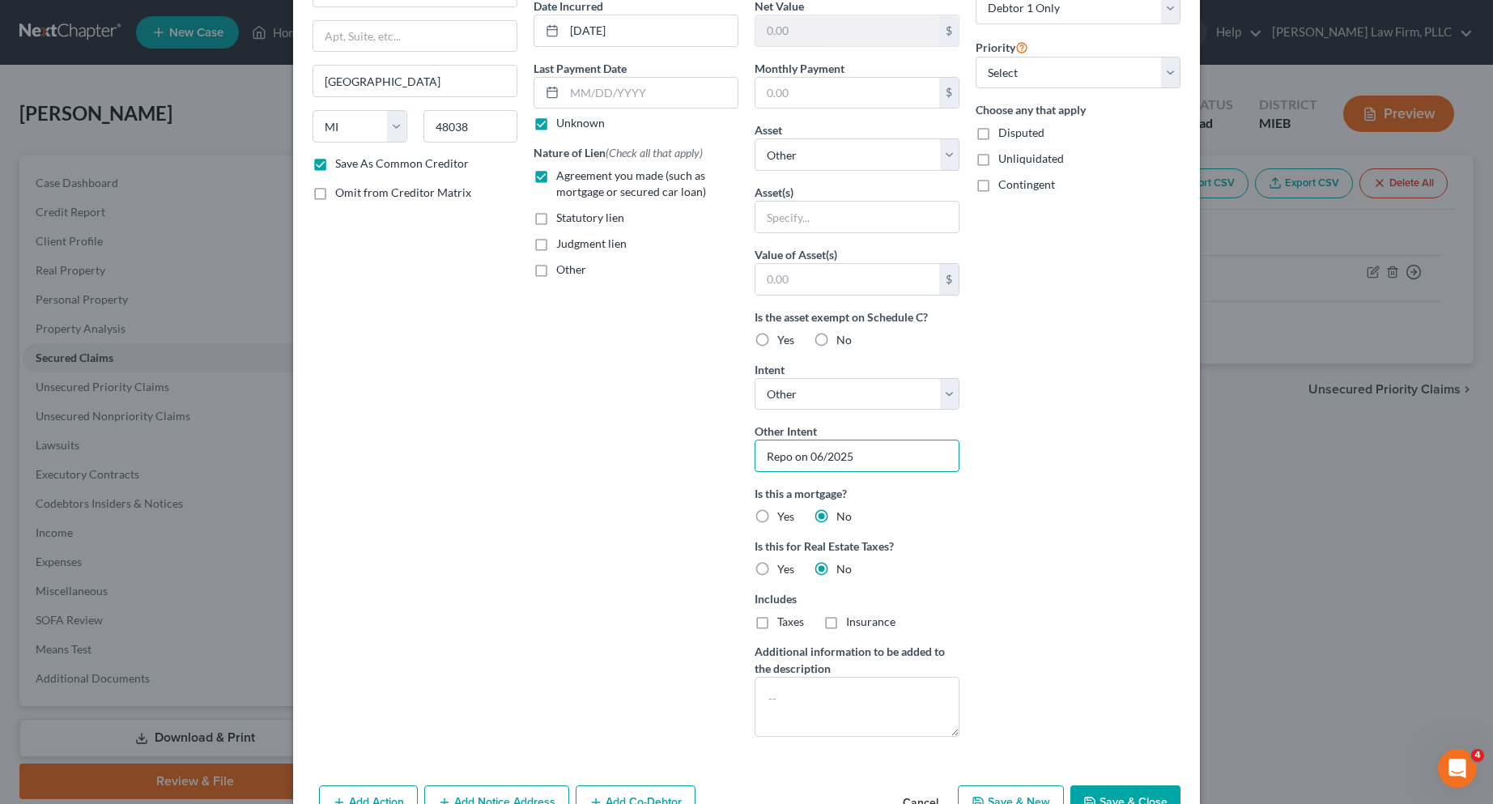
scroll to position [210, 0]
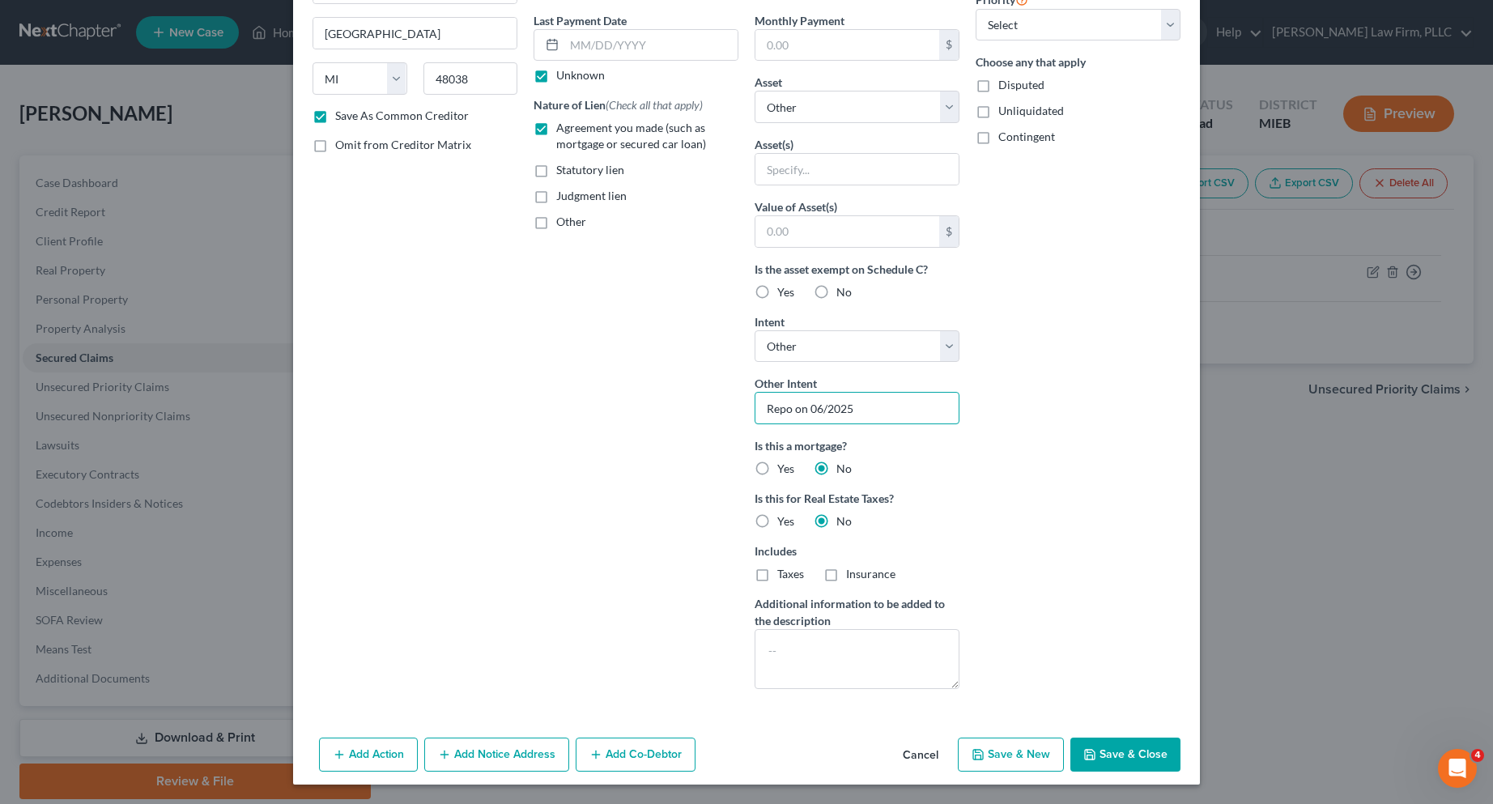
type input "Repo on 06/2025"
click at [1127, 747] on button "Save & Close" at bounding box center [1126, 755] width 110 height 34
checkbox input "false"
select select
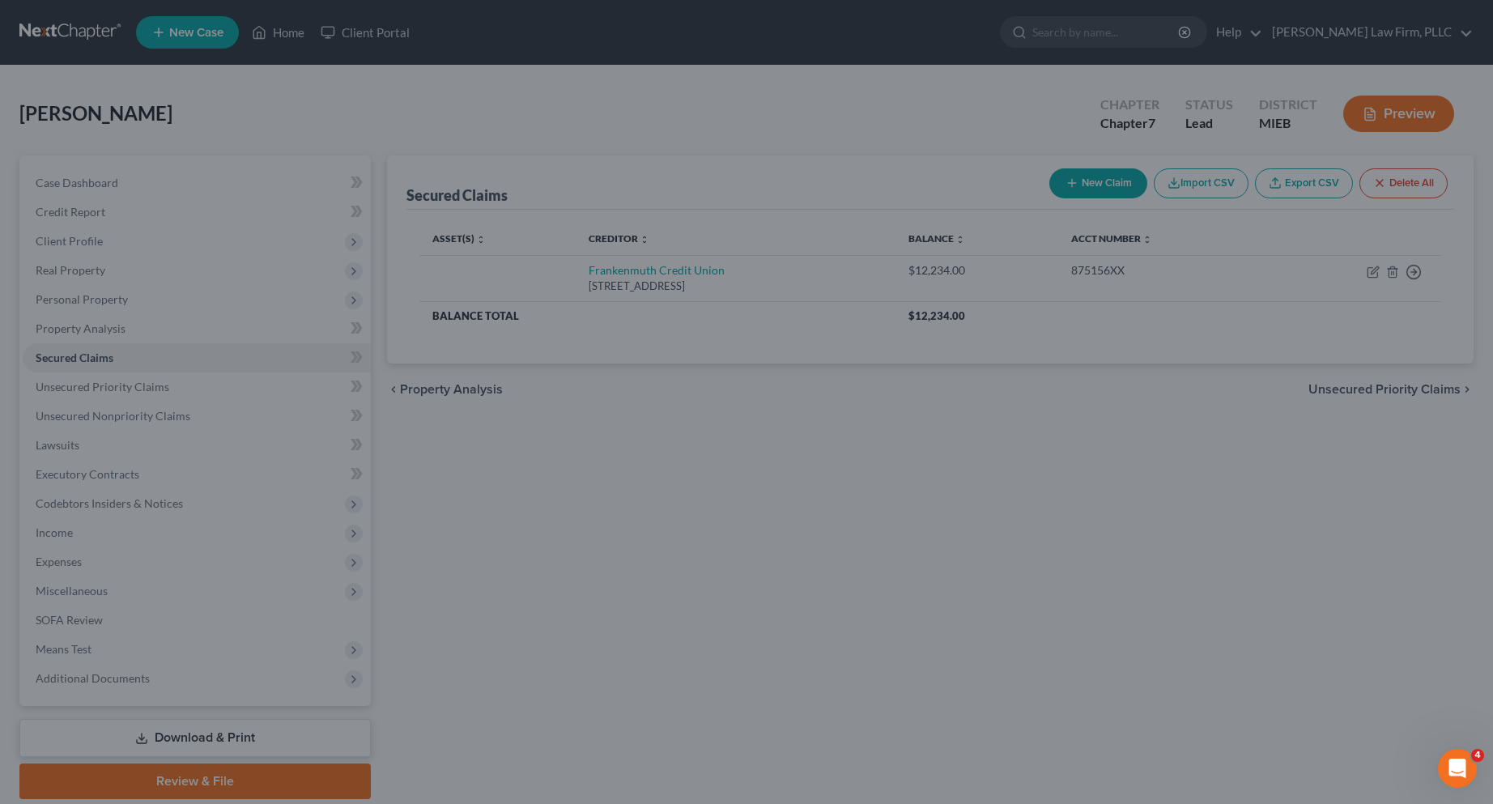
scroll to position [32, 0]
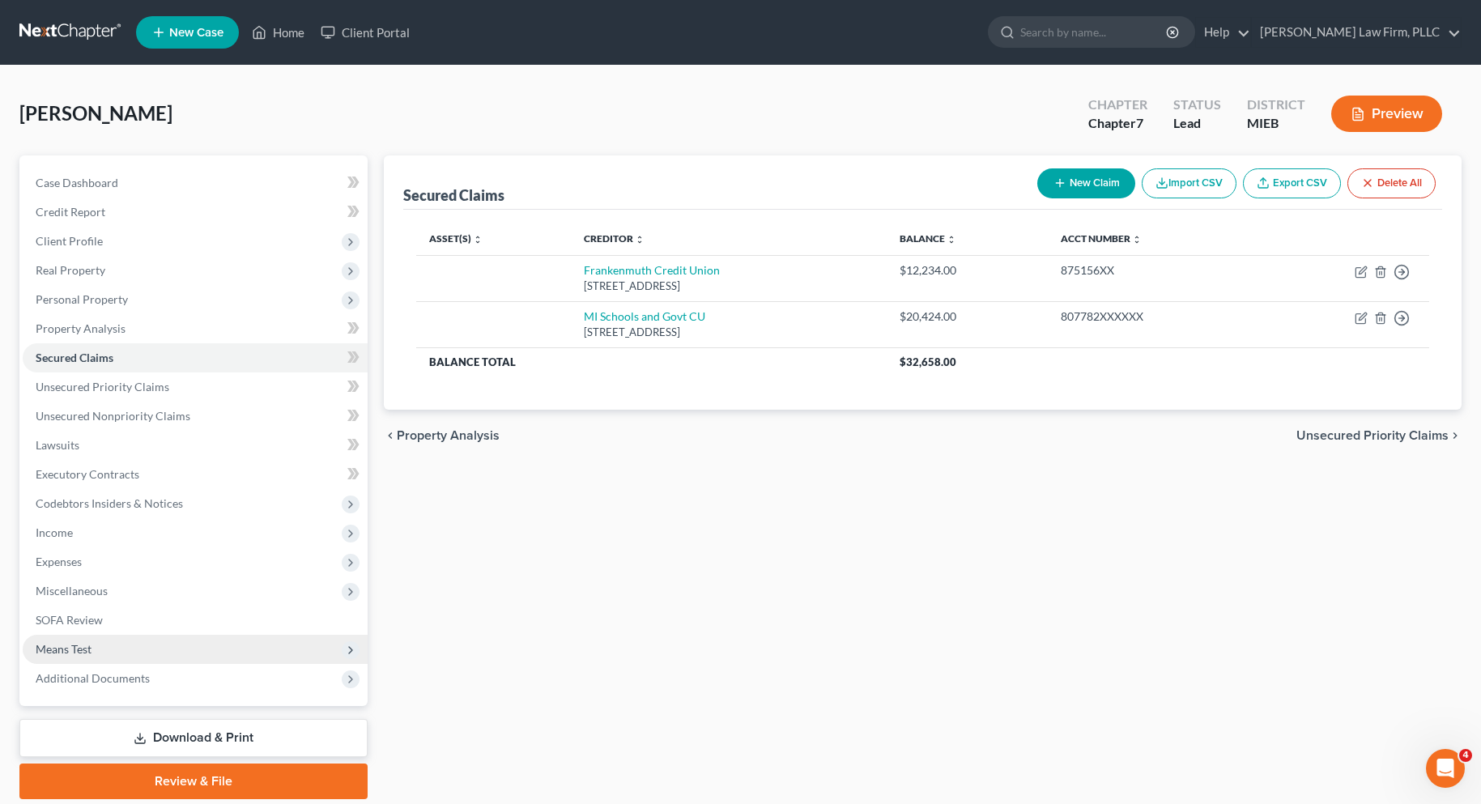
click at [75, 649] on span "Means Test" at bounding box center [64, 649] width 56 height 14
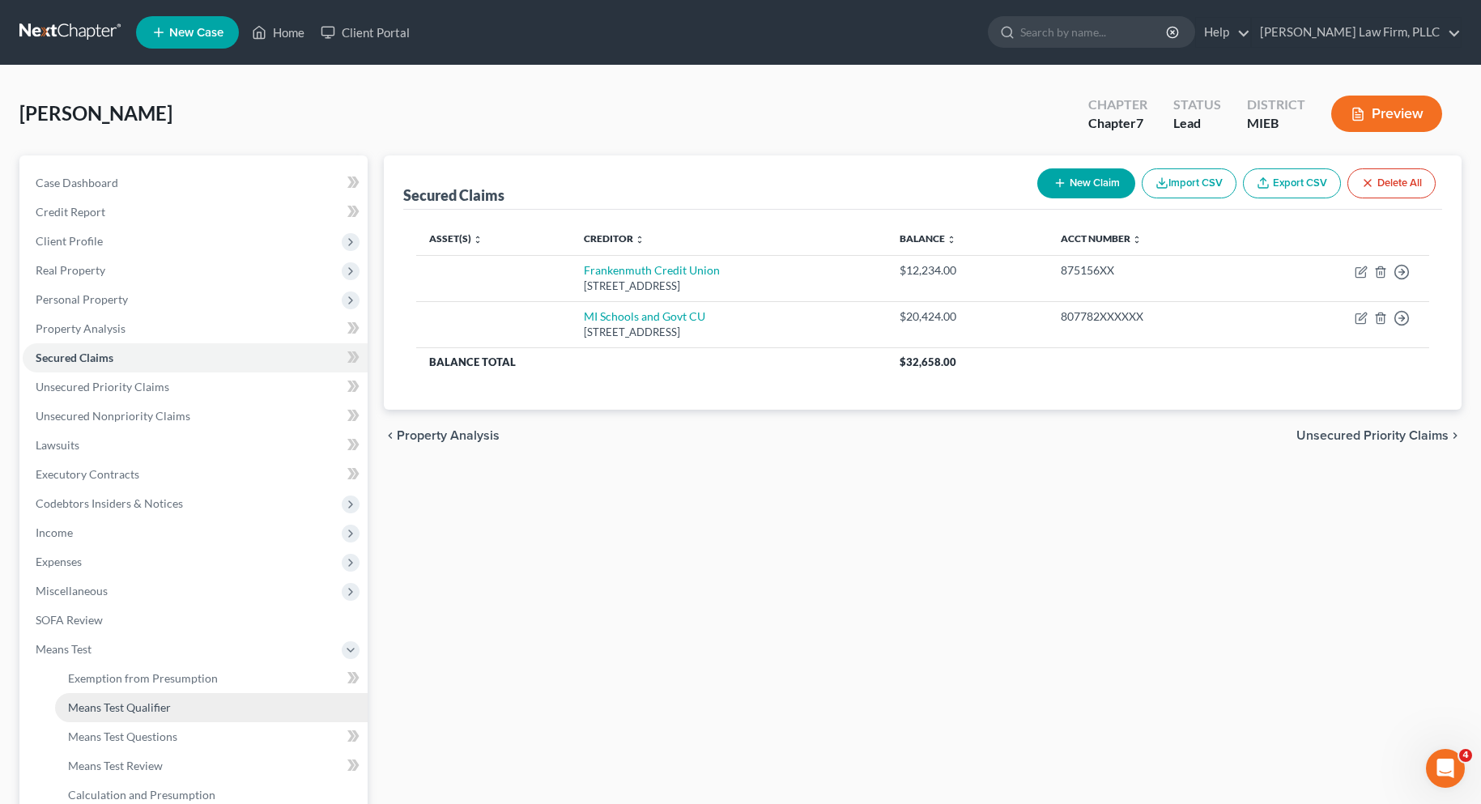
click at [99, 704] on span "Means Test Qualifier" at bounding box center [119, 707] width 103 height 14
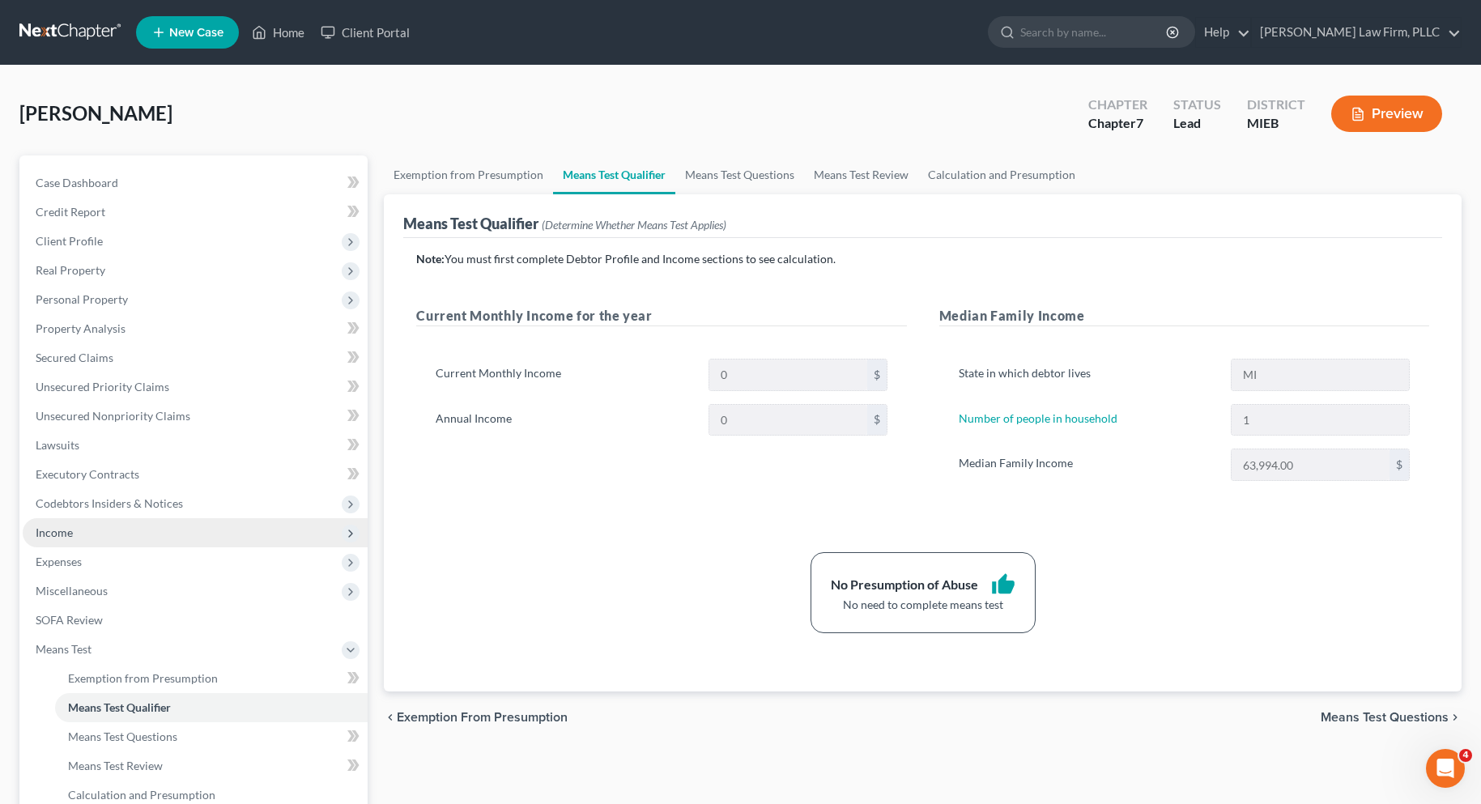
click at [54, 532] on span "Income" at bounding box center [54, 533] width 37 height 14
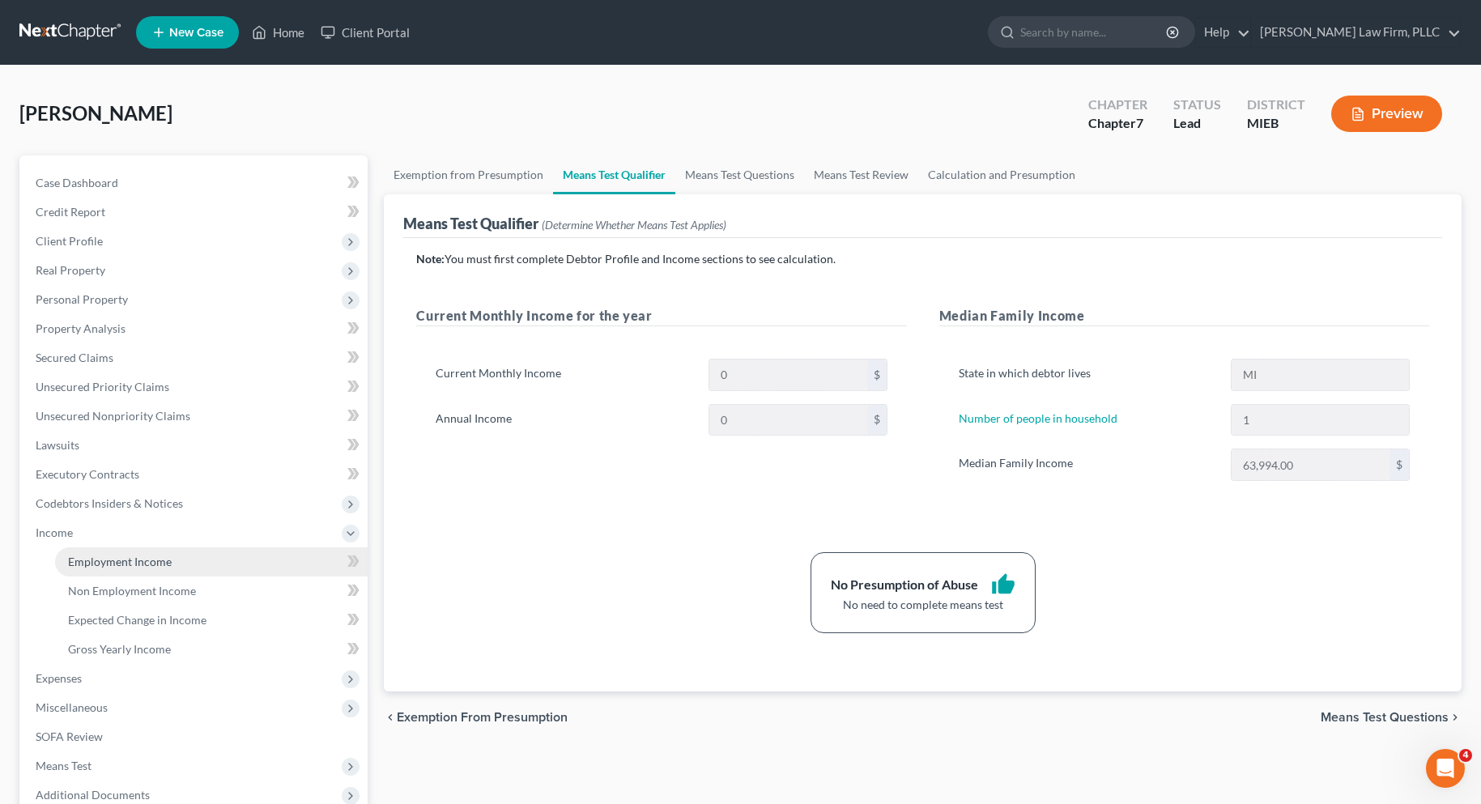
click at [95, 560] on span "Employment Income" at bounding box center [120, 562] width 104 height 14
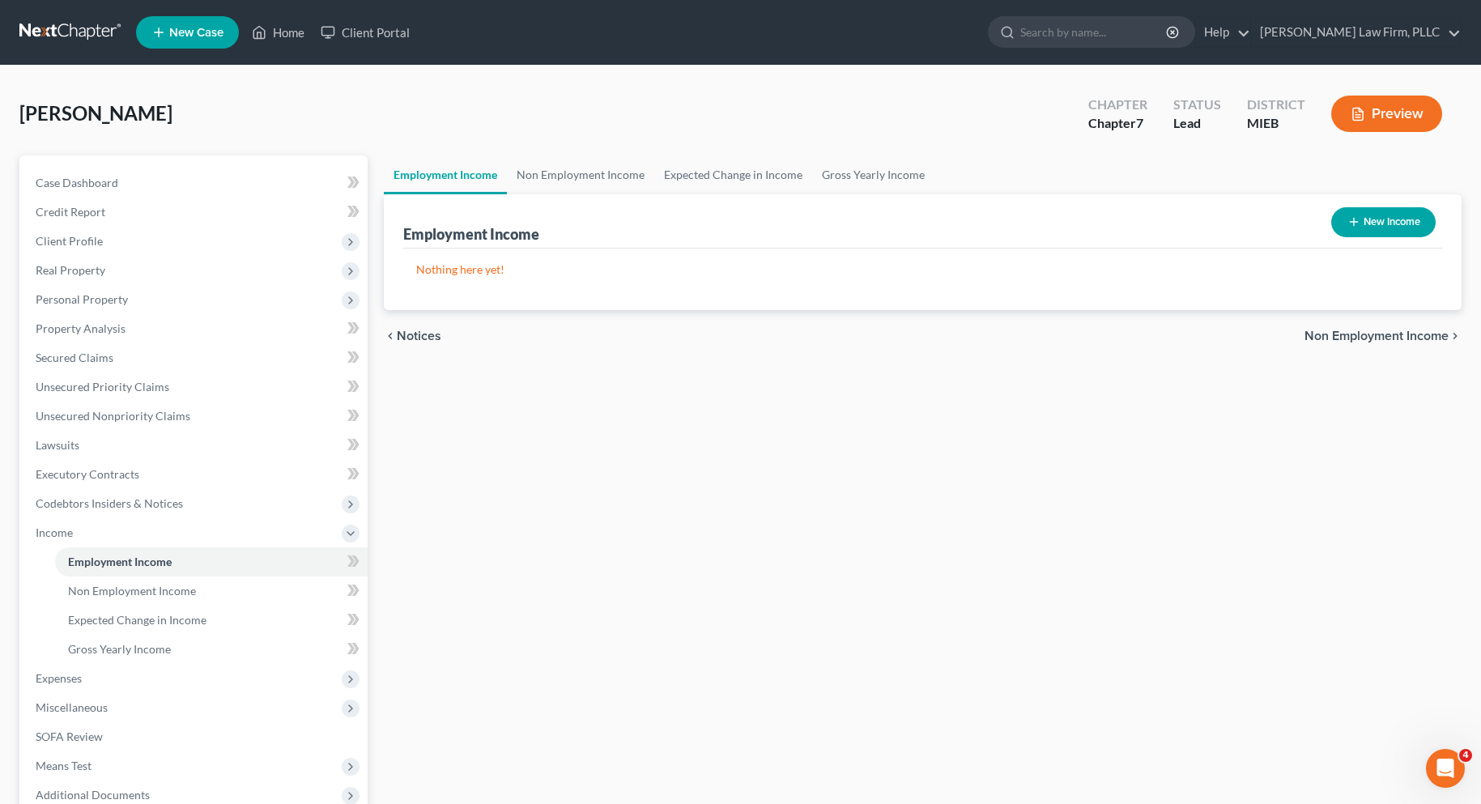
click at [1392, 216] on button "New Income" at bounding box center [1383, 222] width 104 height 30
select select "0"
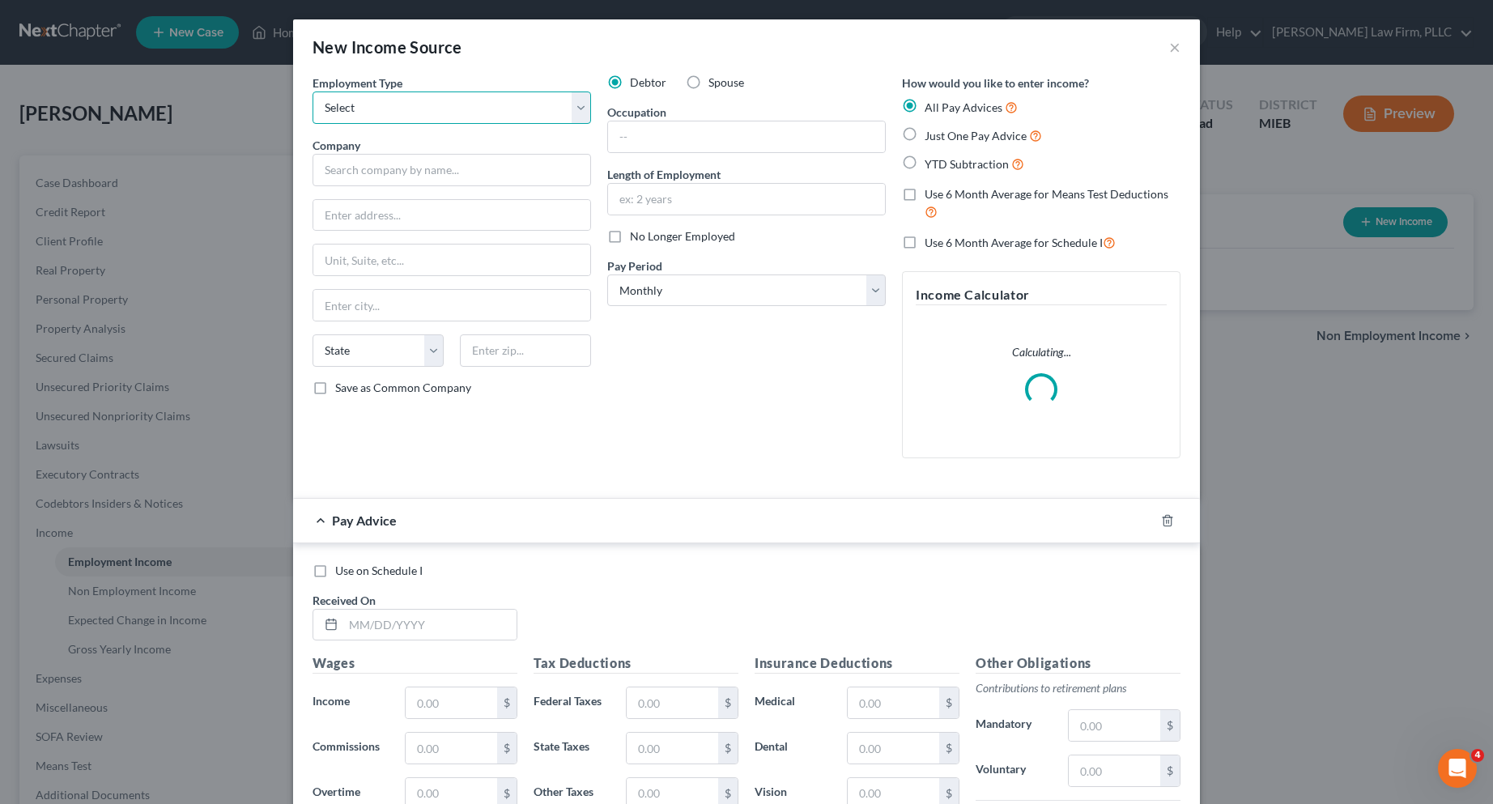
click at [578, 105] on select "Select Full or [DEMOGRAPHIC_DATA] Employment Self Employment" at bounding box center [452, 108] width 279 height 32
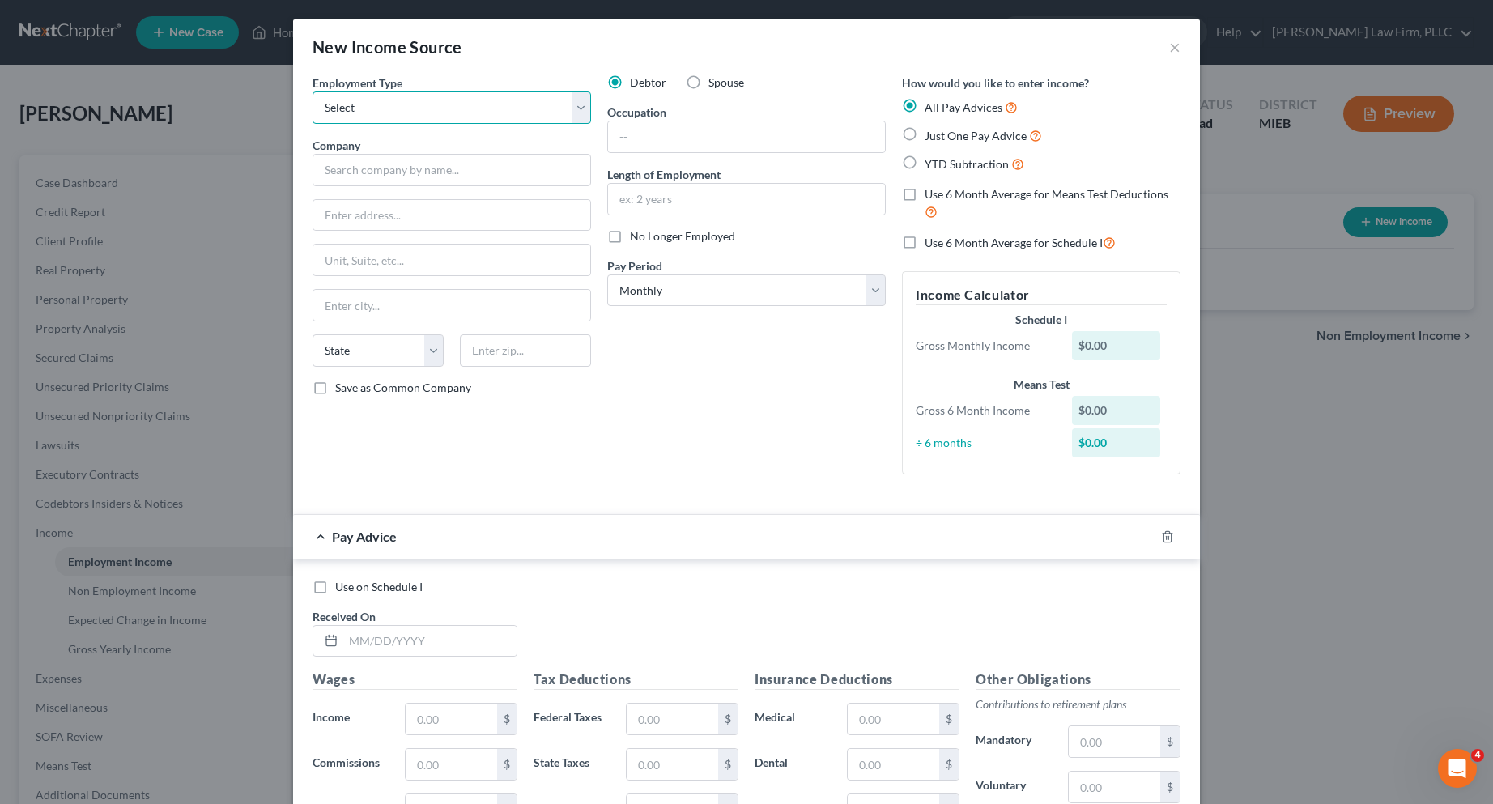
select select "0"
click at [313, 92] on select "Select Full or [DEMOGRAPHIC_DATA] Employment Self Employment" at bounding box center [452, 108] width 279 height 32
click at [478, 174] on input "text" at bounding box center [452, 170] width 279 height 32
click at [371, 173] on input "Independance Village" at bounding box center [452, 170] width 279 height 32
click at [494, 172] on input "[GEOGRAPHIC_DATA]" at bounding box center [452, 170] width 279 height 32
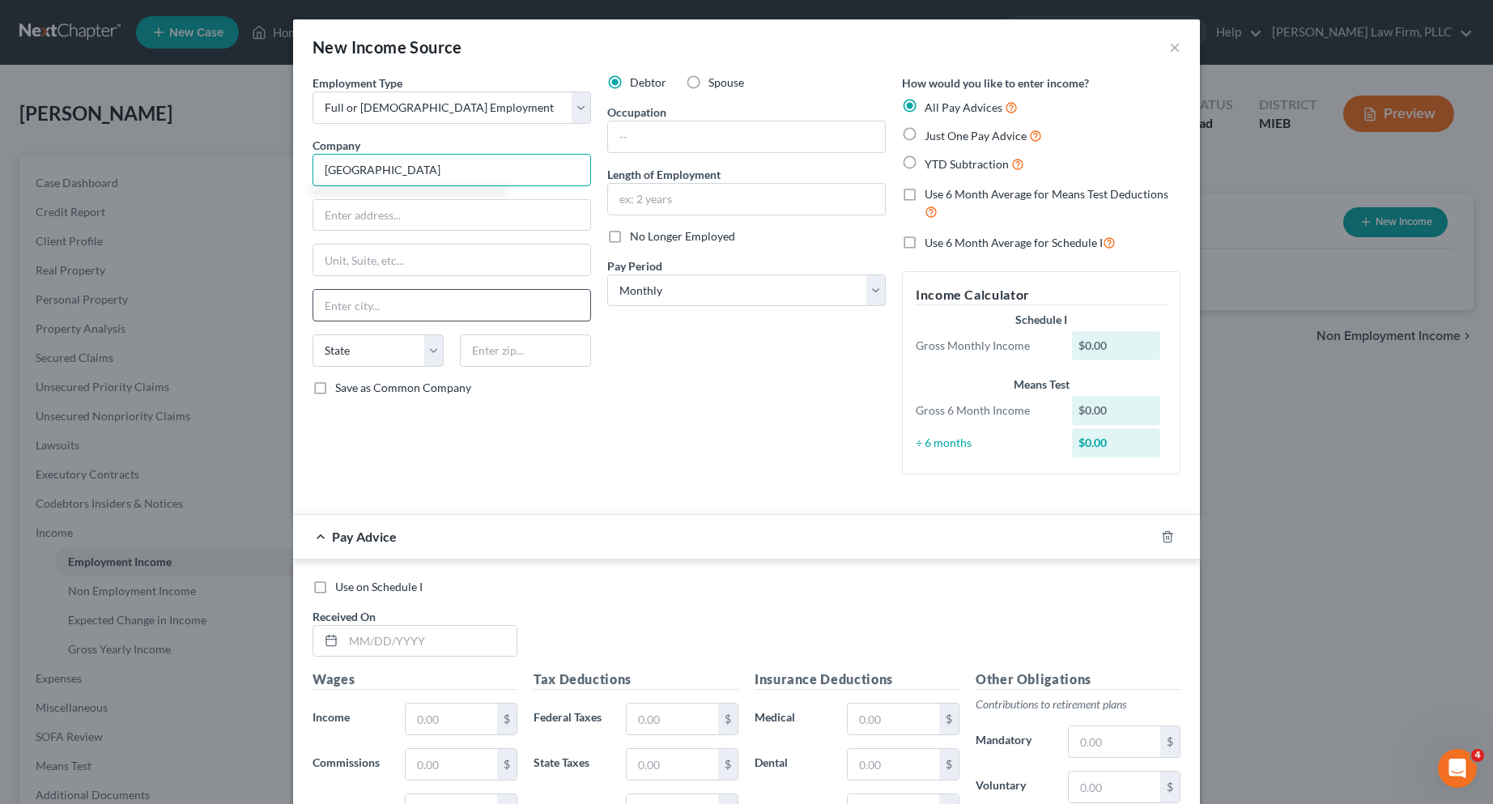
type input "[GEOGRAPHIC_DATA]"
click at [338, 307] on input "text" at bounding box center [451, 305] width 277 height 31
type input "[GEOGRAPHIC_DATA]"
select select "23"
type input "48116"
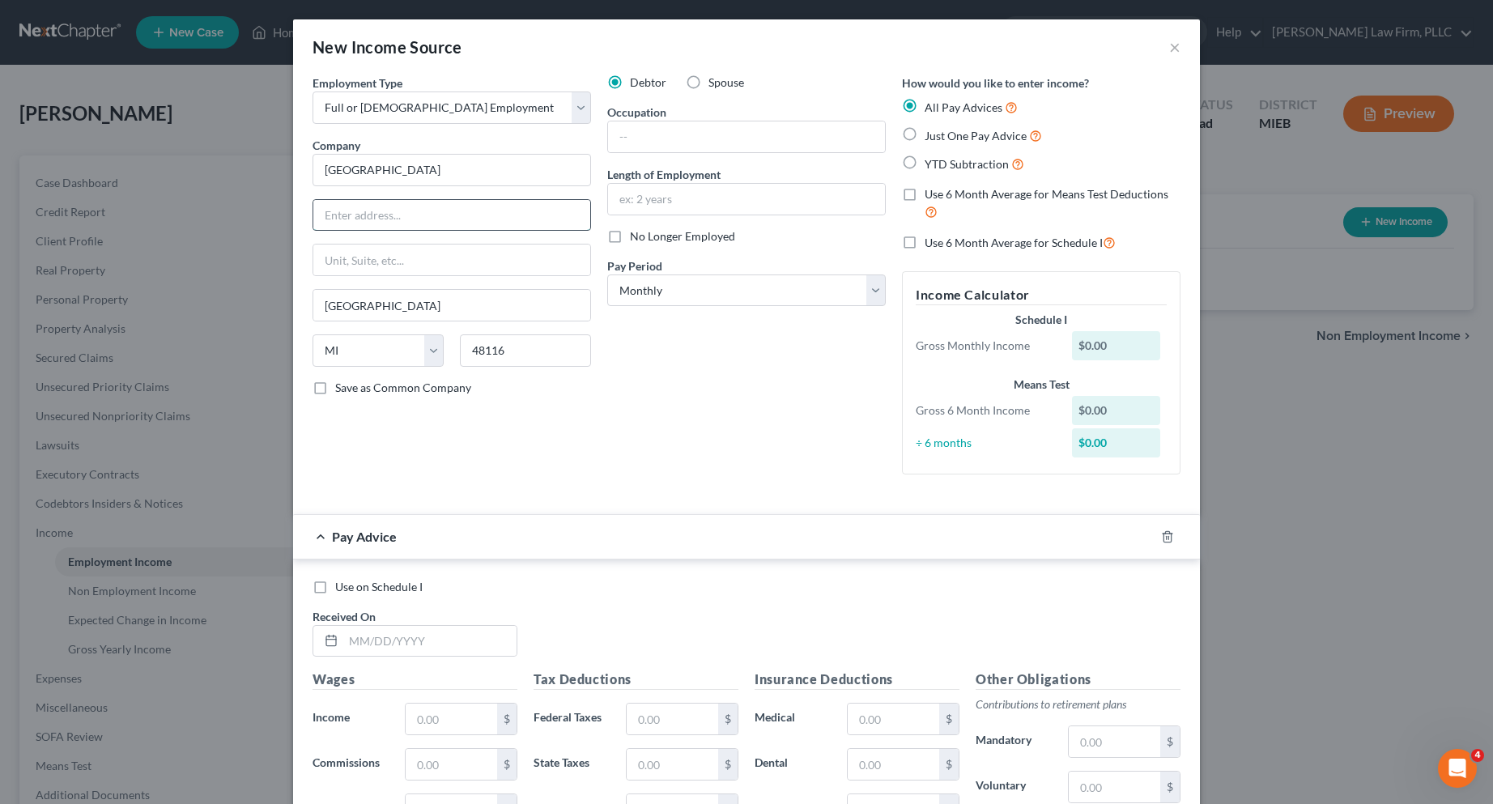
click at [342, 218] on input "text" at bounding box center [451, 215] width 277 height 31
type input "[STREET_ADDRESS]"
click at [335, 388] on label "Save as Common Company" at bounding box center [403, 388] width 136 height 16
click at [342, 388] on input "Save as Common Company" at bounding box center [347, 385] width 11 height 11
checkbox input "true"
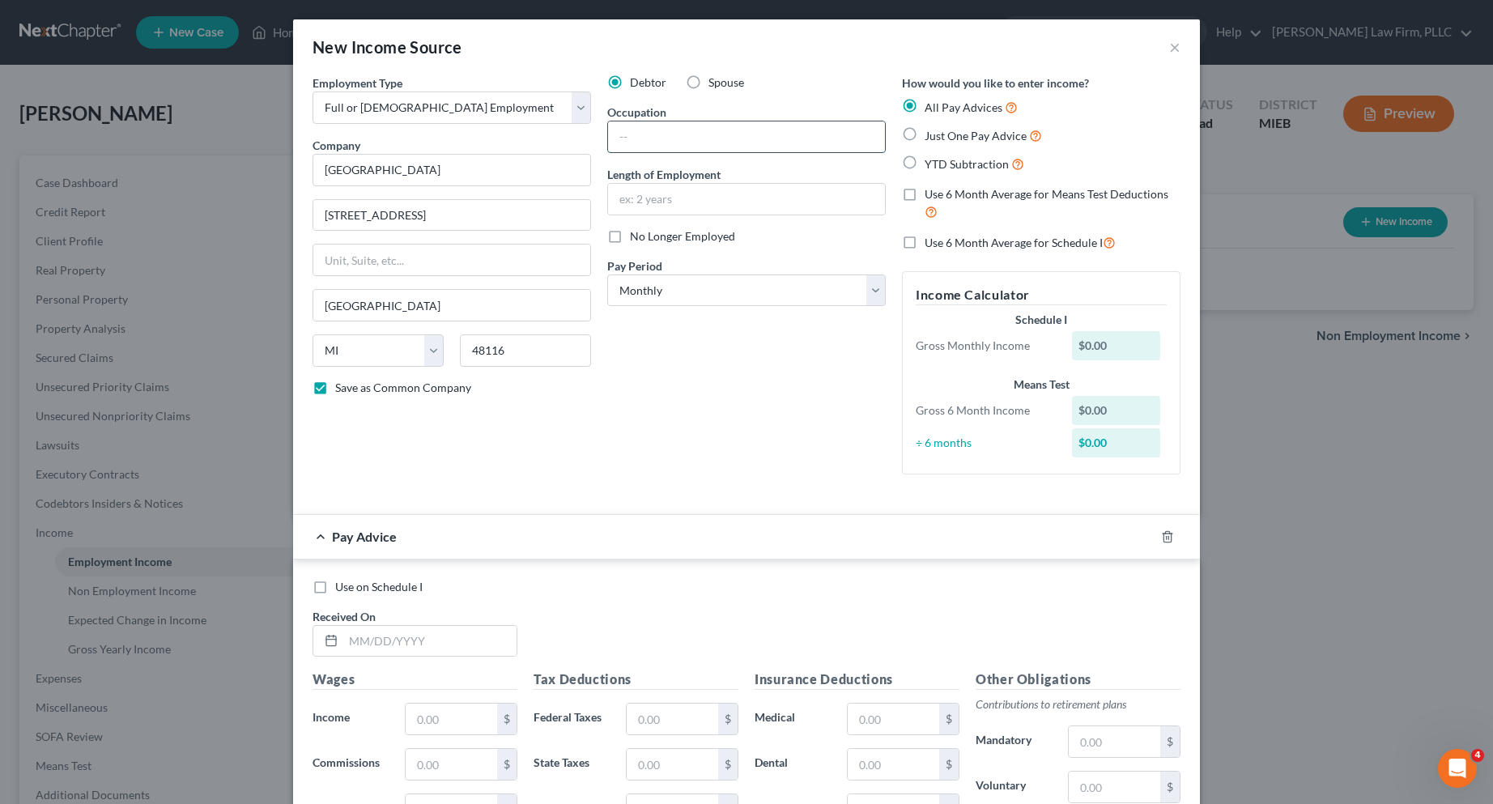
click at [638, 139] on input "text" at bounding box center [746, 136] width 277 height 31
type input "Maintenance"
type input "4"
type input "3.5 months"
click at [862, 282] on select "Select Monthly Twice Monthly Every Other Week Weekly" at bounding box center [746, 291] width 279 height 32
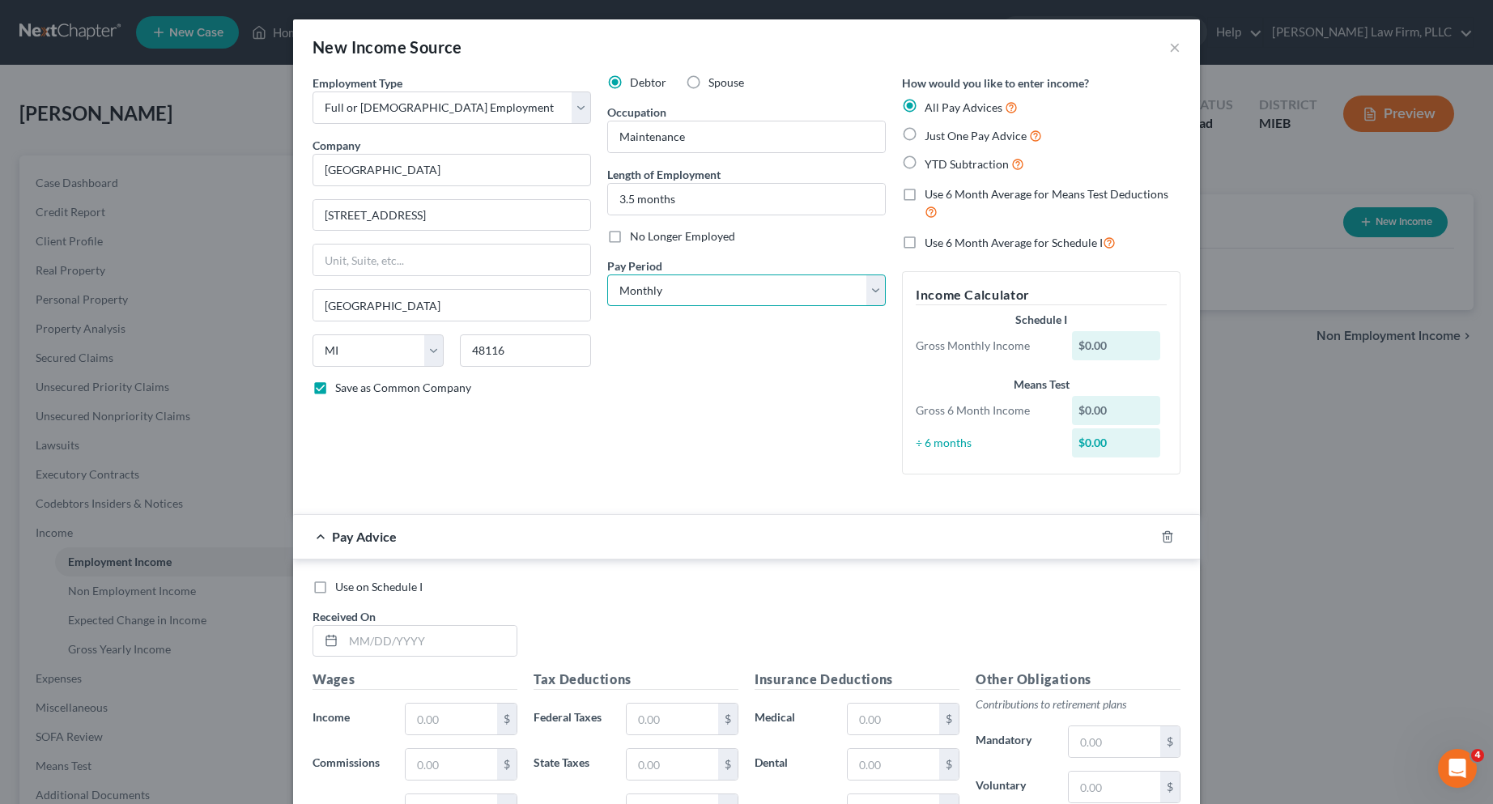
select select "2"
click at [607, 275] on select "Select Monthly Twice Monthly Every Other Week Weekly" at bounding box center [746, 291] width 279 height 32
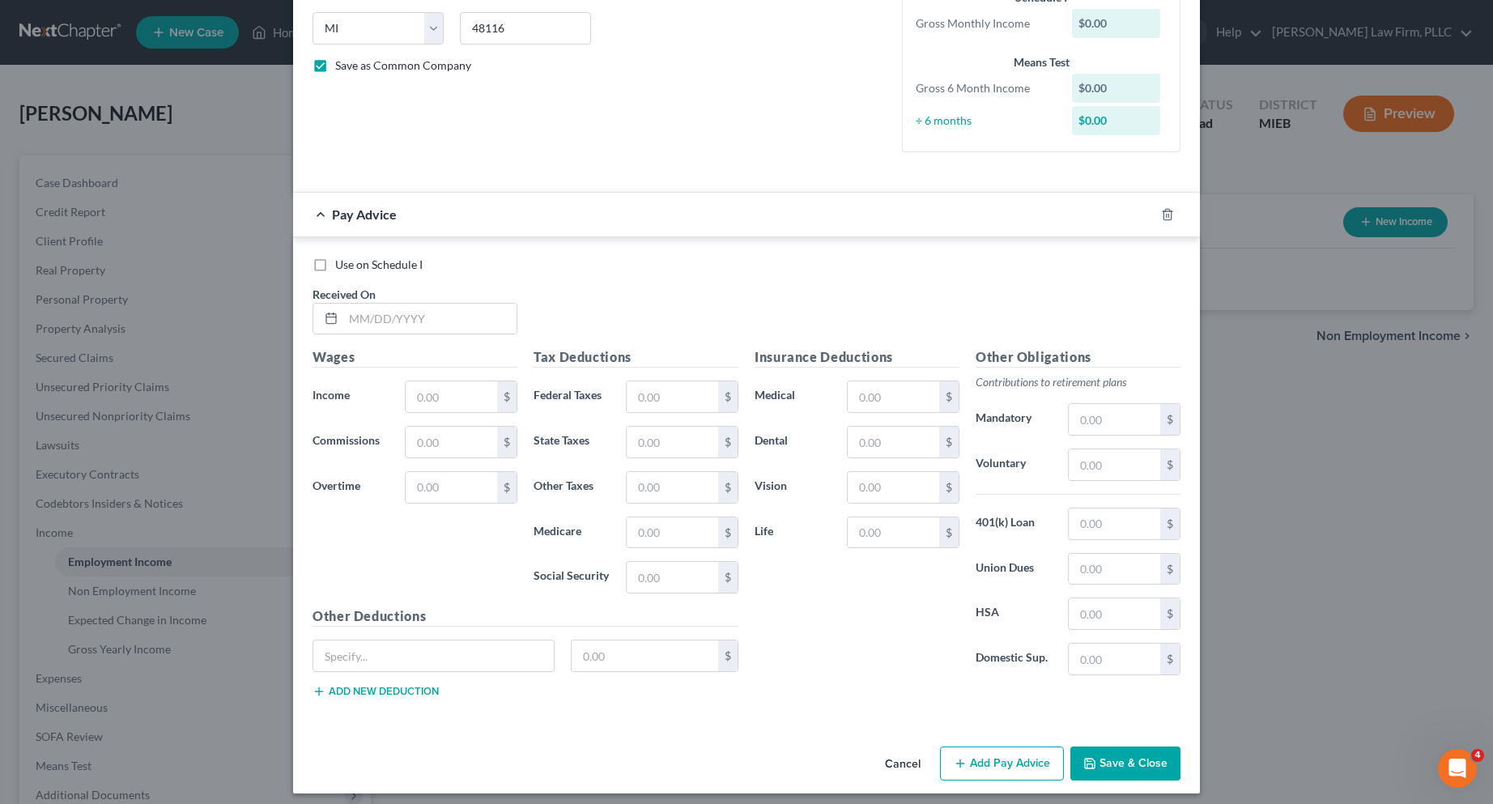
scroll to position [324, 0]
click at [372, 313] on input "text" at bounding box center [429, 317] width 173 height 31
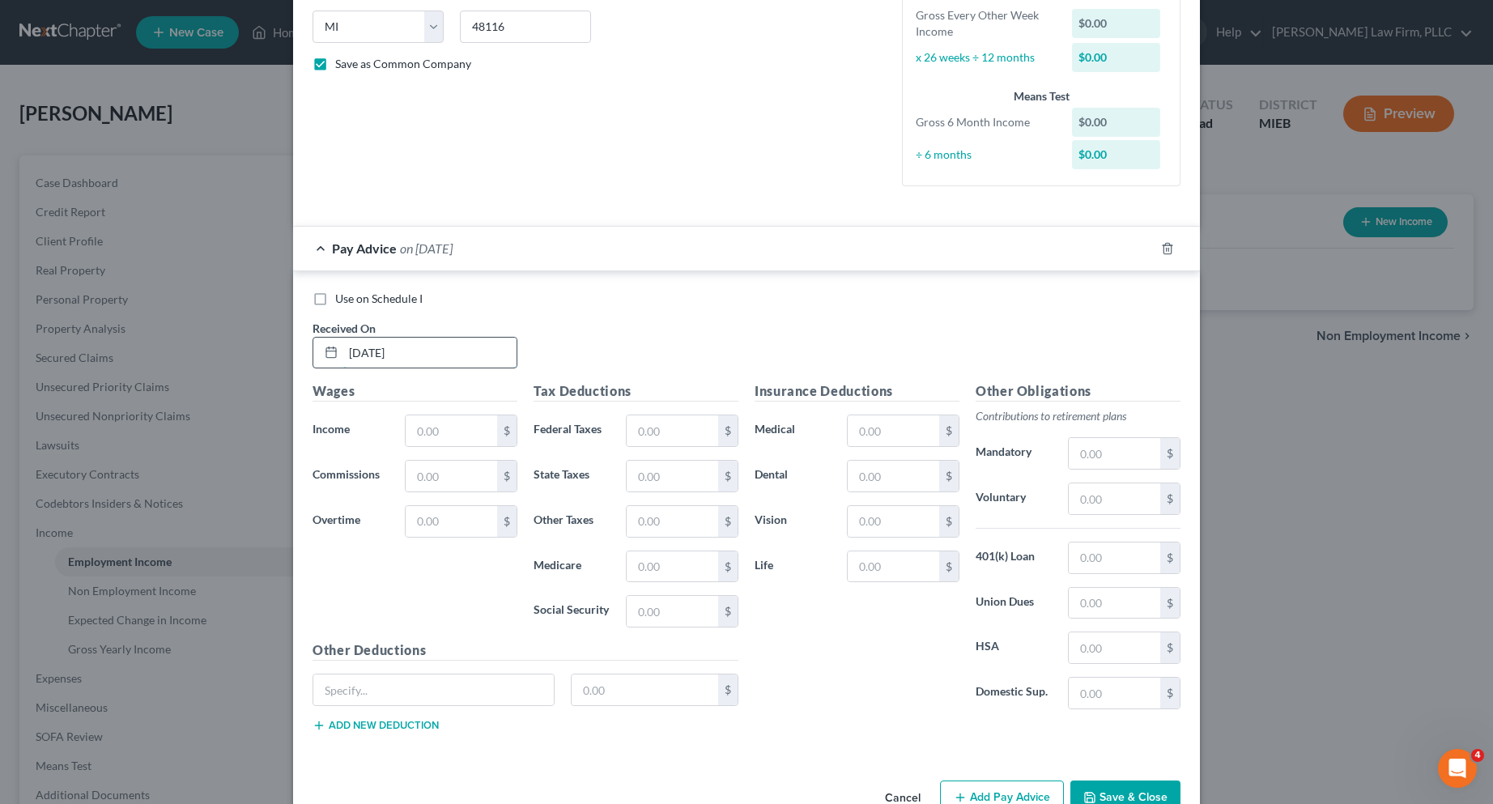
type input "[DATE]"
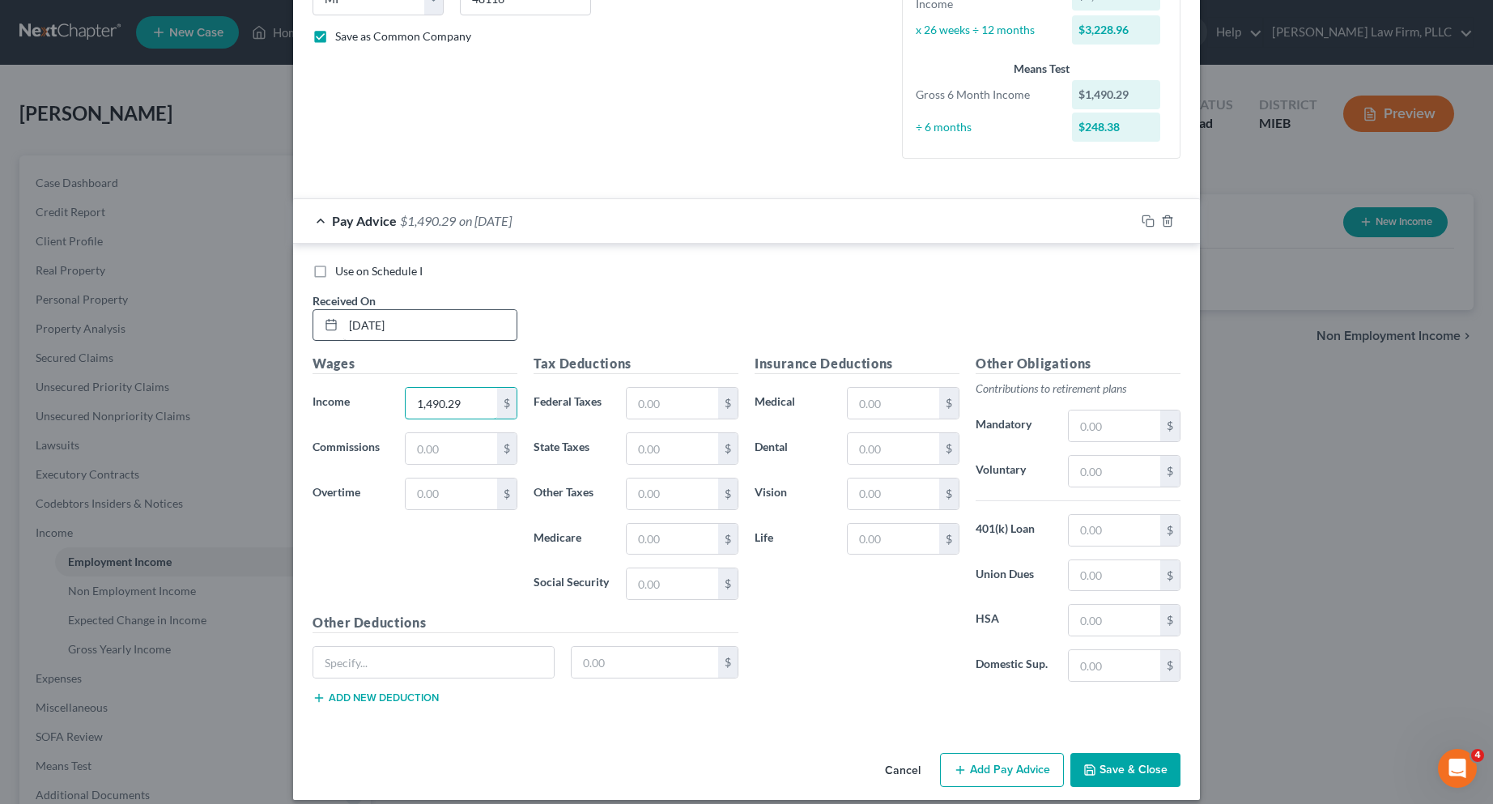
scroll to position [367, 0]
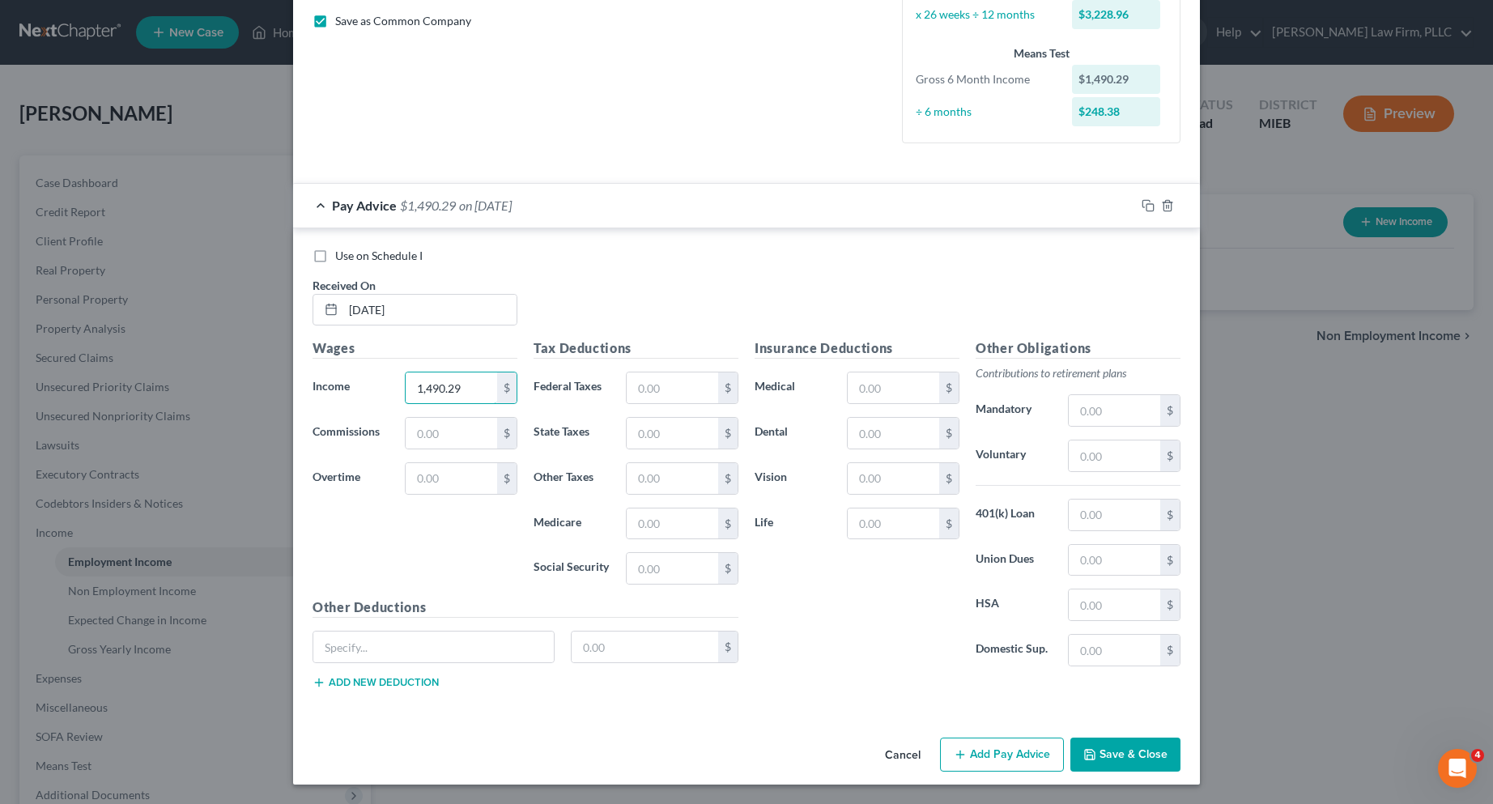
type input "1,490.29"
click at [972, 756] on button "Add Pay Advice" at bounding box center [1002, 755] width 124 height 34
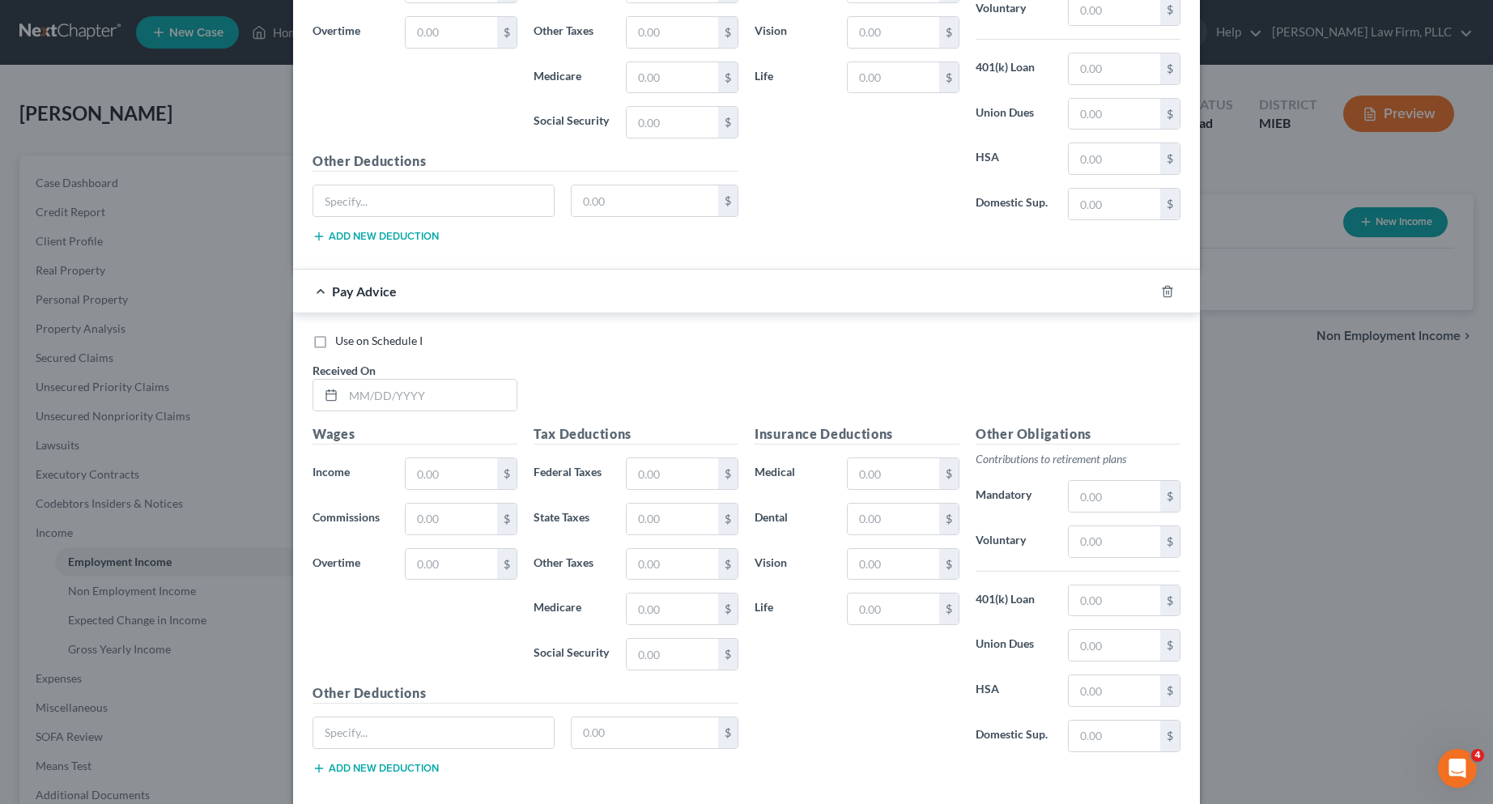
scroll to position [853, 0]
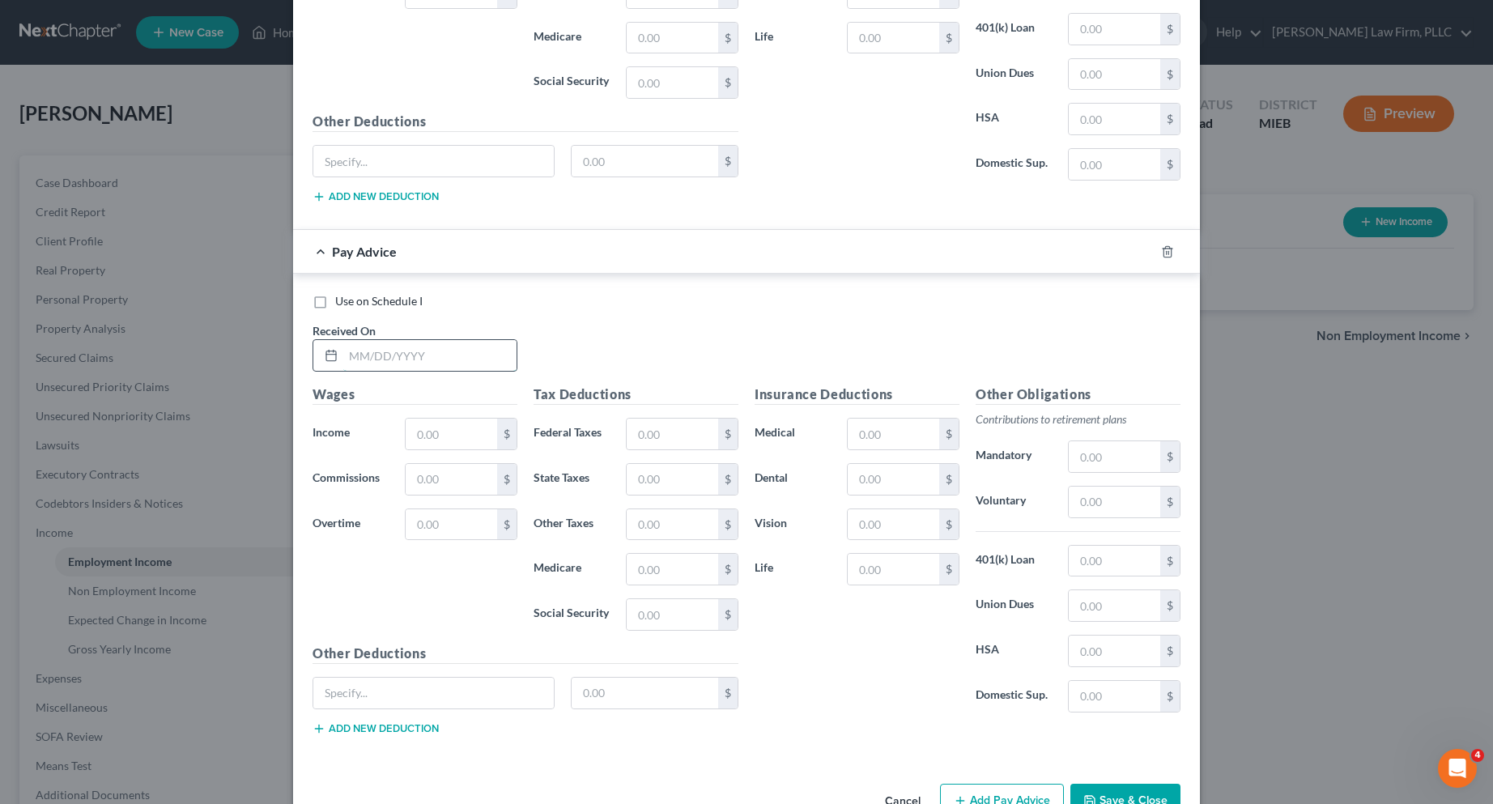
click at [382, 359] on input "text" at bounding box center [429, 355] width 173 height 31
type input "[DATE]"
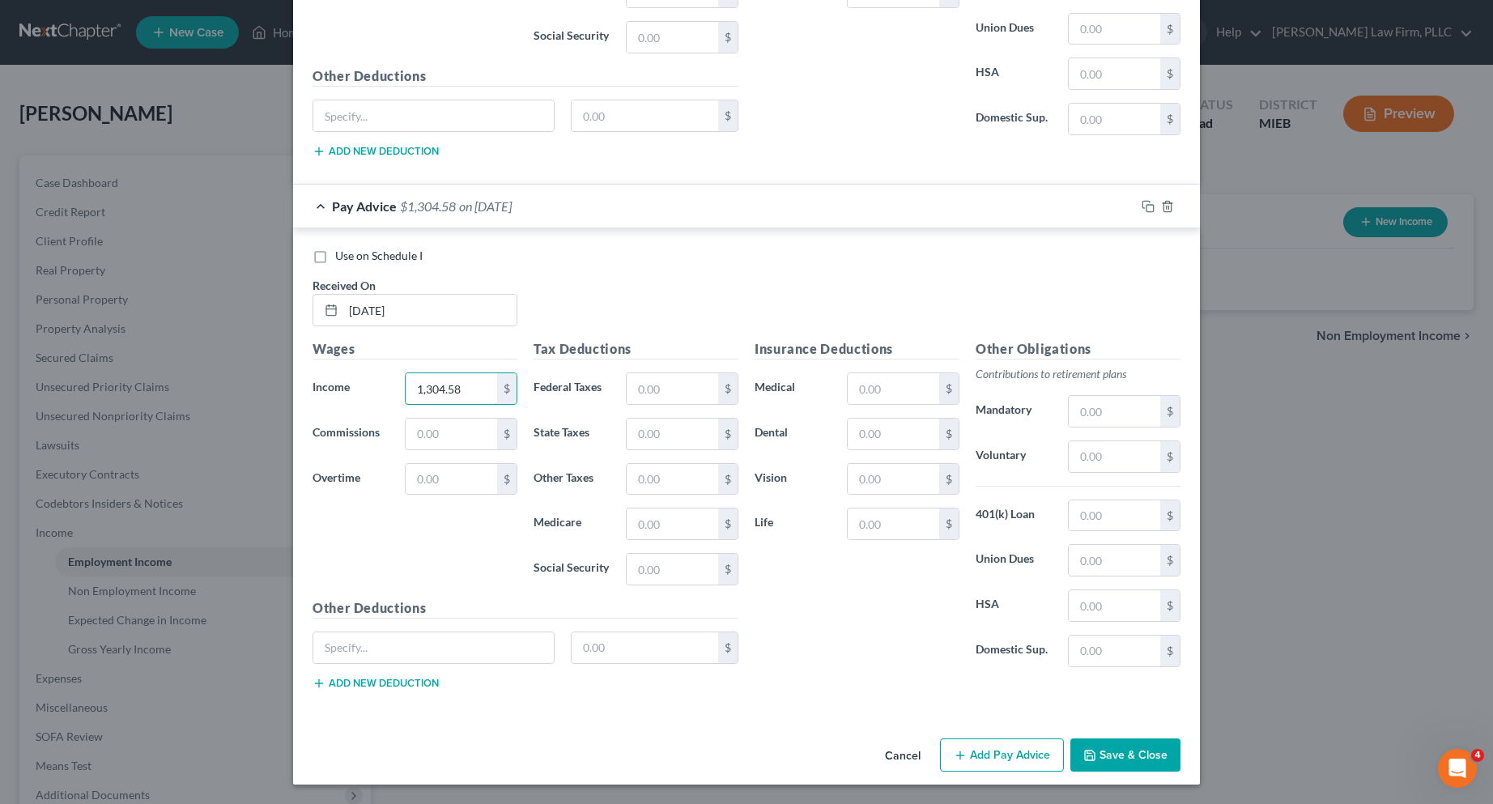
type input "1,304.58"
click at [960, 742] on button "Add Pay Advice" at bounding box center [1002, 756] width 124 height 34
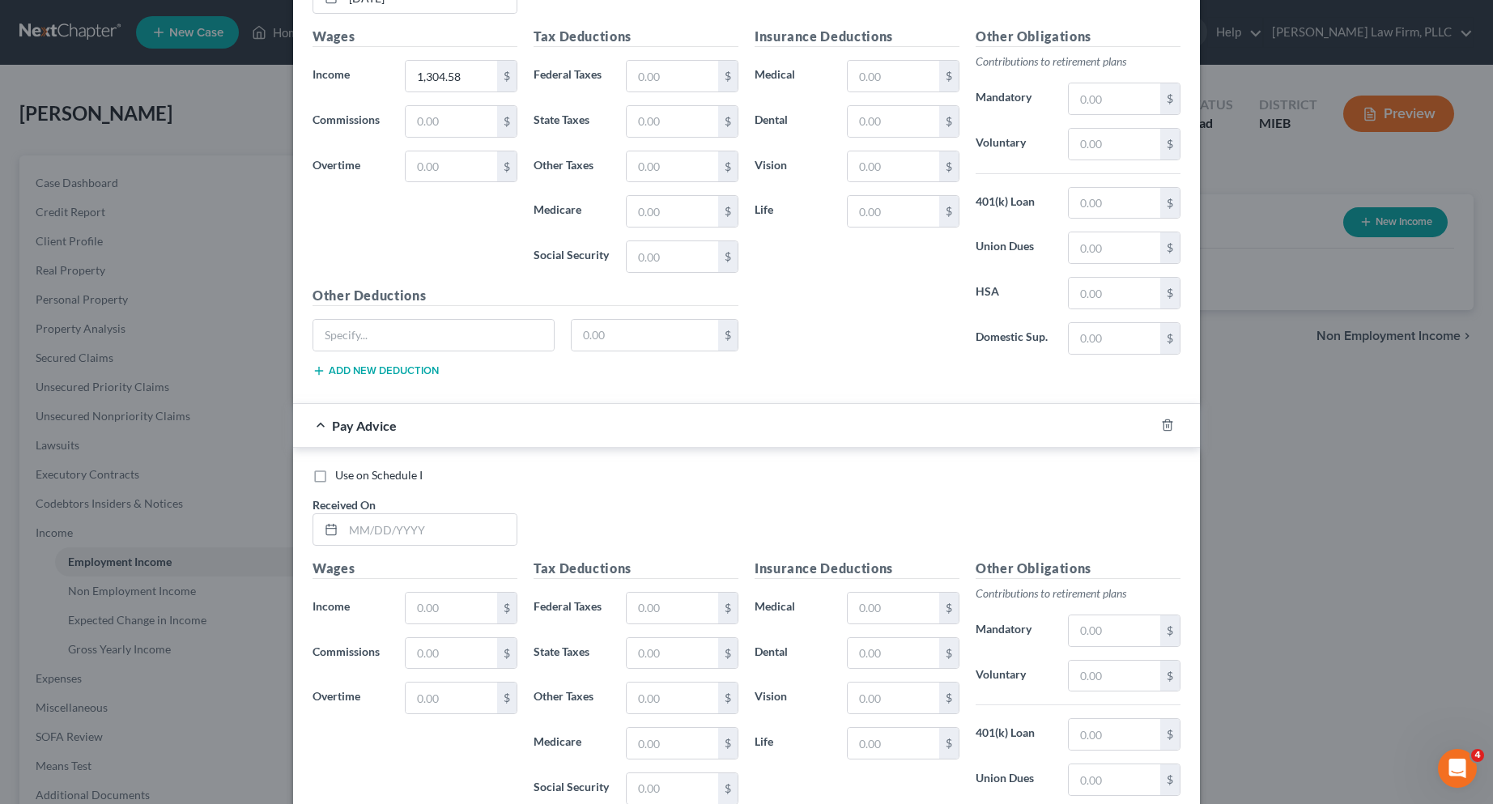
scroll to position [1222, 0]
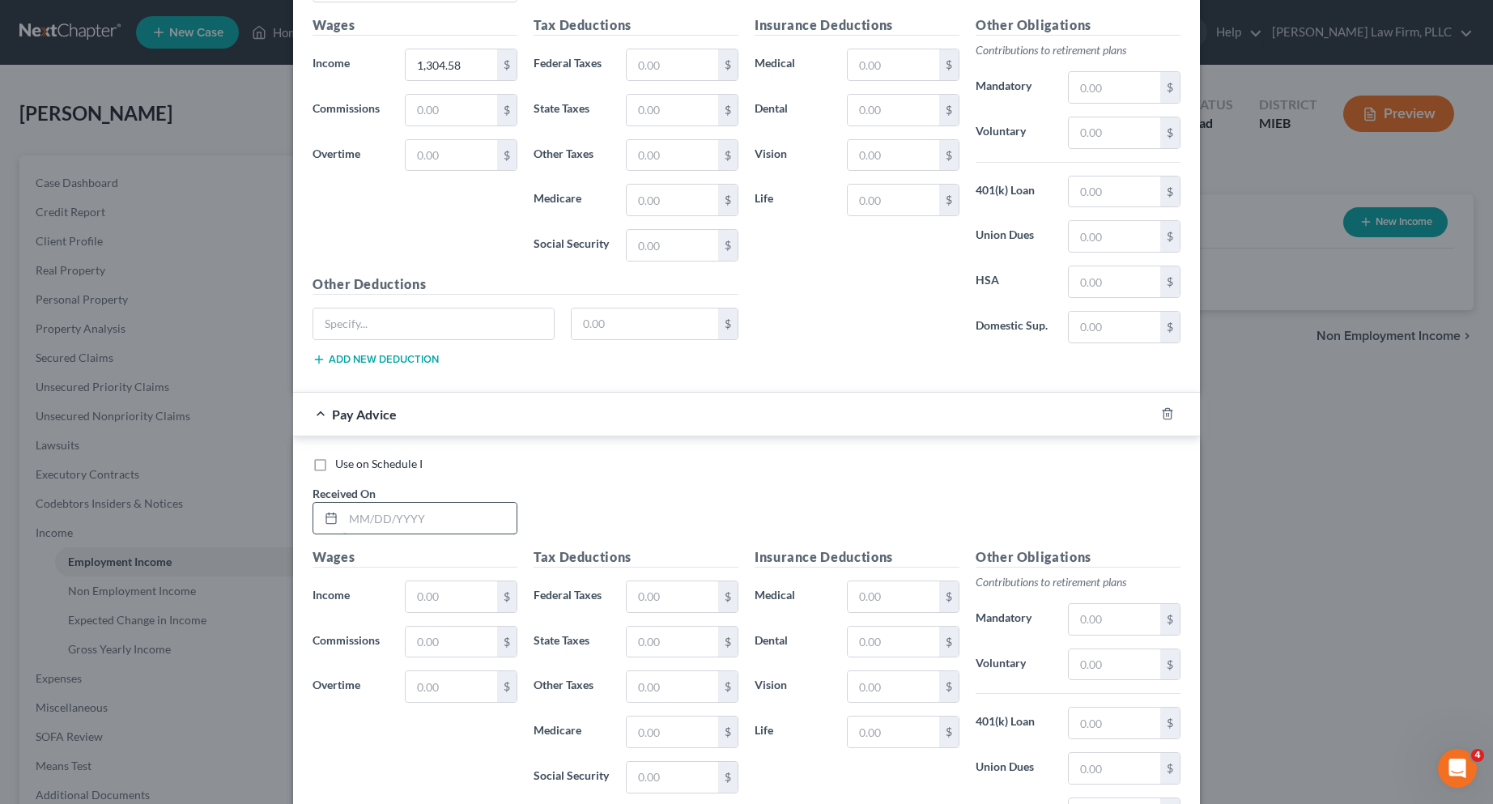
click at [404, 520] on input "text" at bounding box center [429, 518] width 173 height 31
type input "[DATE]"
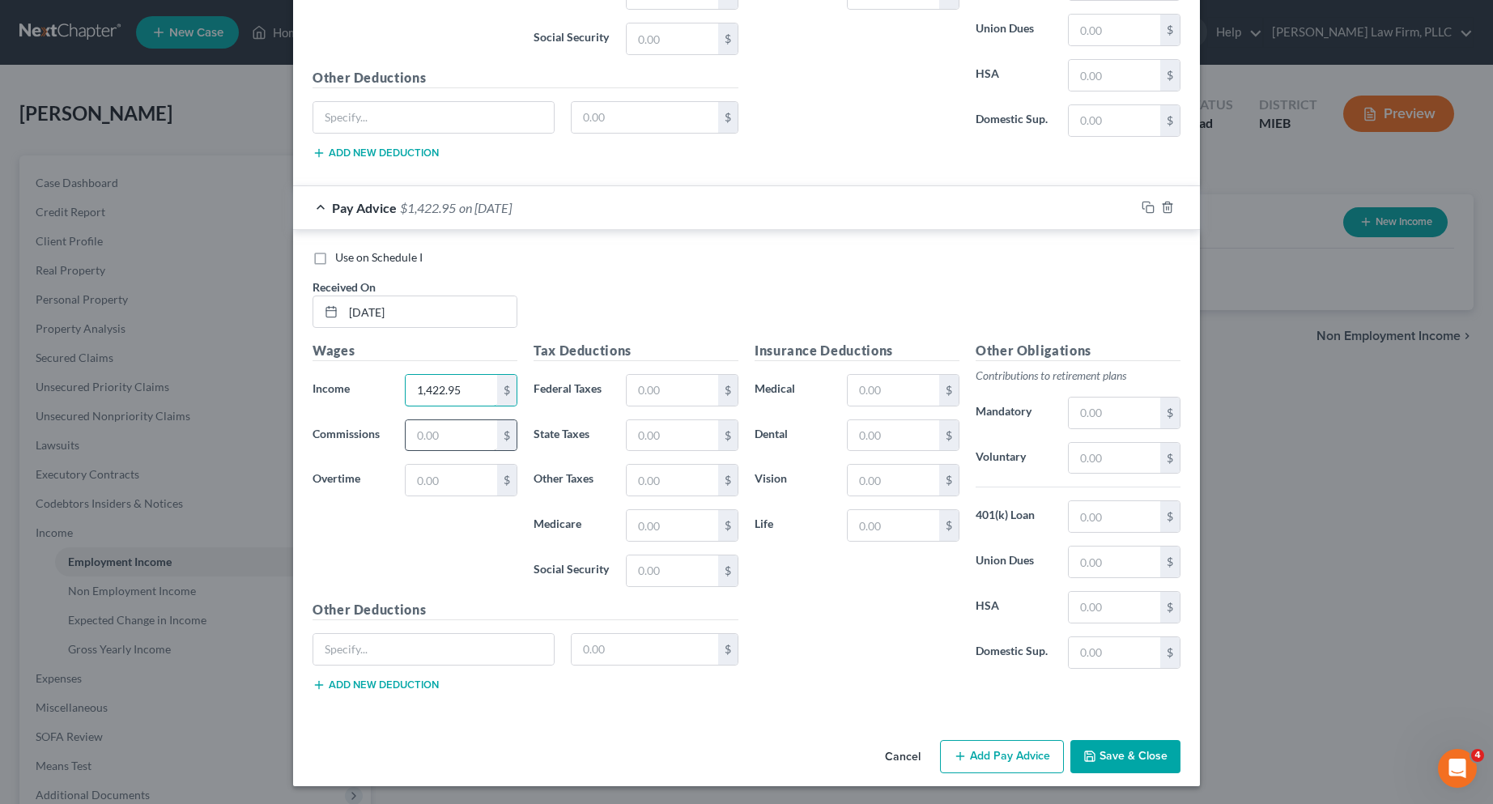
scroll to position [1430, 0]
type input "1,422.95"
click at [986, 756] on button "Add Pay Advice" at bounding box center [1002, 756] width 124 height 34
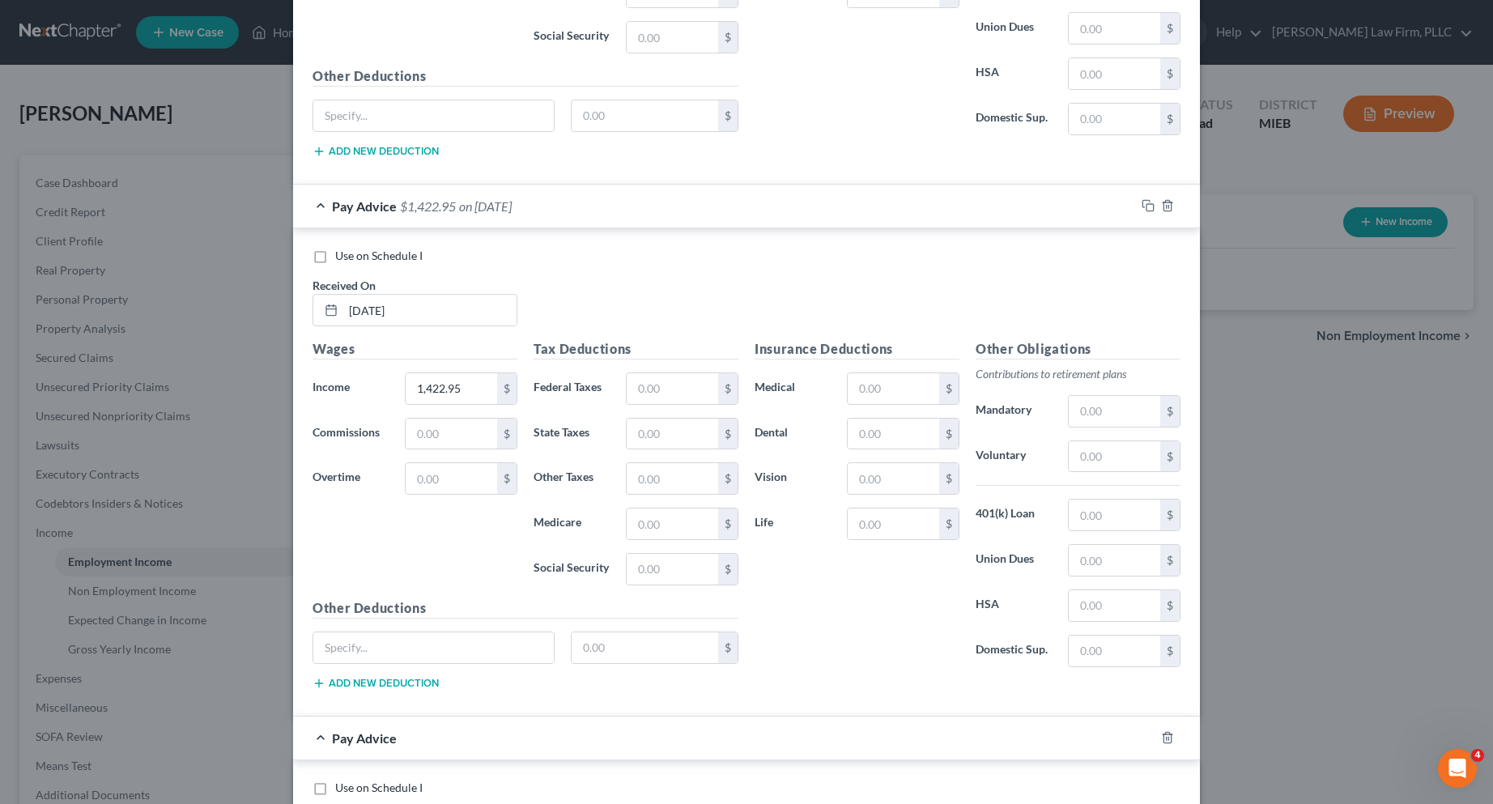
scroll to position [1754, 0]
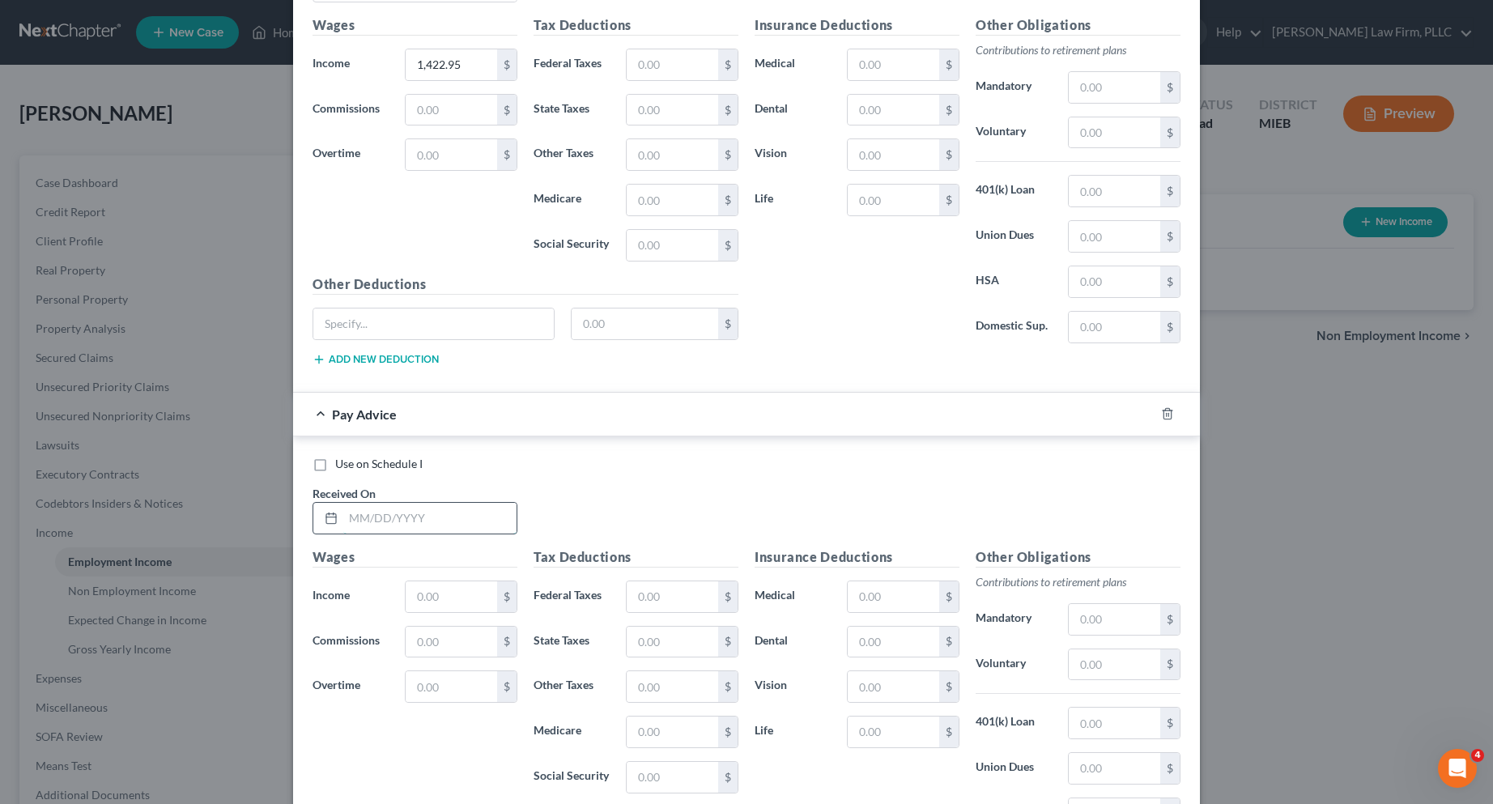
click at [430, 521] on input "text" at bounding box center [429, 518] width 173 height 31
type input "[DATE]"
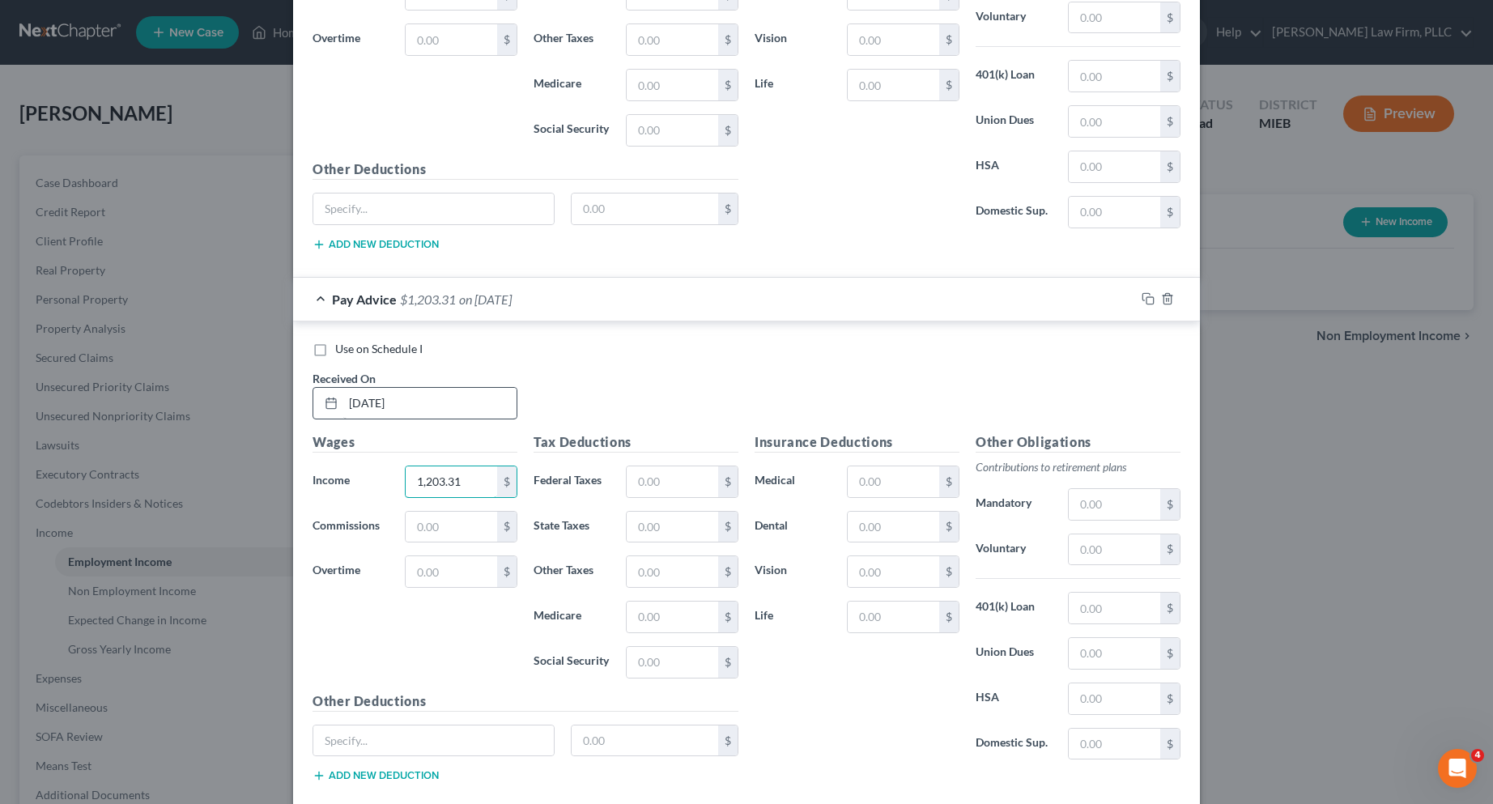
scroll to position [1962, 0]
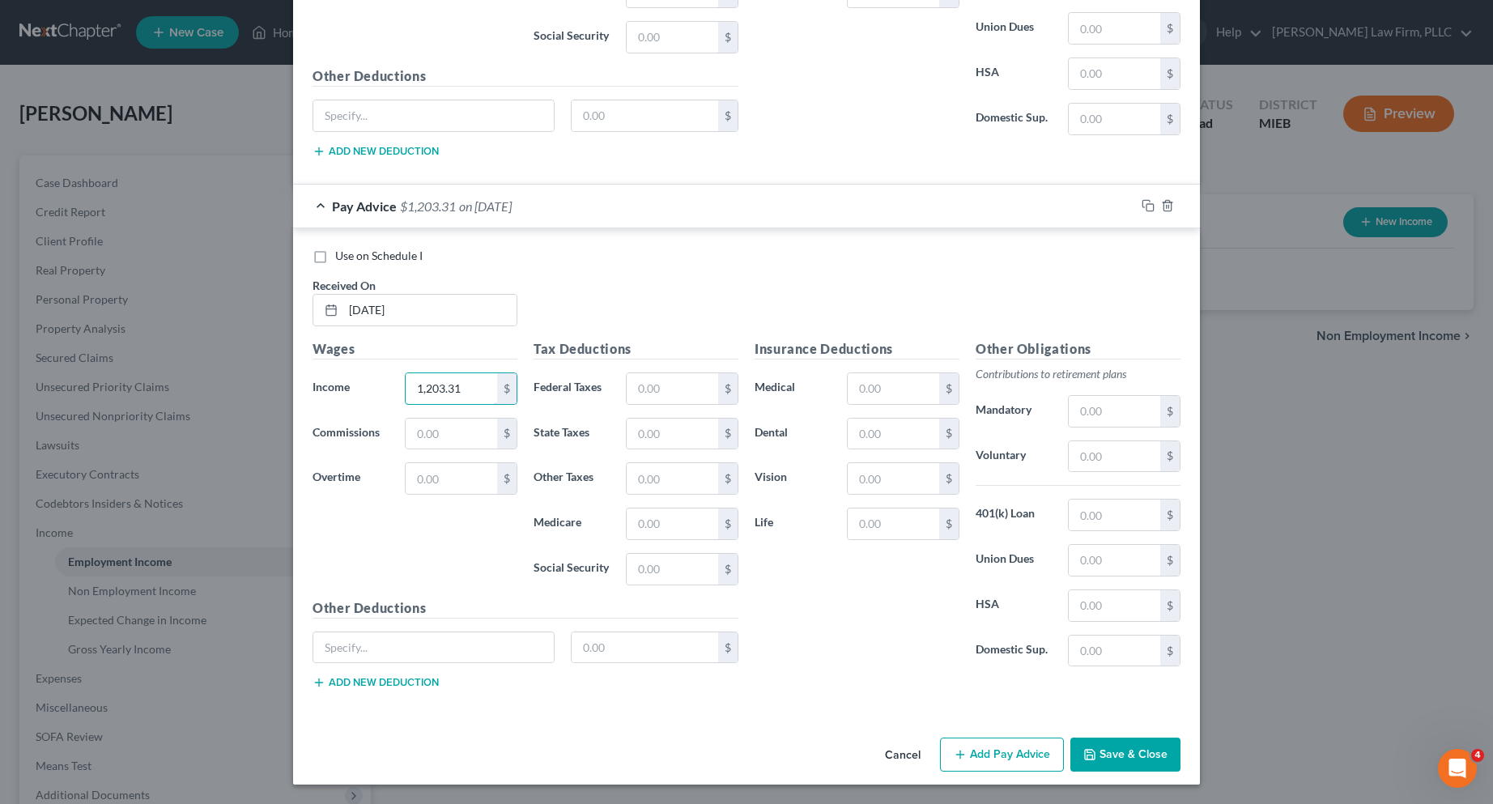
type input "1,203.31"
click at [1032, 750] on button "Add Pay Advice" at bounding box center [1002, 755] width 124 height 34
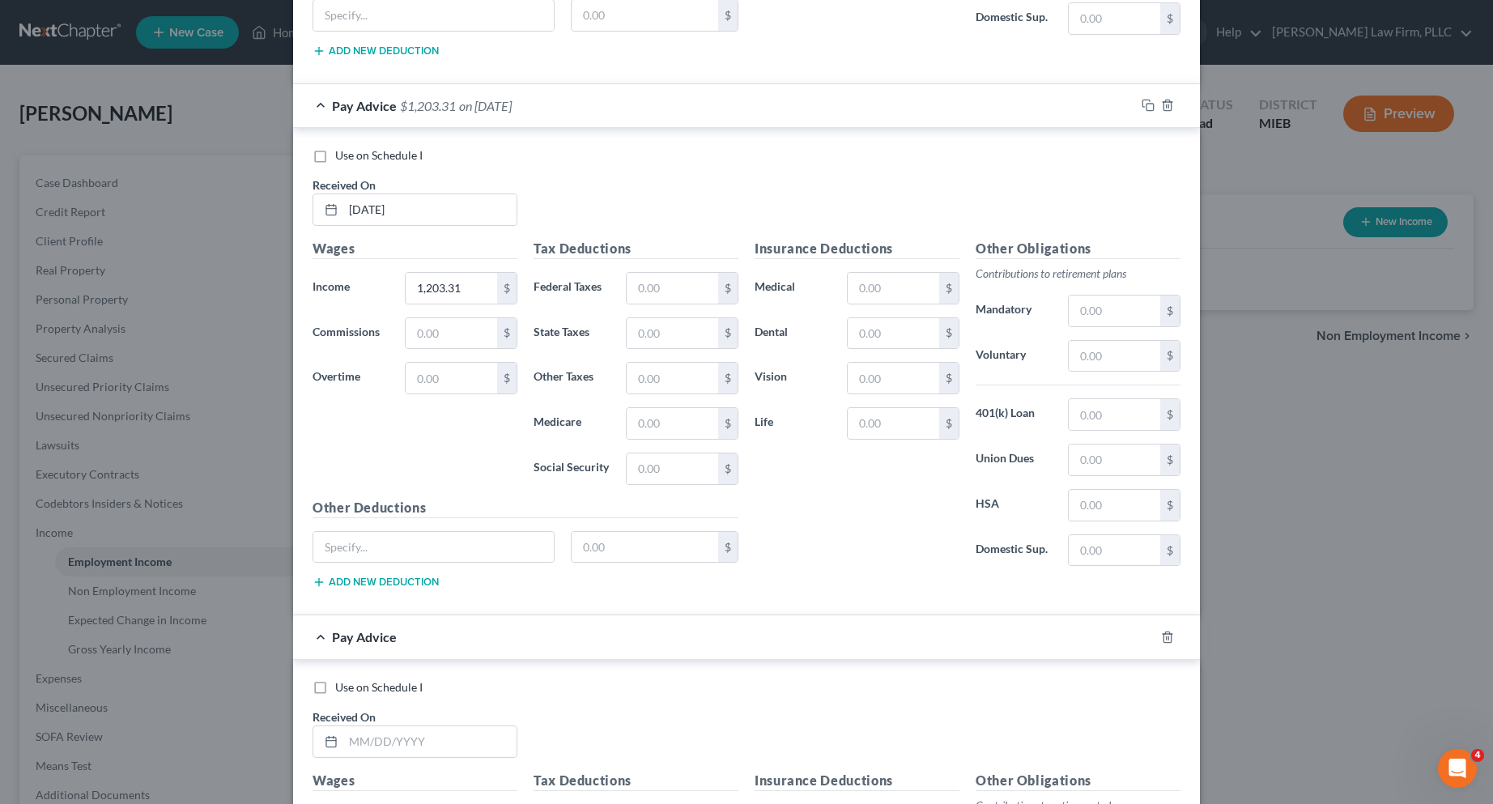
scroll to position [2367, 0]
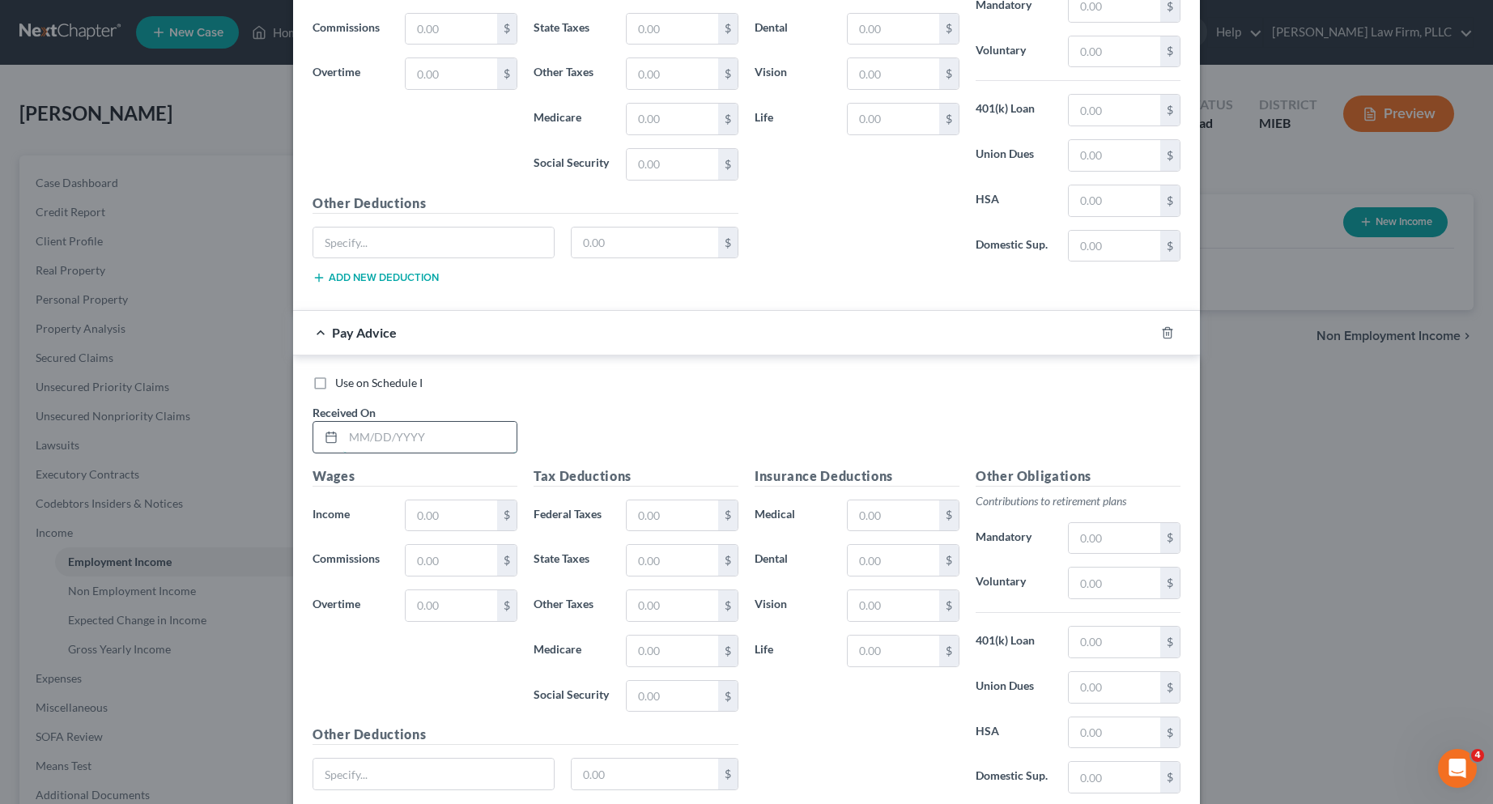
click at [423, 440] on input "text" at bounding box center [429, 437] width 173 height 31
type input "[DATE]"
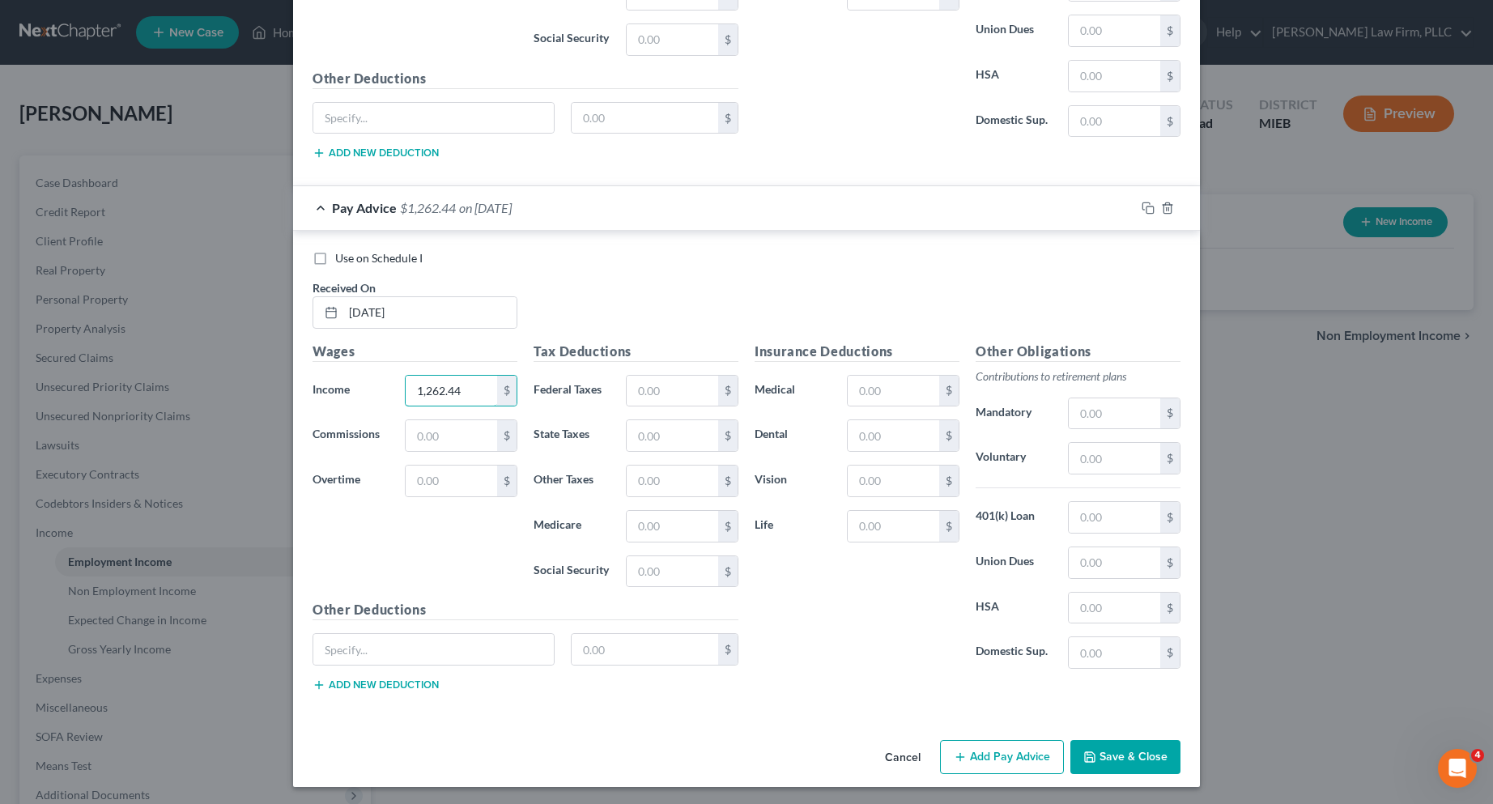
scroll to position [2494, 0]
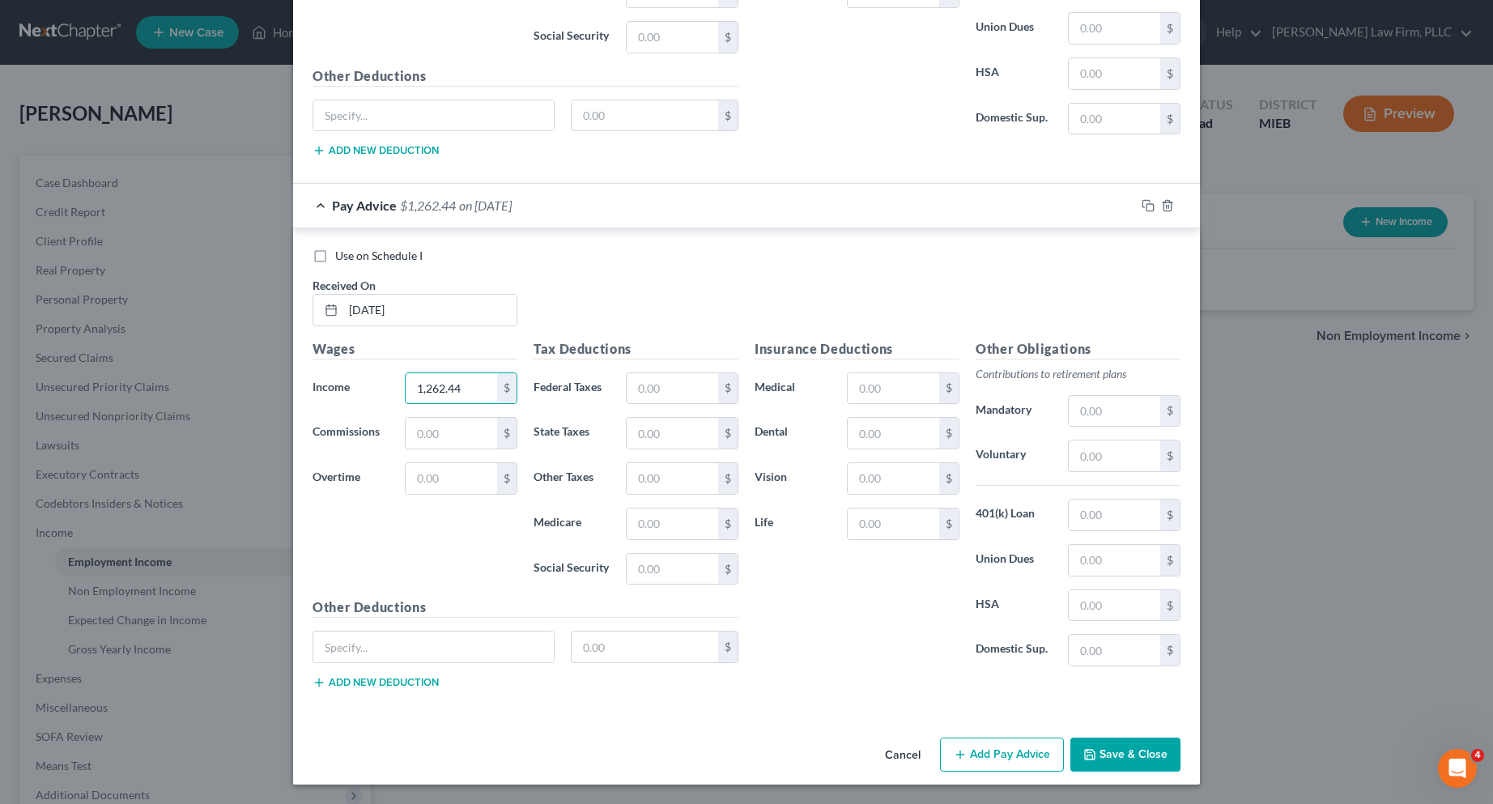
type input "1,262.44"
click at [959, 751] on icon "button" at bounding box center [960, 754] width 13 height 13
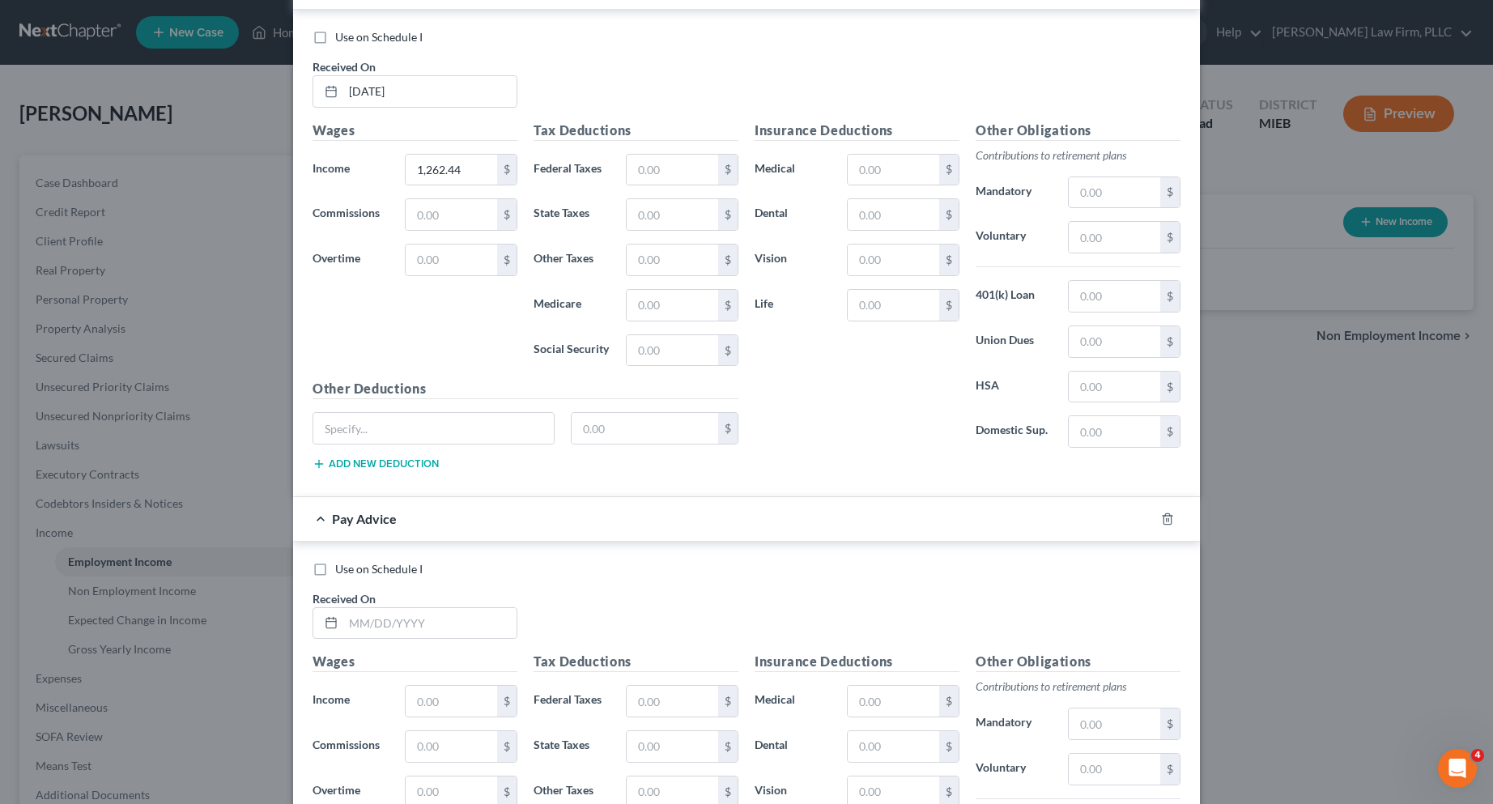
scroll to position [2818, 0]
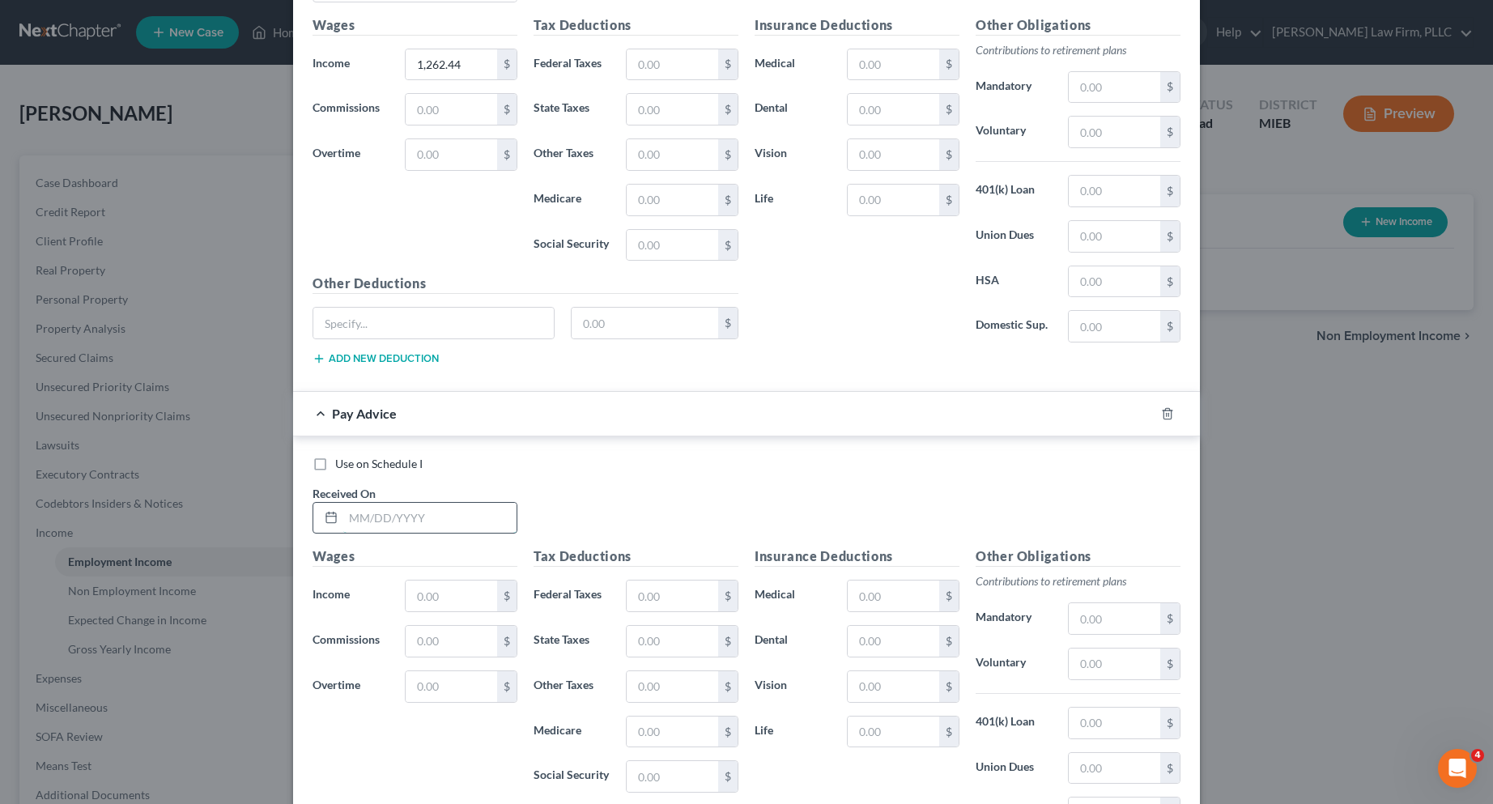
click at [446, 522] on input "text" at bounding box center [429, 518] width 173 height 31
type input "[DATE]"
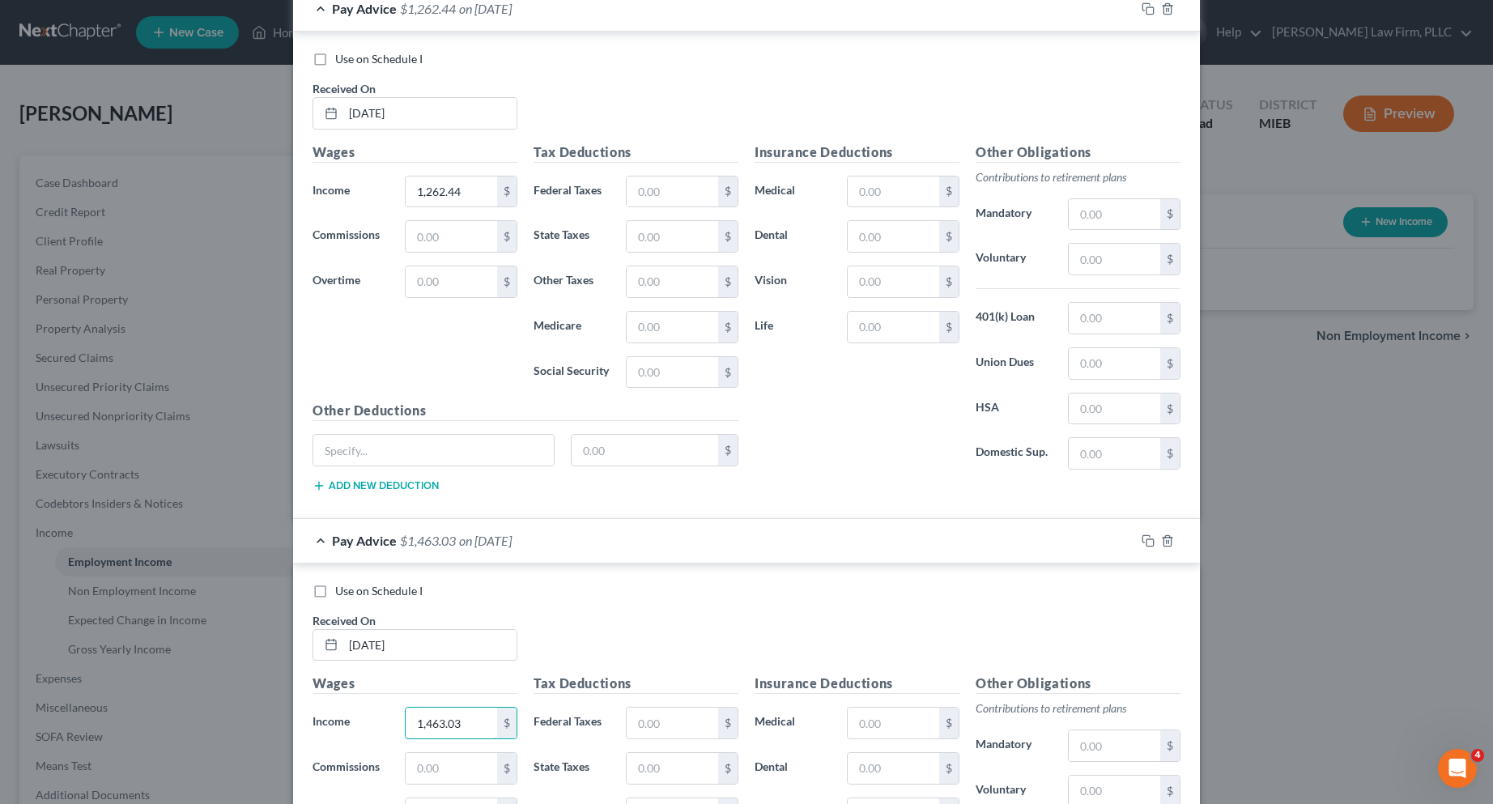
scroll to position [3026, 0]
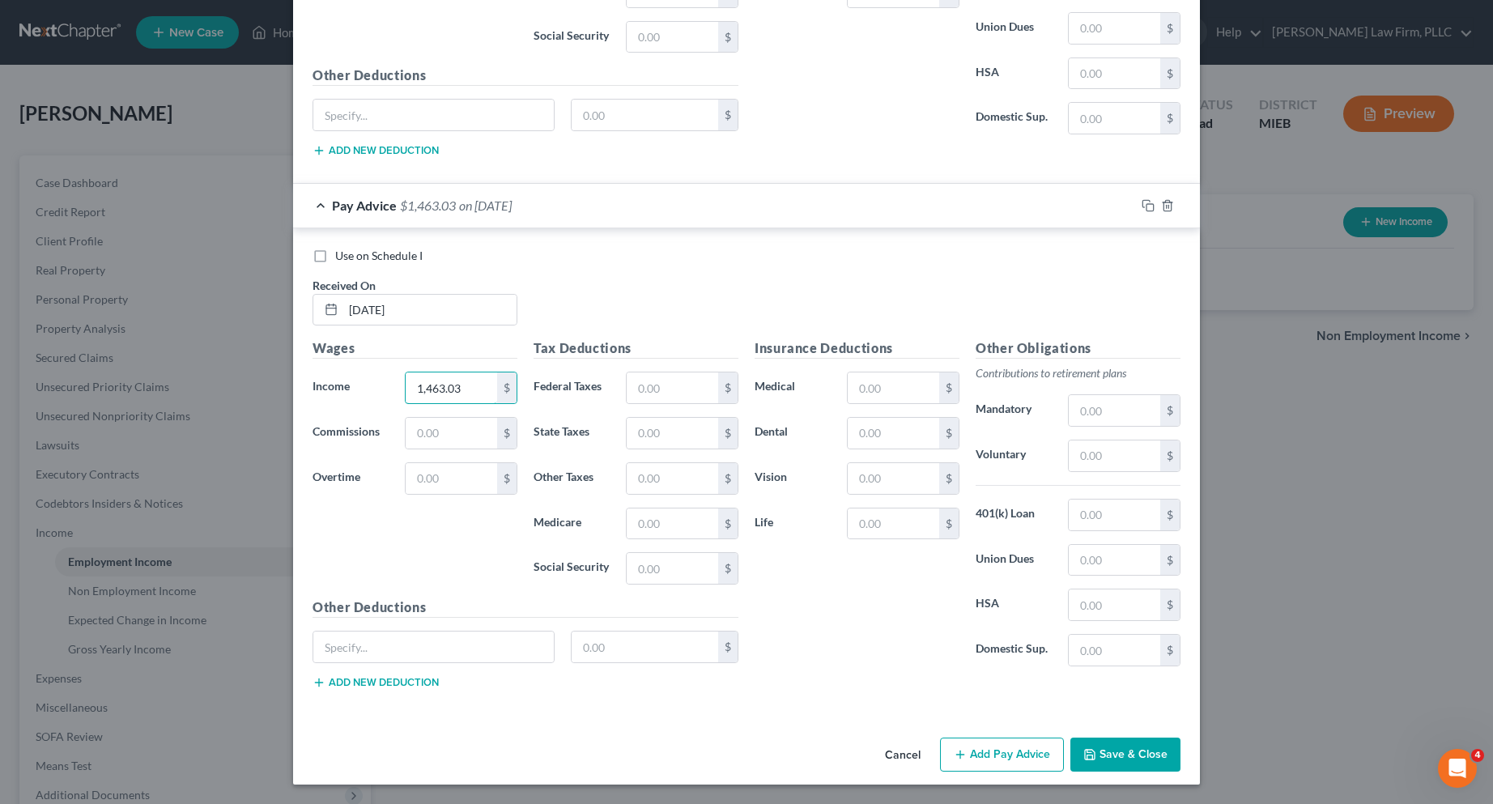
type input "1,463.03"
click at [1146, 744] on button "Save & Close" at bounding box center [1126, 755] width 110 height 34
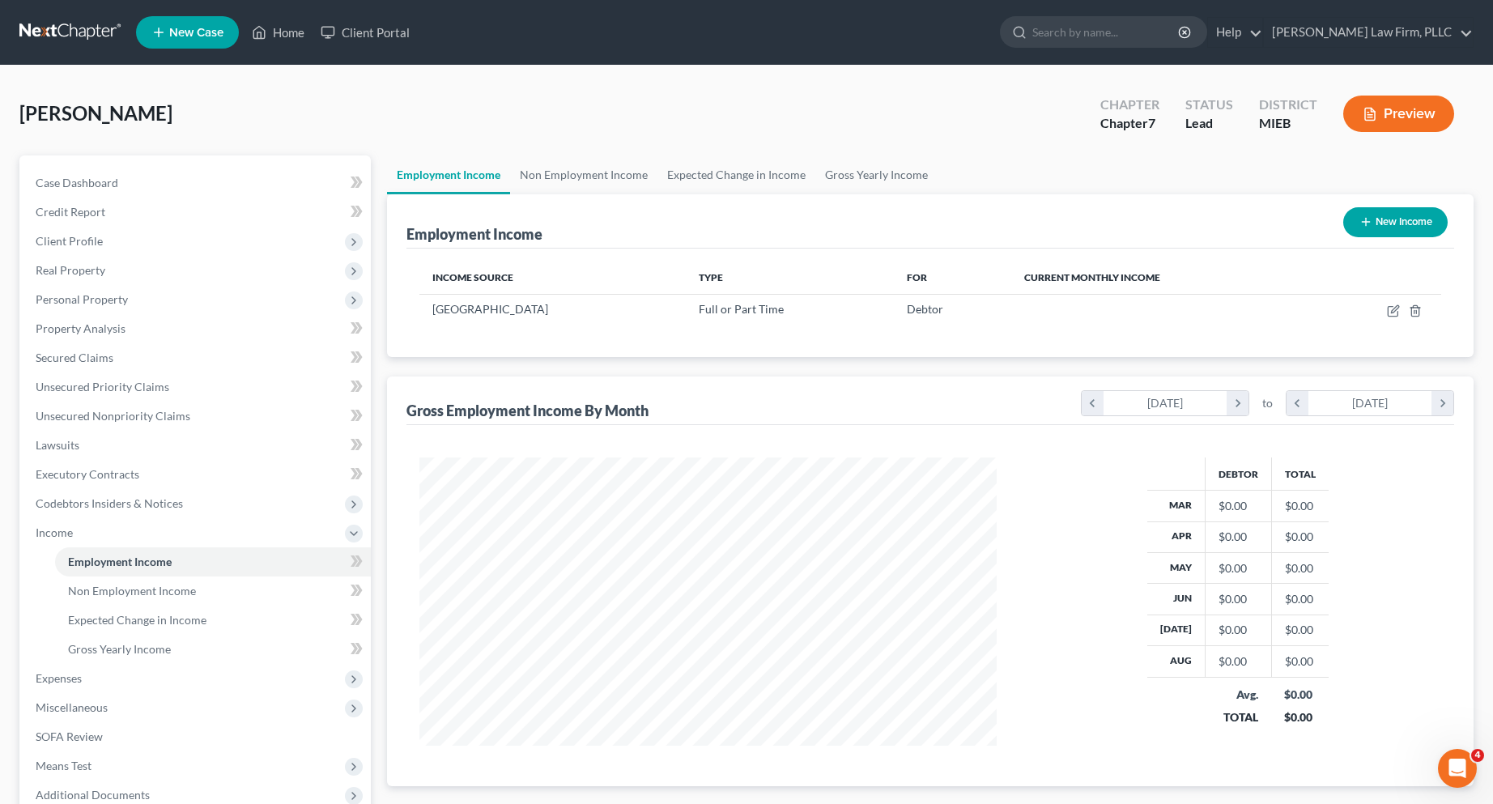
scroll to position [291, 610]
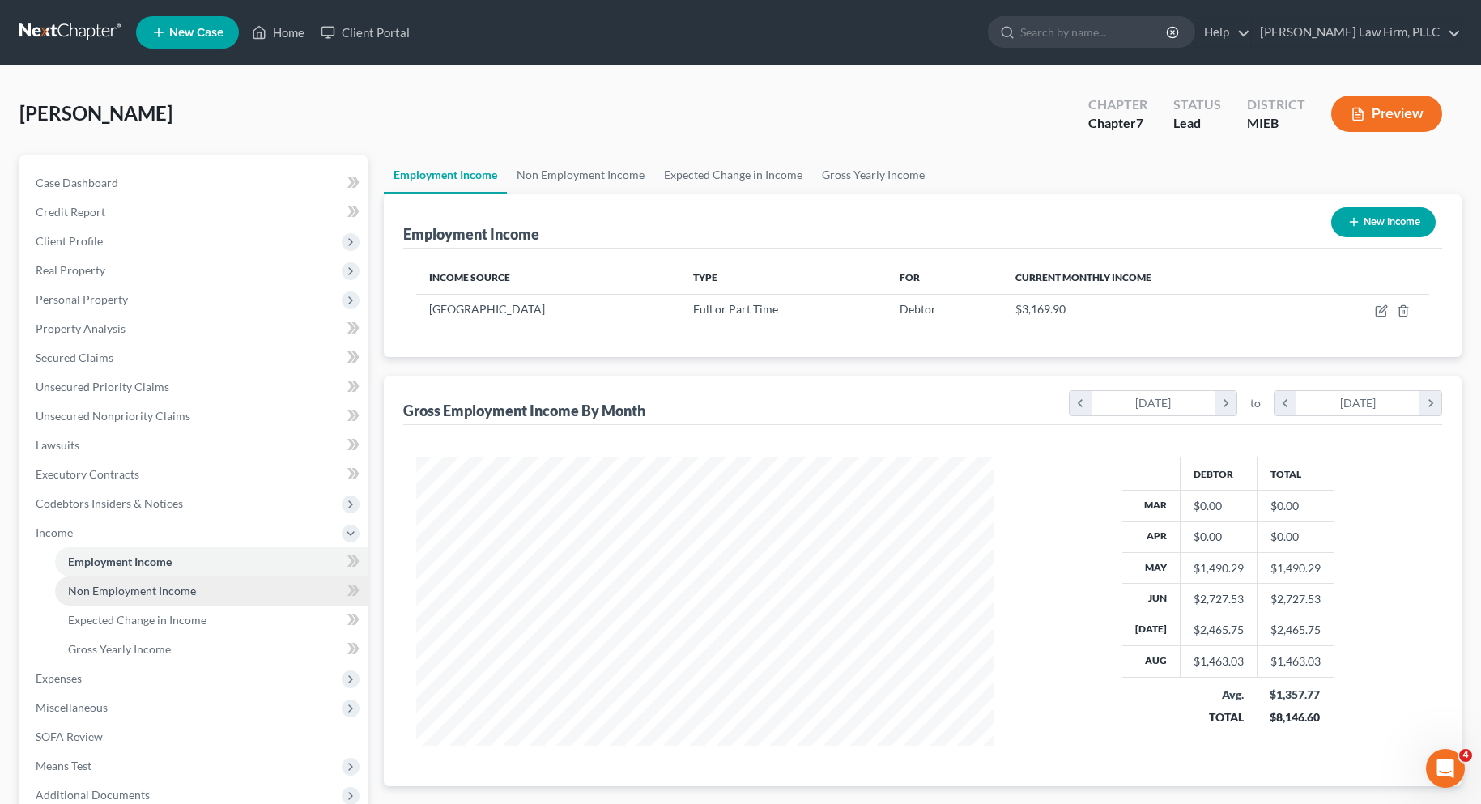
click at [180, 590] on span "Non Employment Income" at bounding box center [132, 591] width 128 height 14
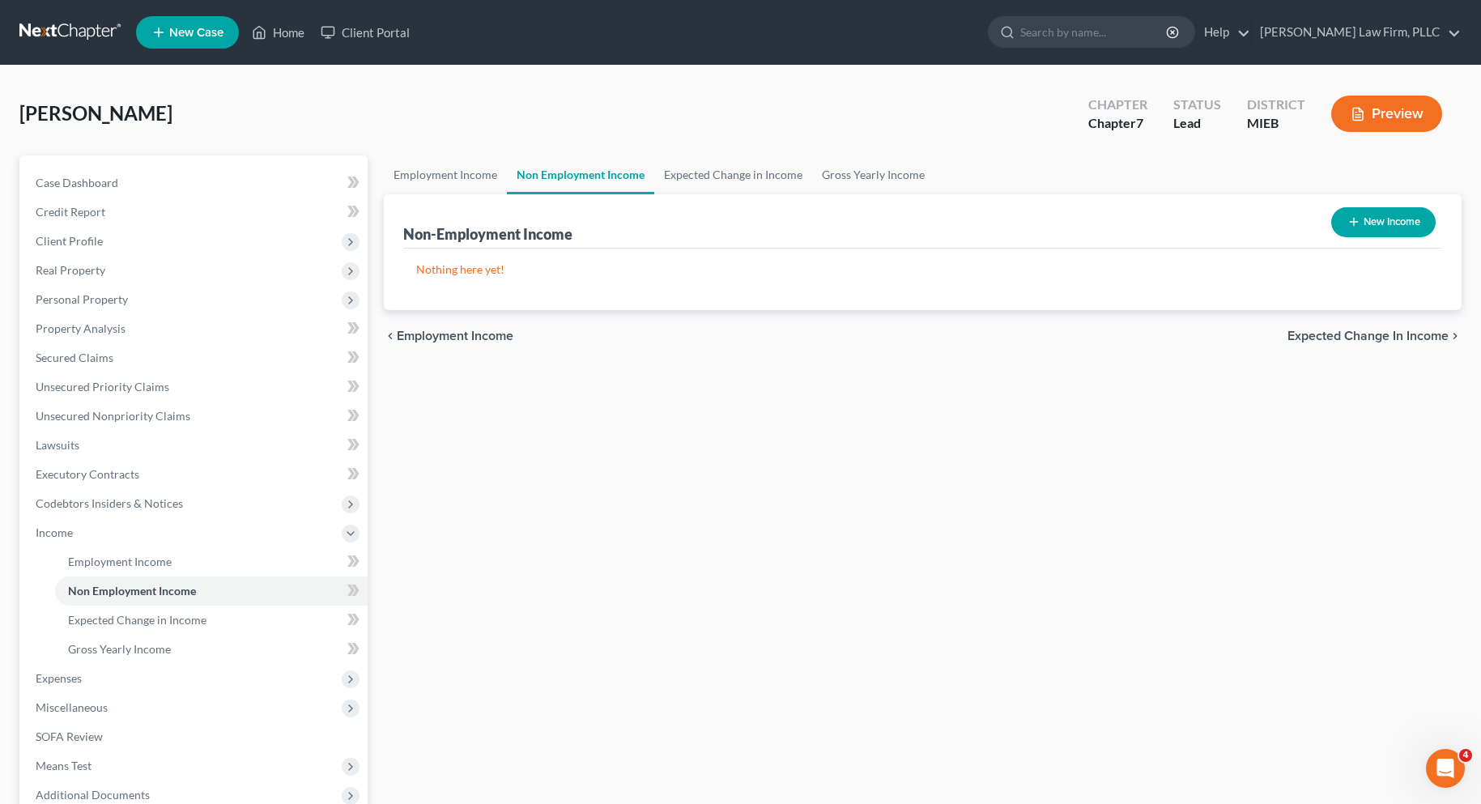
click at [1363, 220] on button "New Income" at bounding box center [1383, 222] width 104 height 30
select select "0"
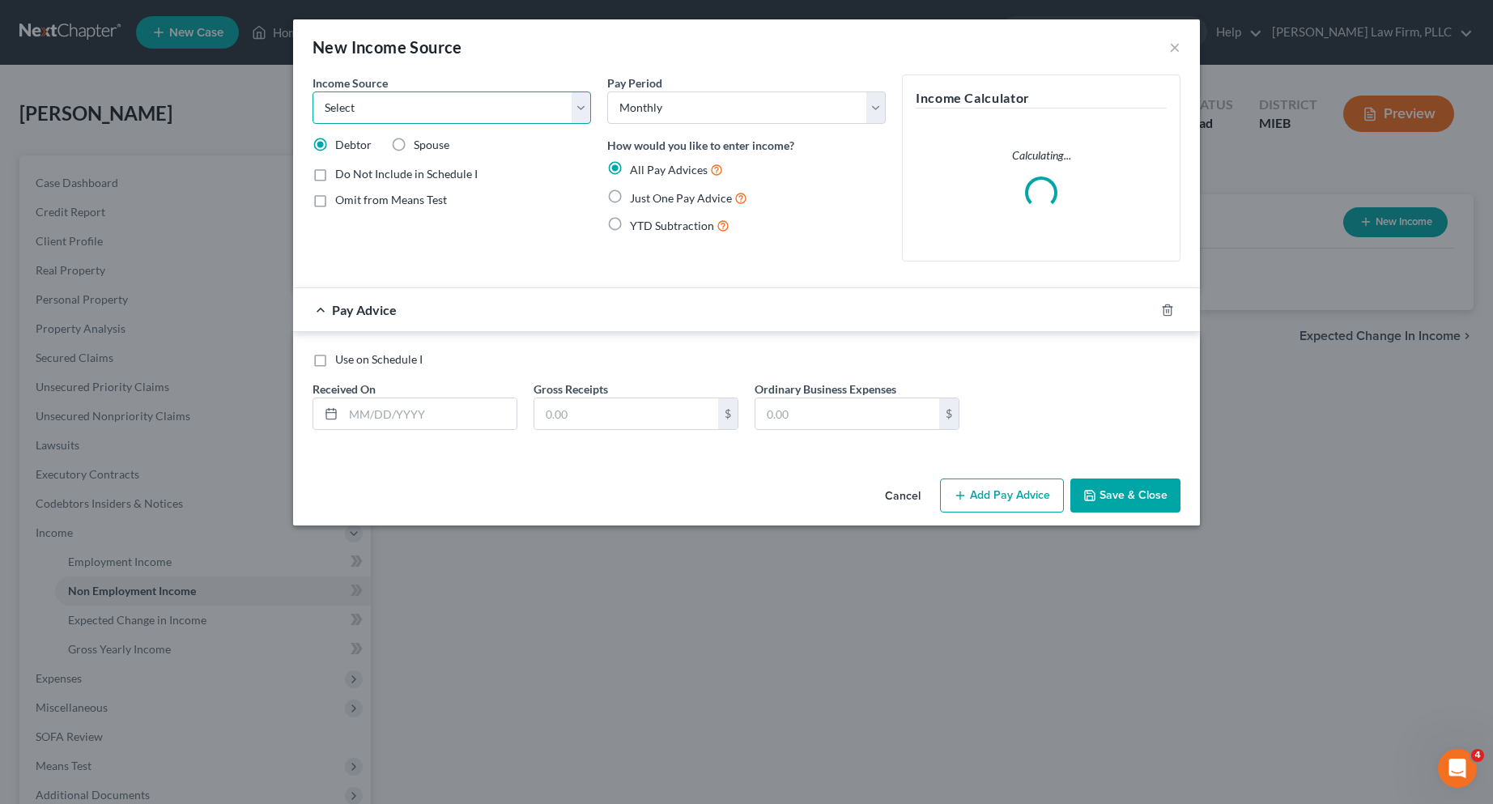
click at [577, 103] on select "Select Unemployment Disability (from employer) Pension Retirement Social Securi…" at bounding box center [452, 108] width 279 height 32
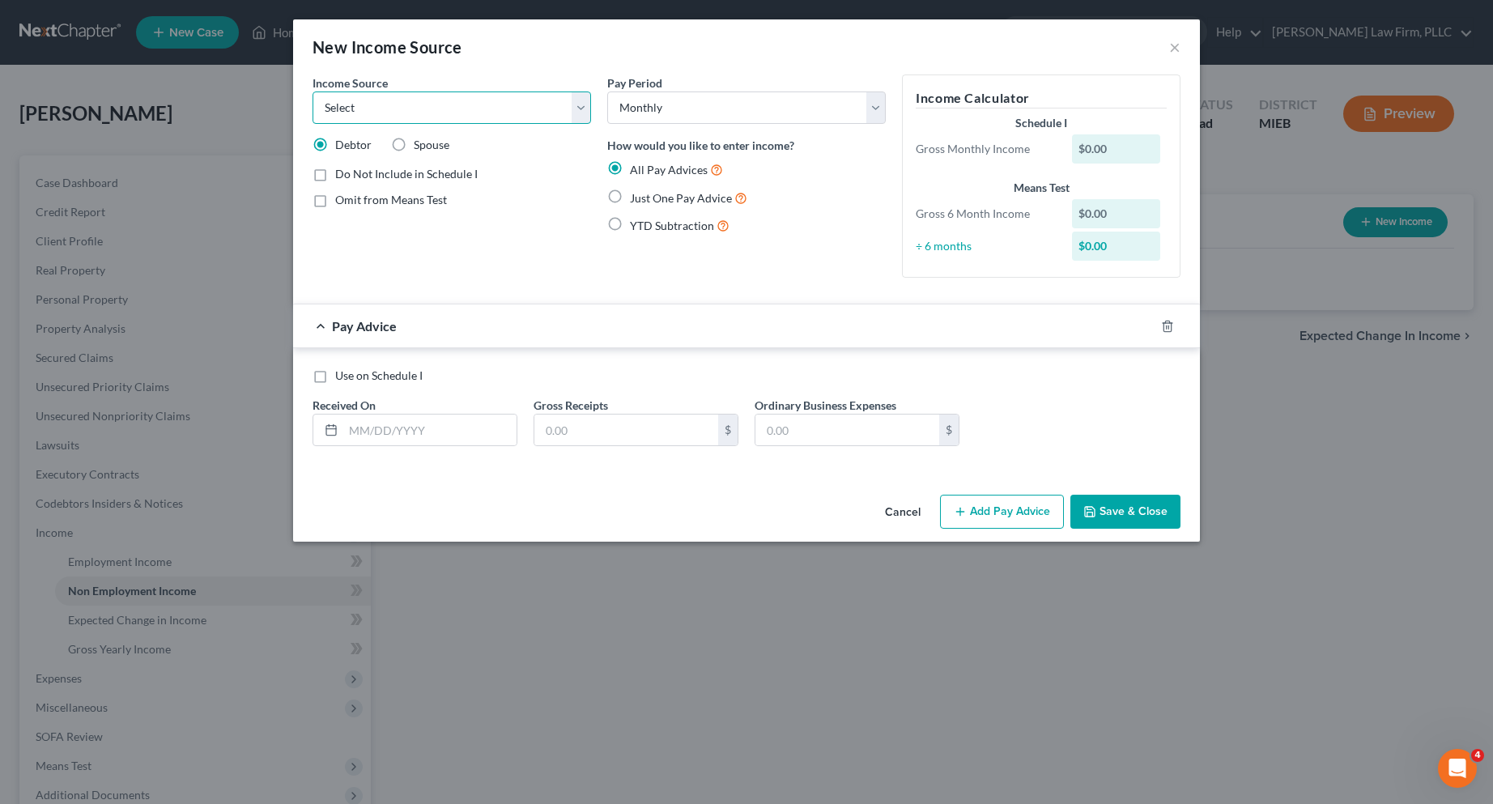
select select "0"
click at [313, 92] on select "Select Unemployment Disability (from employer) Pension Retirement Social Securi…" at bounding box center [452, 108] width 279 height 32
click at [871, 109] on select "Select Monthly Twice Monthly Every Other Week Weekly" at bounding box center [746, 108] width 279 height 32
select select "3"
click at [607, 92] on select "Select Monthly Twice Monthly Every Other Week Weekly" at bounding box center [746, 108] width 279 height 32
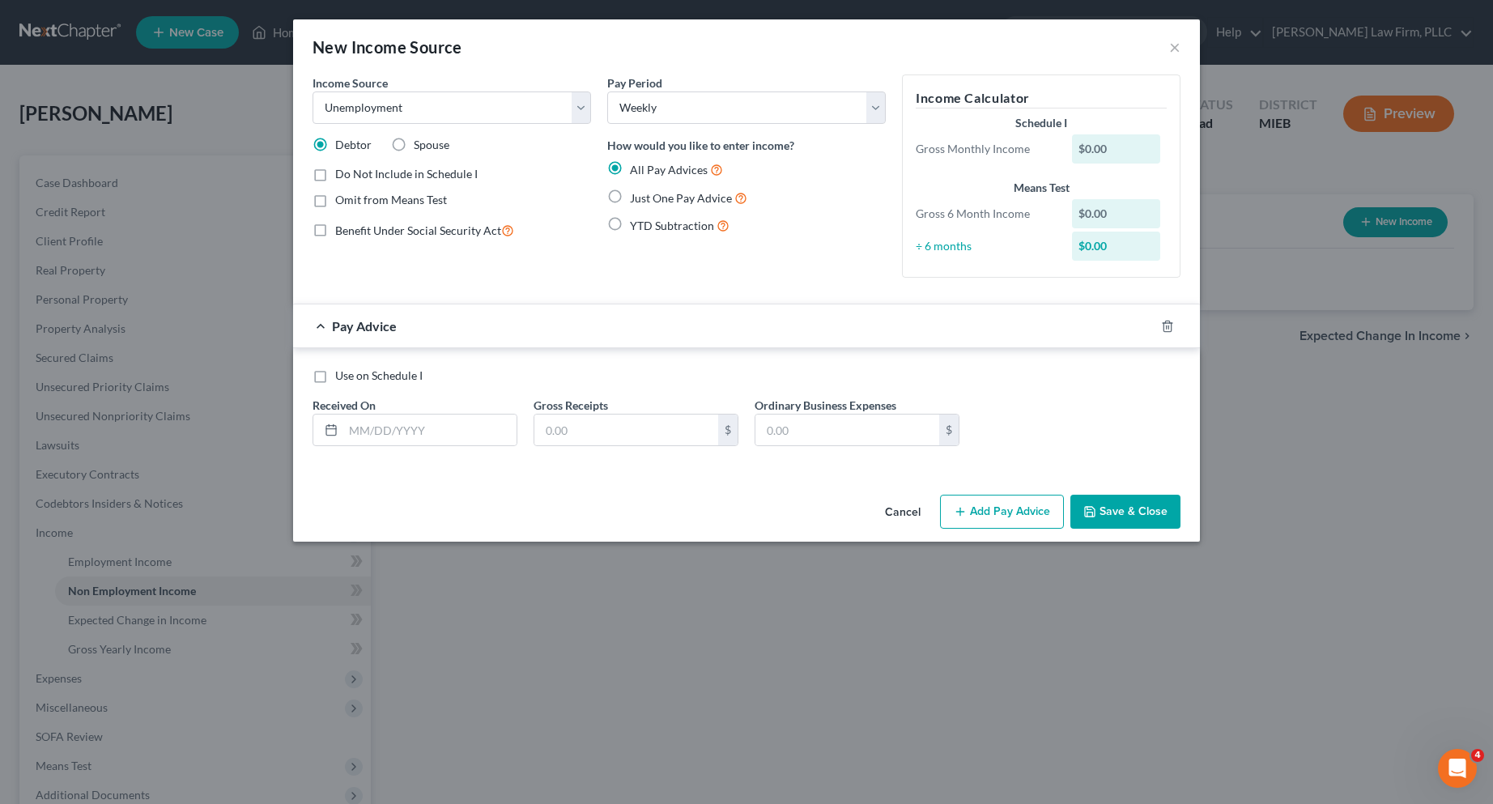
click at [630, 193] on label "Just One Pay Advice" at bounding box center [688, 198] width 117 height 19
click at [636, 193] on input "Just One Pay Advice" at bounding box center [641, 194] width 11 height 11
radio input "true"
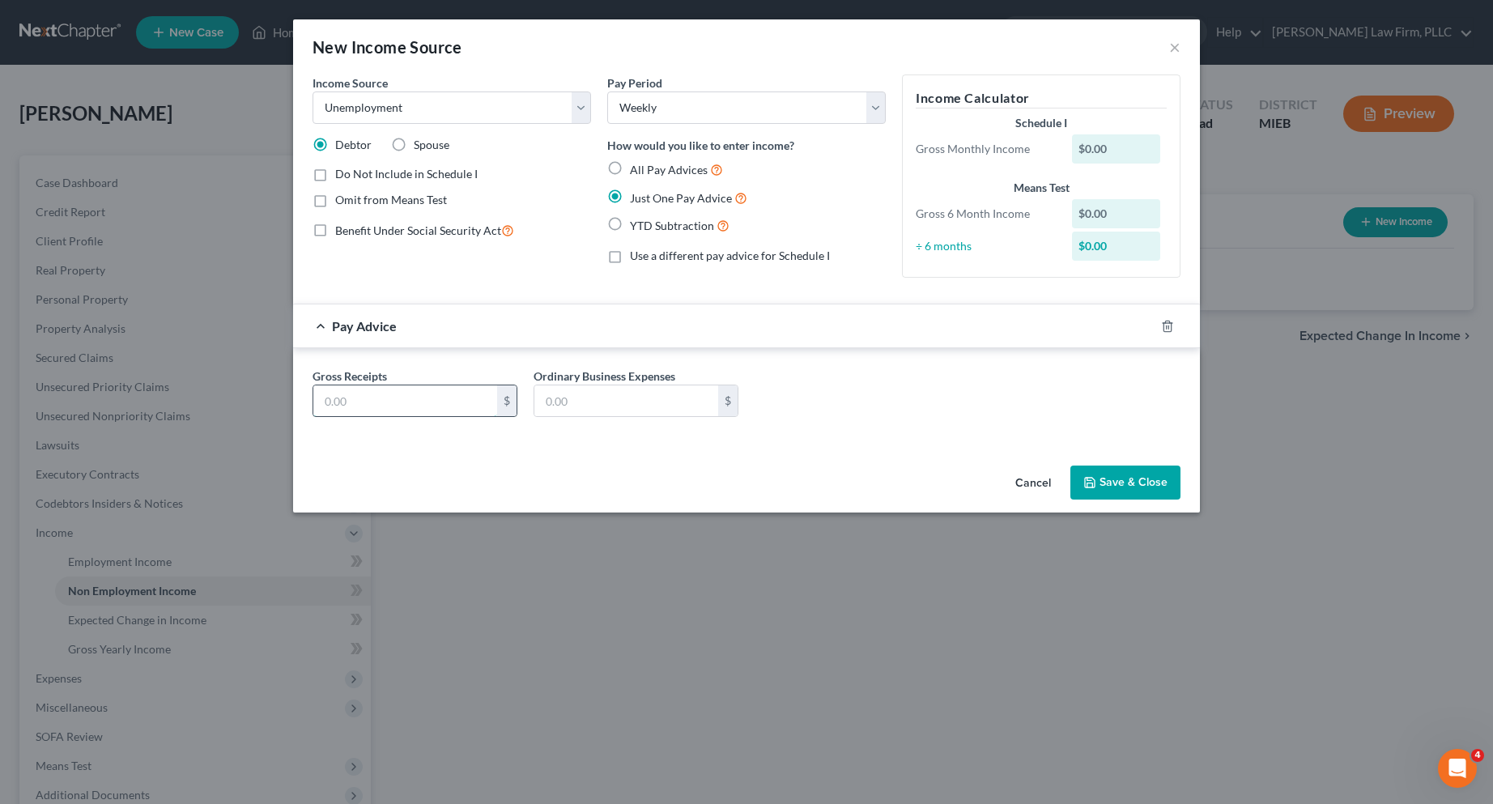
click at [363, 398] on input "text" at bounding box center [405, 400] width 184 height 31
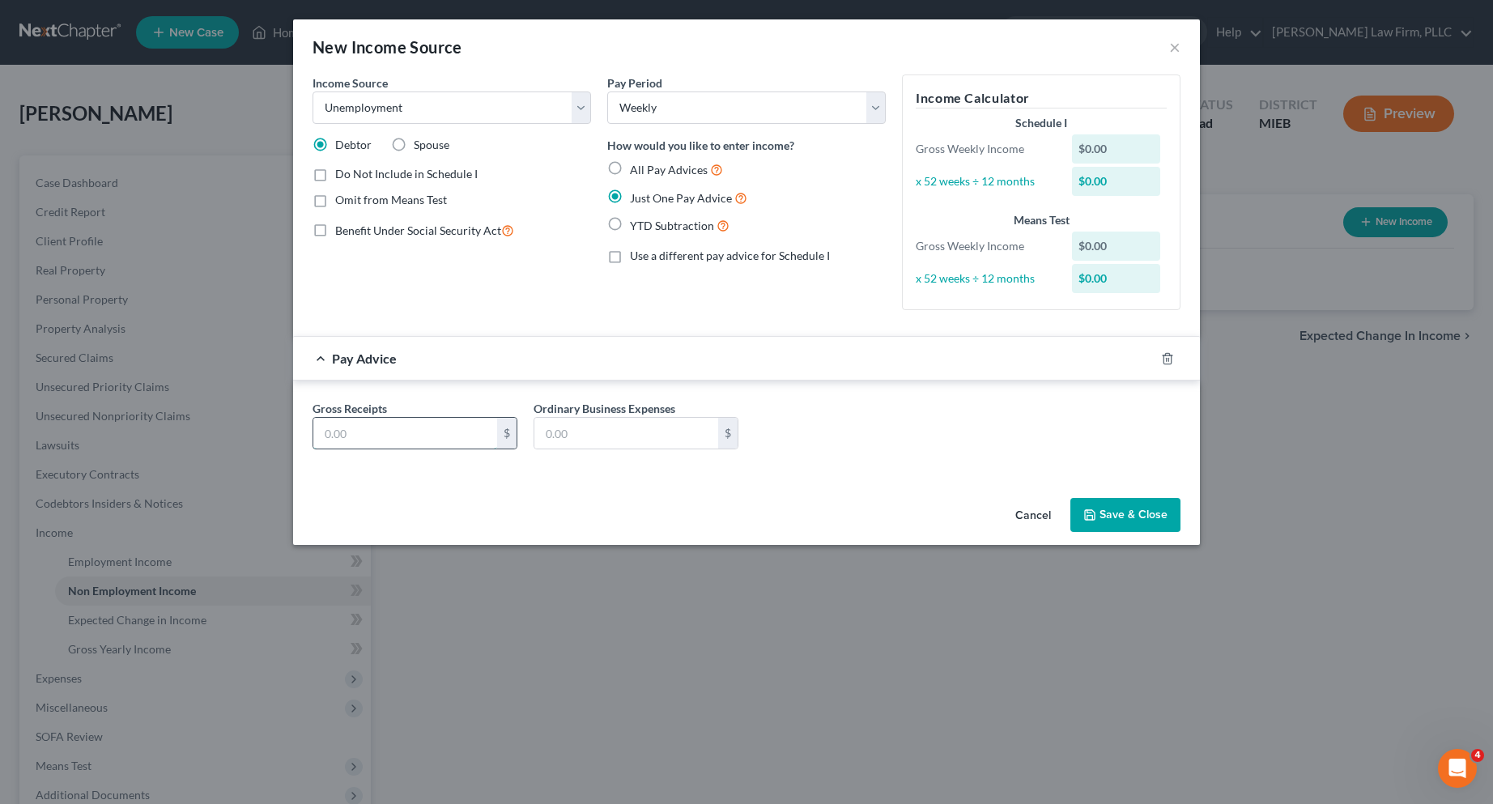
type input "362.00"
click at [1109, 511] on button "Save & Close" at bounding box center [1126, 515] width 110 height 34
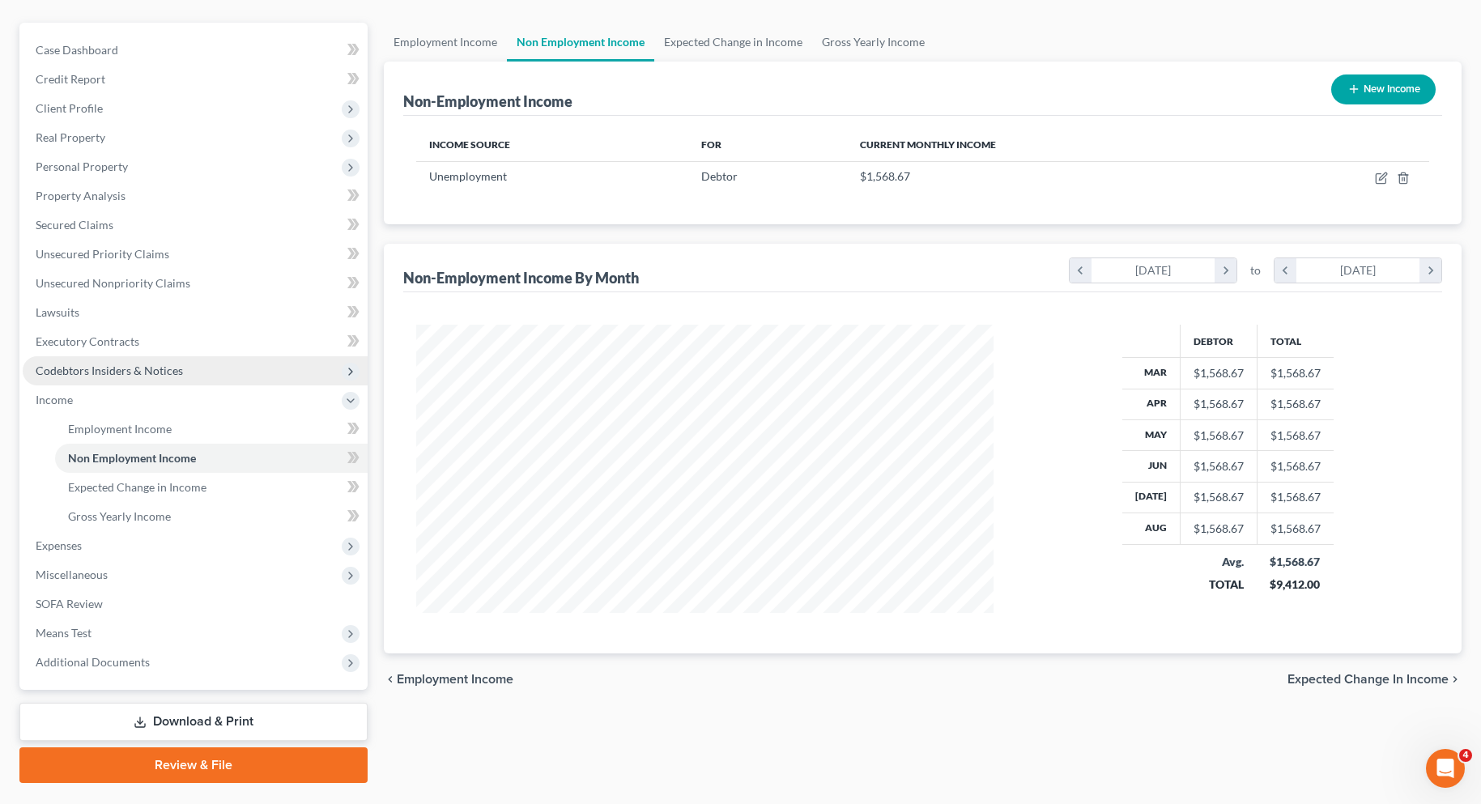
scroll to position [173, 0]
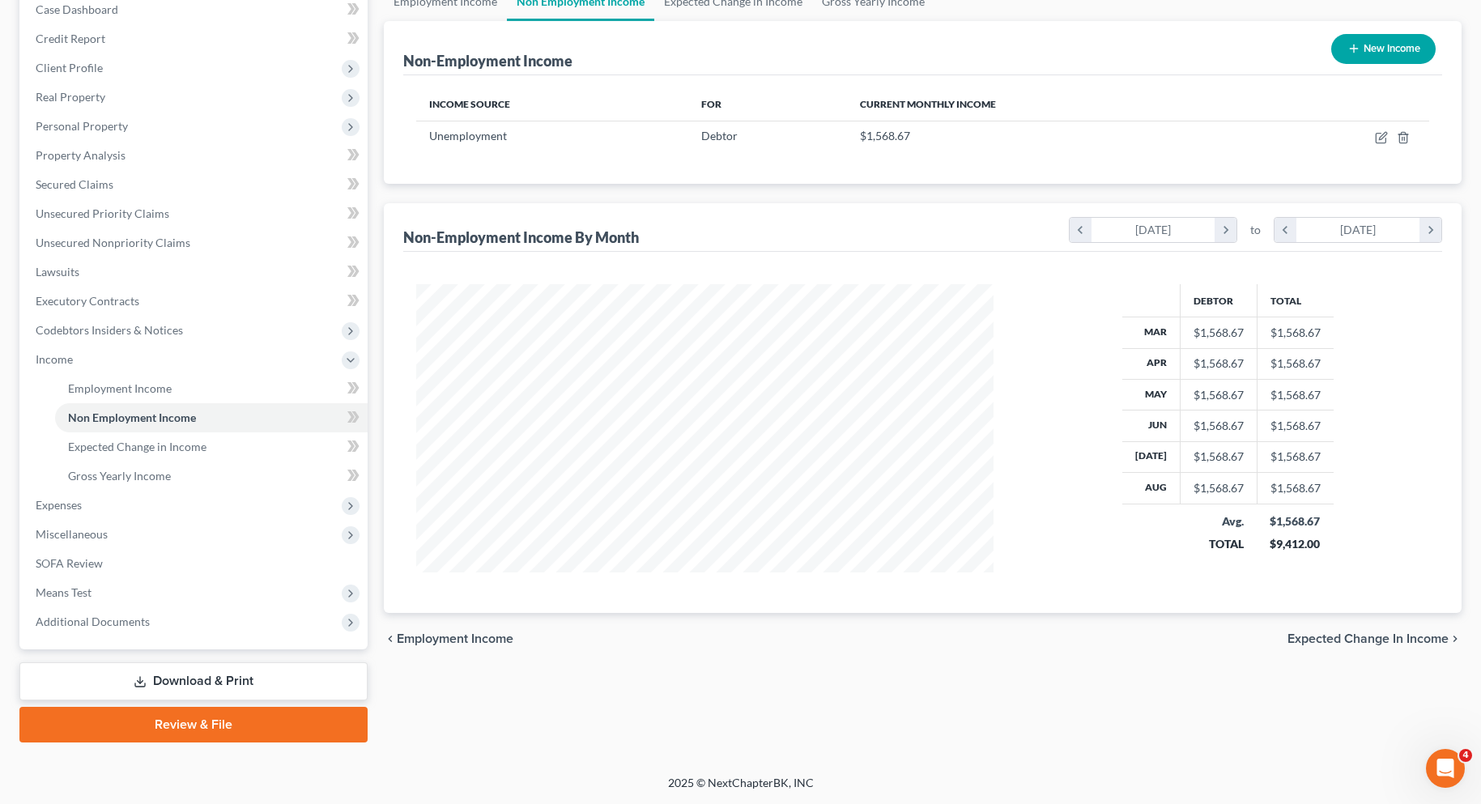
click at [1391, 640] on span "Expected Change in Income" at bounding box center [1368, 638] width 161 height 13
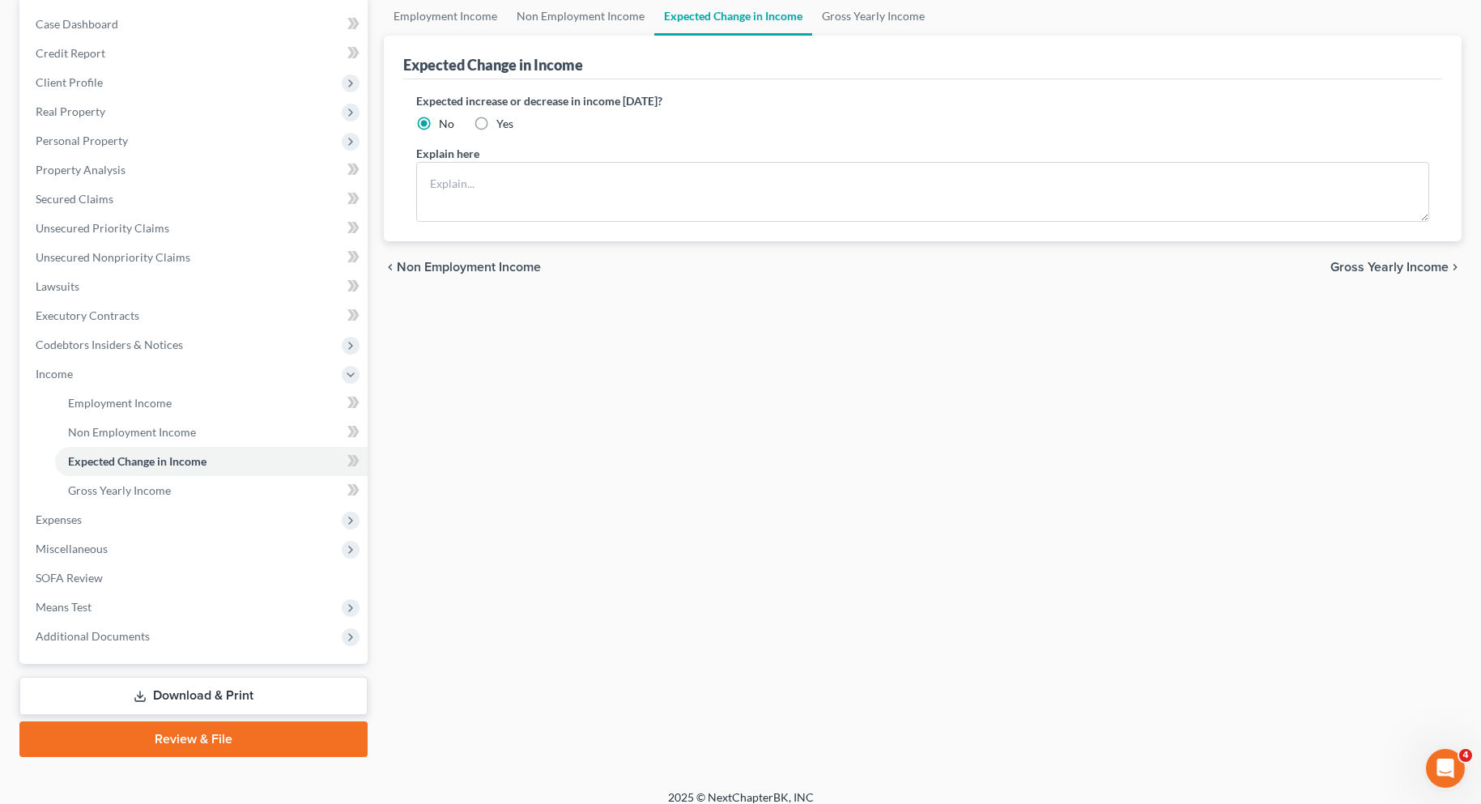
scroll to position [173, 0]
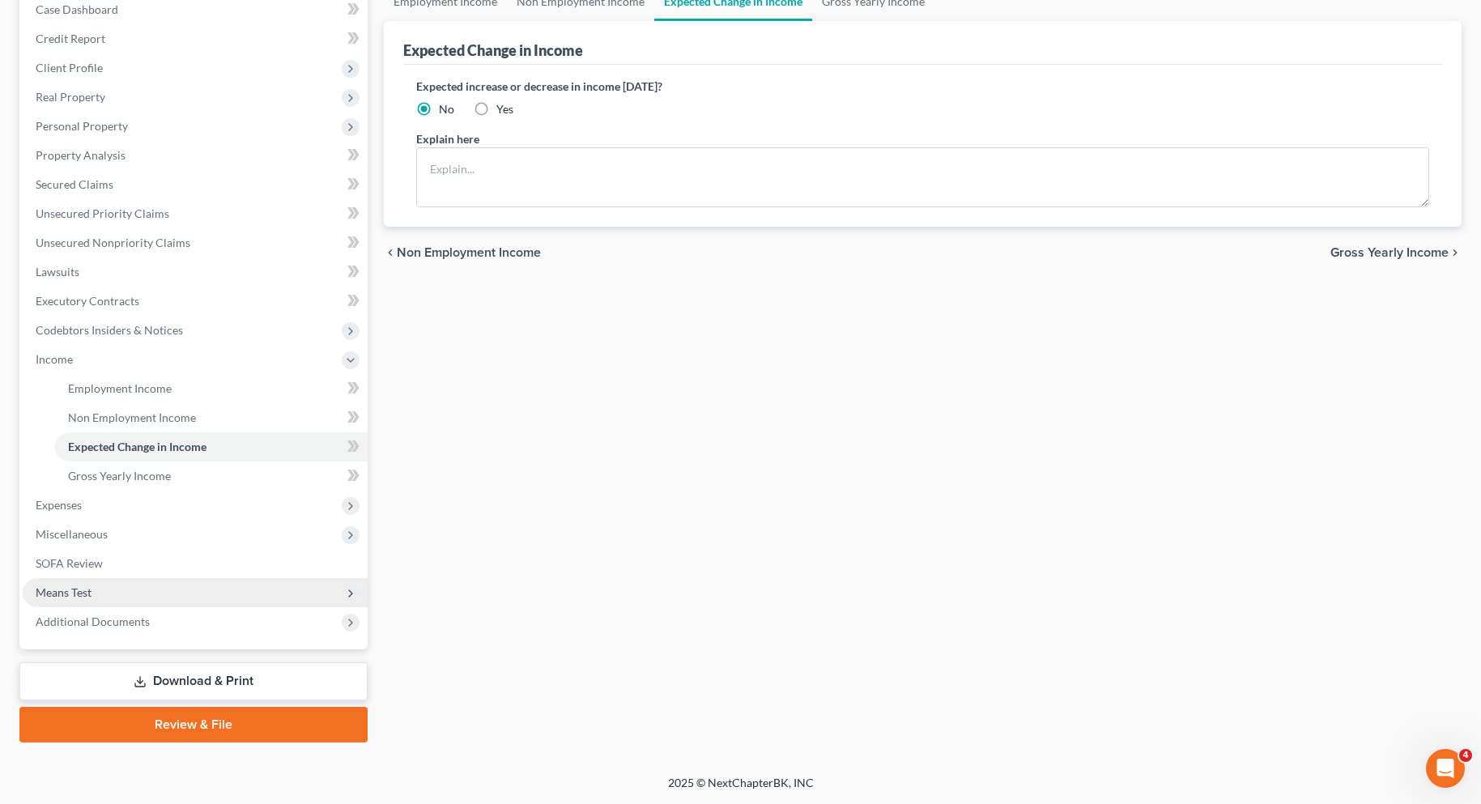
click at [71, 594] on span "Means Test" at bounding box center [64, 592] width 56 height 14
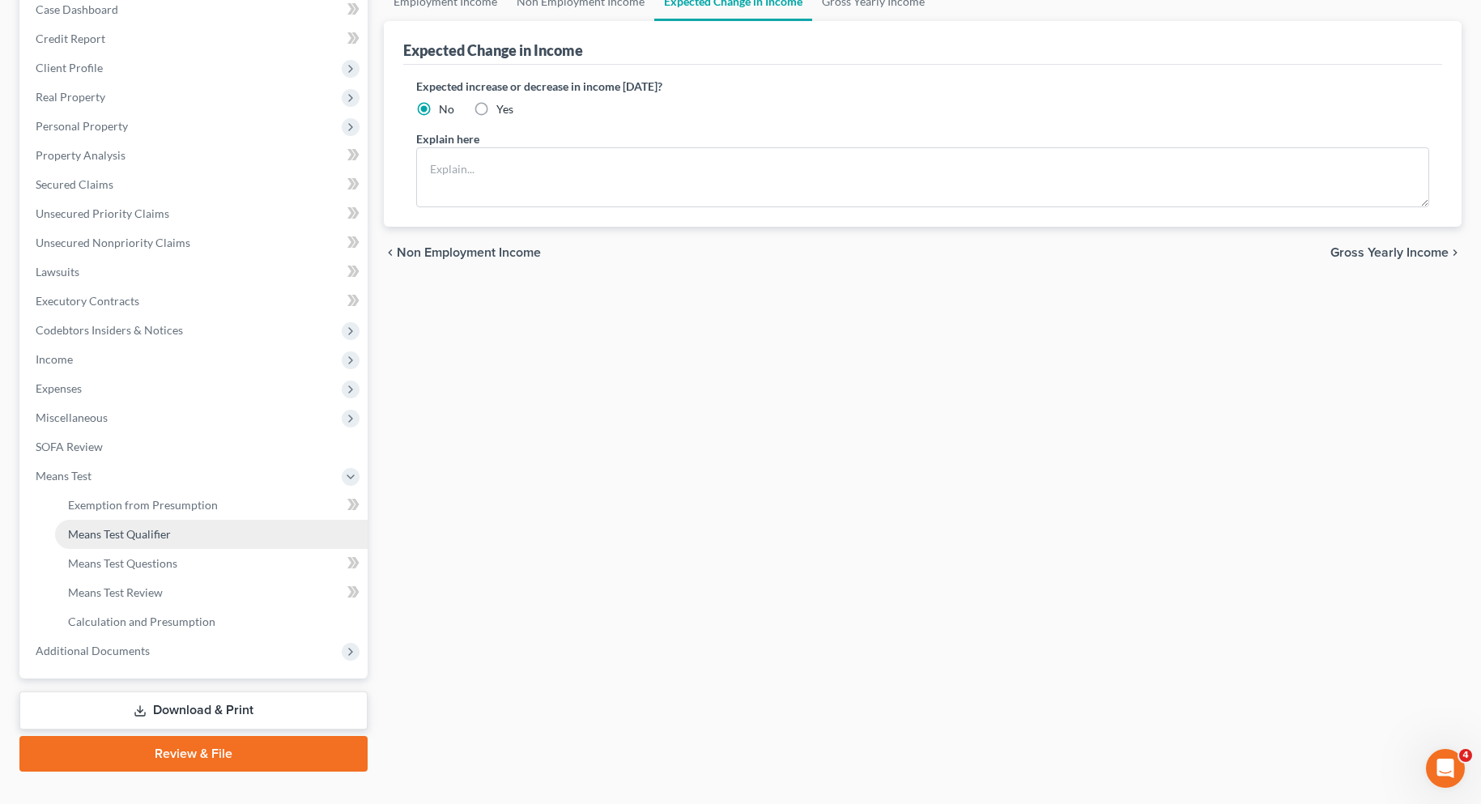
click at [159, 534] on span "Means Test Qualifier" at bounding box center [119, 534] width 103 height 14
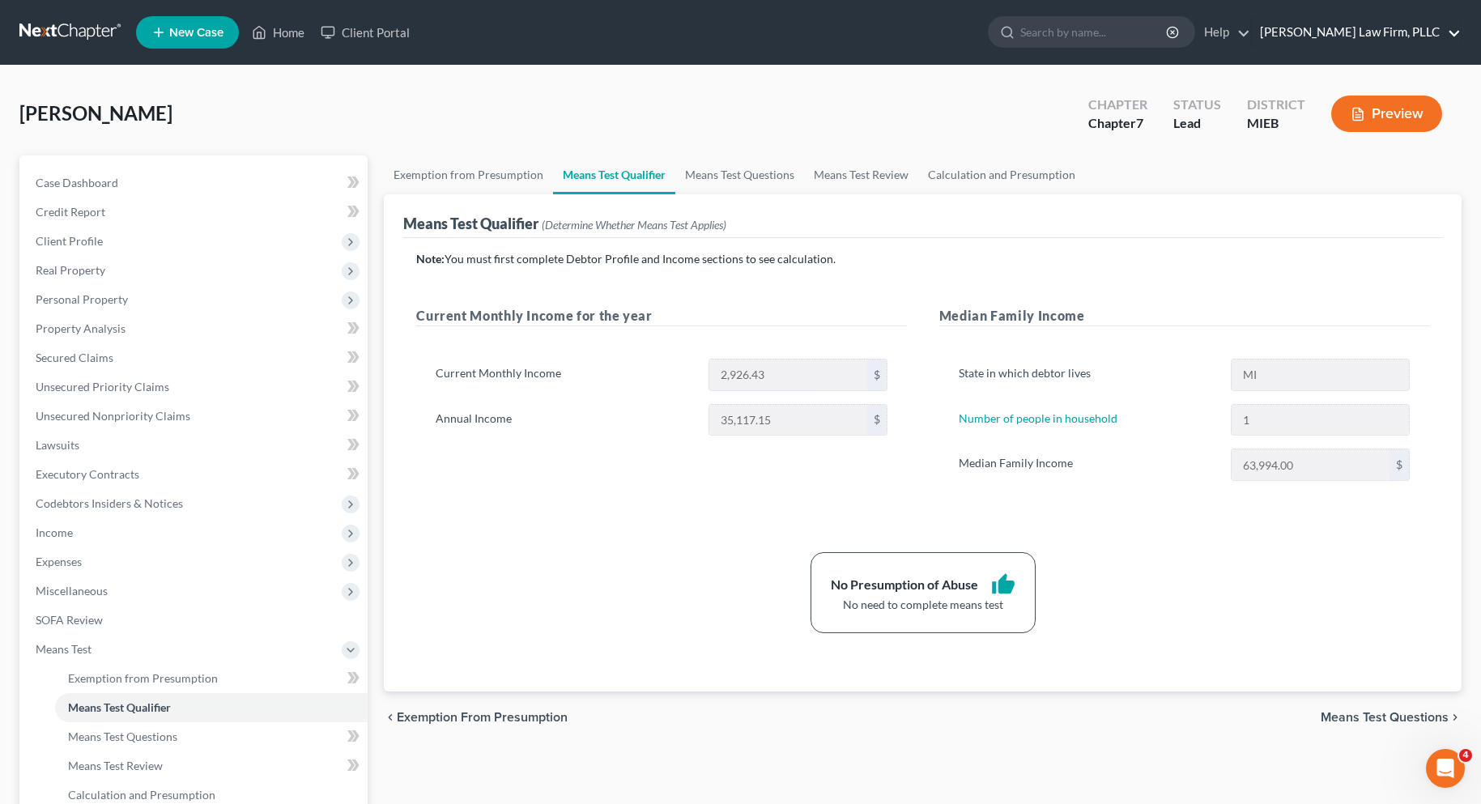
click at [1453, 32] on link "[PERSON_NAME] Law Firm, PLLC" at bounding box center [1356, 32] width 209 height 29
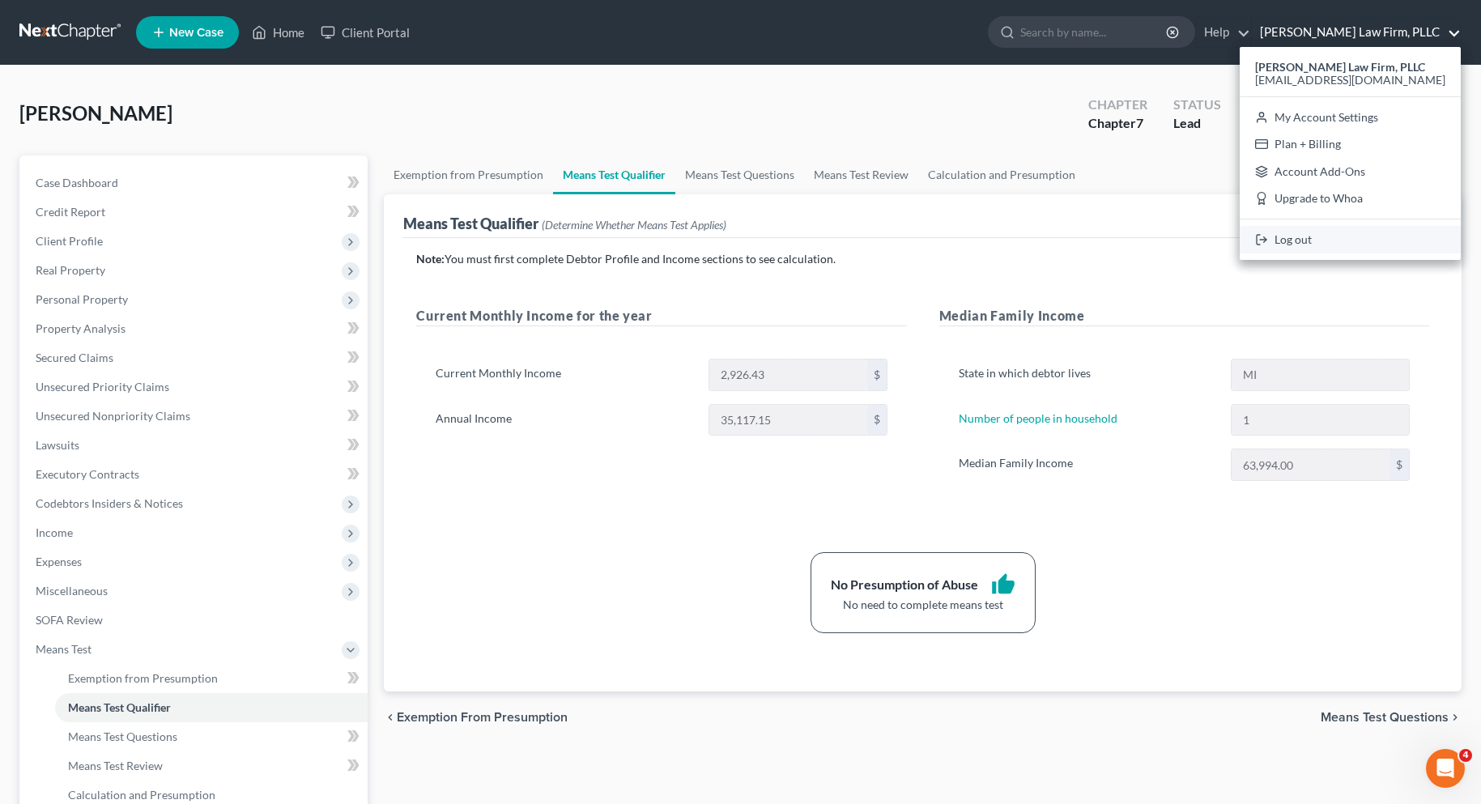
click at [1325, 238] on link "Log out" at bounding box center [1350, 240] width 221 height 28
